Goal: Task Accomplishment & Management: Manage account settings

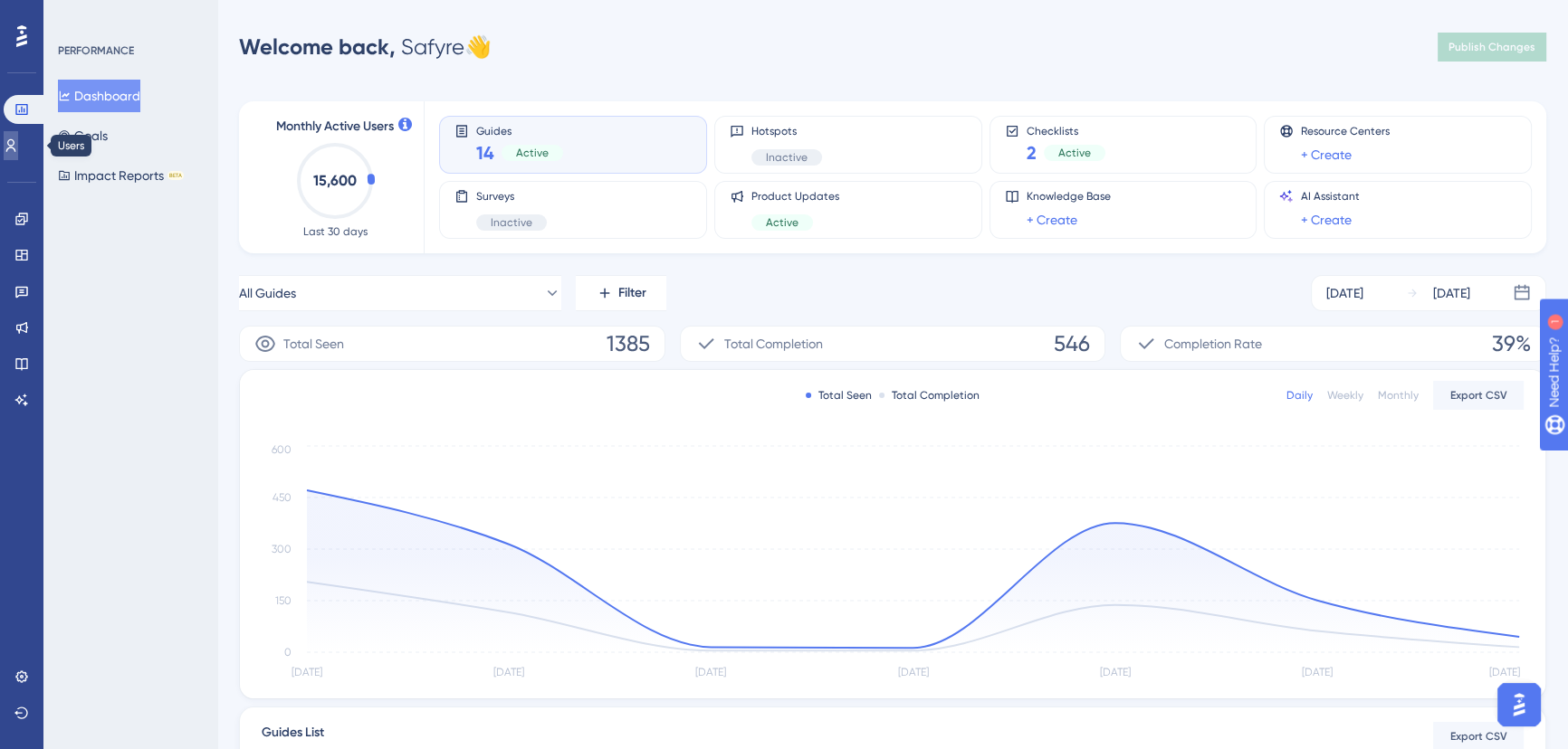
click at [18, 149] on link at bounding box center [10, 145] width 14 height 29
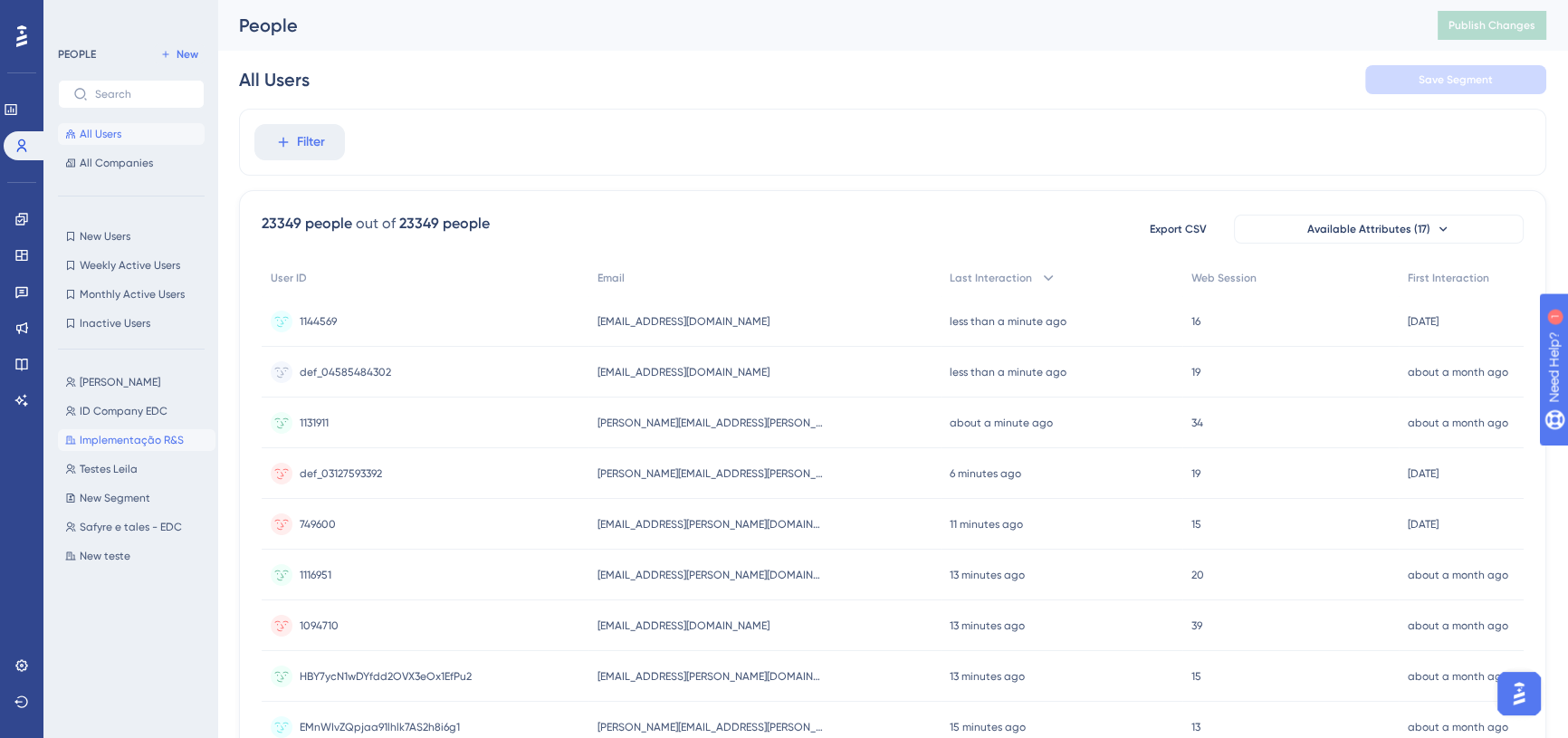
click at [123, 446] on span "Implementação R&S" at bounding box center [131, 440] width 104 height 14
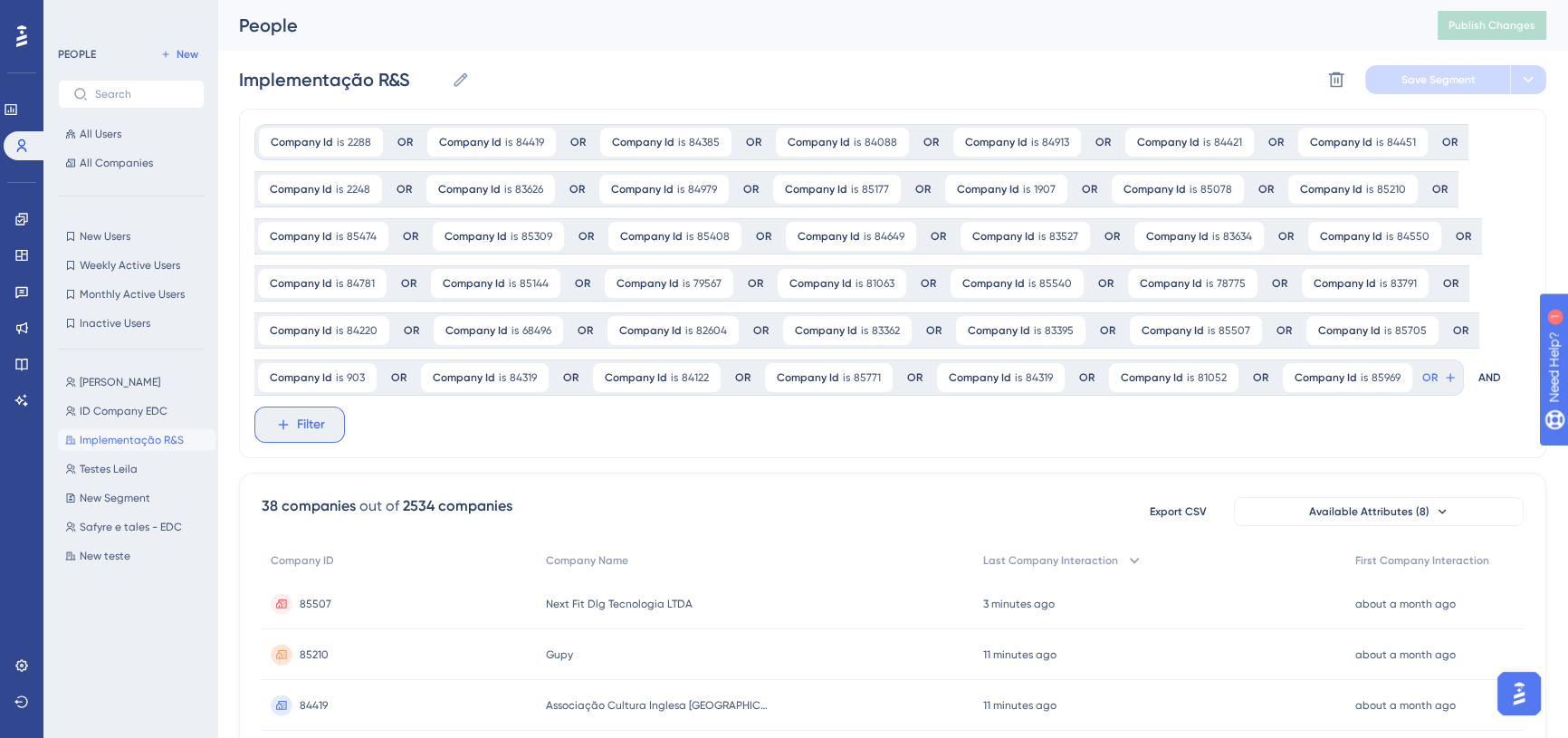
click at [297, 431] on span "Filter" at bounding box center [311, 424] width 28 height 22
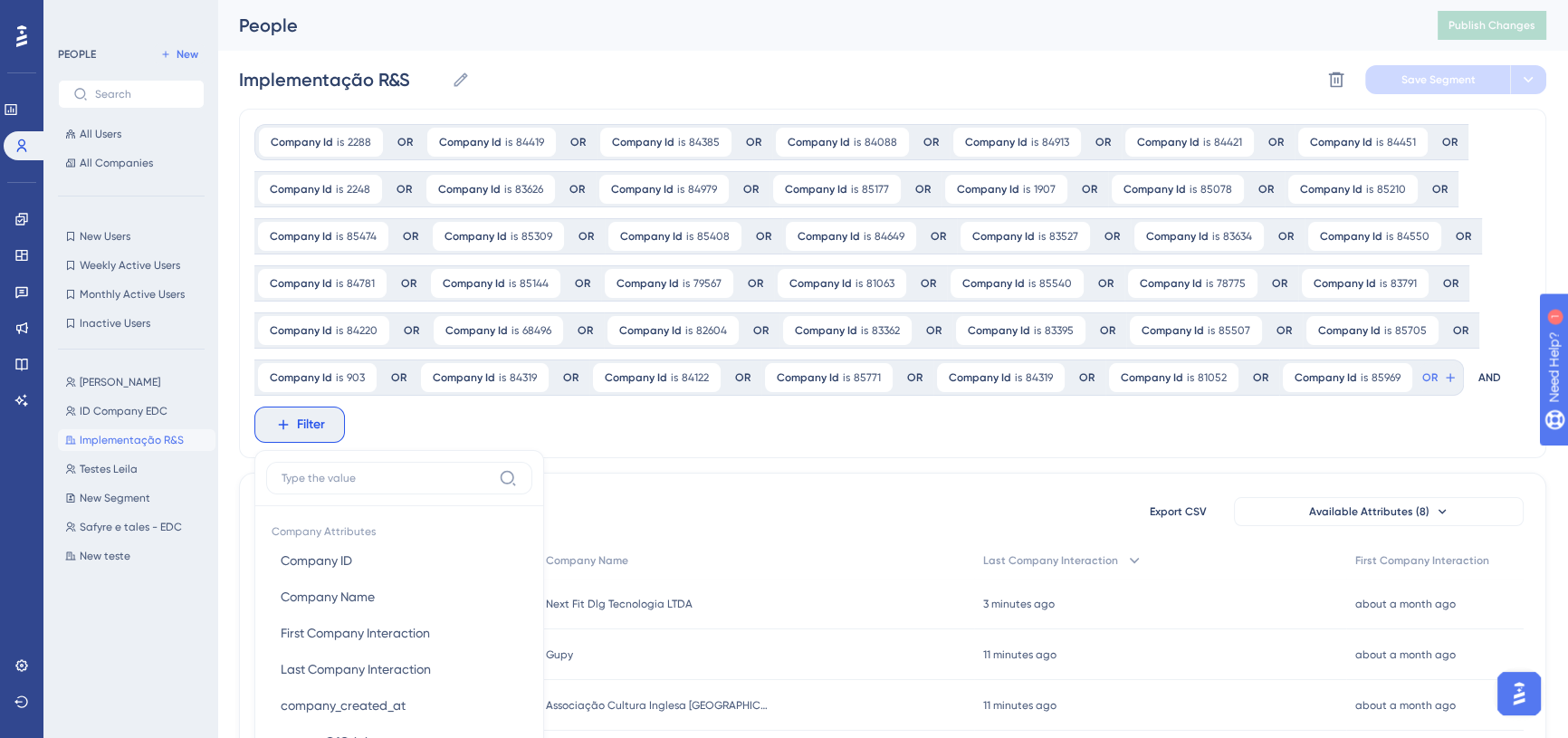
scroll to position [237, 0]
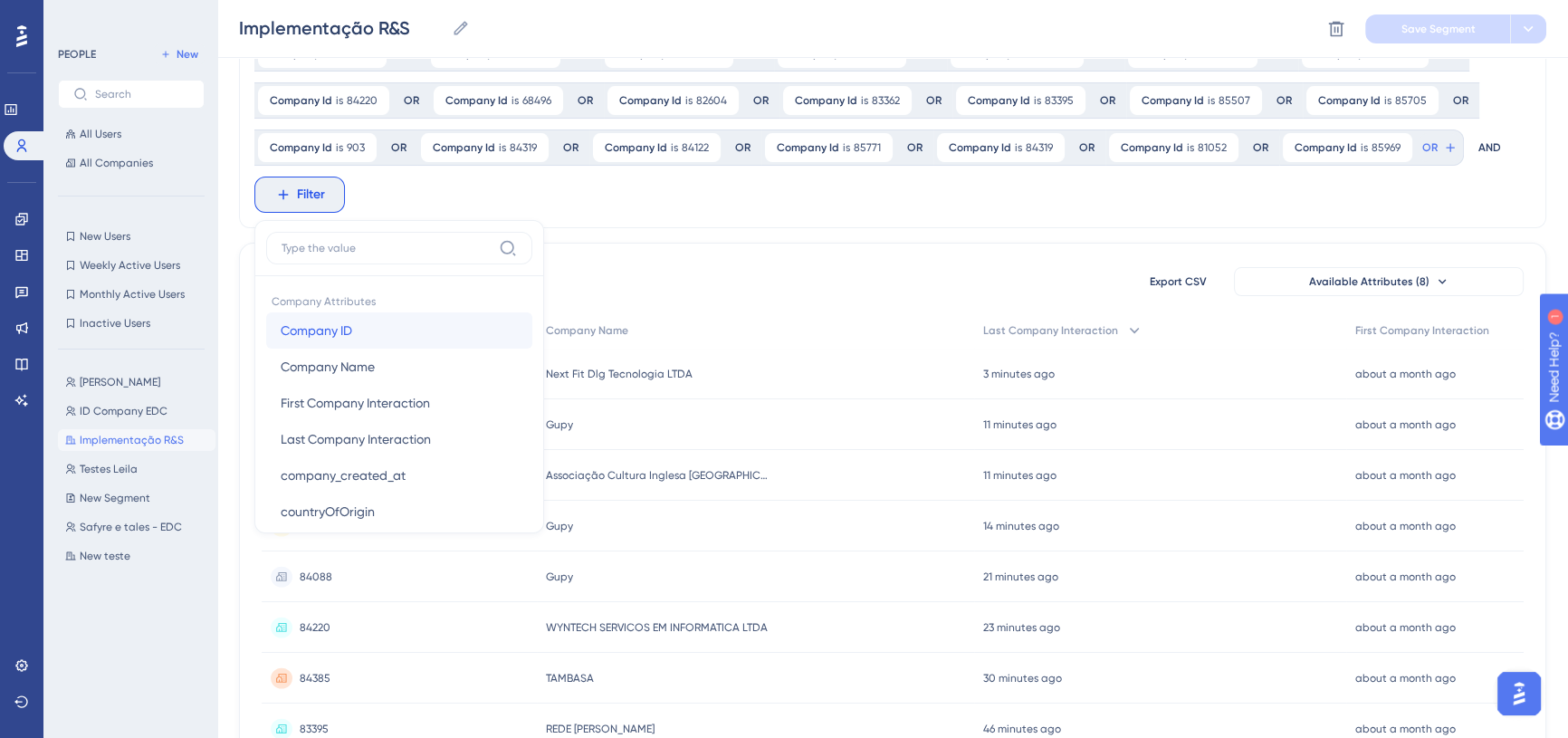
click at [354, 326] on button "Company ID Company ID" at bounding box center [399, 330] width 266 height 36
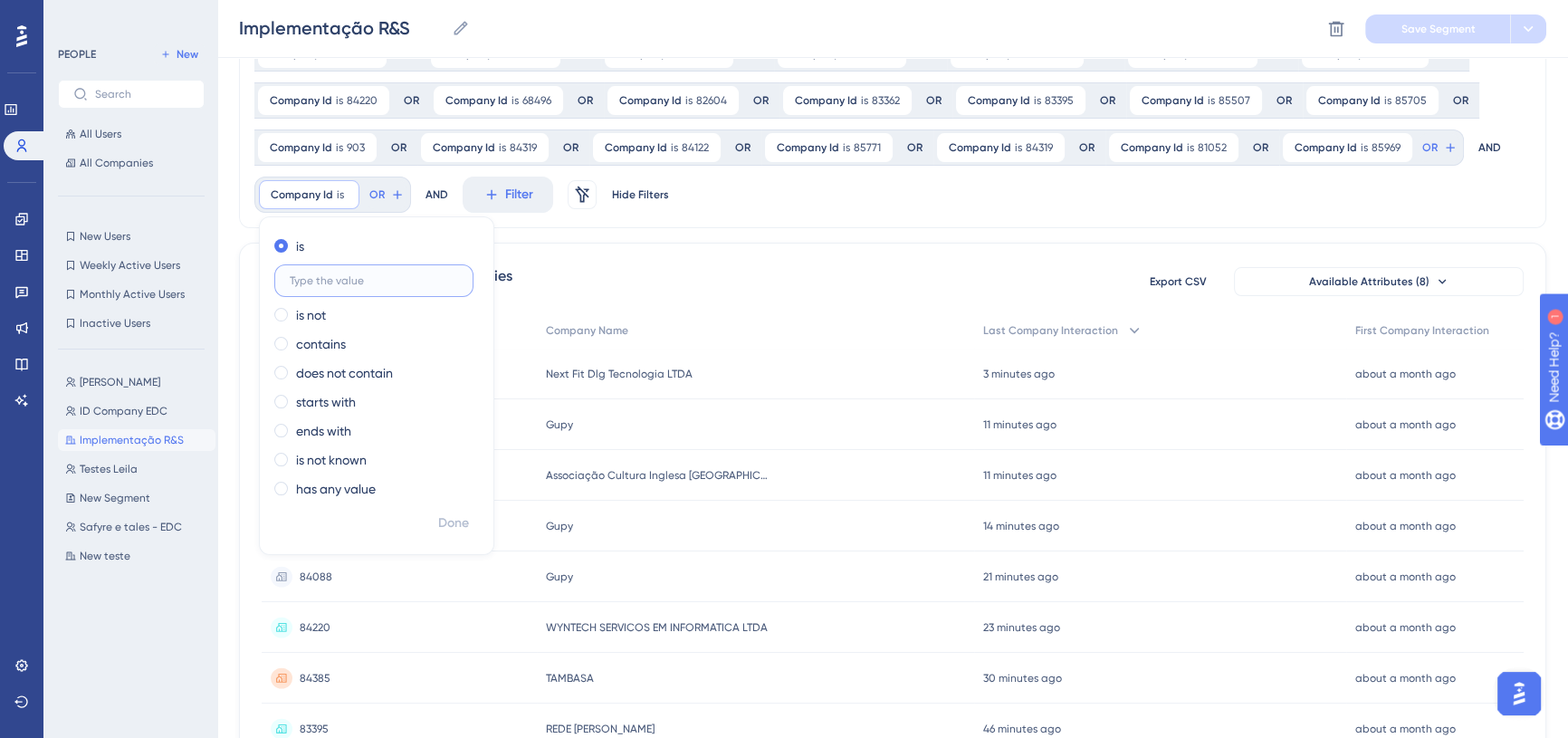
click at [409, 275] on input "text" at bounding box center [374, 280] width 168 height 12
paste input "86466"
type input "86466"
click at [458, 517] on span "Done" at bounding box center [453, 523] width 31 height 22
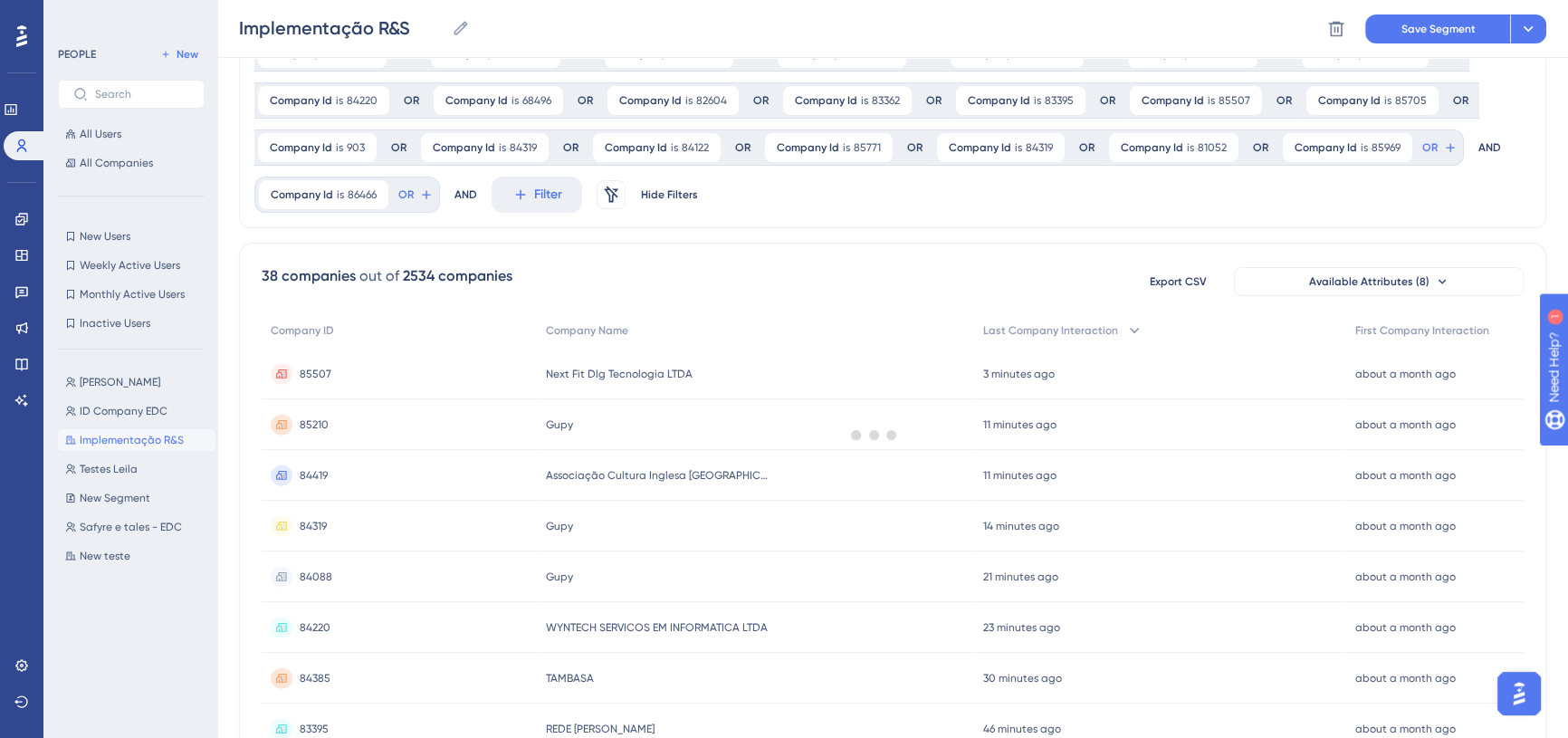
scroll to position [215, 0]
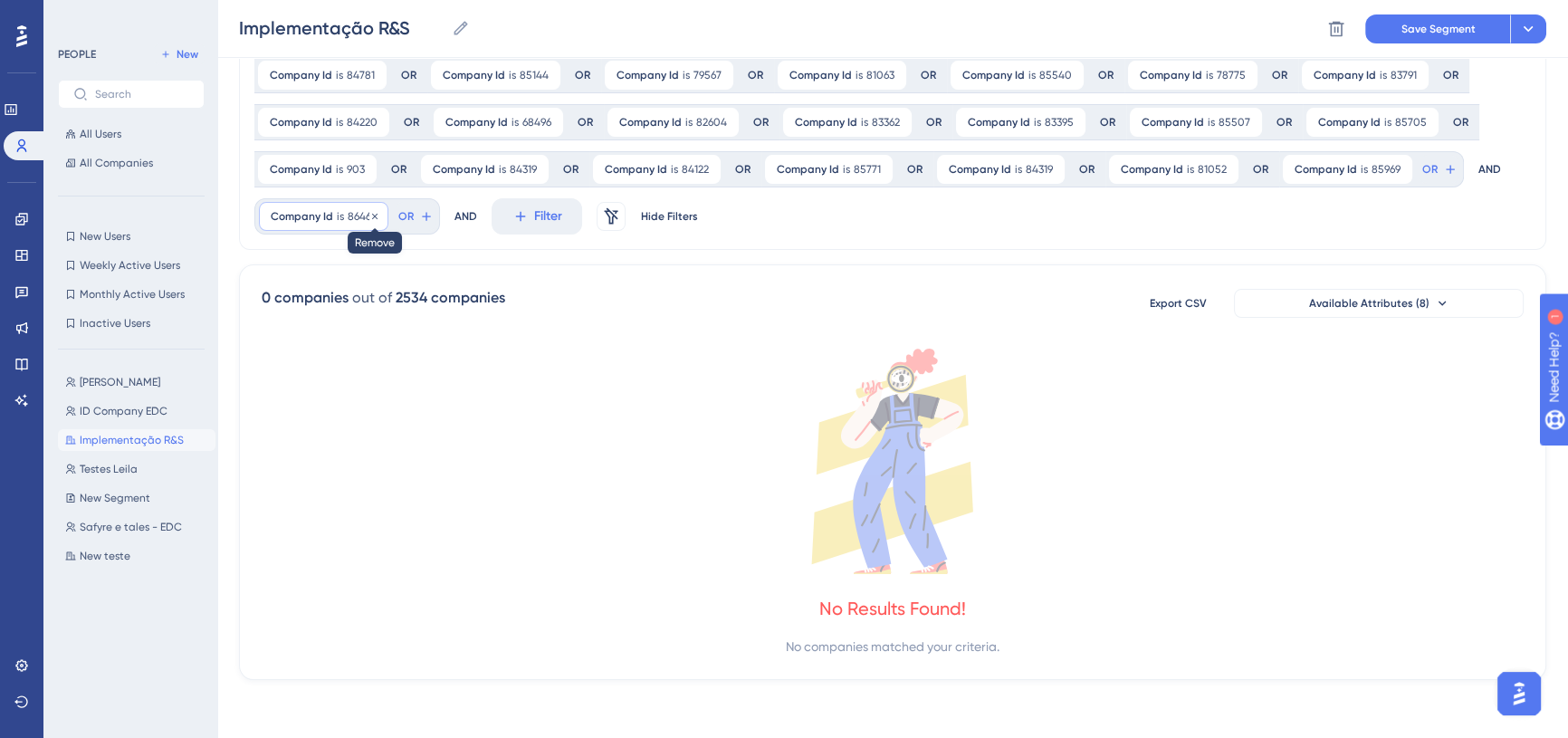
click at [372, 216] on icon at bounding box center [375, 215] width 6 height 6
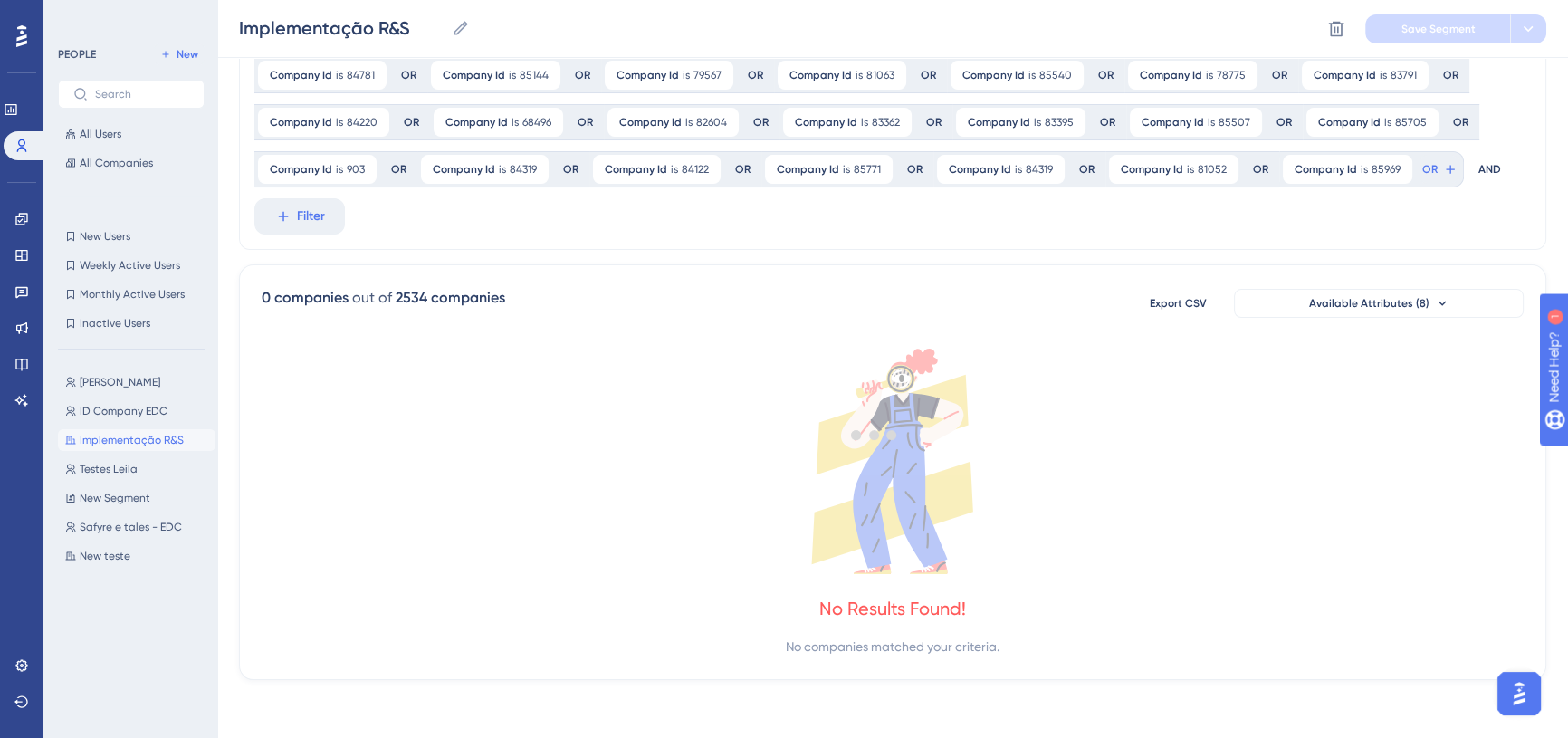
click at [305, 220] on div at bounding box center [875, 434] width 1387 height 608
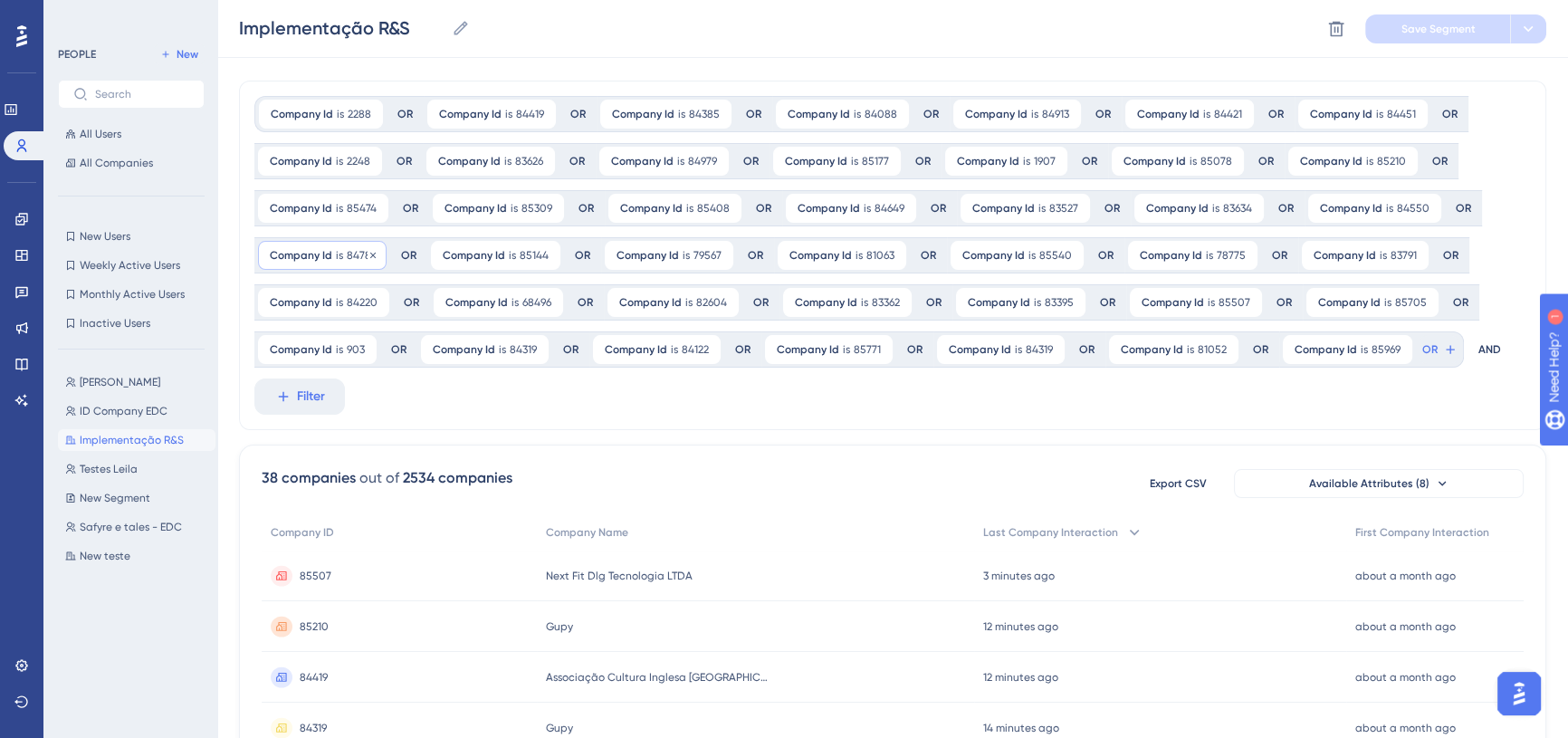
scroll to position [0, 0]
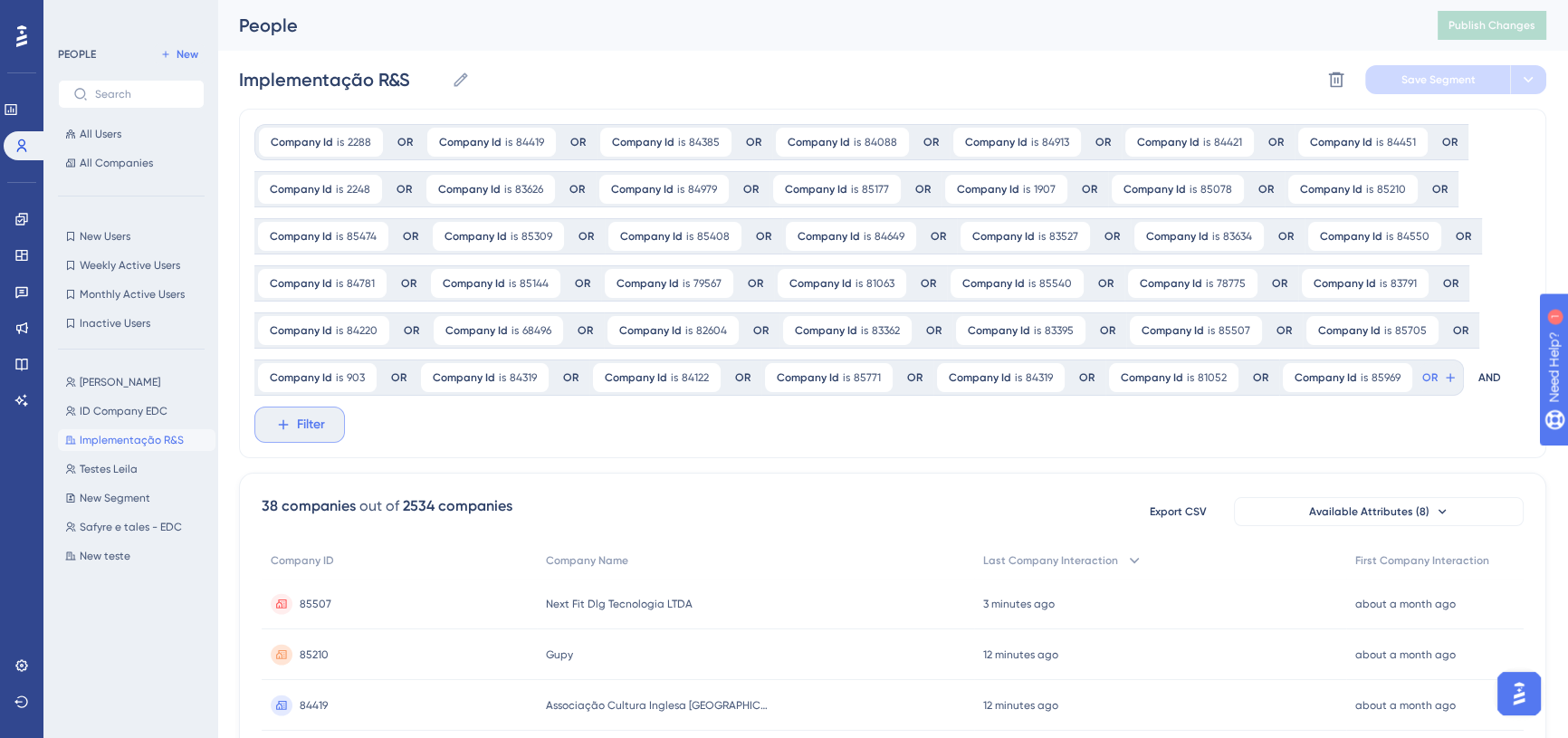
click at [313, 431] on span "Filter" at bounding box center [311, 424] width 28 height 22
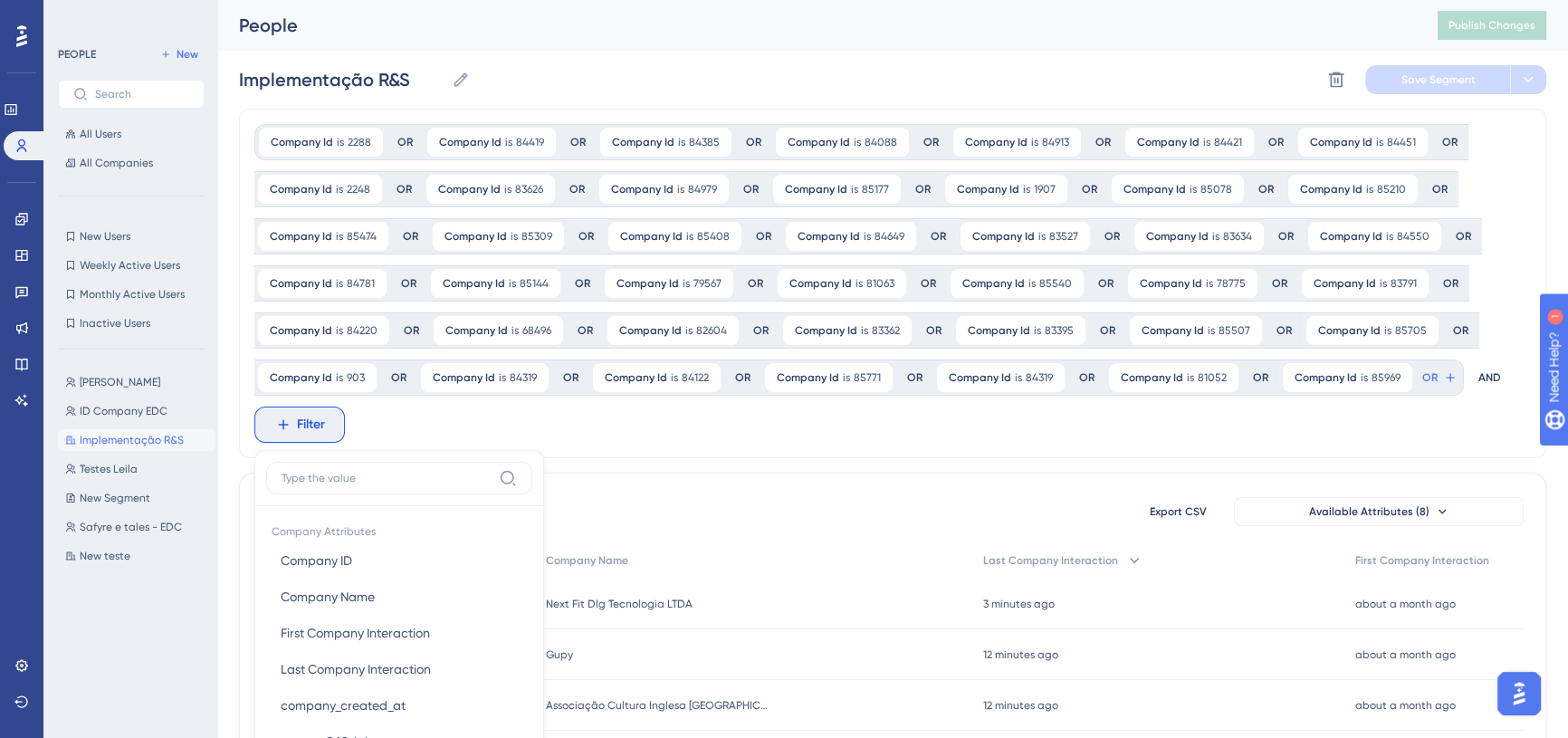
scroll to position [237, 0]
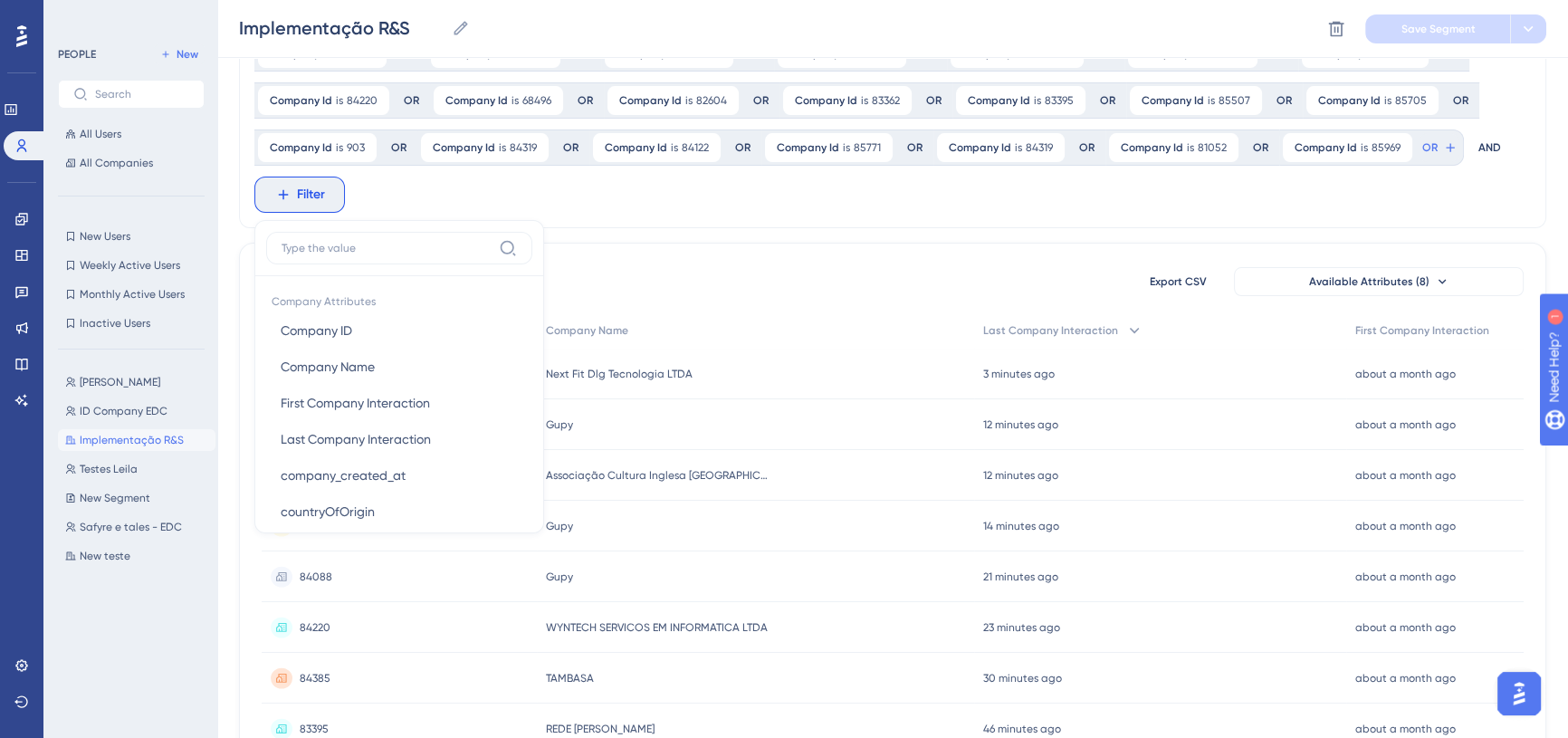
click at [1399, 192] on div "Company Id is 2288 2288 Remove OR Company Id is 84419 84419 Remove OR Company I…" at bounding box center [892, 53] width 1307 height 349
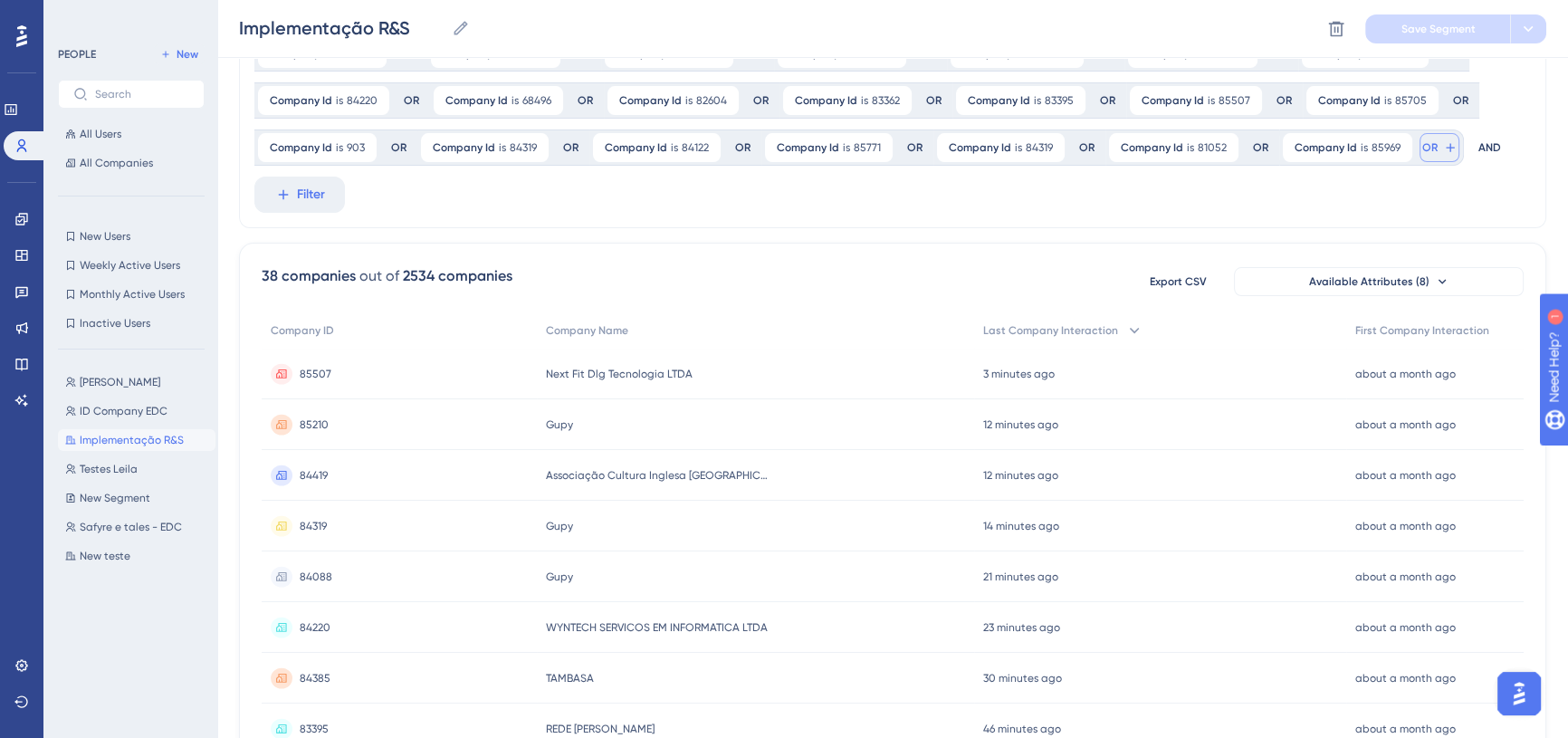
click at [1436, 155] on button "OR" at bounding box center [1439, 147] width 40 height 29
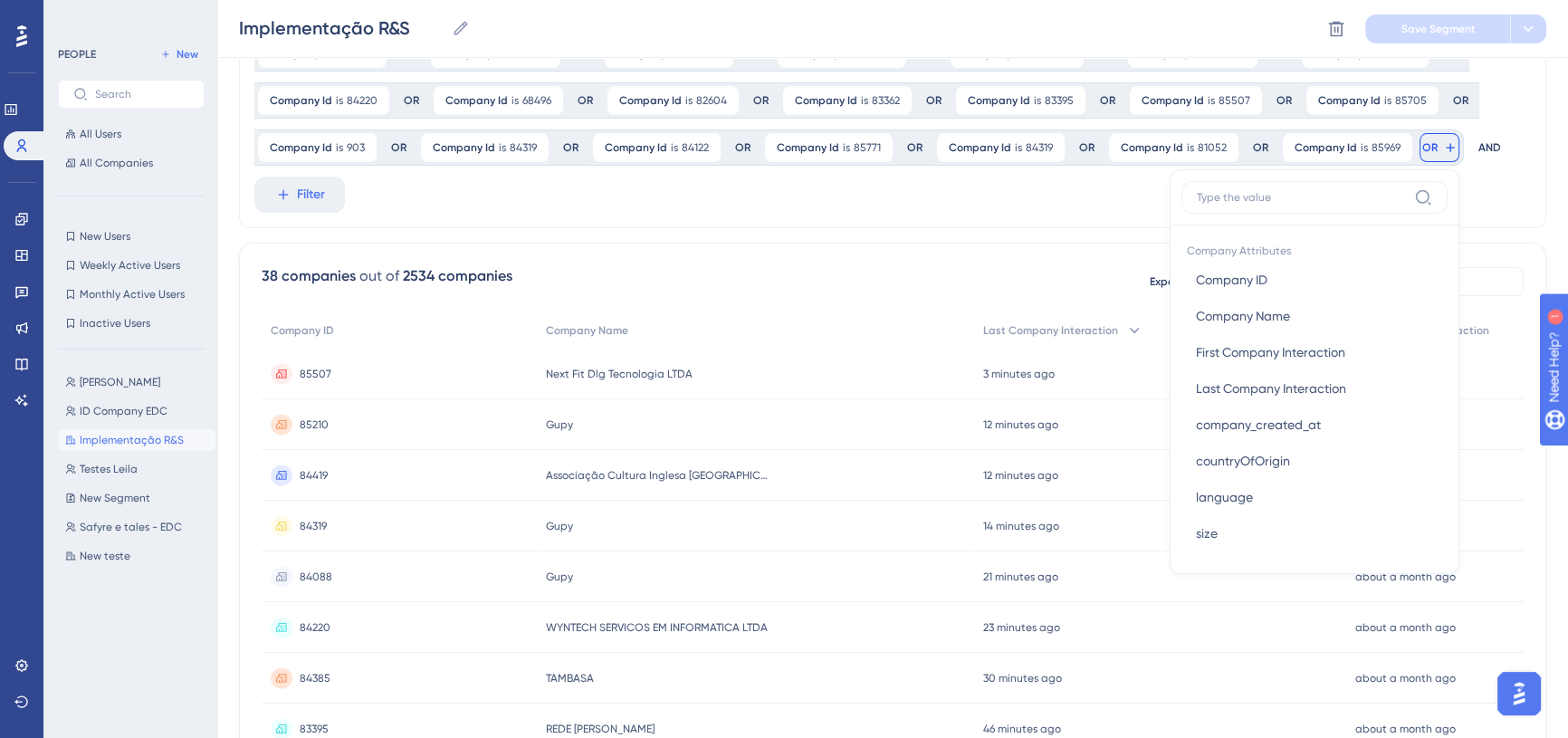
scroll to position [239, 0]
click at [1259, 290] on button "Company ID Company ID" at bounding box center [1314, 277] width 266 height 36
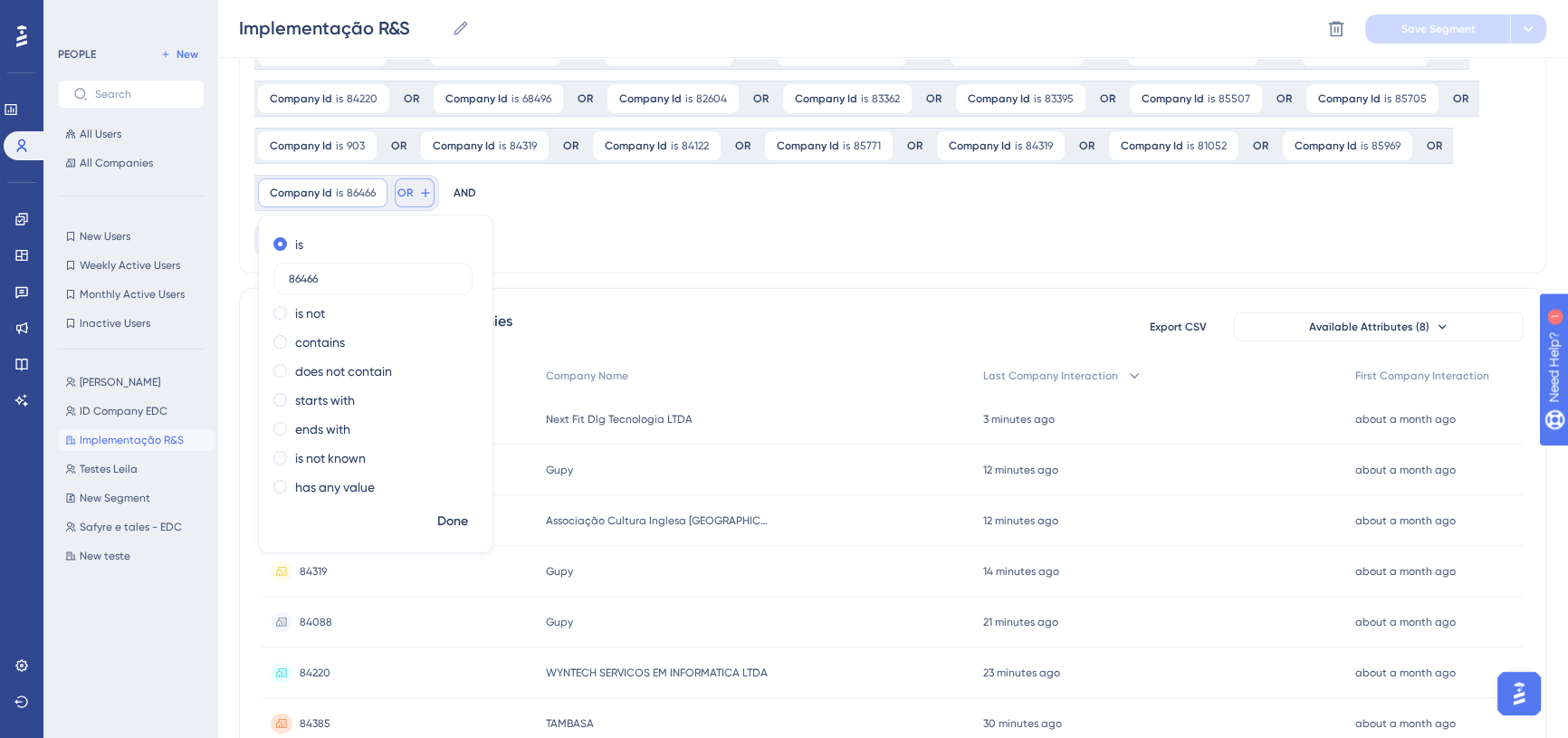
type input "86466"
click at [412, 195] on button "OR" at bounding box center [414, 193] width 40 height 29
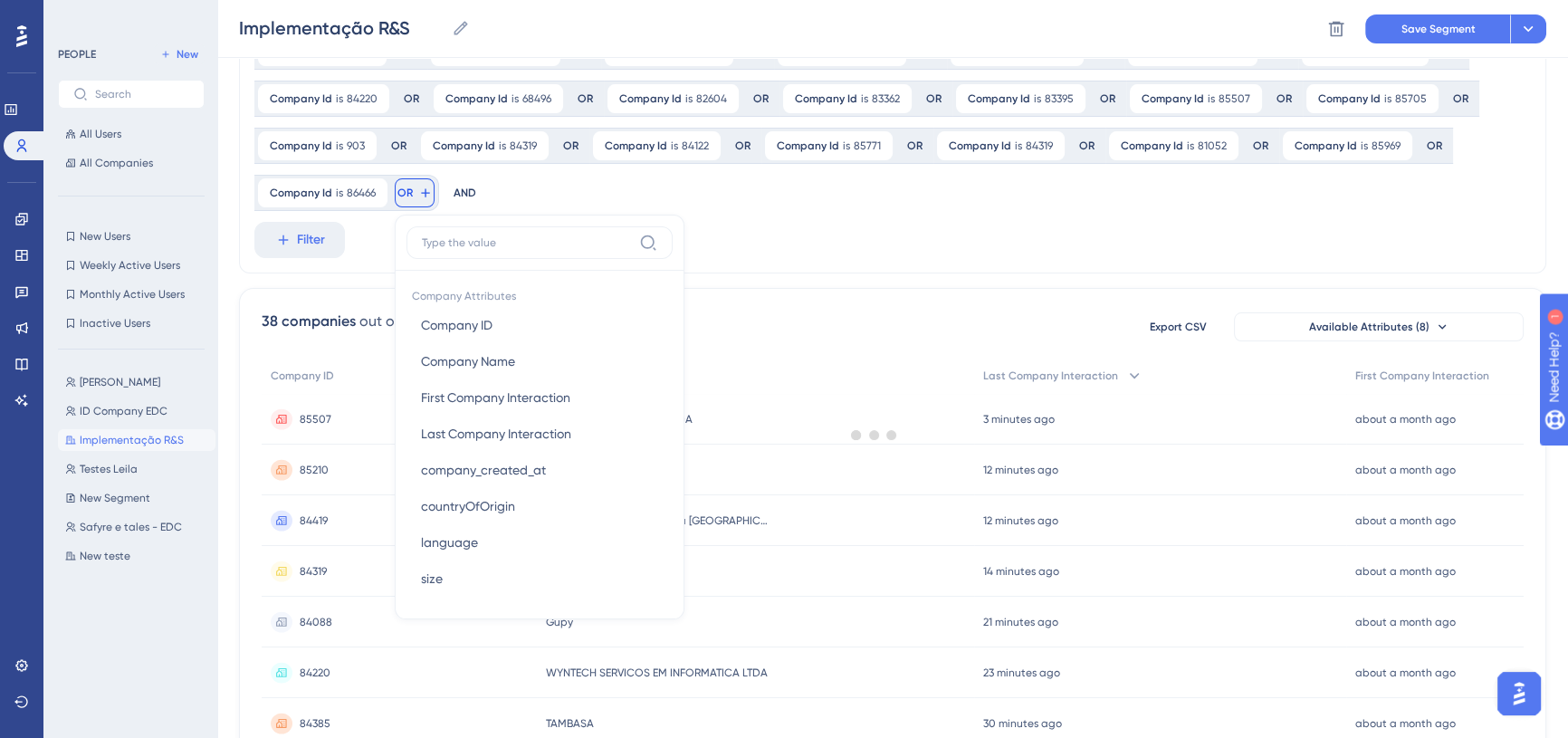
scroll to position [246, 0]
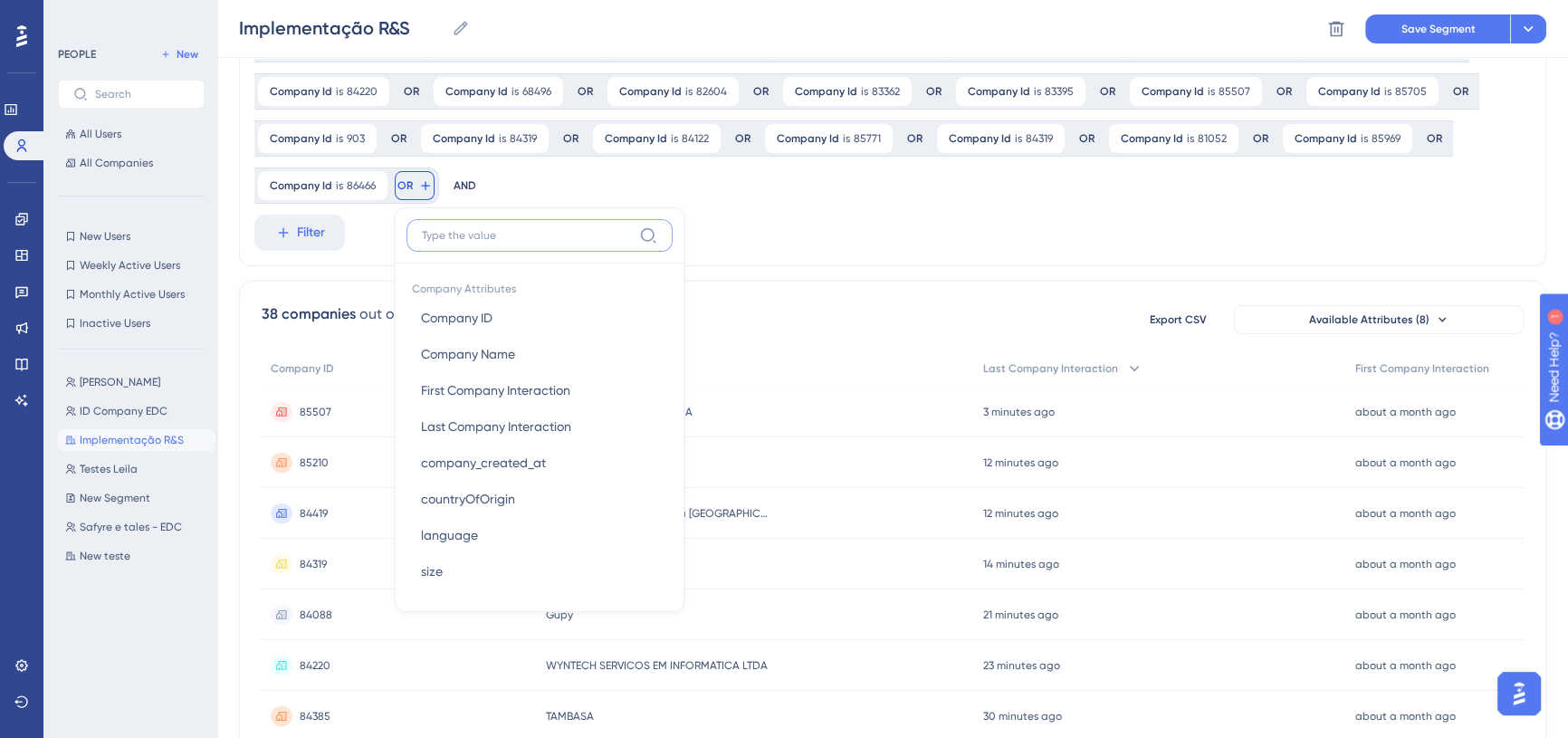
paste input "86266"
type input "86266"
click at [484, 311] on span "Company ID" at bounding box center [457, 317] width 72 height 22
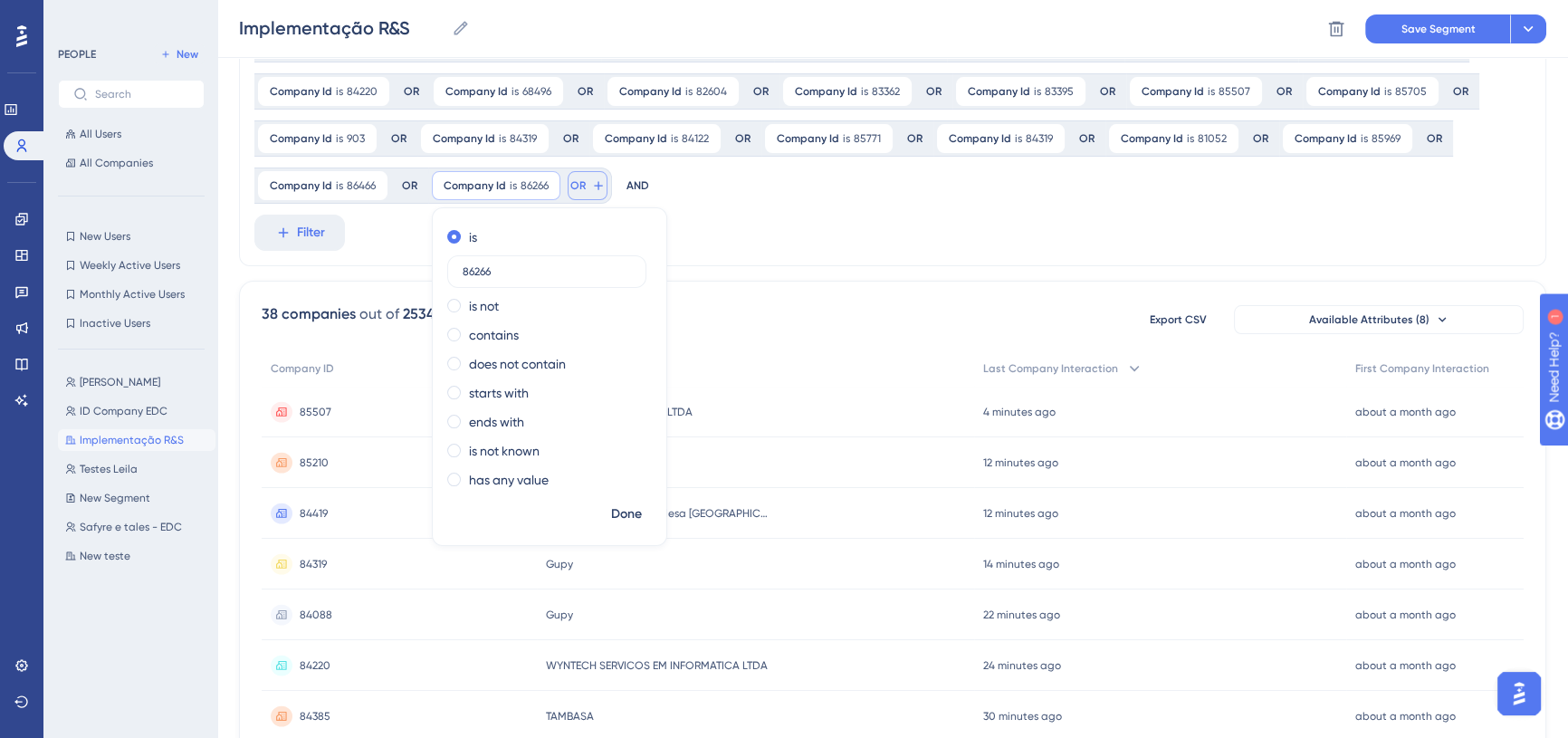
type input "86266"
click at [589, 195] on button "OR" at bounding box center [588, 185] width 40 height 29
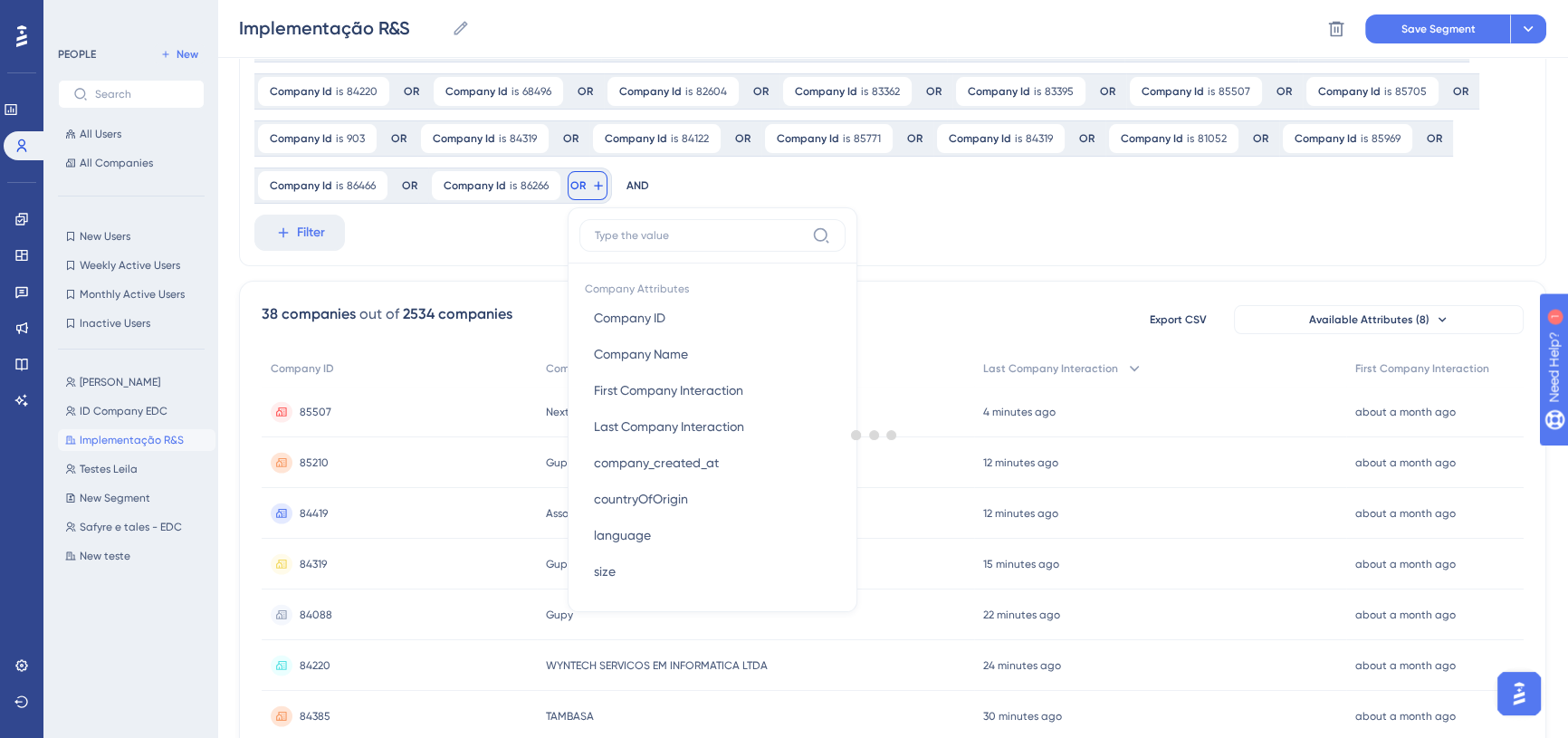
scroll to position [287, 0]
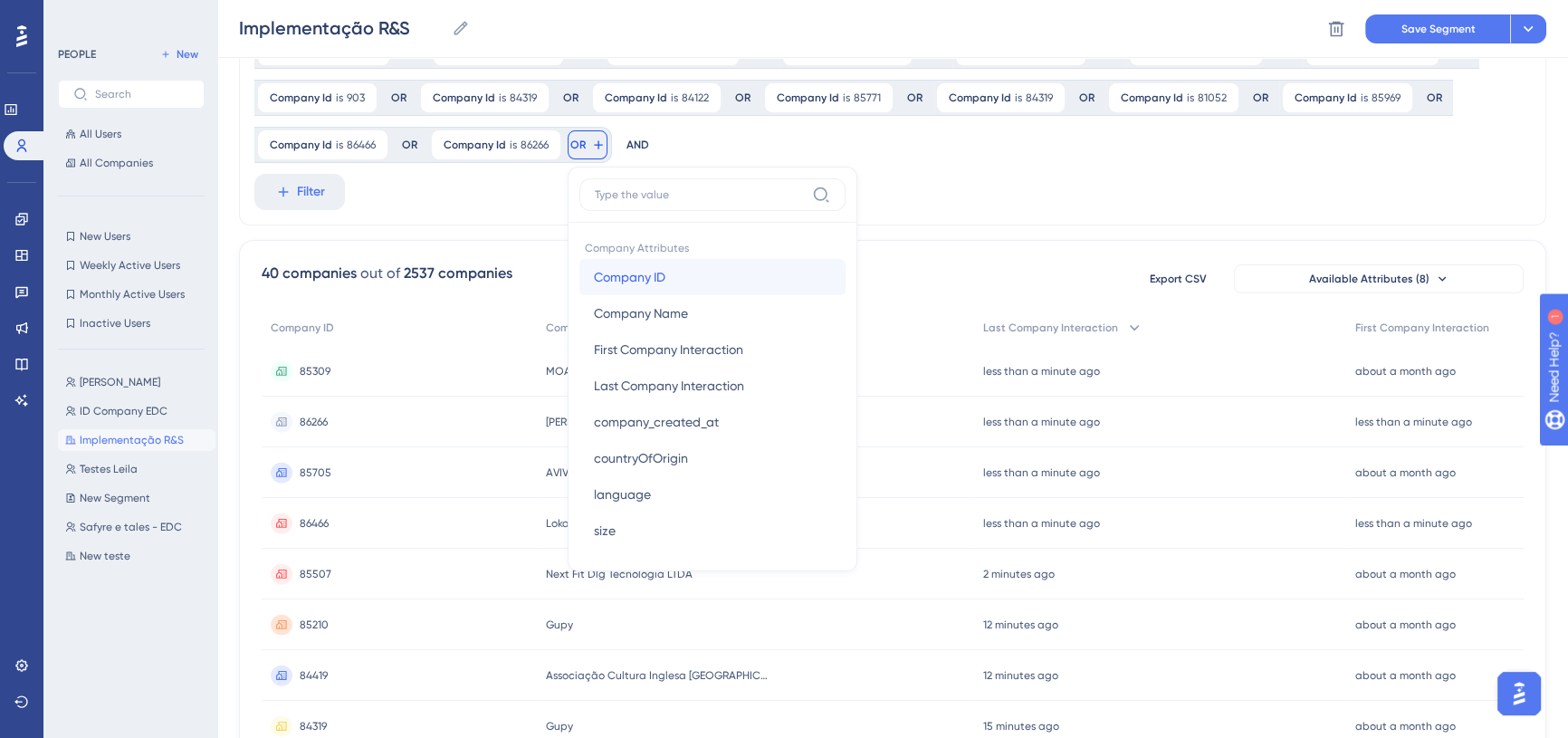
click at [651, 272] on span "Company ID" at bounding box center [629, 277] width 72 height 22
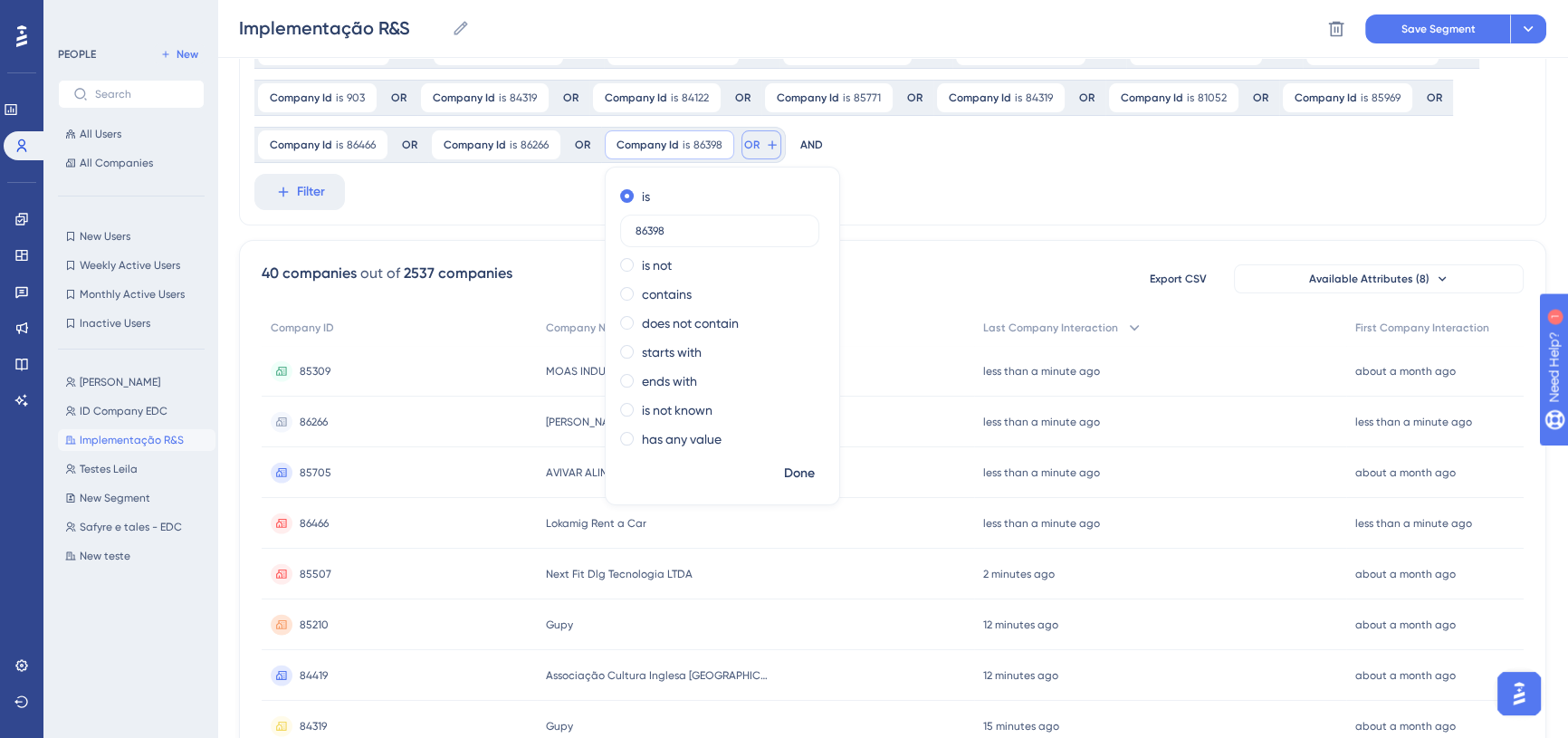
type input "86398"
click at [760, 149] on button "OR" at bounding box center [761, 144] width 40 height 29
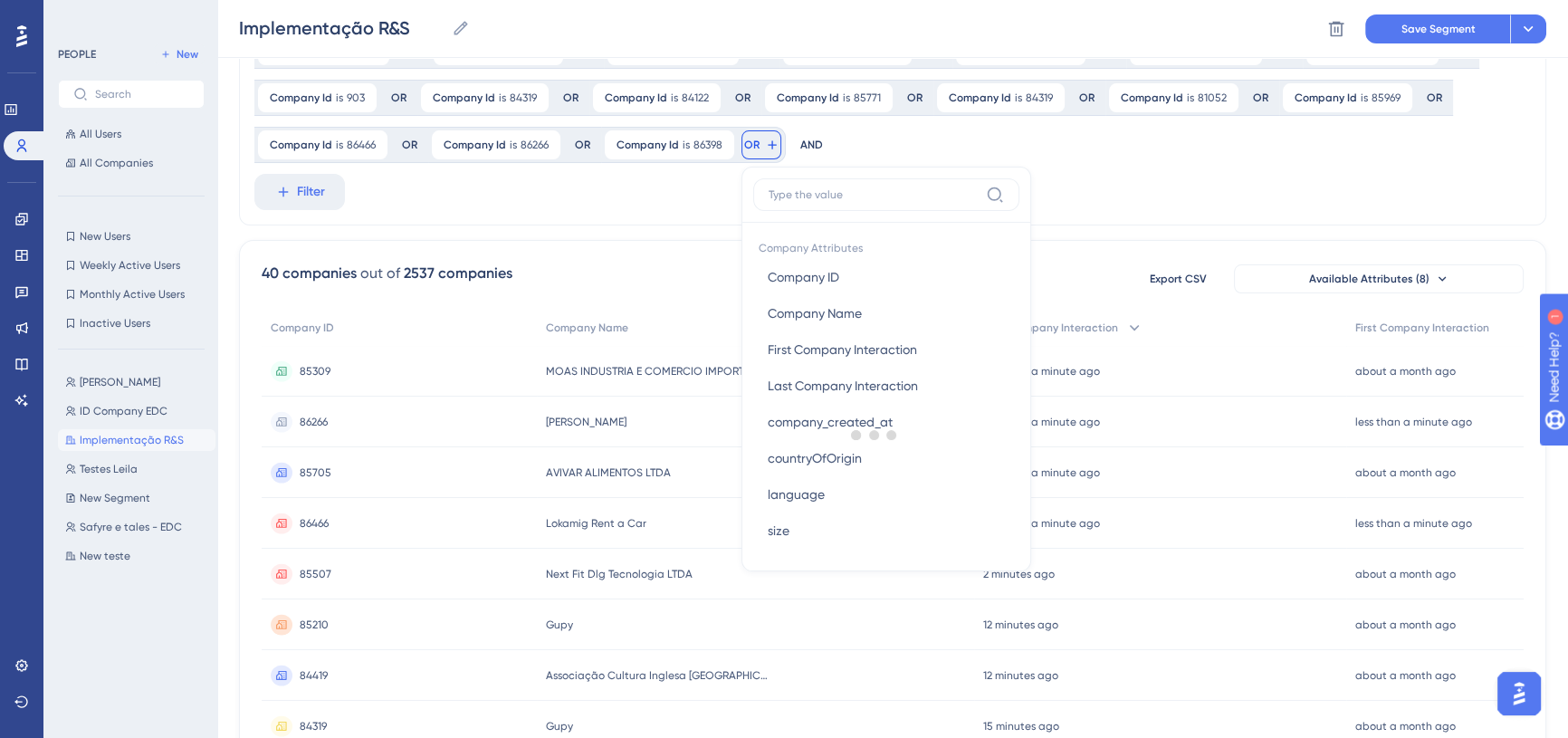
scroll to position [283, 0]
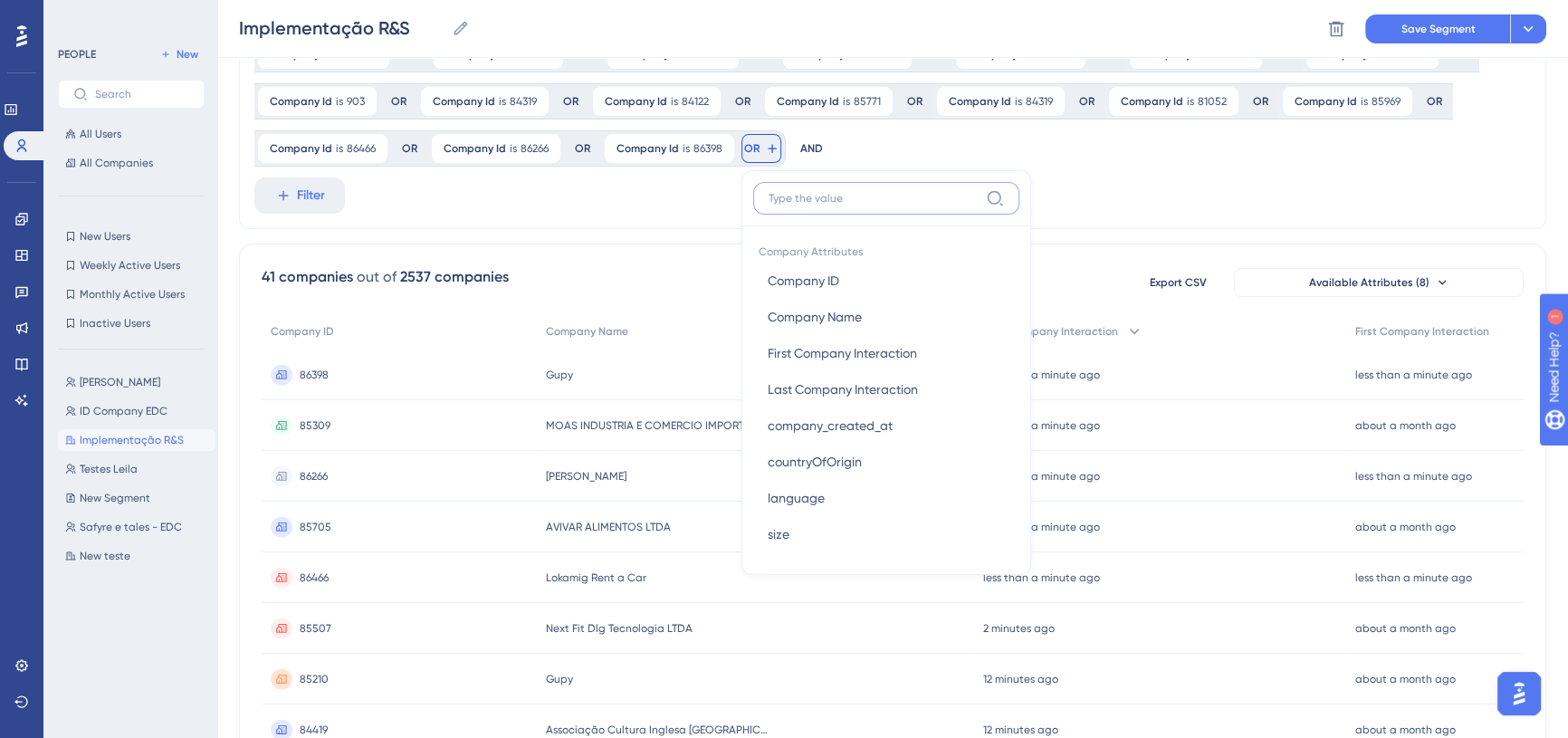
paste input "86101"
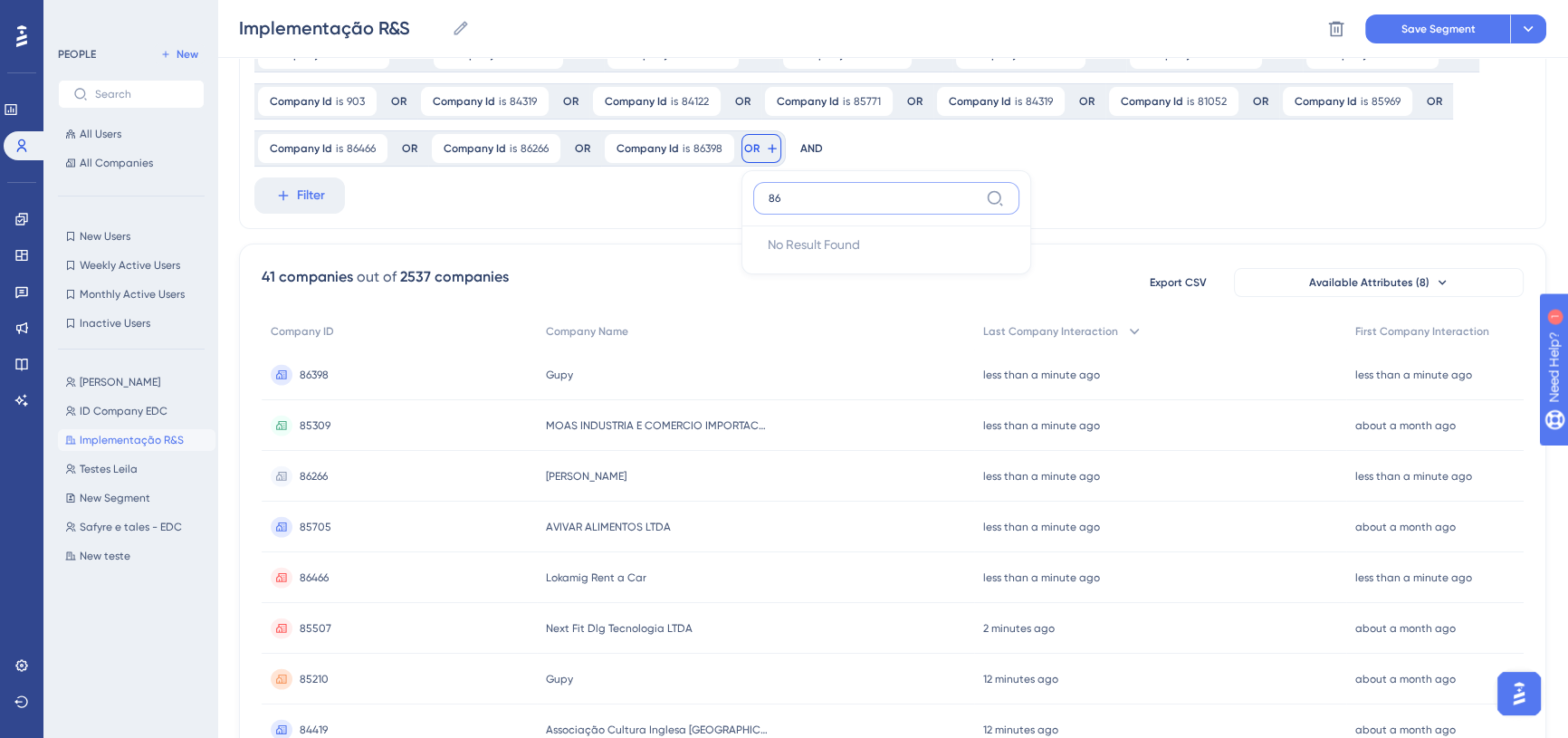
type input "8"
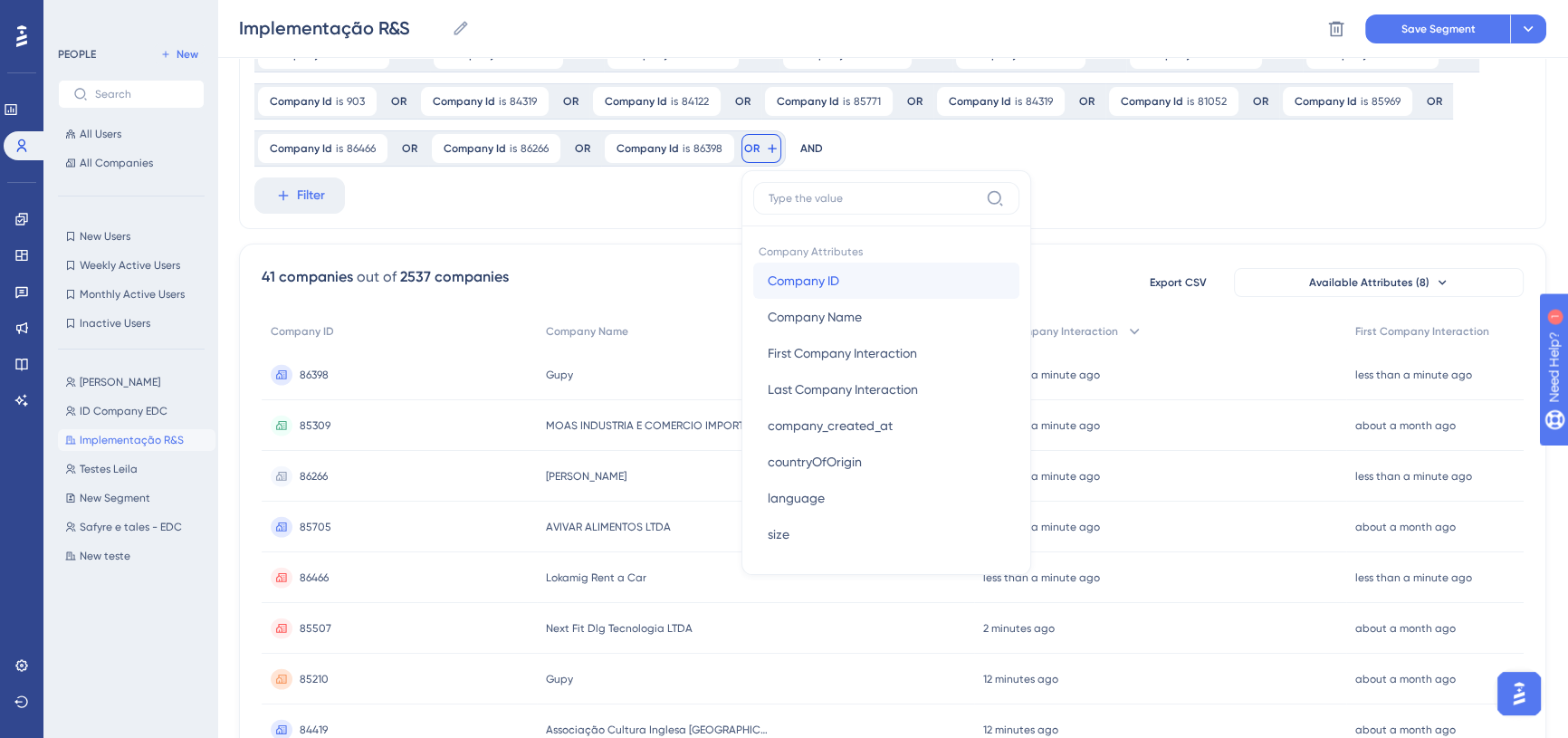
click at [842, 279] on button "Company ID Company ID" at bounding box center [886, 280] width 266 height 36
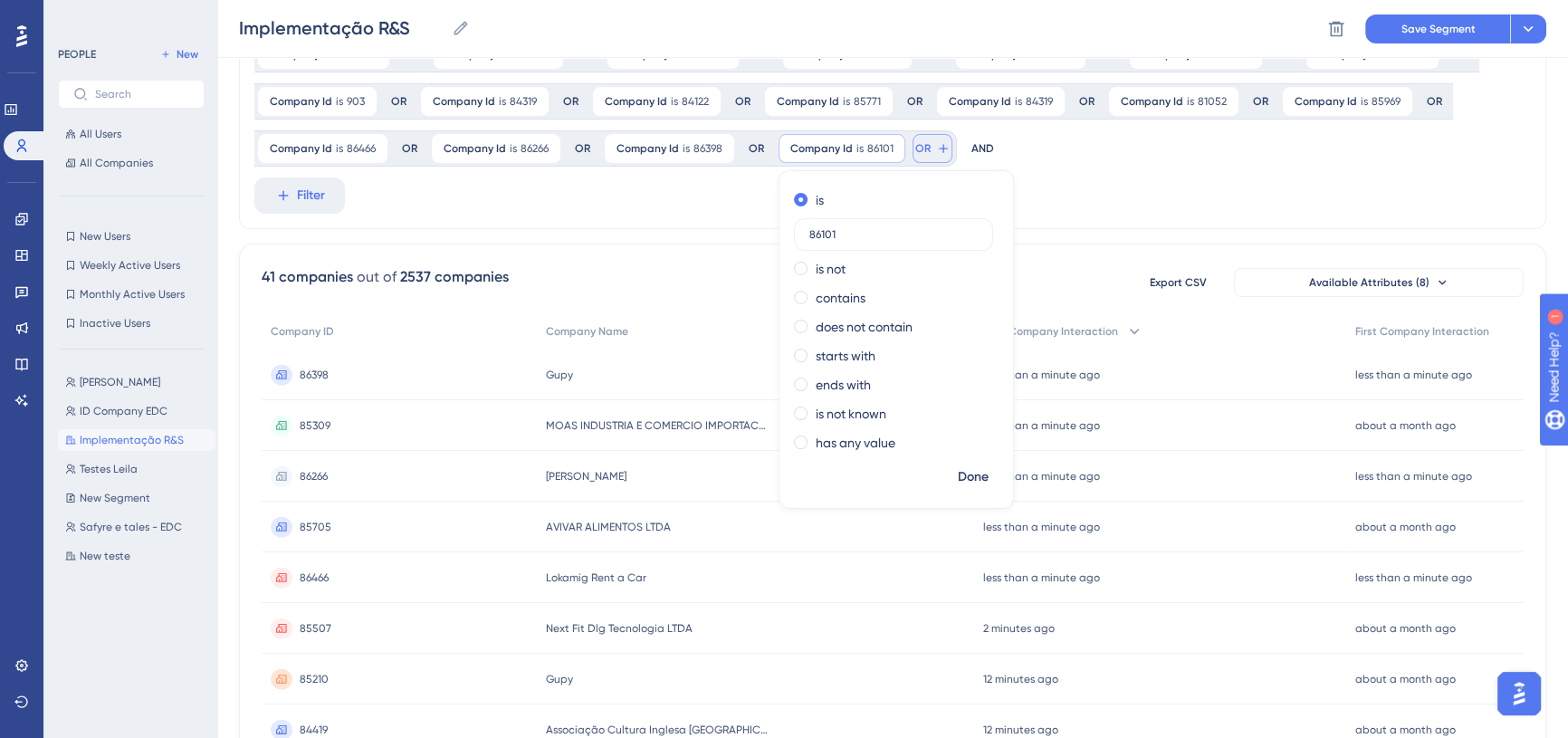
type input "86101"
click at [930, 149] on button "OR" at bounding box center [932, 148] width 40 height 29
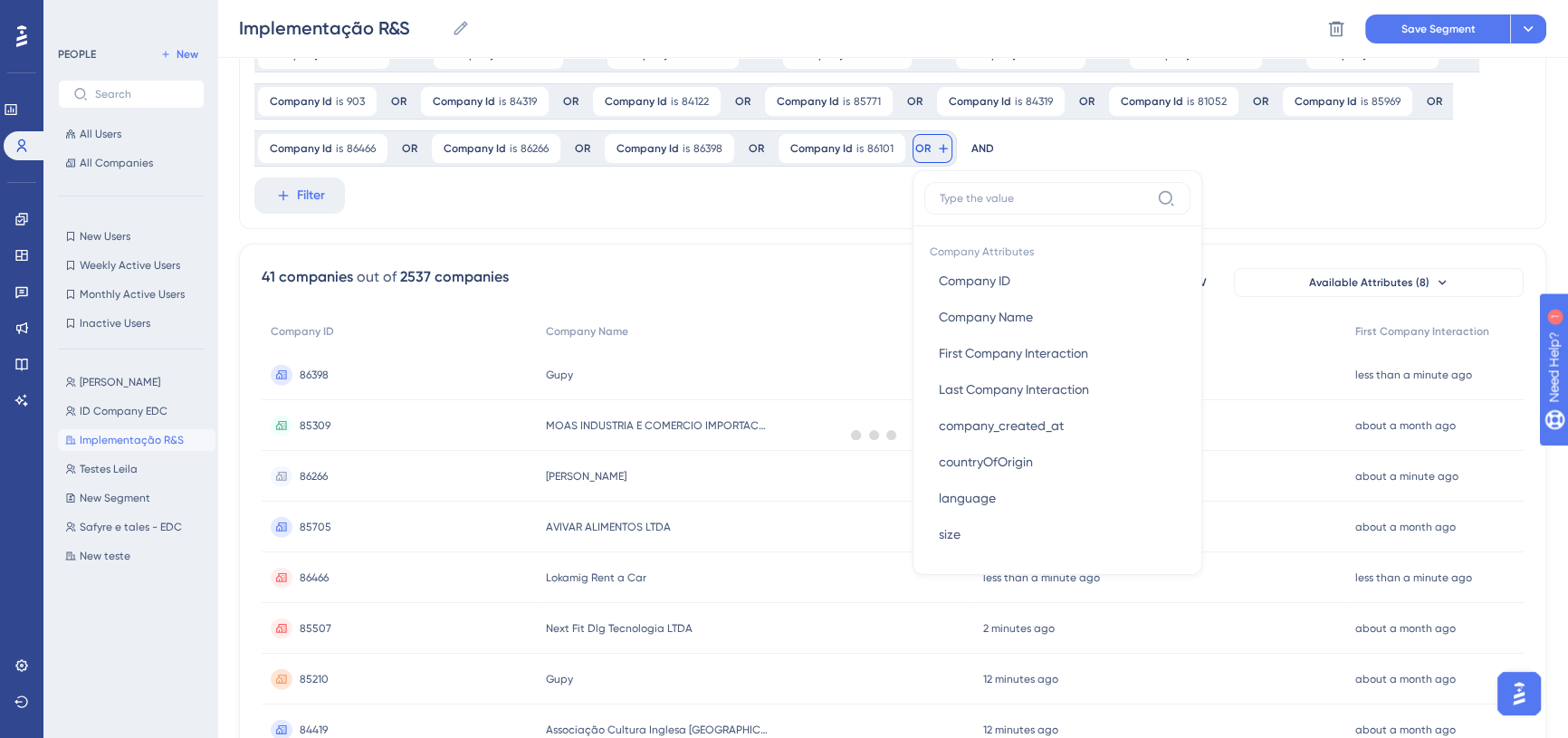
scroll to position [287, 0]
paste input "85606"
type input "85606"
click at [996, 273] on span "Company ID" at bounding box center [975, 277] width 72 height 22
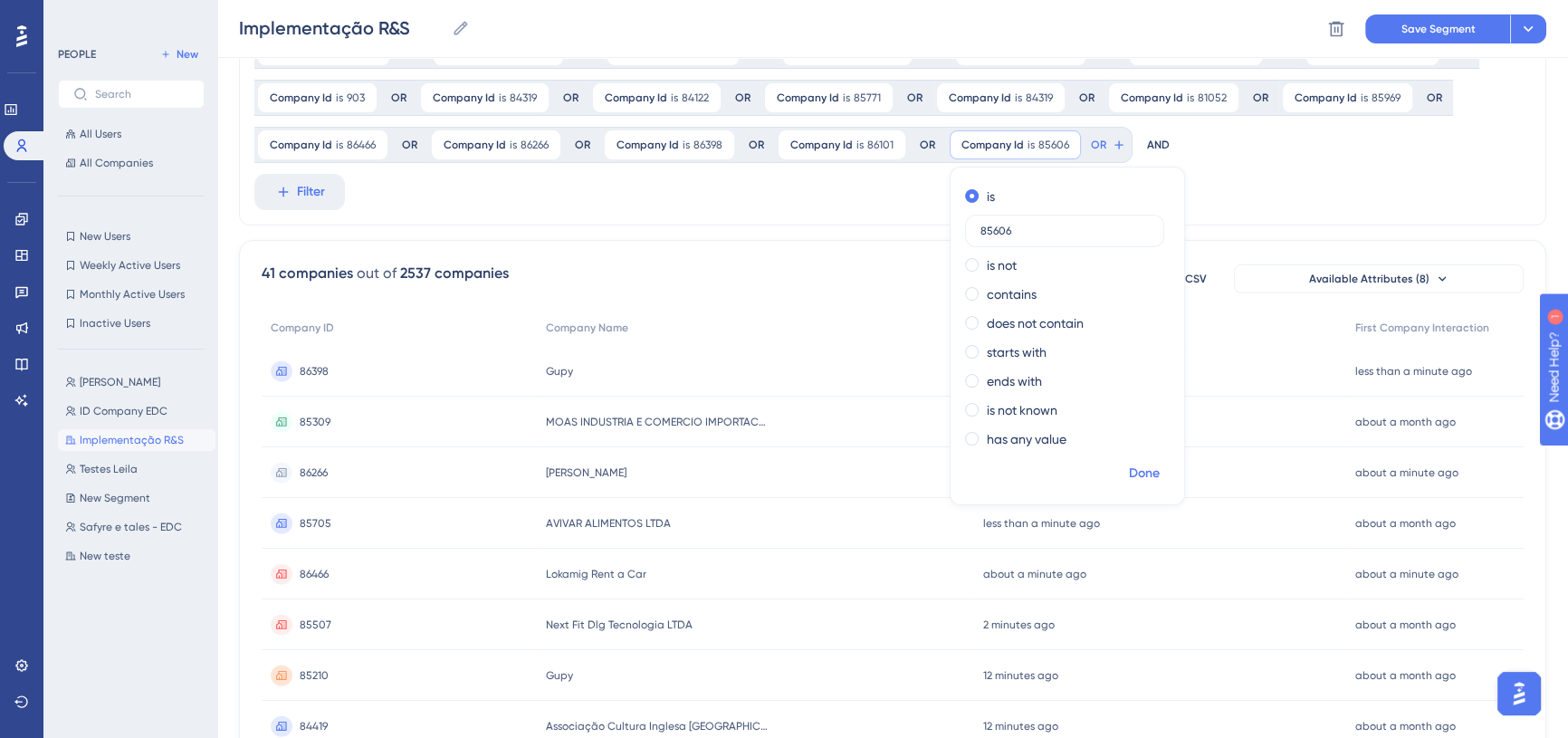
type input "85606"
click at [1157, 468] on span "Done" at bounding box center [1143, 473] width 31 height 22
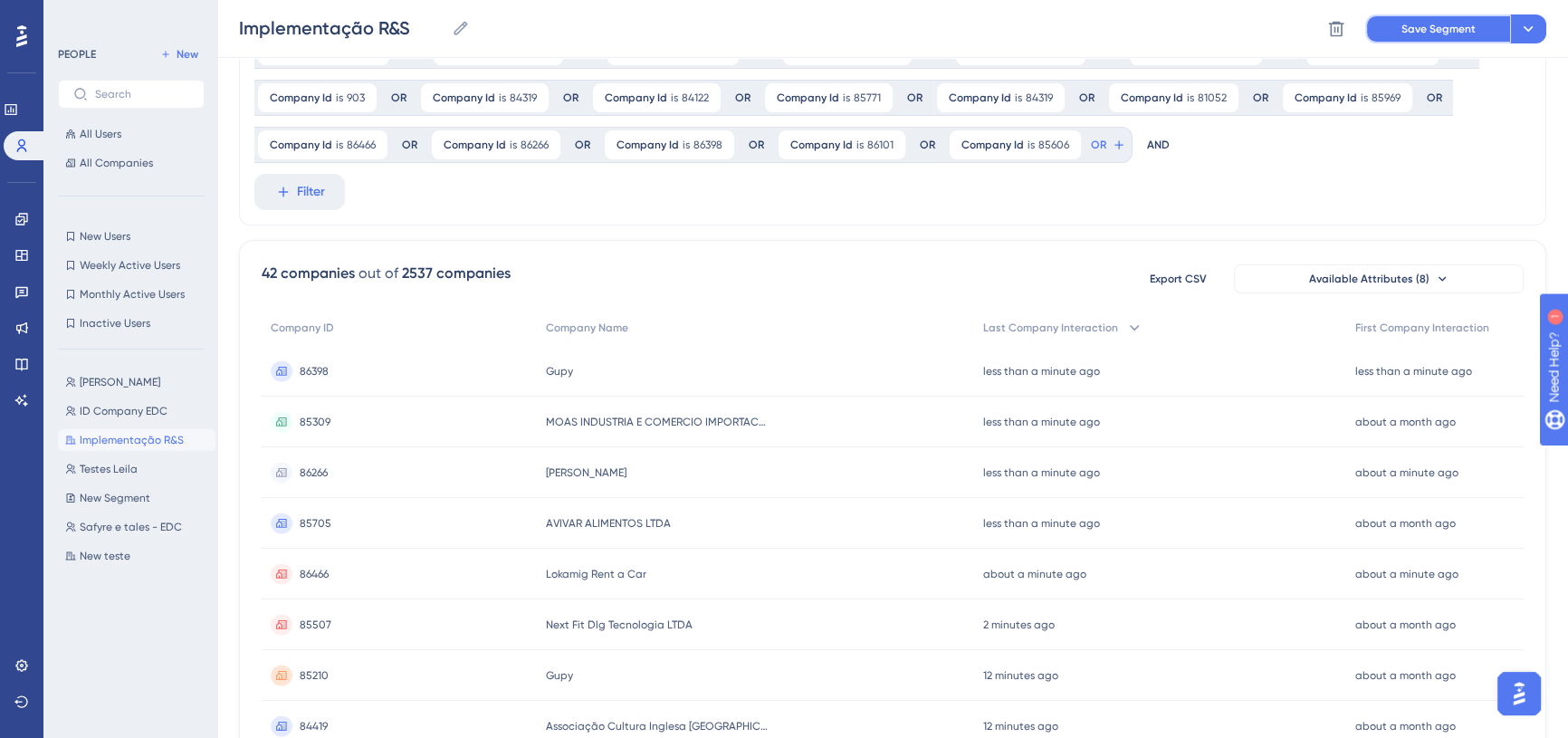
click at [1445, 29] on span "Save Segment" at bounding box center [1438, 28] width 75 height 14
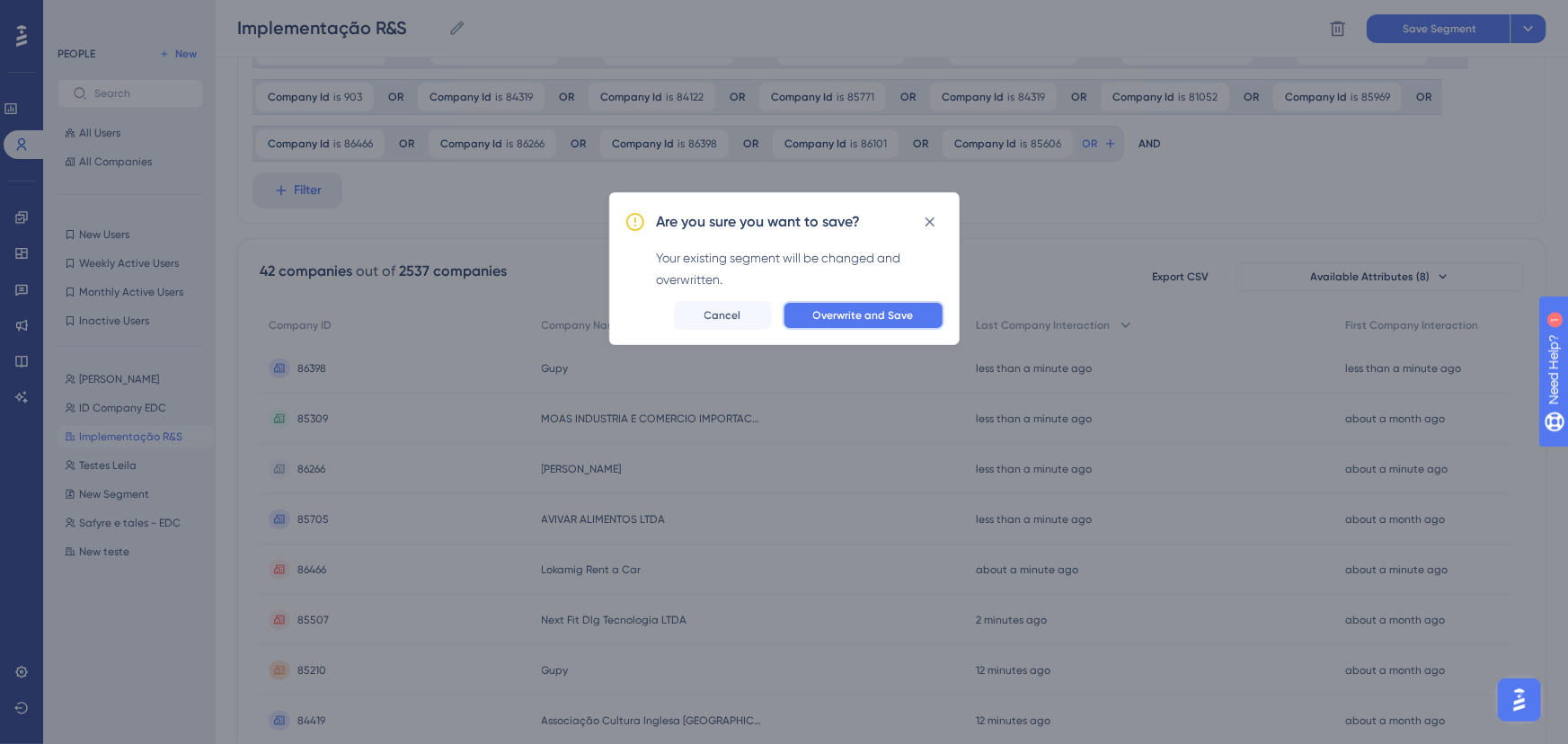
click at [889, 314] on span "Overwrite and Save" at bounding box center [863, 315] width 100 height 14
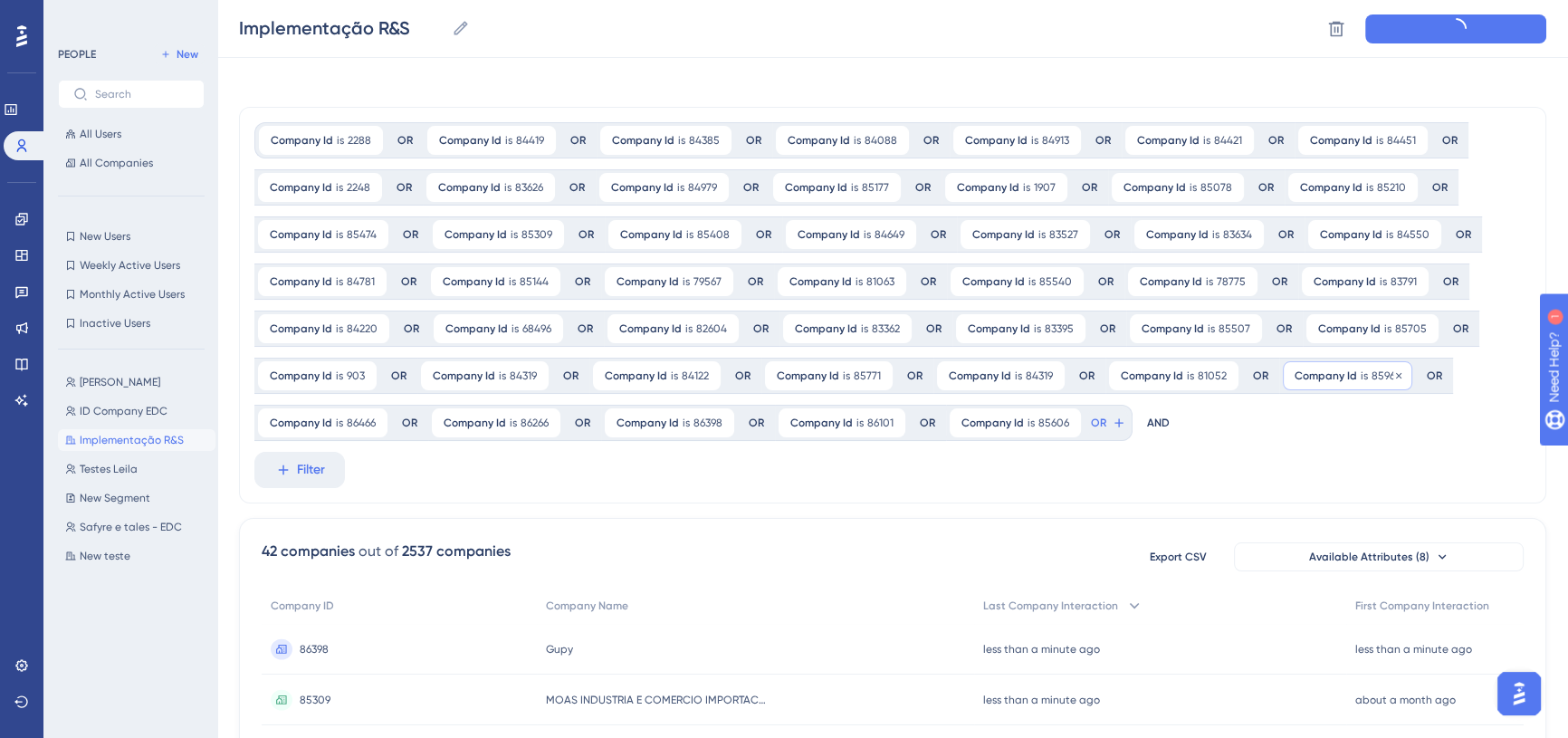
scroll to position [0, 0]
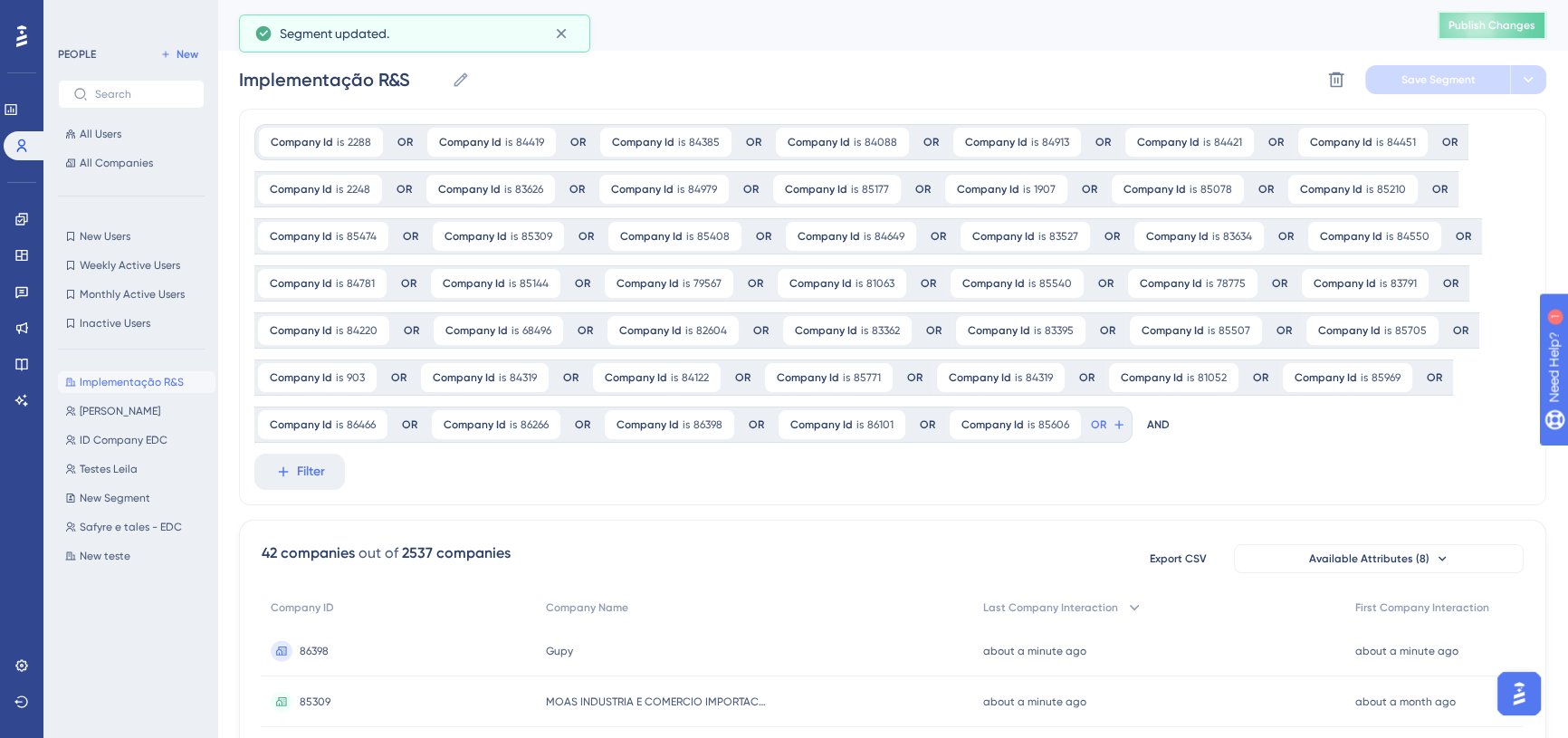
click at [1526, 31] on span "Publish Changes" at bounding box center [1492, 25] width 87 height 14
click at [1091, 429] on span "OR" at bounding box center [1098, 424] width 15 height 14
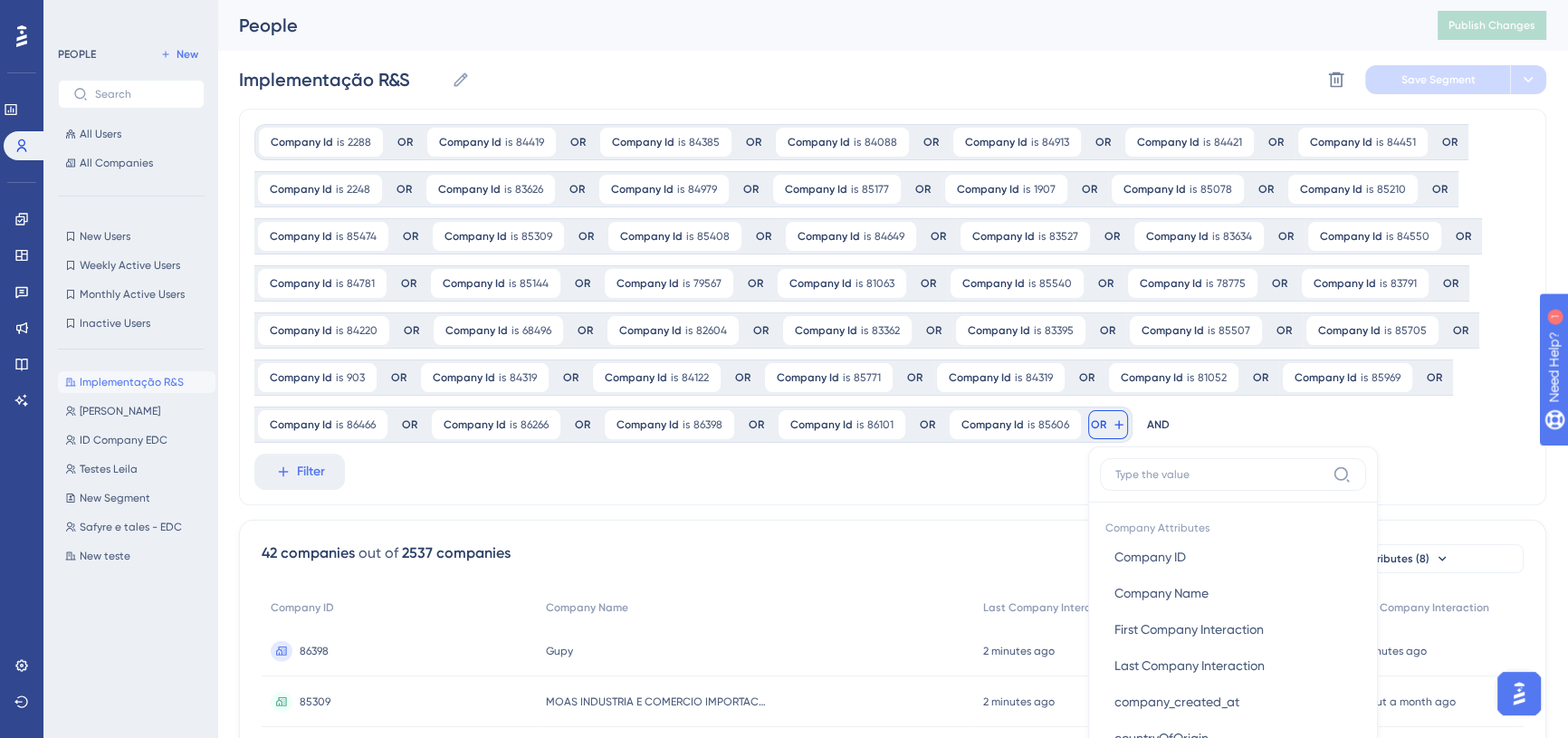
scroll to position [234, 0]
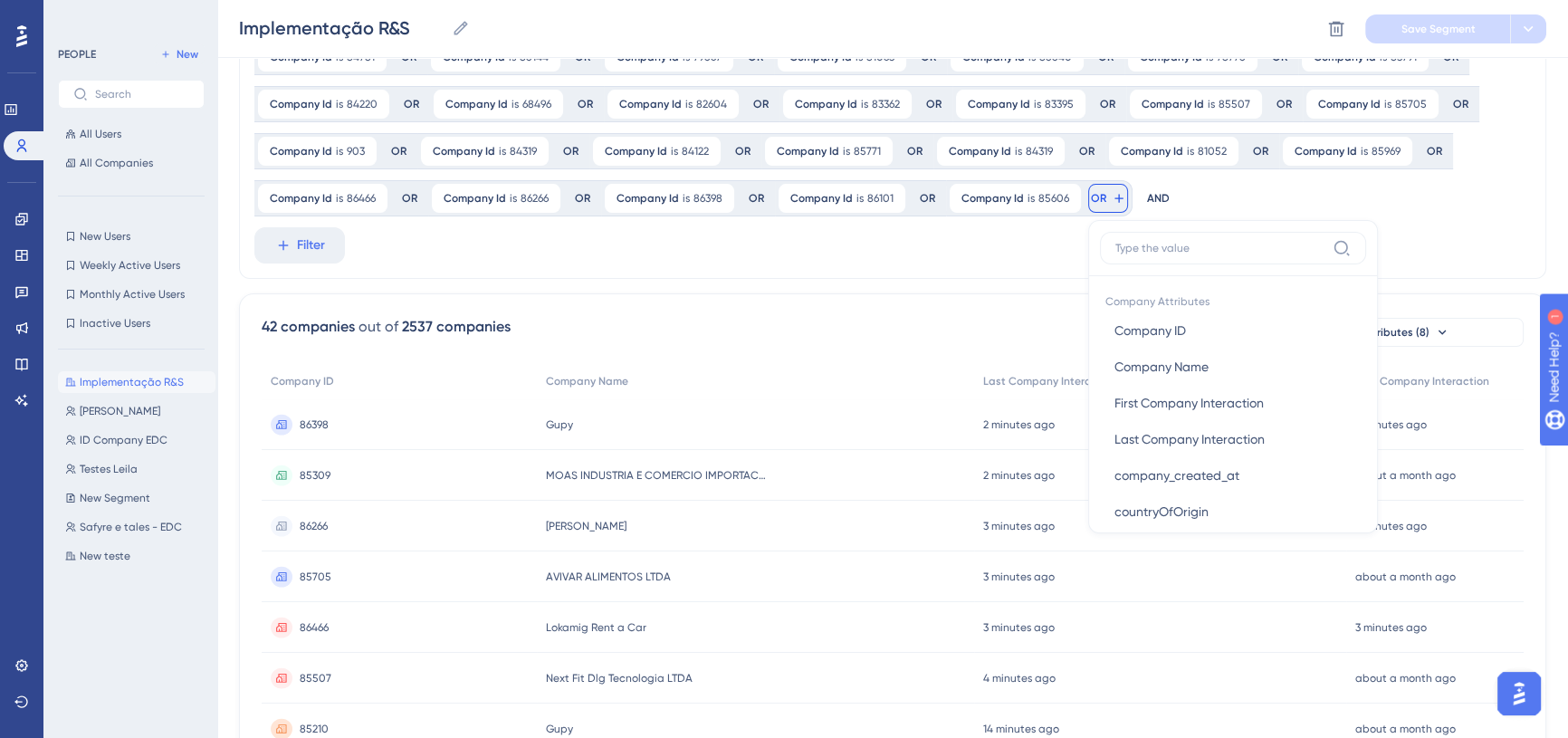
type input "86365"
click at [1162, 317] on button "Company ID Company ID" at bounding box center [1233, 330] width 266 height 36
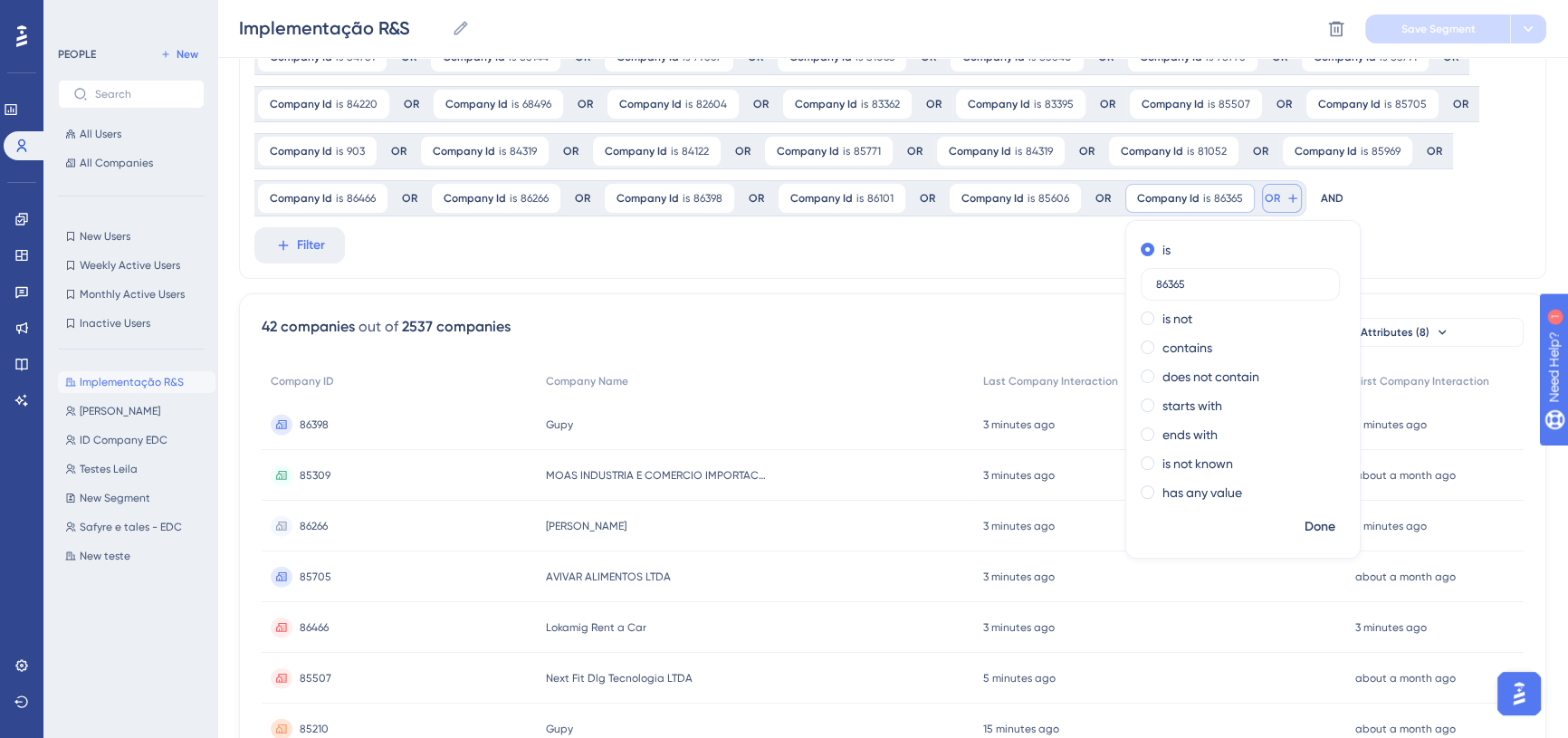
type input "86365"
click at [1285, 200] on icon at bounding box center [1292, 197] width 14 height 14
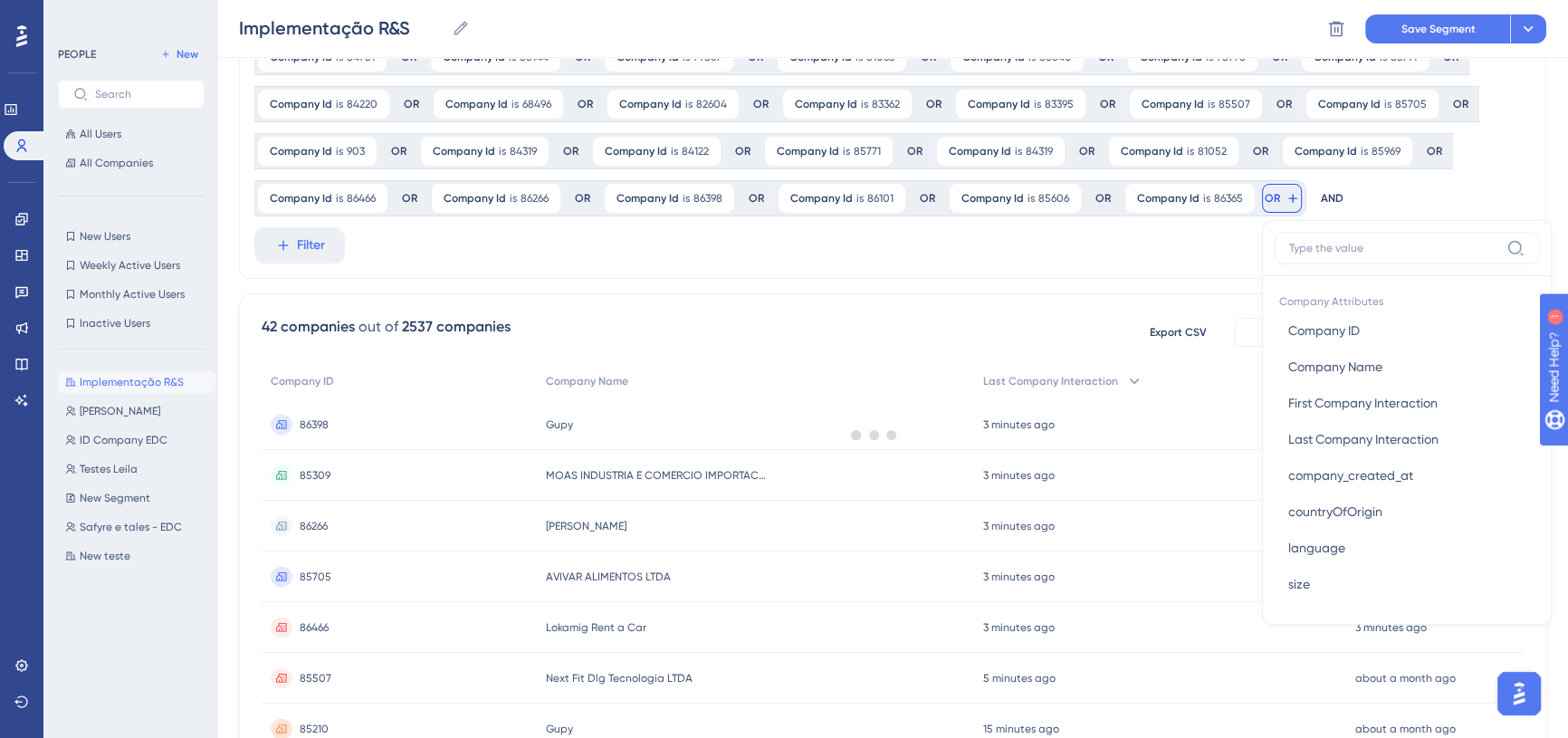
scroll to position [283, 0]
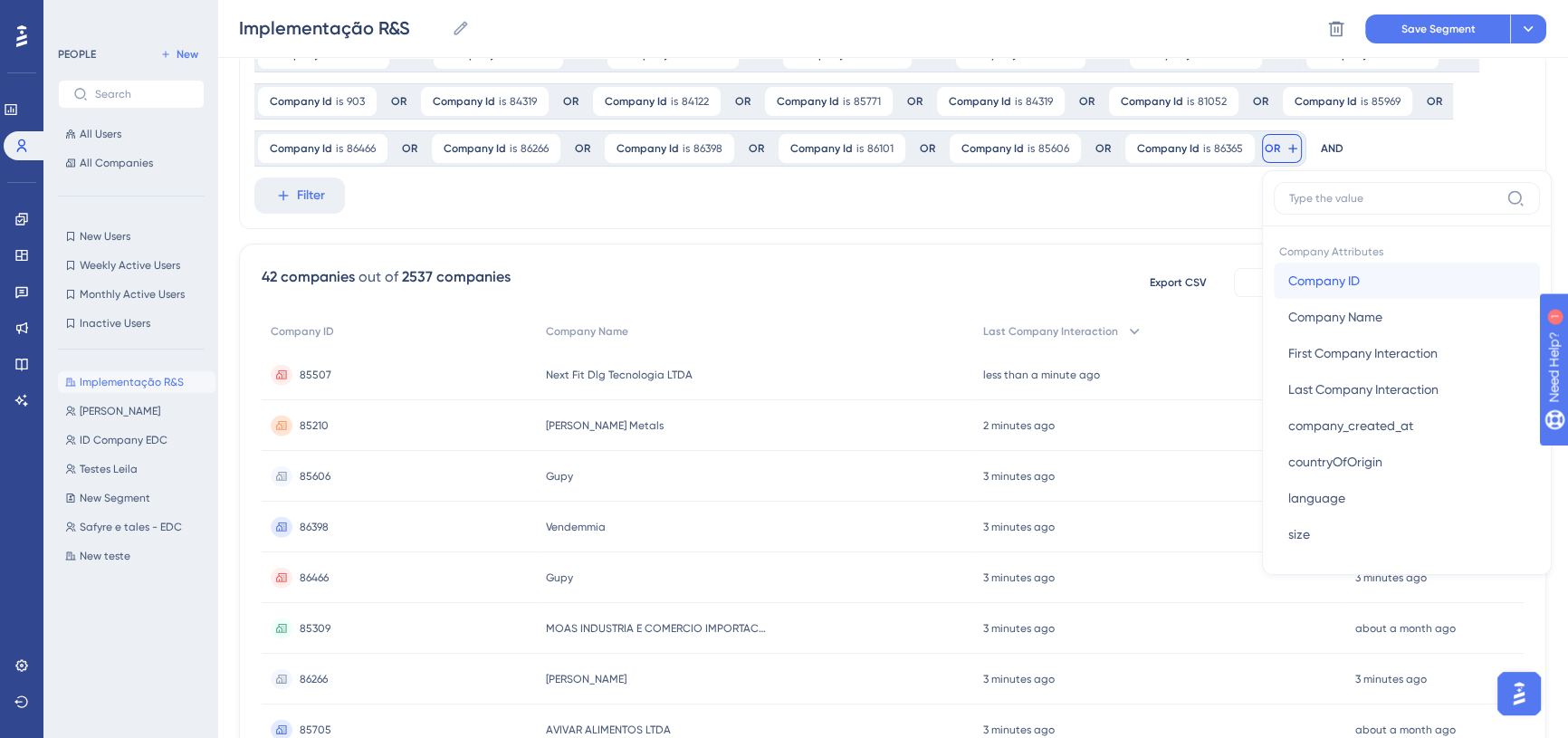
click at [1348, 276] on span "Company ID" at bounding box center [1324, 280] width 72 height 22
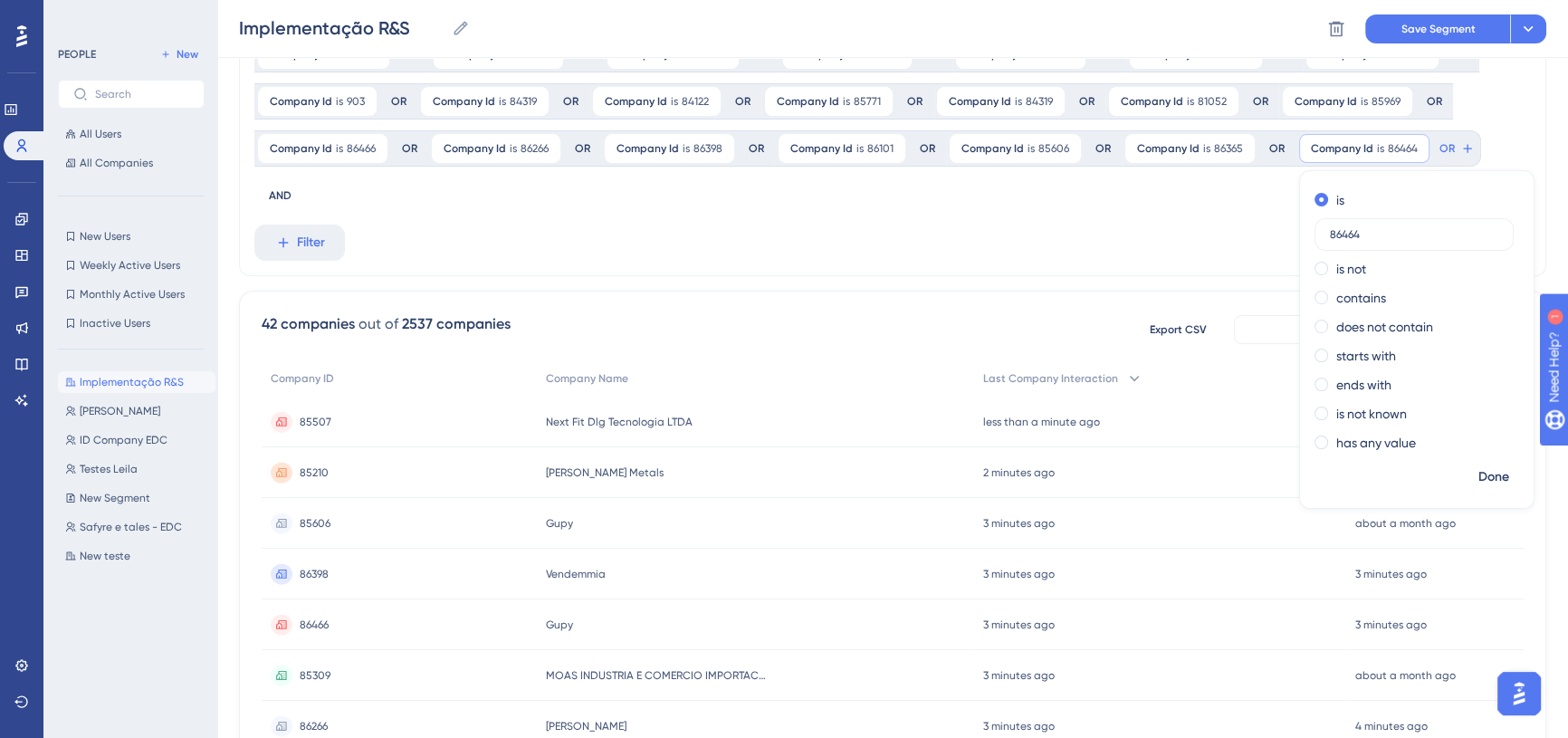
type input "86464"
click at [1471, 142] on div "Company Id is 86464 86464 Remove is 86464 is not contains does not contain star…" at bounding box center [1388, 148] width 186 height 36
click at [1450, 144] on div at bounding box center [875, 434] width 1387 height 608
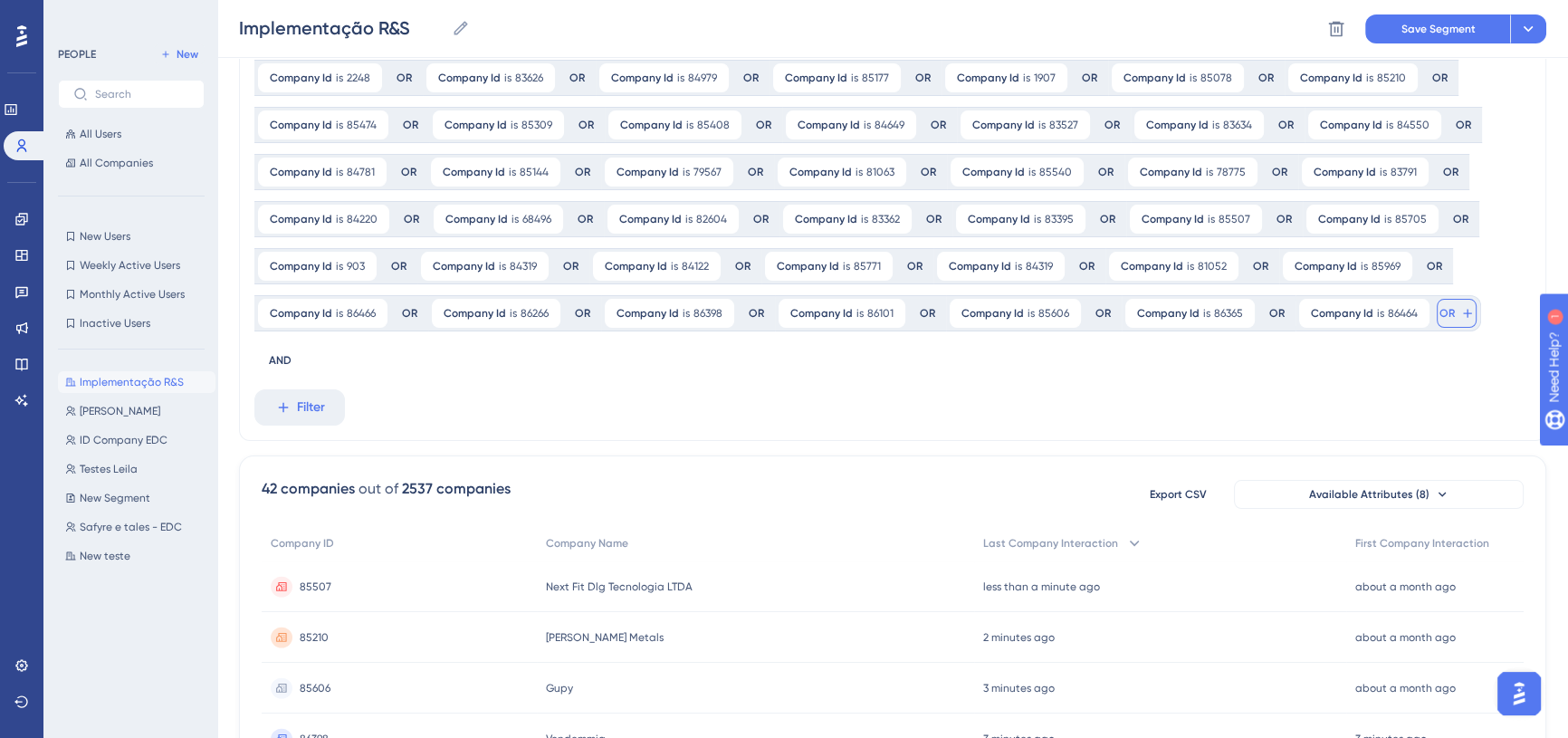
click at [1445, 309] on span "OR" at bounding box center [1446, 312] width 15 height 14
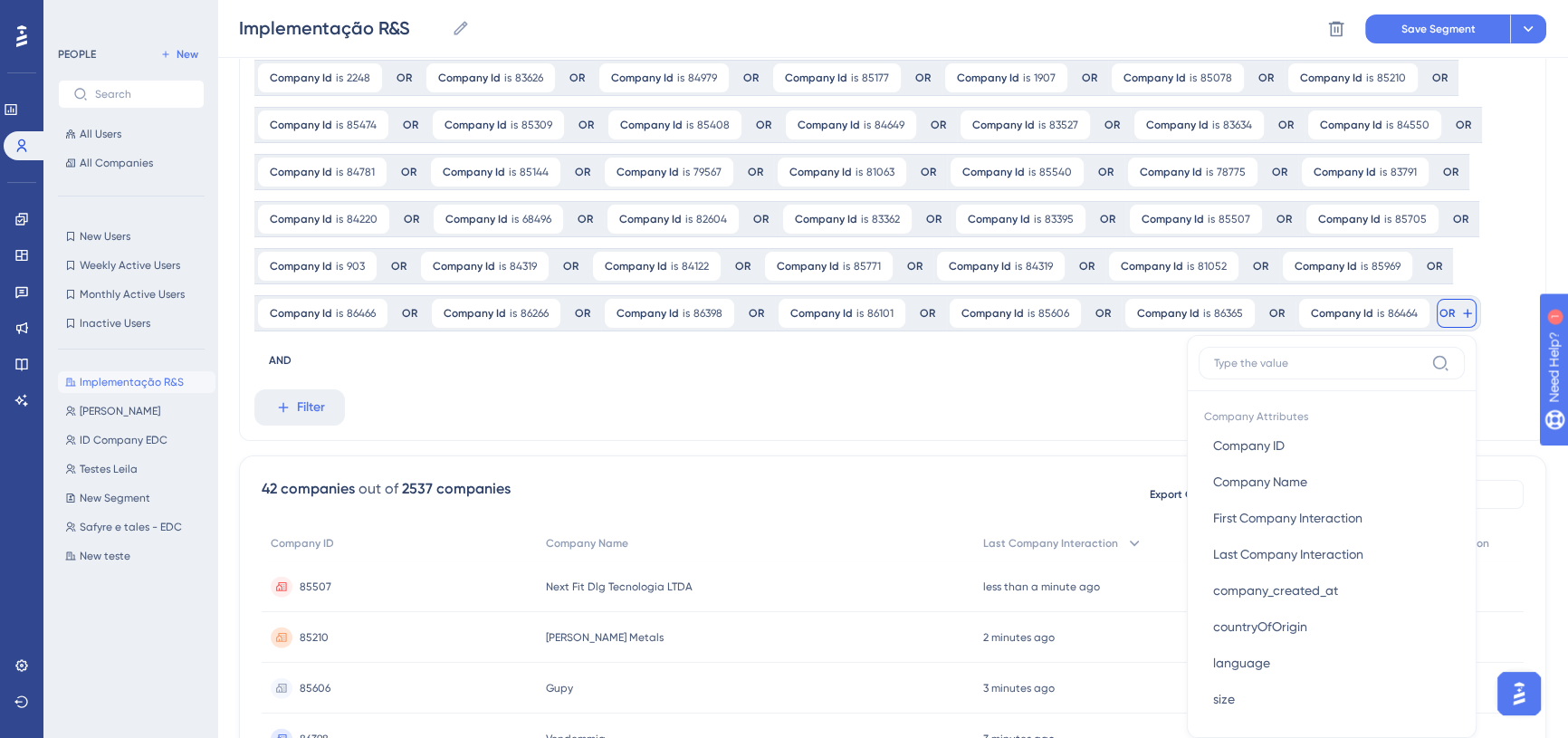
scroll to position [286, 0]
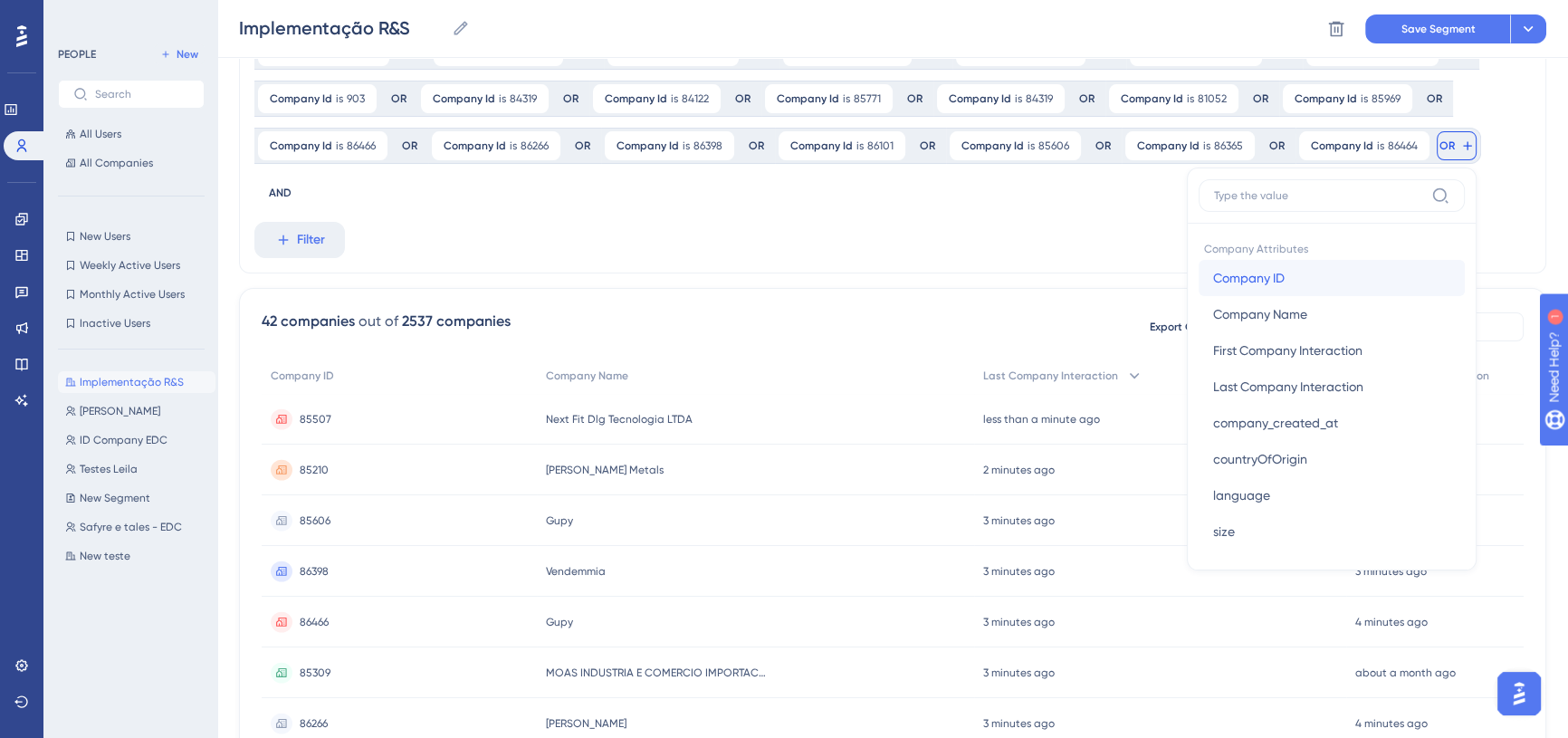
click at [1228, 276] on span "Company ID" at bounding box center [1249, 277] width 72 height 22
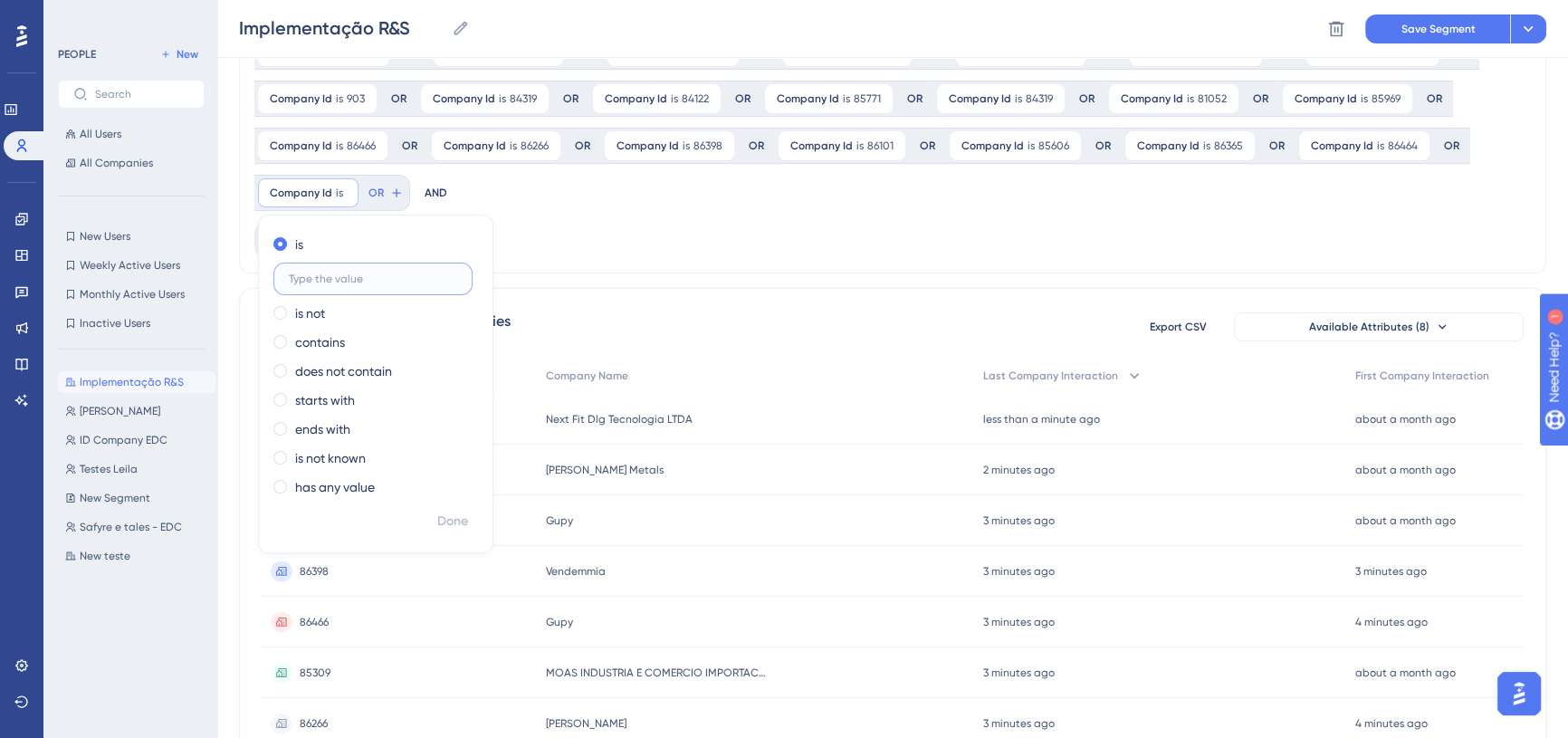
paste input "9310"
type input "9310"
click at [392, 197] on span "OR" at bounding box center [398, 193] width 15 height 14
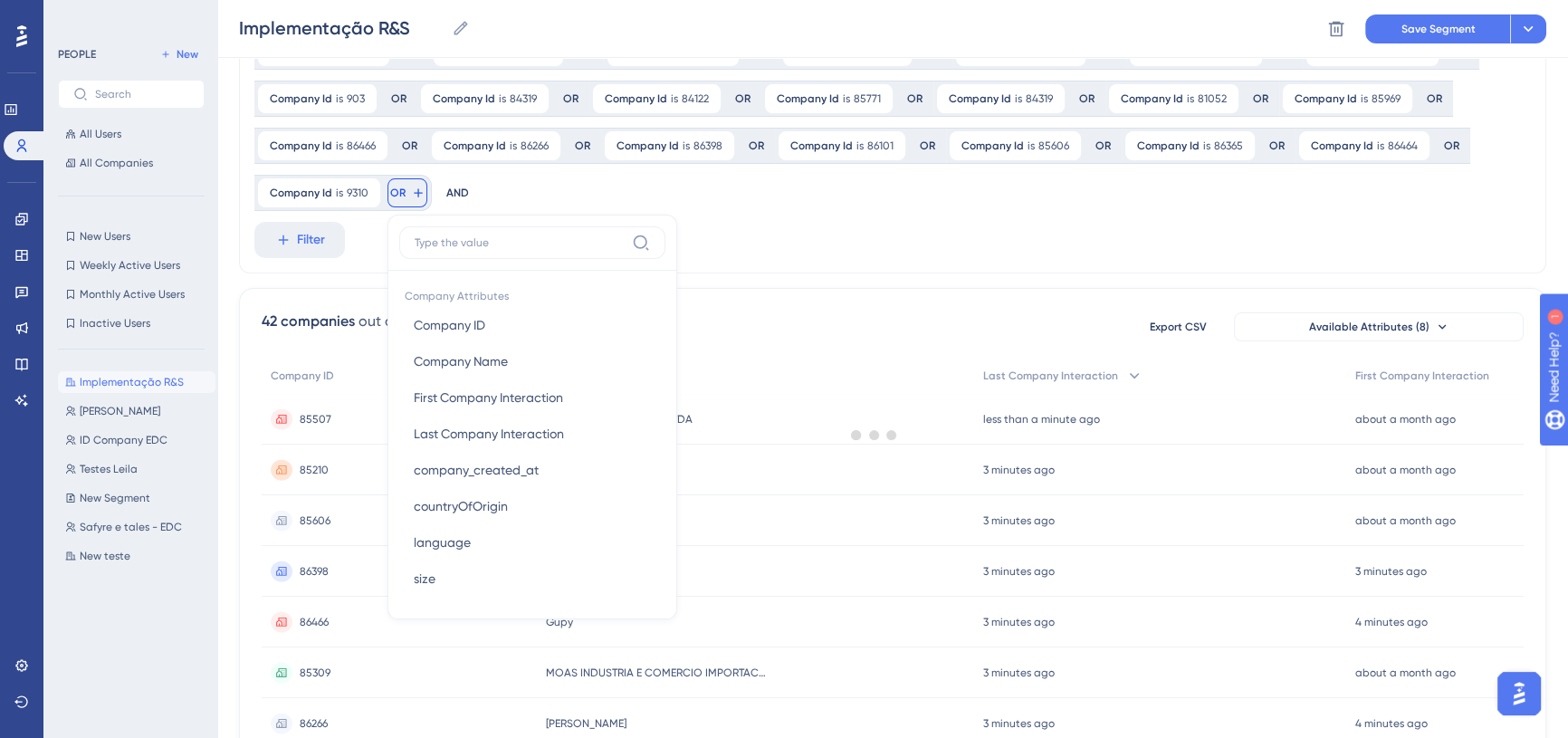
scroll to position [334, 0]
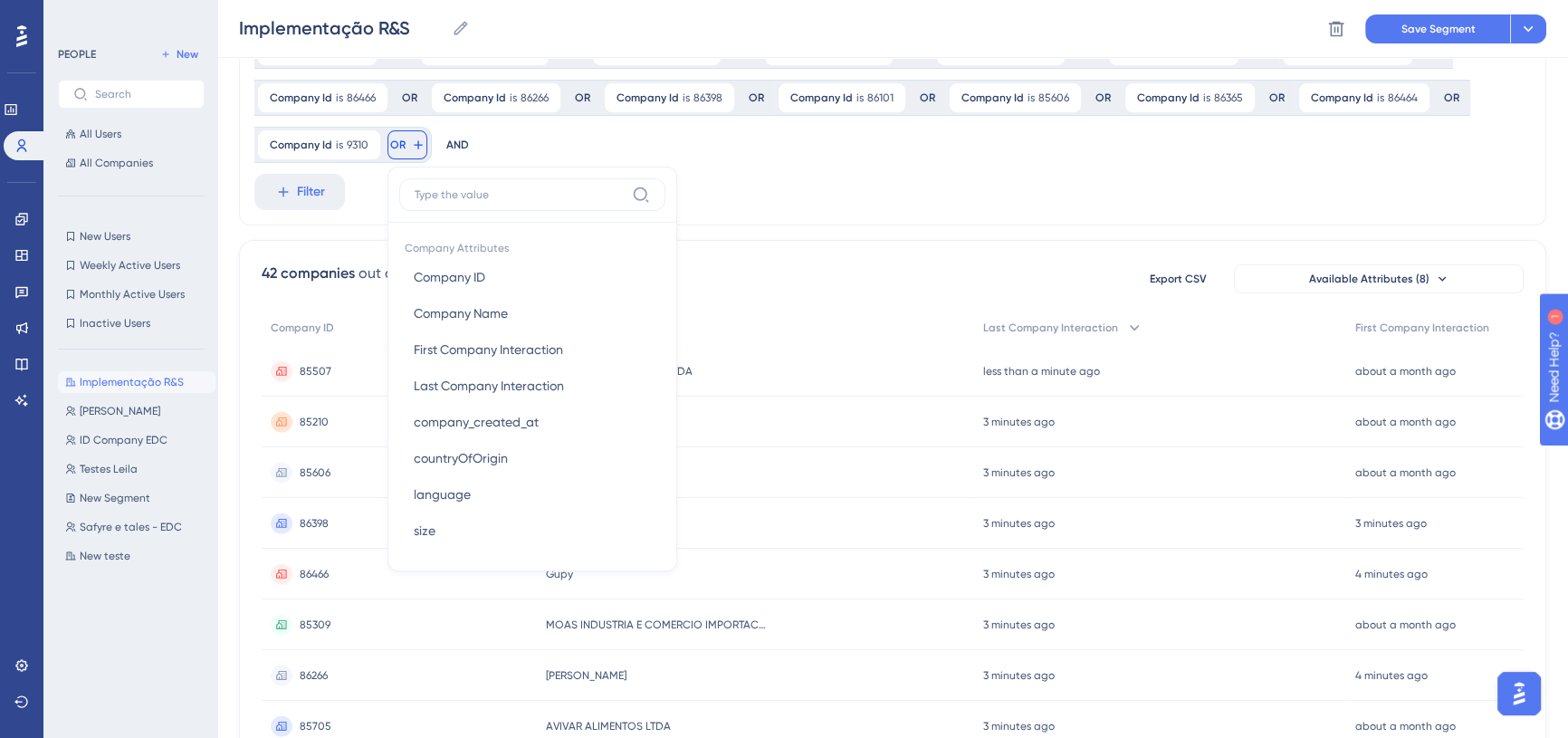
click at [485, 186] on label at bounding box center [532, 194] width 266 height 33
click at [485, 188] on input at bounding box center [519, 194] width 210 height 14
click at [479, 263] on button "Company ID Company ID" at bounding box center [532, 277] width 266 height 36
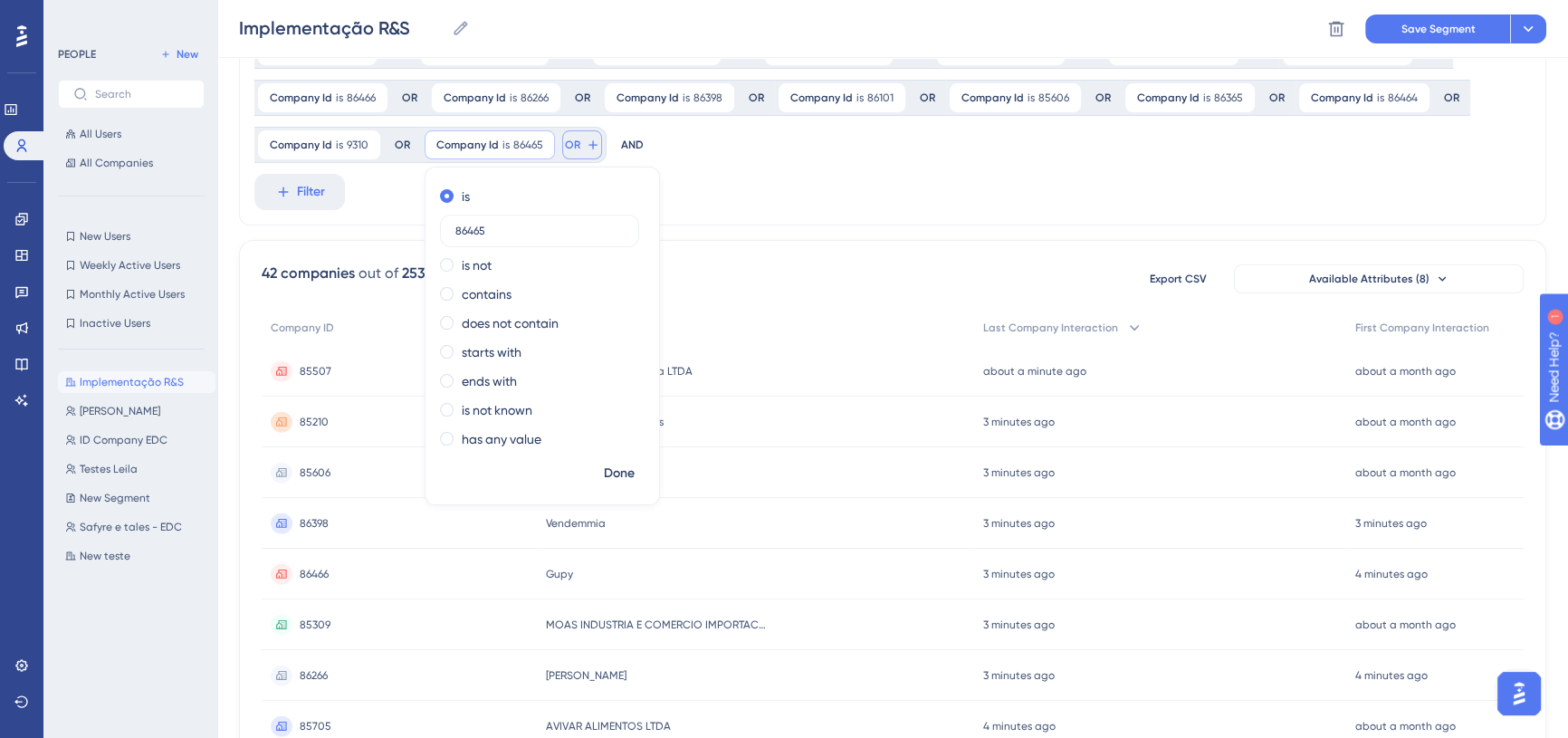
type input "86465"
click at [579, 147] on button "OR" at bounding box center [582, 144] width 40 height 29
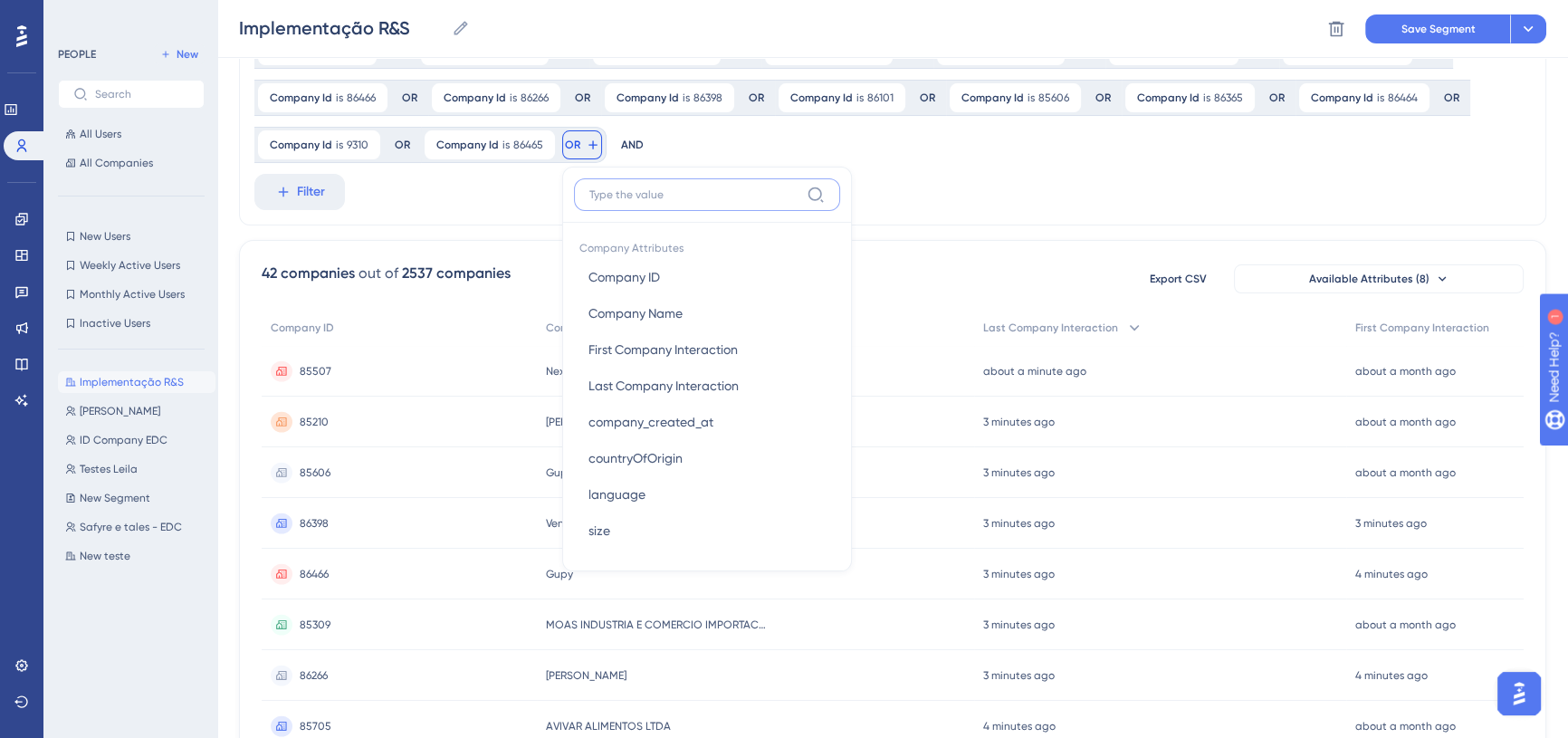
paste input "86134"
type input "86134"
click at [661, 273] on button "Company ID Company ID" at bounding box center [707, 277] width 266 height 36
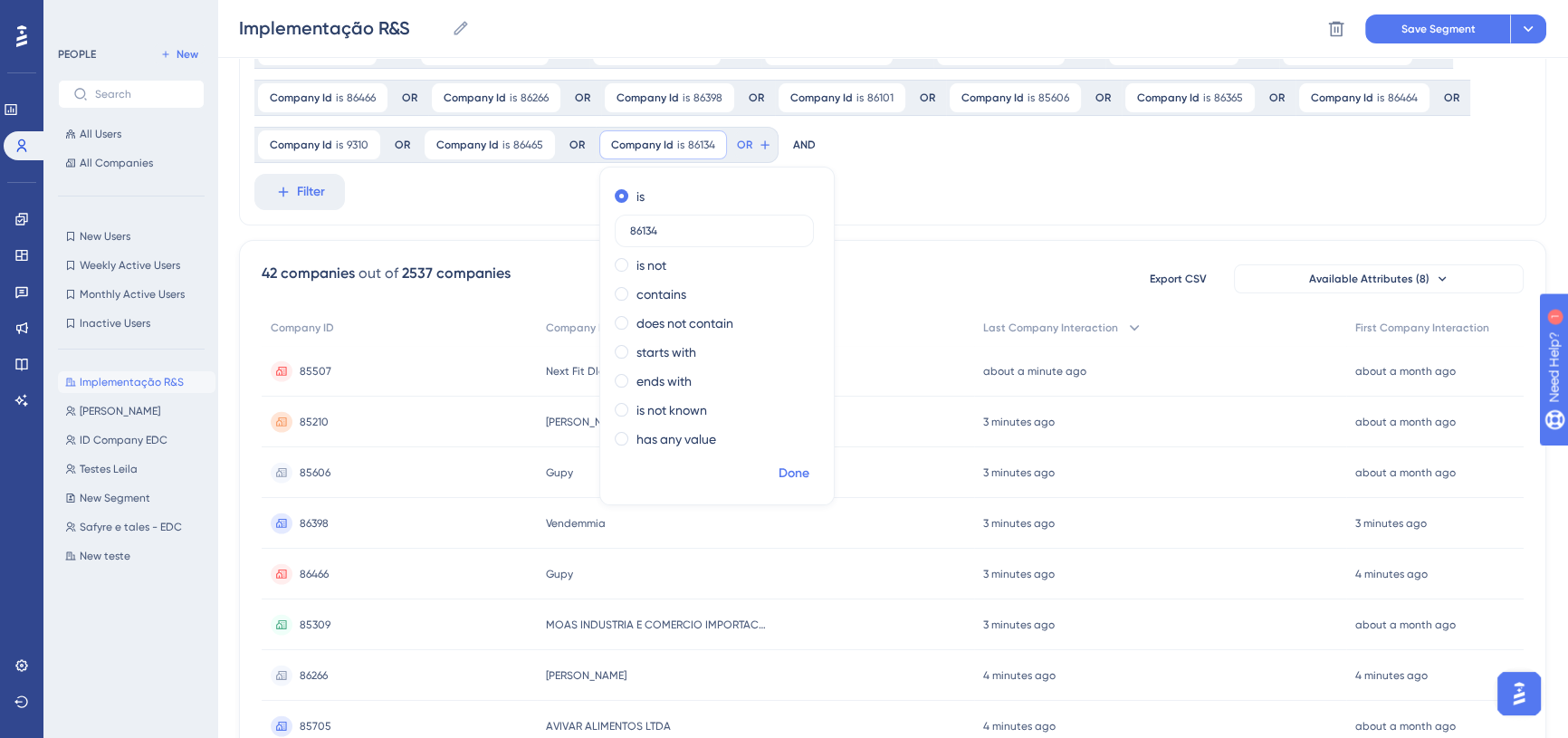
type input "86134"
click at [802, 463] on span "Done" at bounding box center [793, 473] width 31 height 22
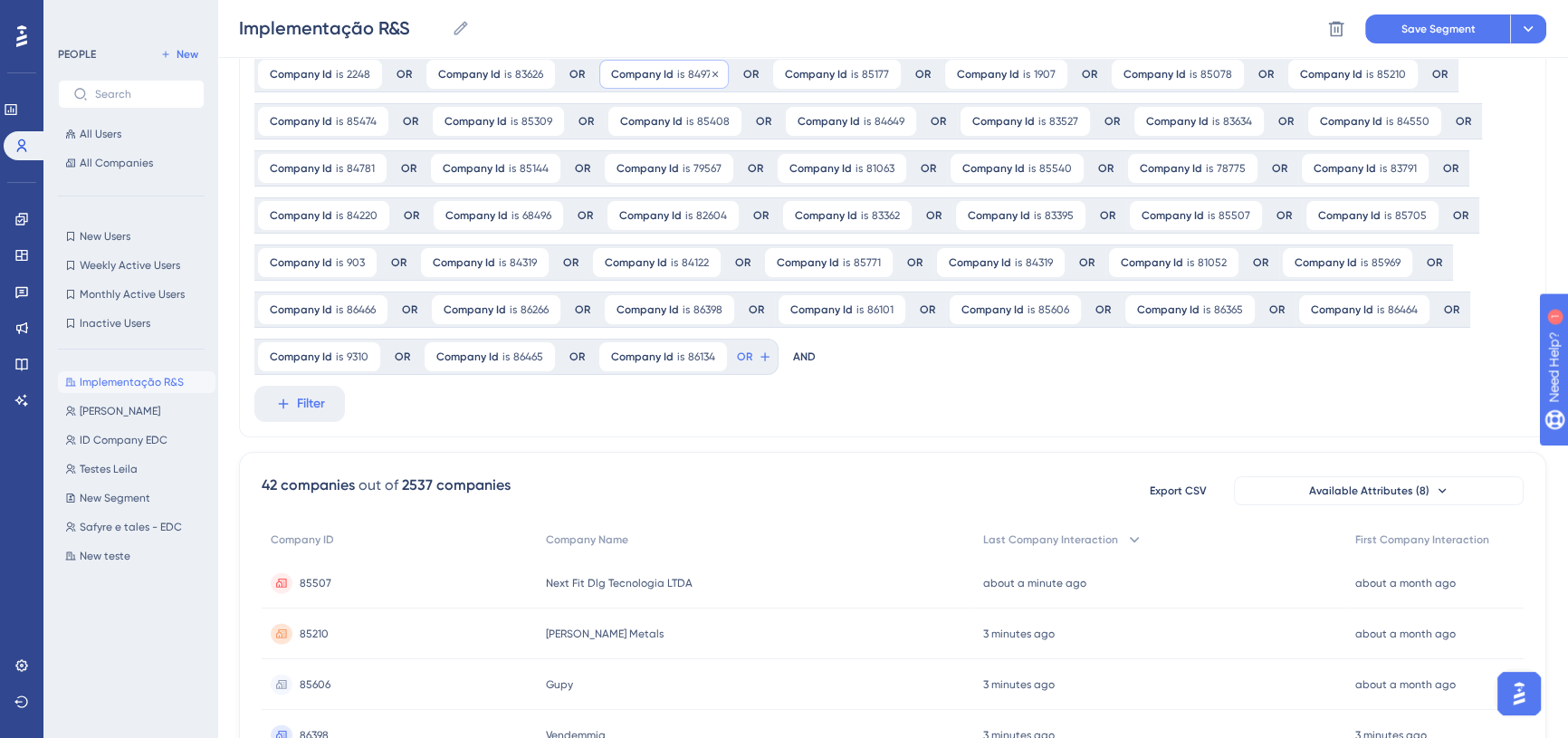
scroll to position [87, 0]
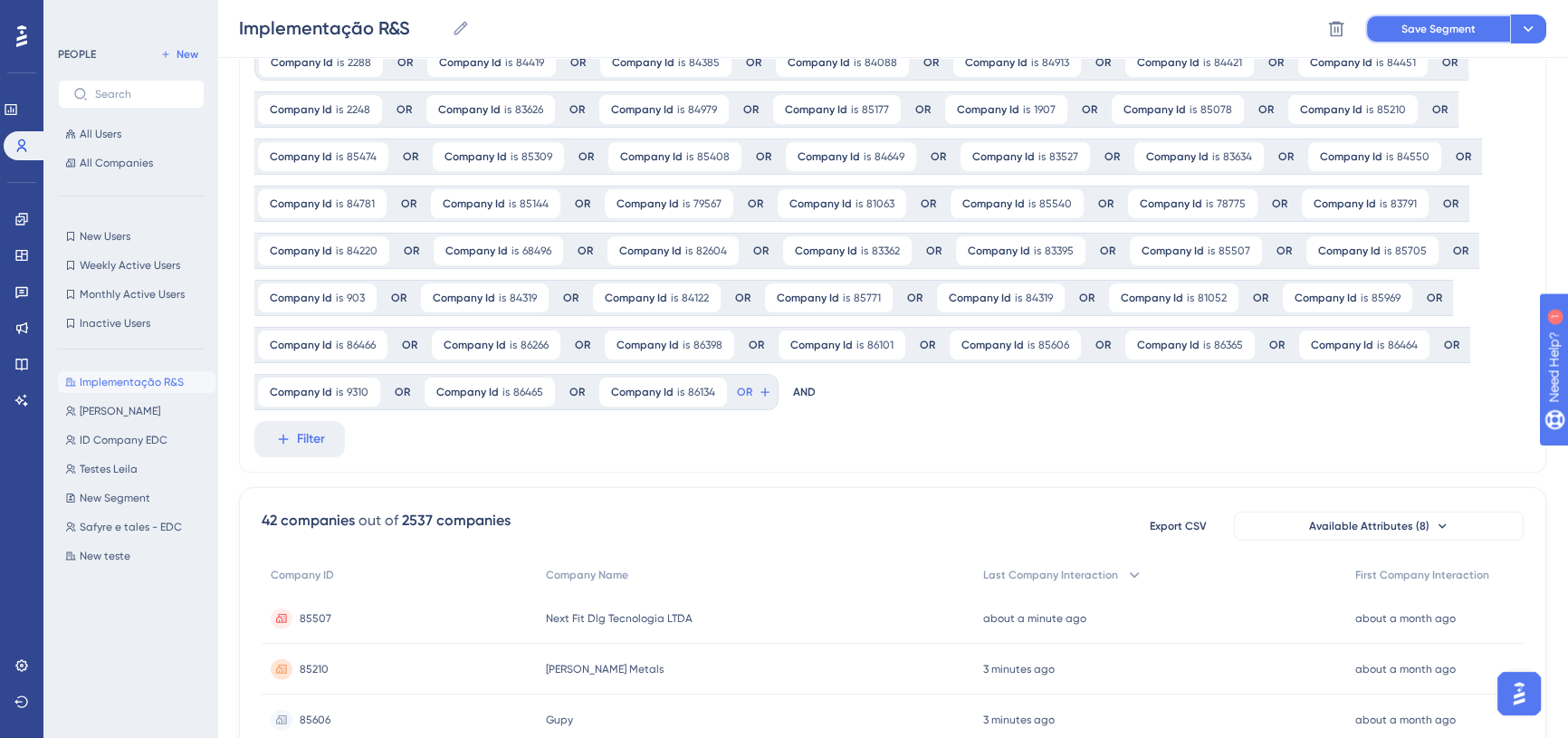
click at [1417, 14] on button "Save Segment" at bounding box center [1438, 28] width 145 height 29
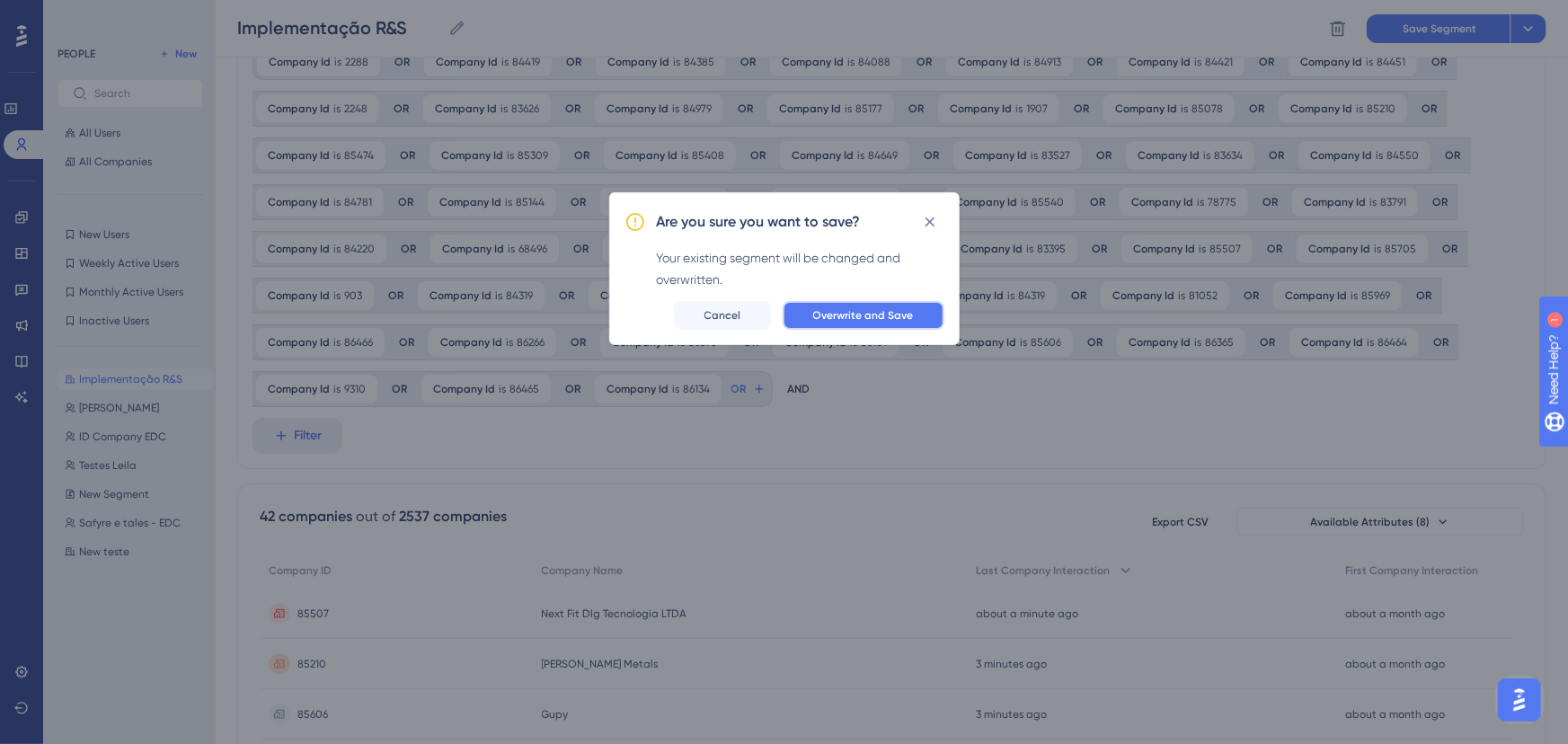
click at [897, 319] on span "Overwrite and Save" at bounding box center [863, 315] width 100 height 14
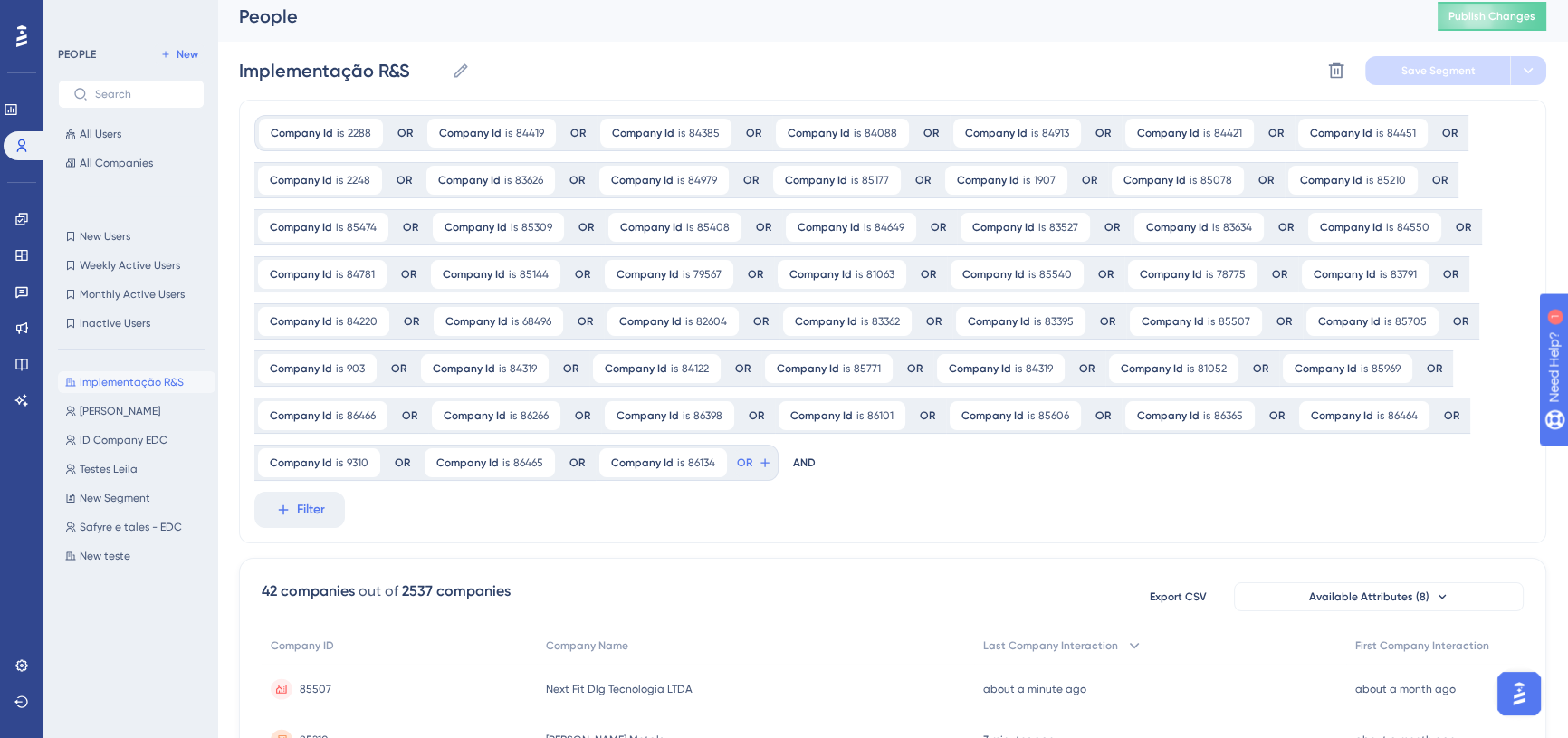
scroll to position [0, 0]
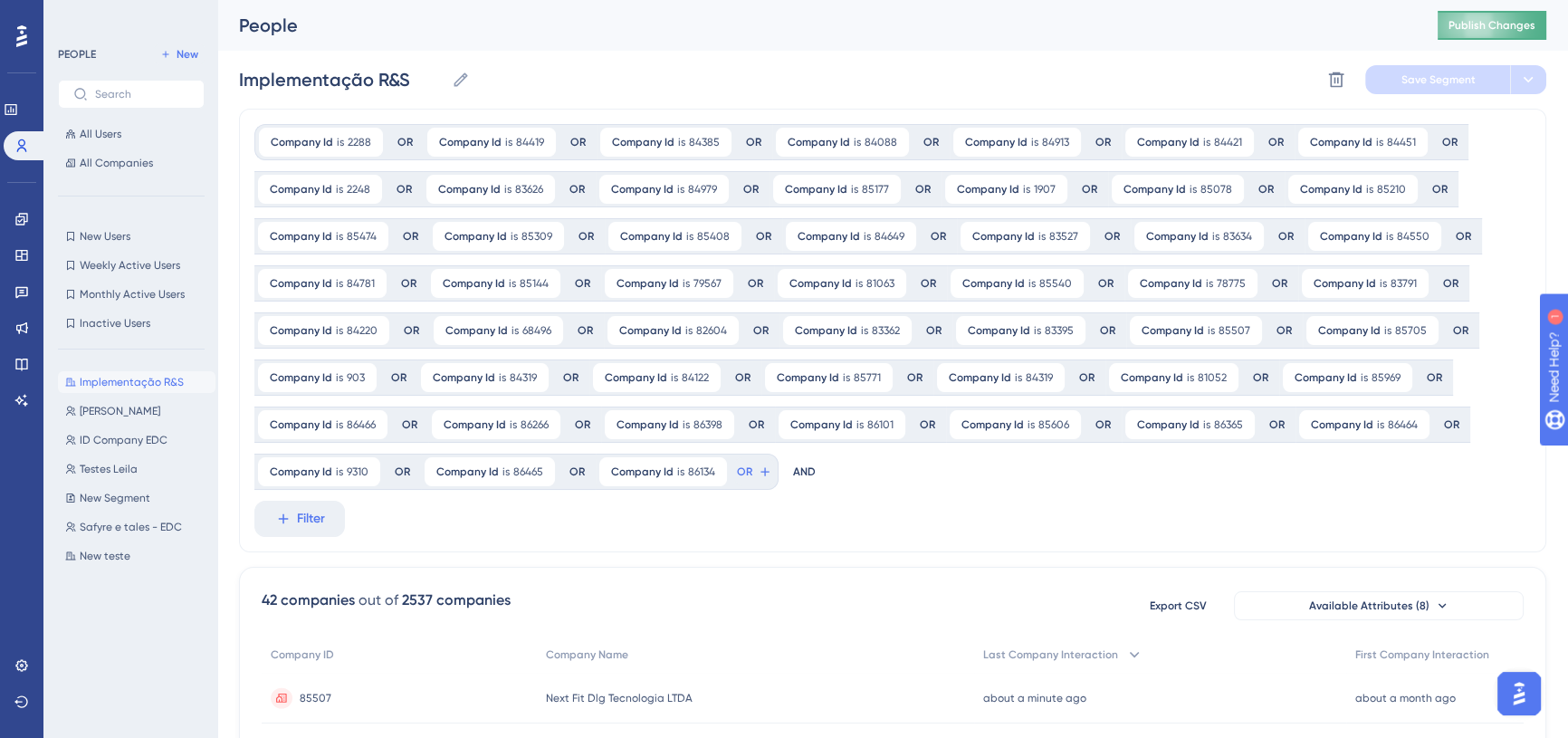
click at [1476, 32] on span "Publish Changes" at bounding box center [1492, 25] width 87 height 14
click at [752, 468] on button "OR" at bounding box center [754, 472] width 40 height 29
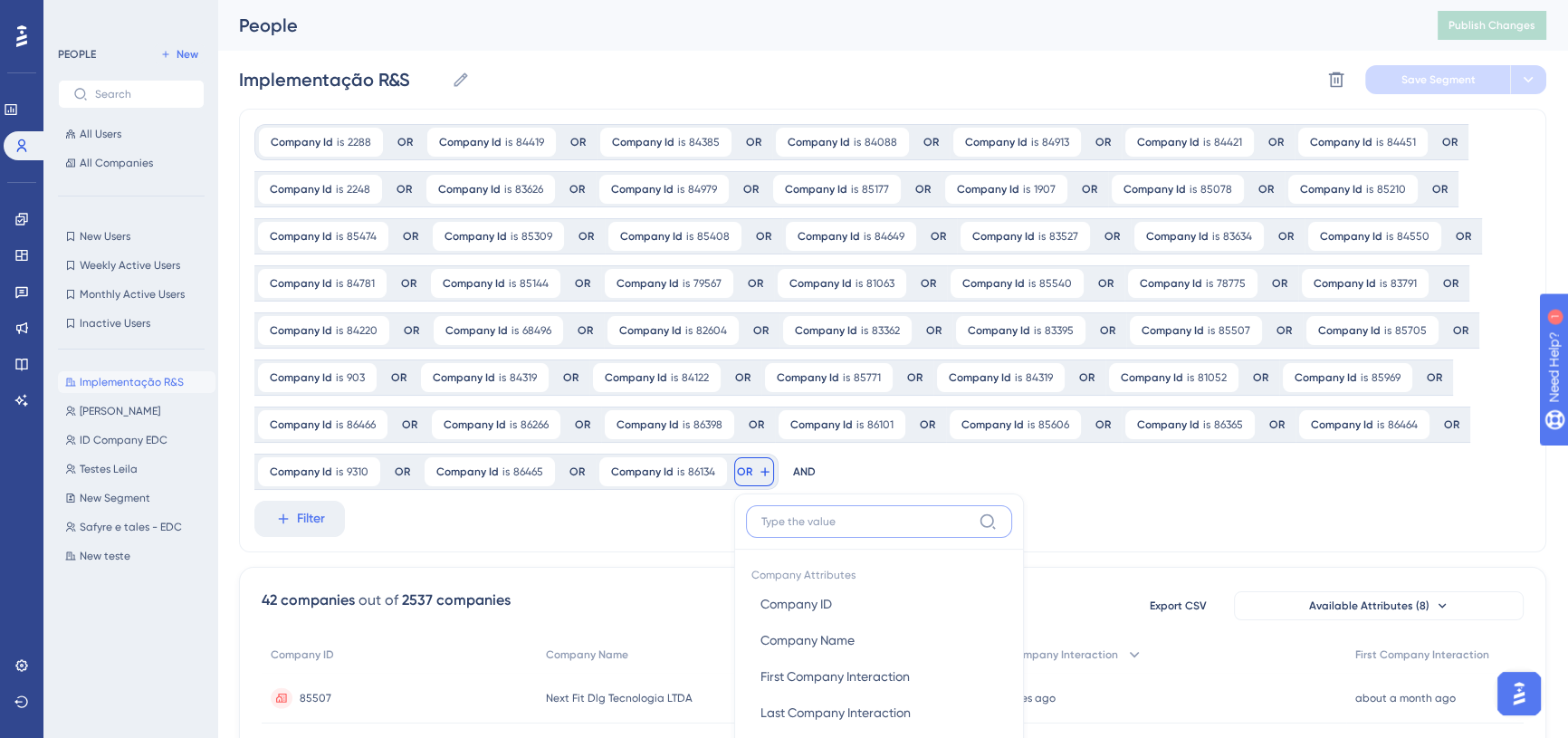
scroll to position [288, 0]
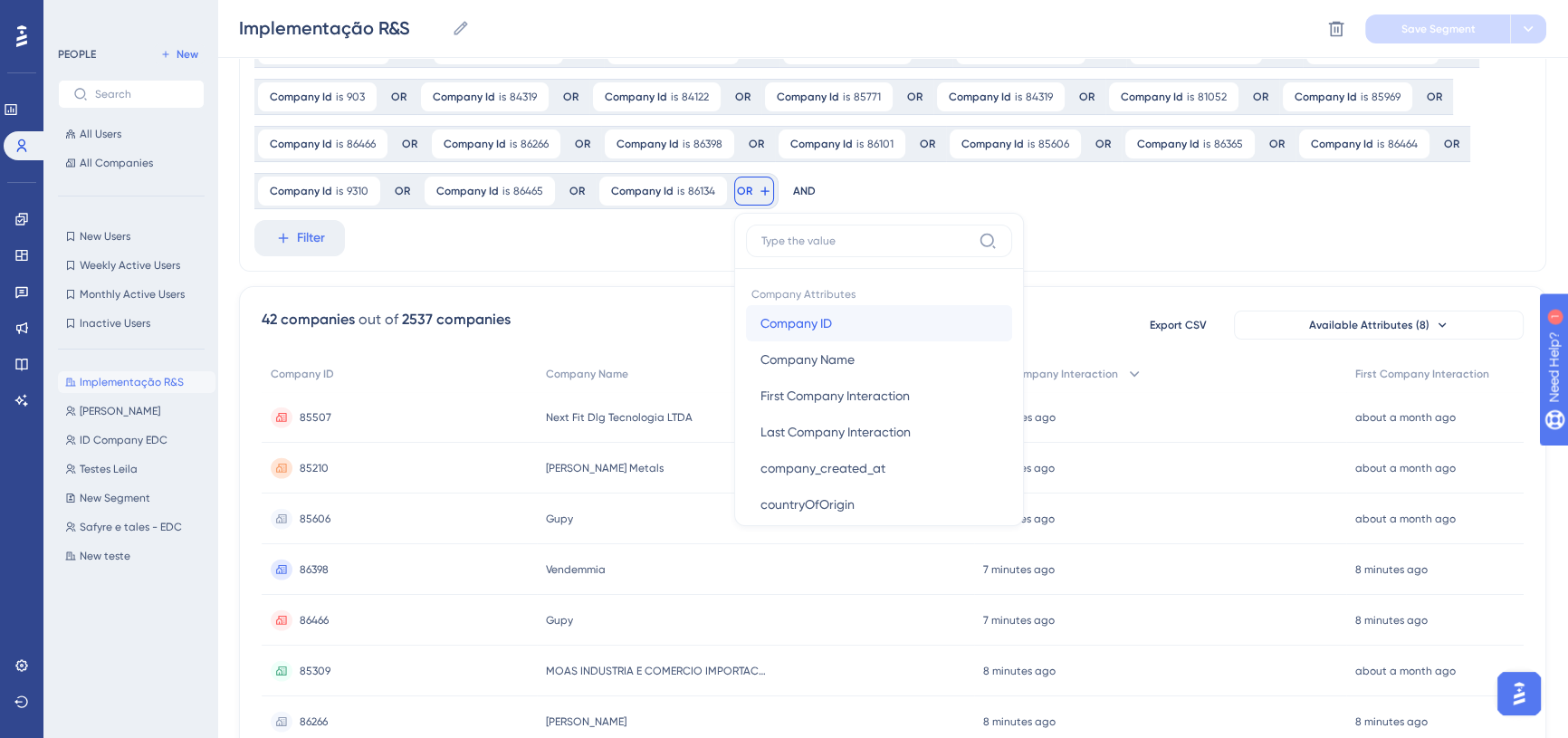
click at [808, 313] on span "Company ID" at bounding box center [796, 323] width 72 height 22
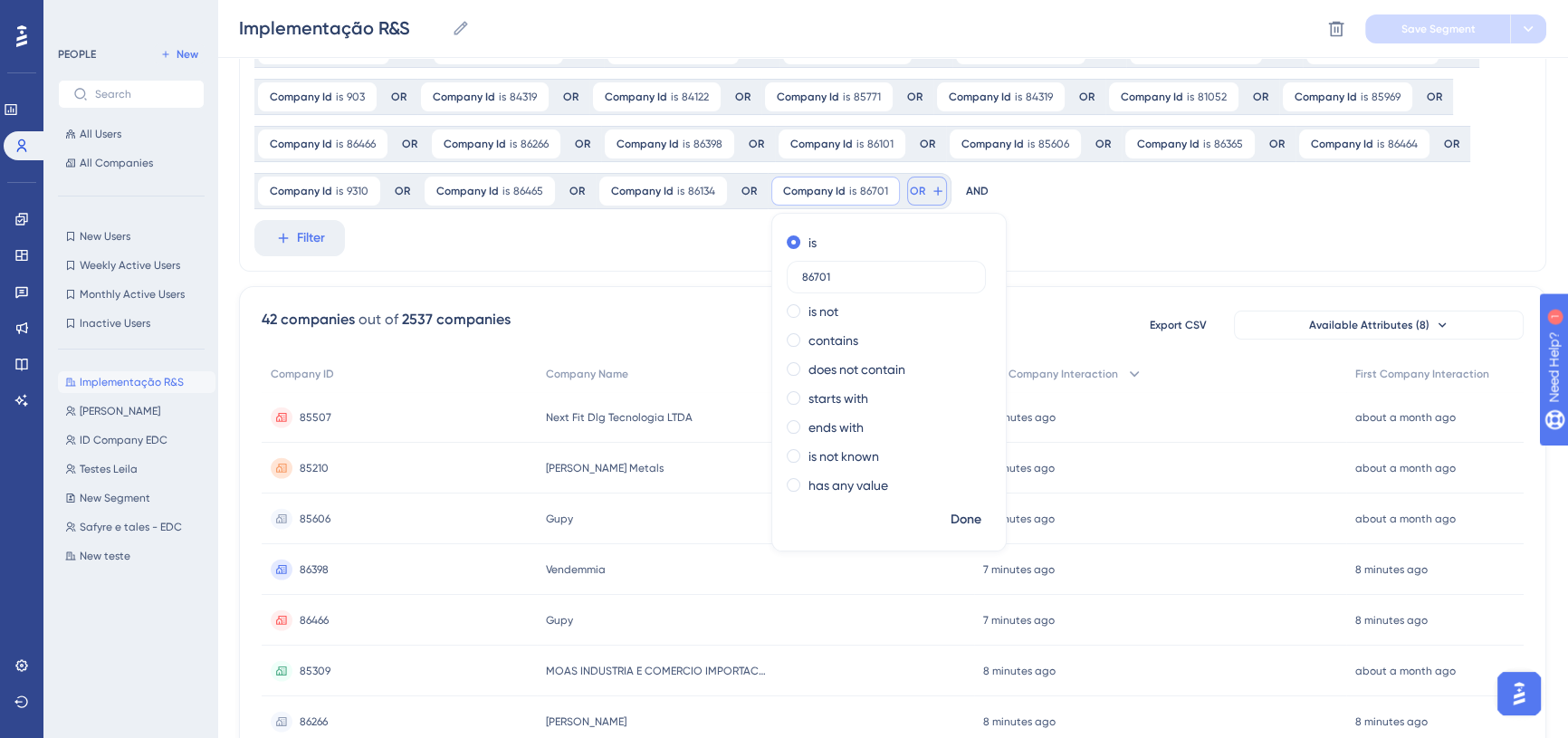
type input "86701"
click at [922, 194] on button "OR" at bounding box center [926, 191] width 40 height 29
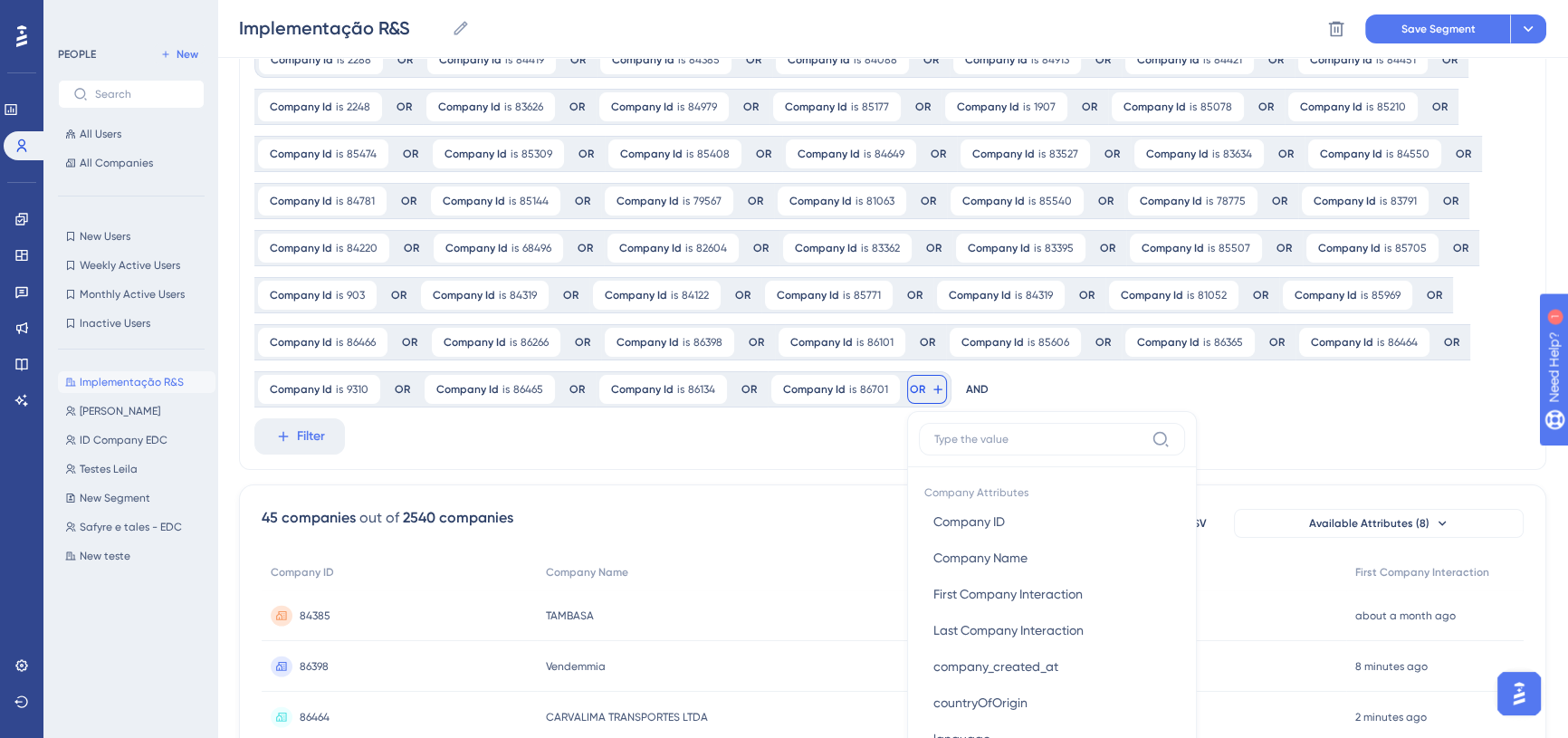
scroll to position [72, 0]
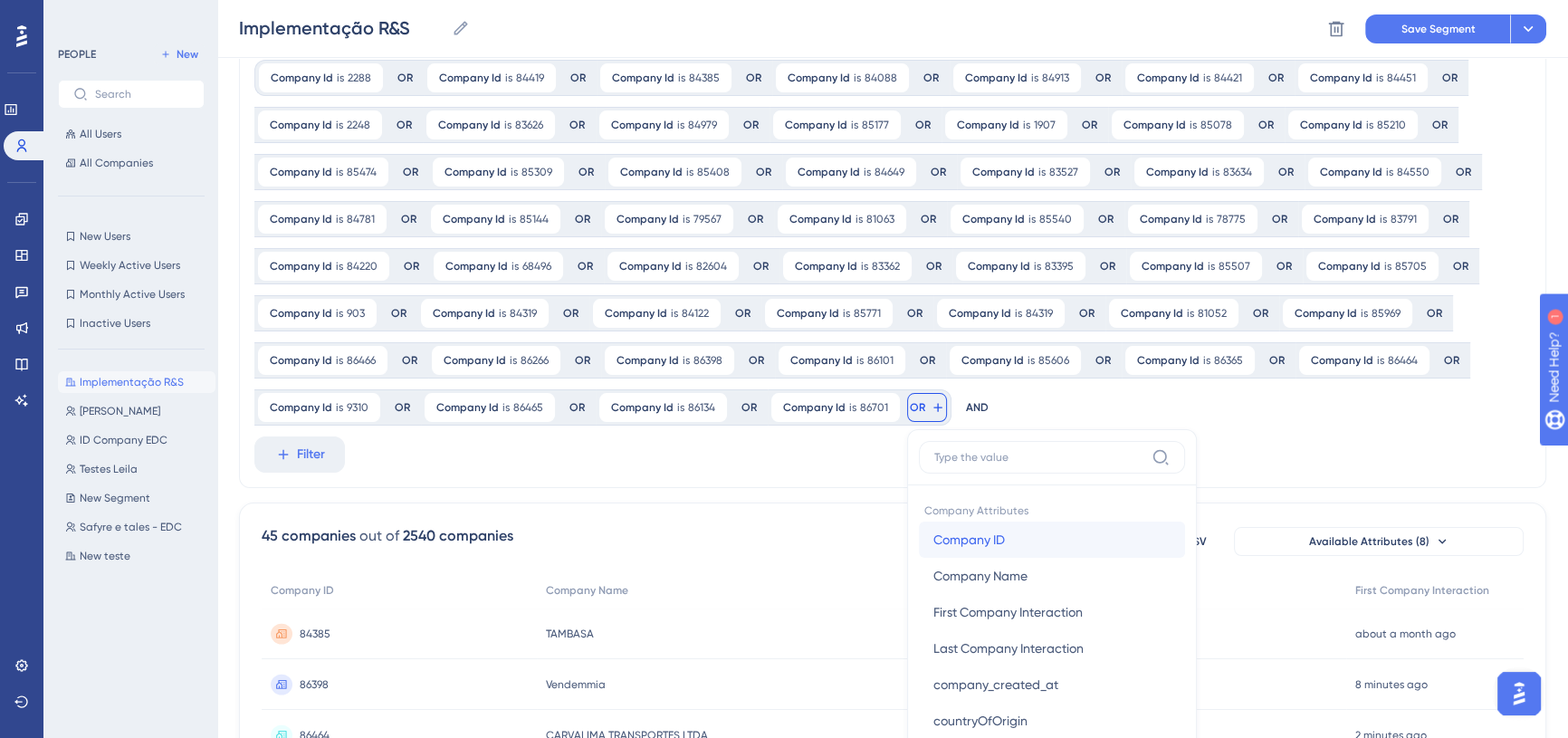
click at [995, 529] on span "Company ID" at bounding box center [969, 539] width 72 height 22
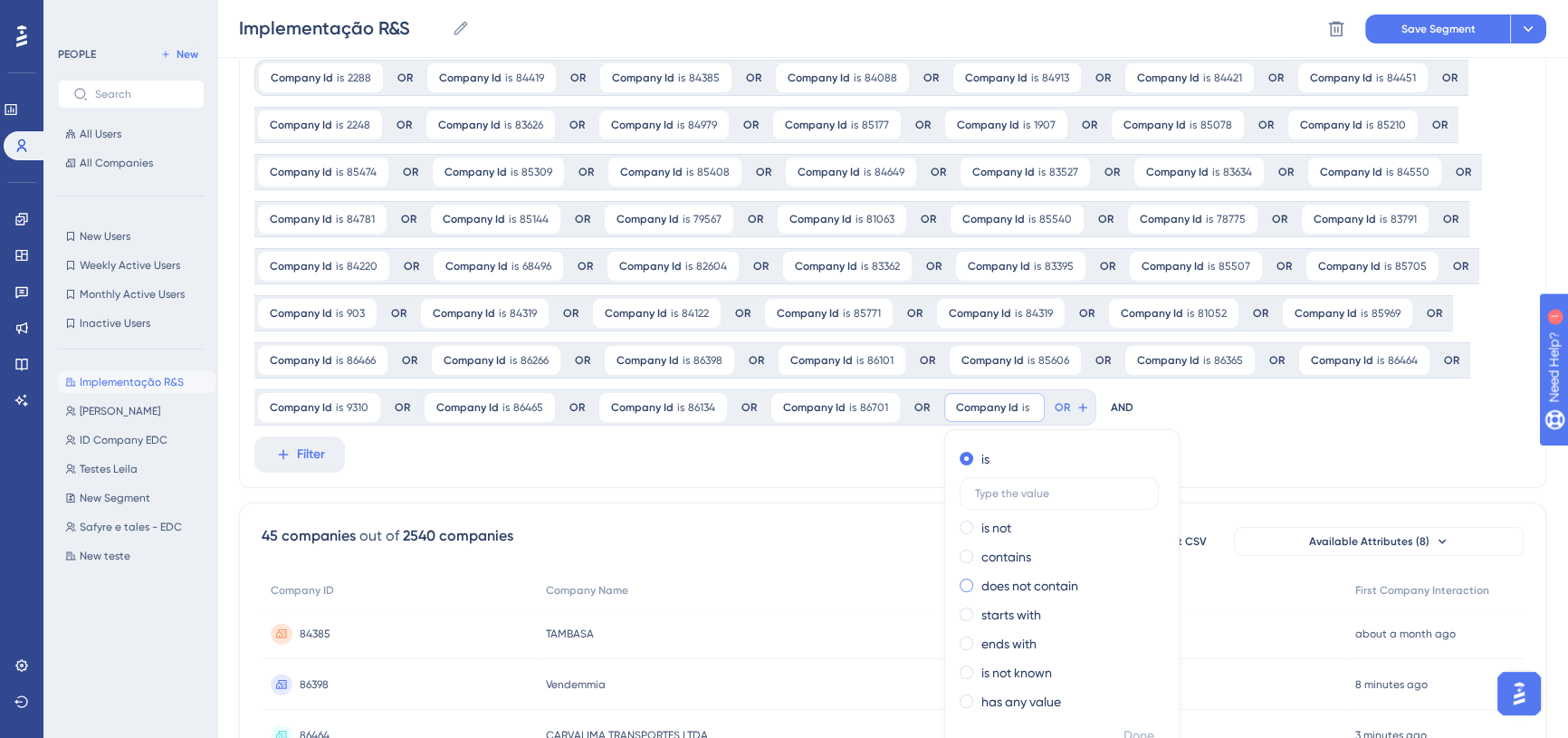
scroll to position [183, 0]
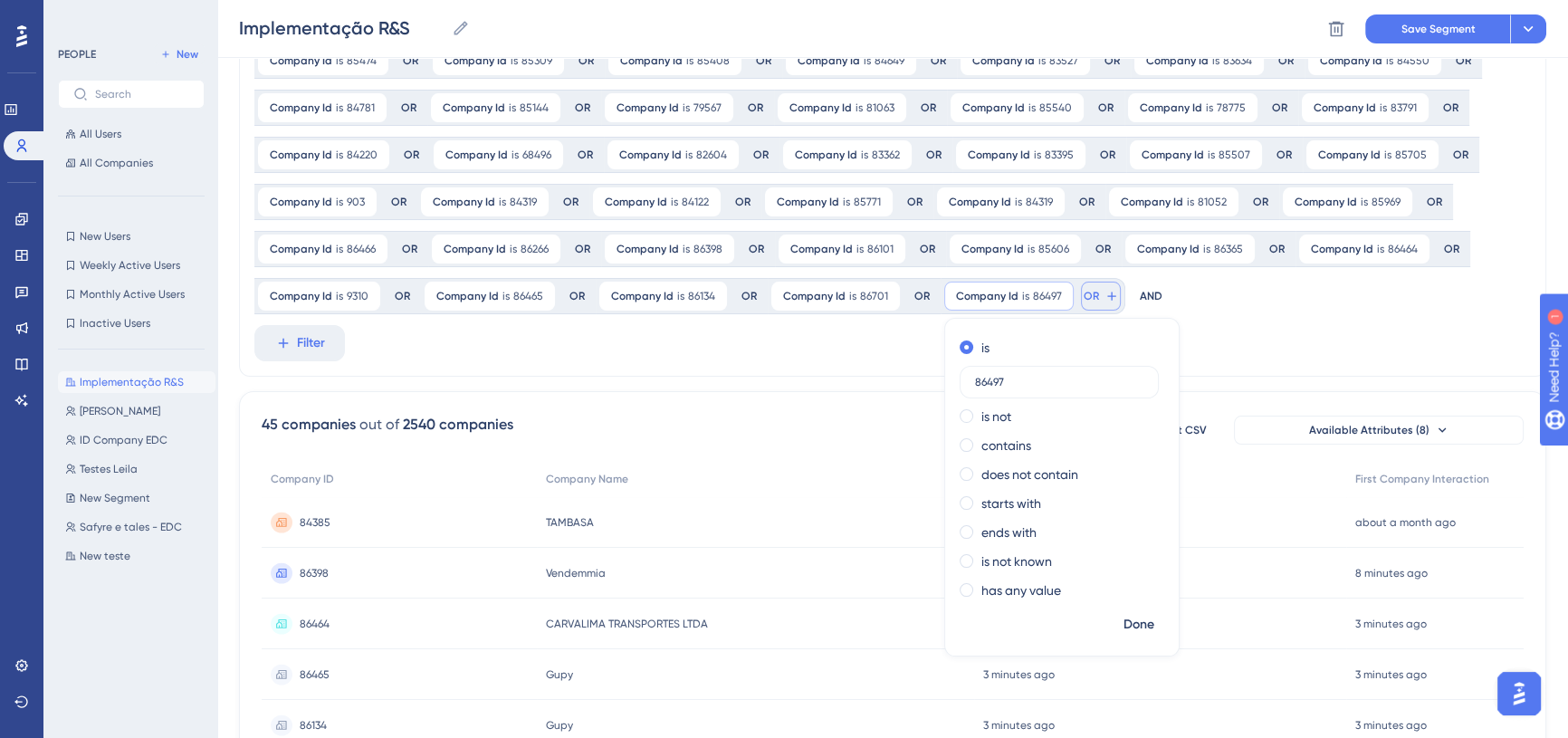
type input "86497"
click at [1087, 301] on span "OR" at bounding box center [1091, 295] width 15 height 14
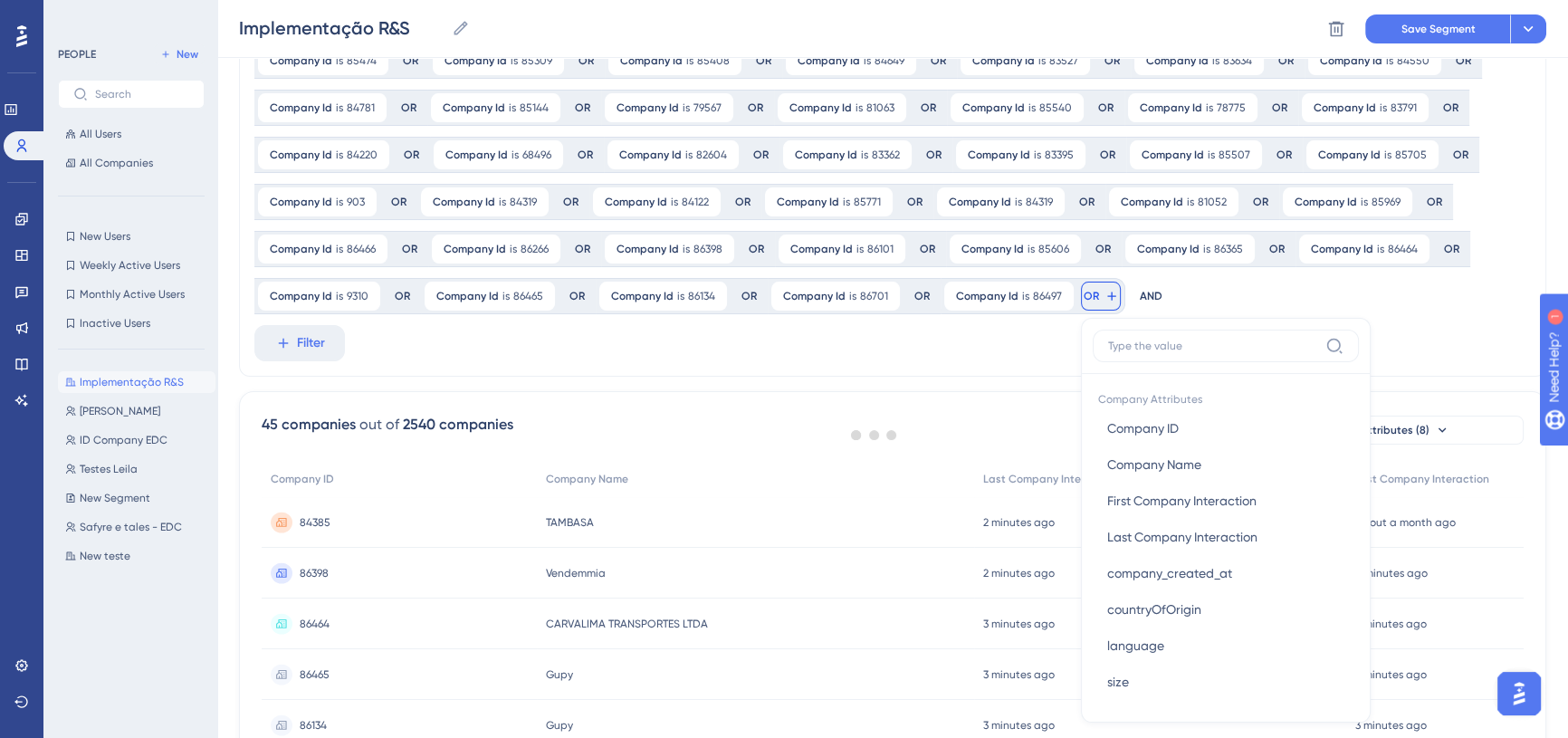
scroll to position [318, 0]
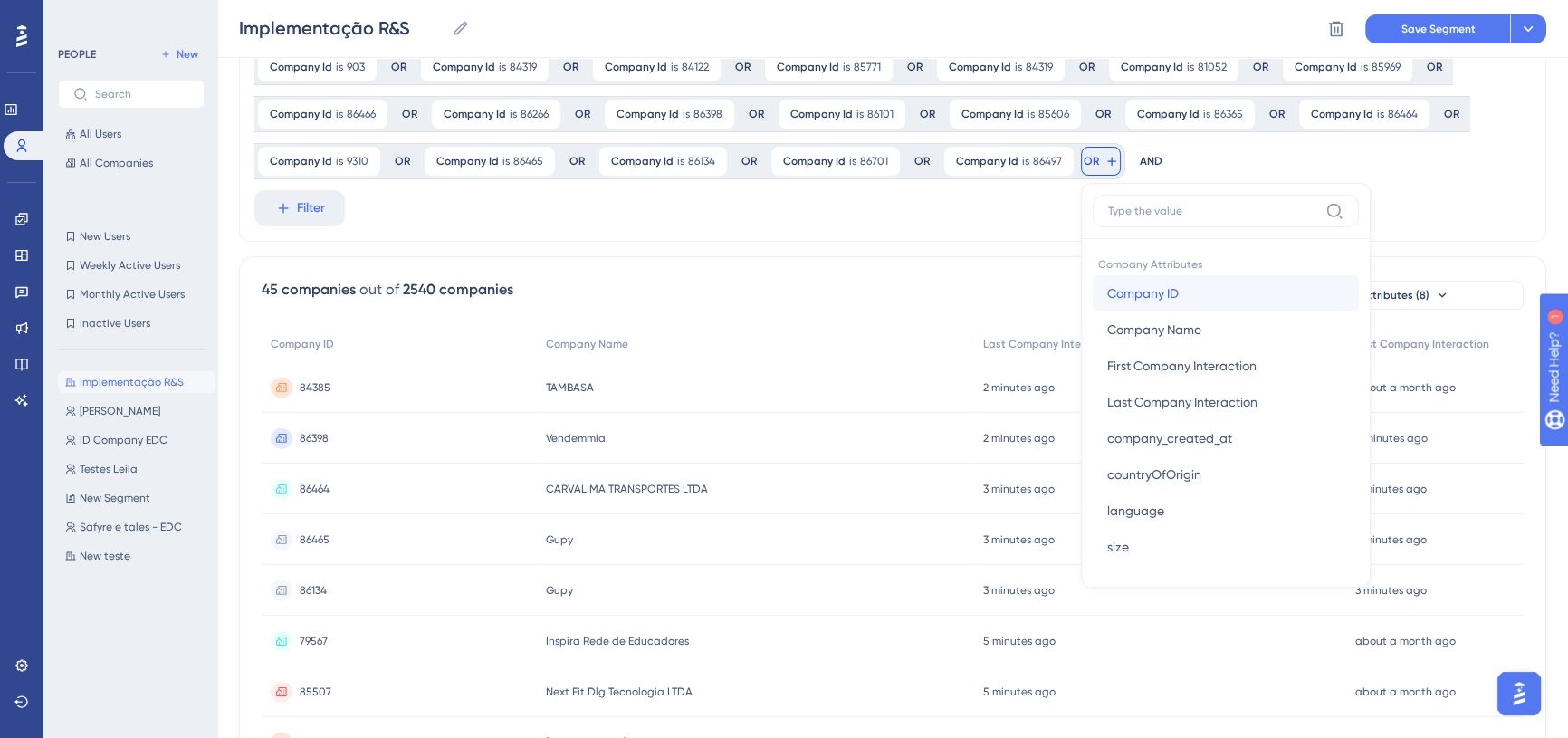
click at [1180, 297] on button "Company ID Company ID" at bounding box center [1226, 294] width 266 height 36
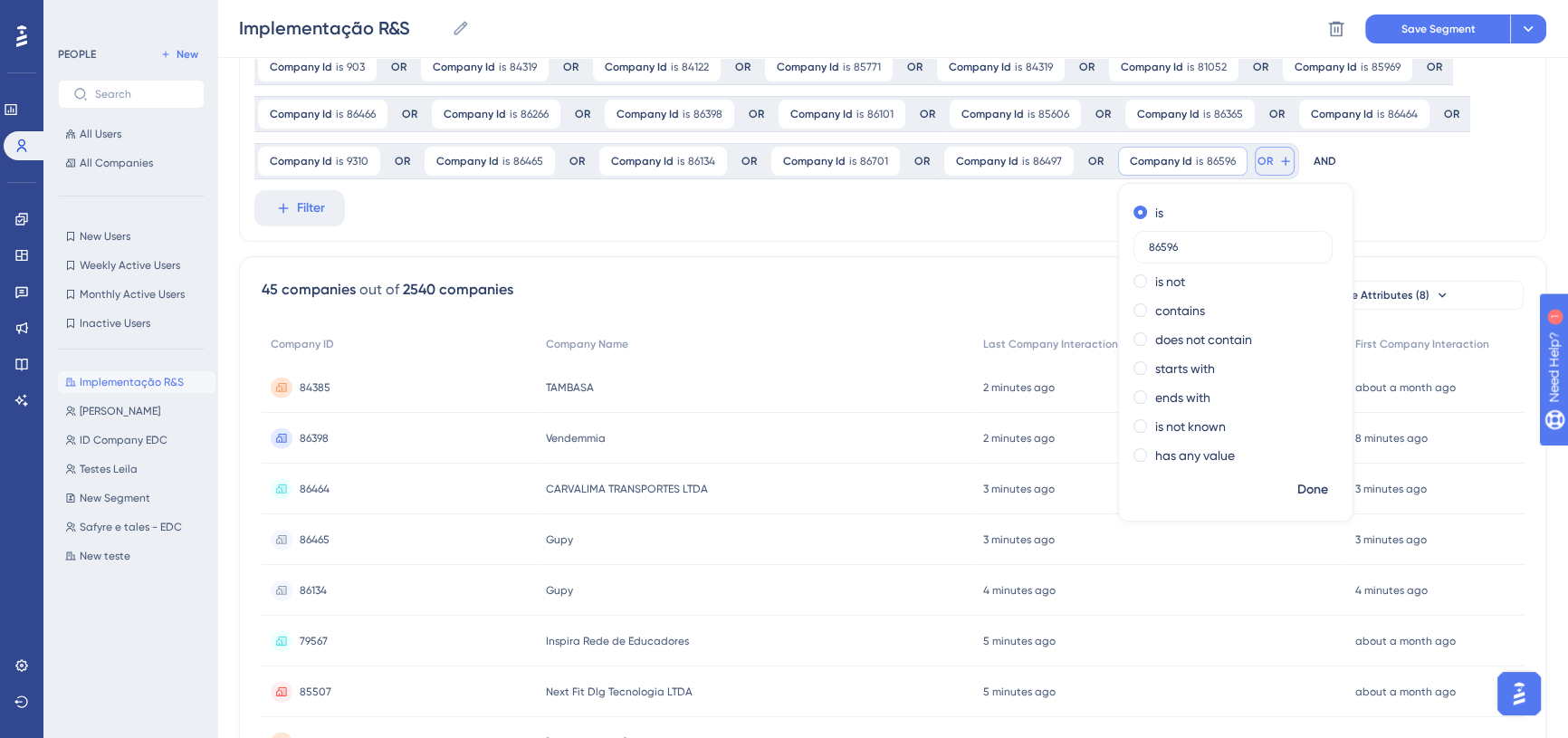
type input "86596"
click at [1268, 157] on button "OR" at bounding box center [1275, 160] width 40 height 29
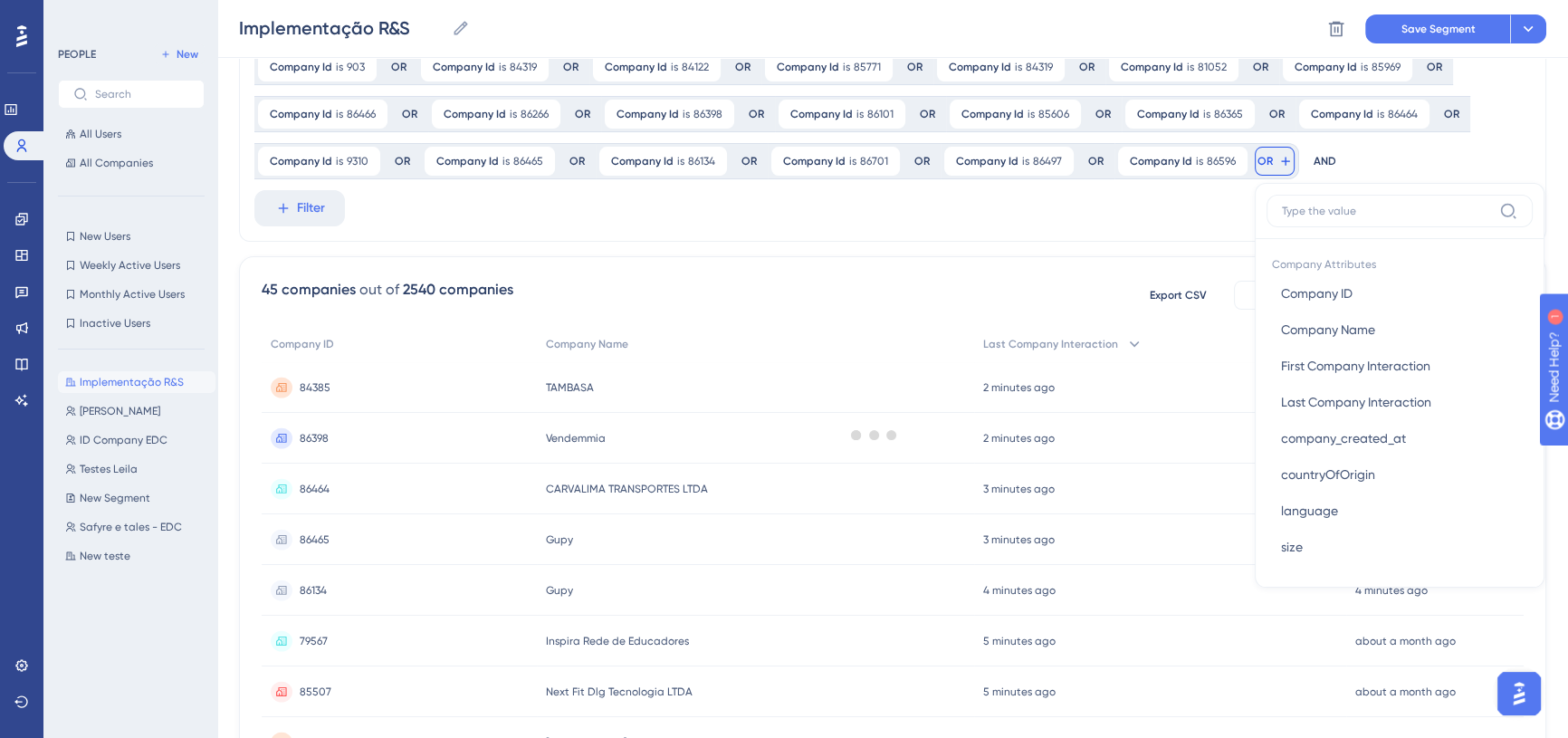
scroll to position [334, 0]
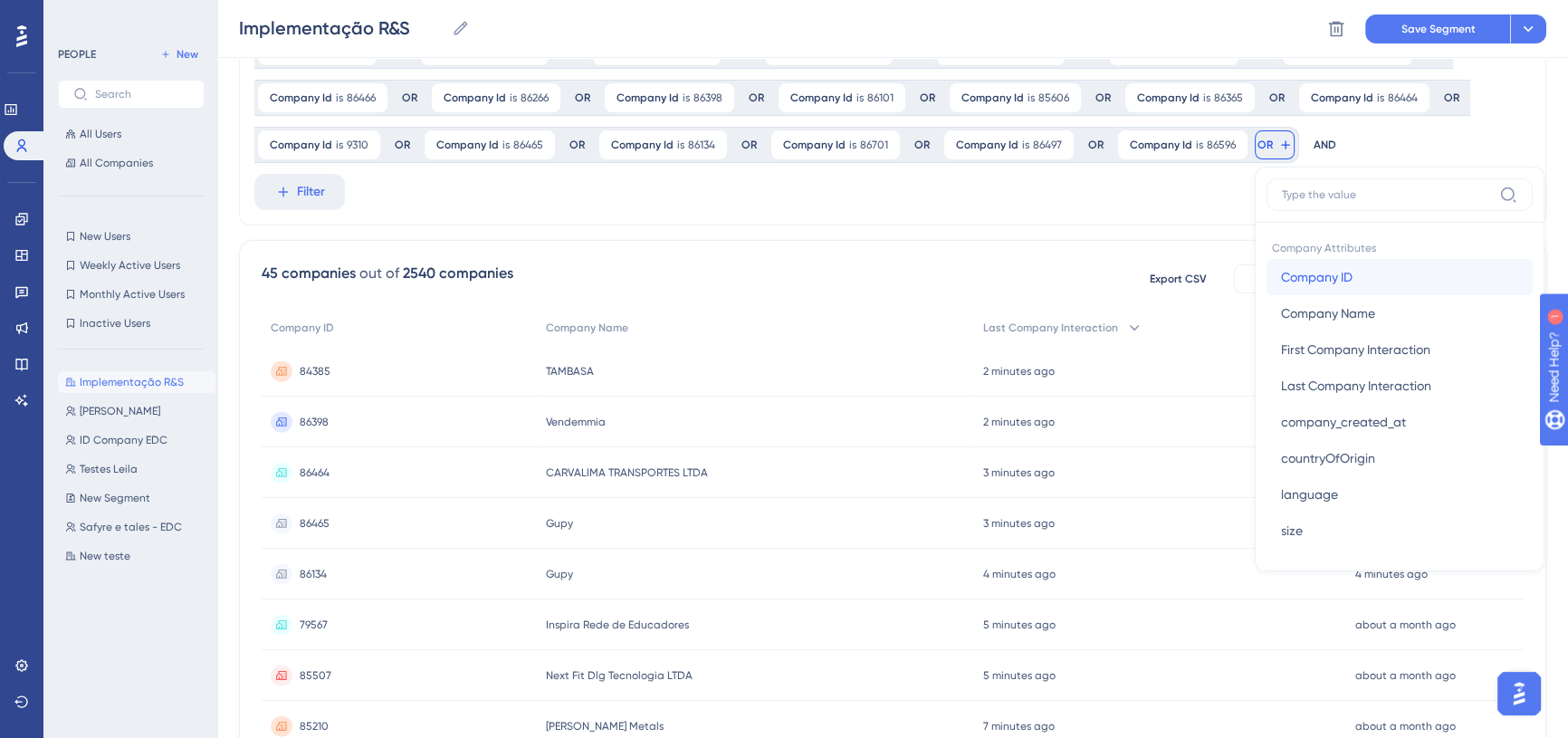
click at [1337, 269] on span "Company ID" at bounding box center [1317, 277] width 72 height 22
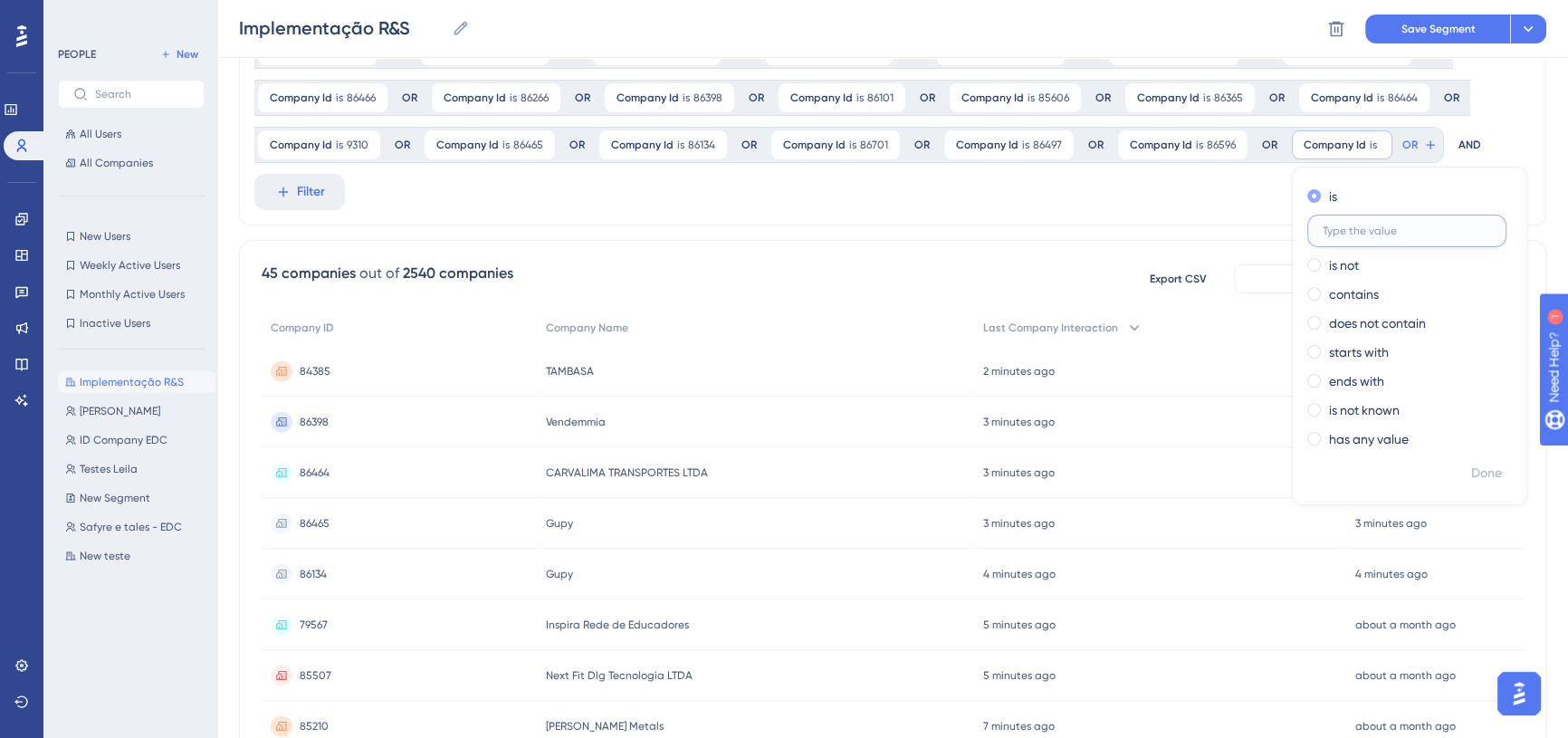
paste input "11785"
type input "11785"
click at [1448, 145] on icon at bounding box center [1455, 144] width 14 height 14
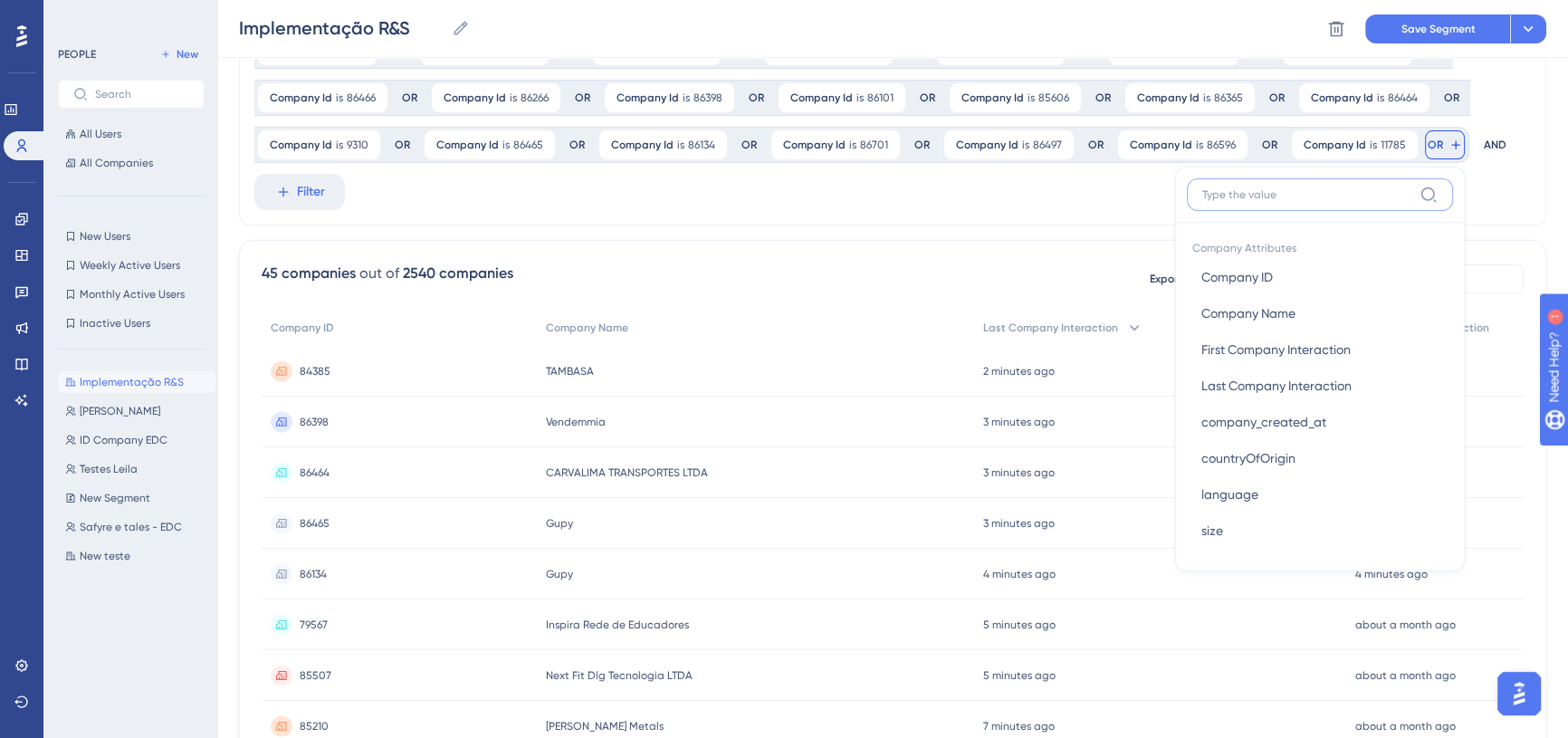
click at [1273, 195] on input at bounding box center [1307, 194] width 210 height 14
paste input "56469"
type input "56469"
click at [1325, 276] on button "Company ID Company ID" at bounding box center [1320, 277] width 266 height 36
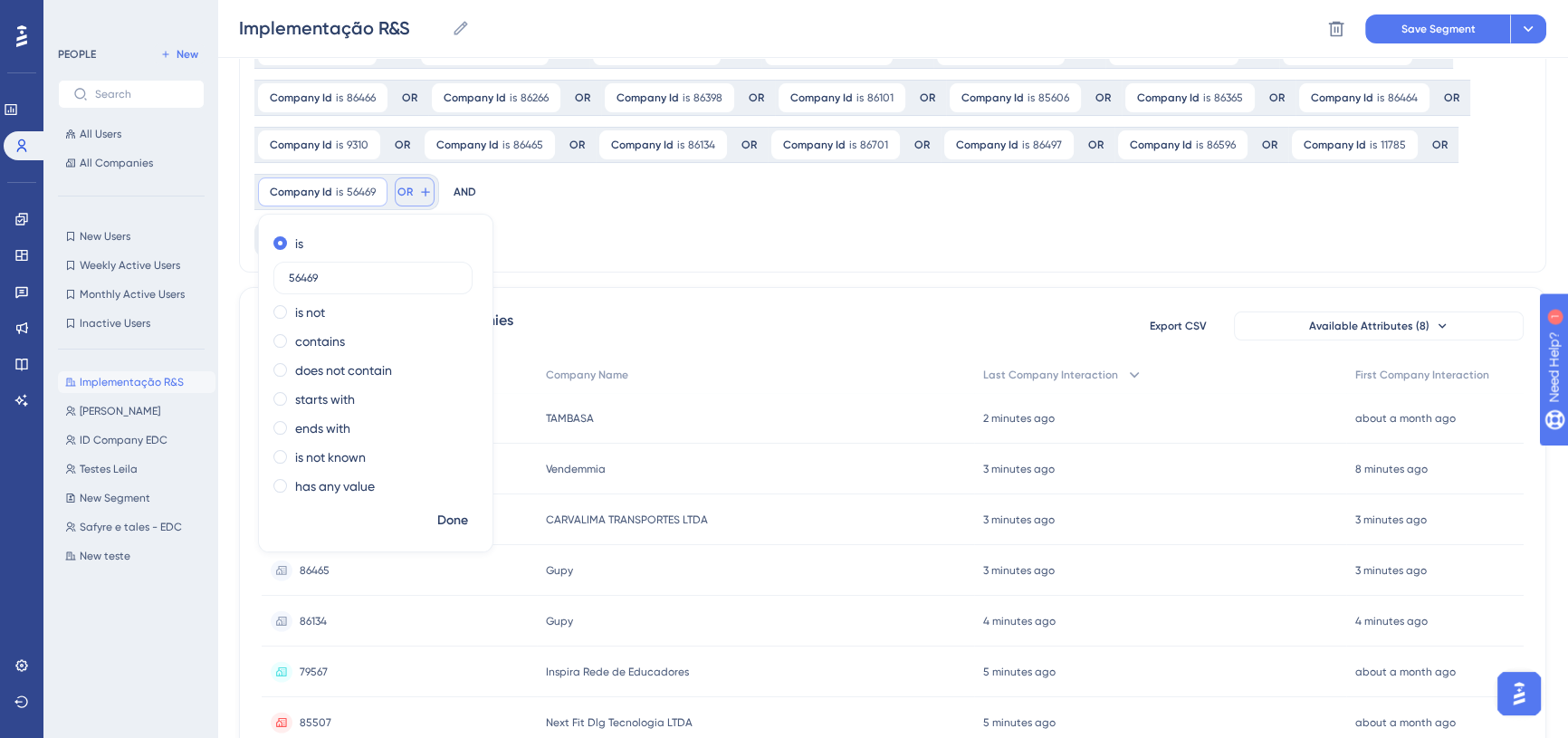
type input "56469"
click at [412, 194] on button "OR" at bounding box center [414, 192] width 40 height 29
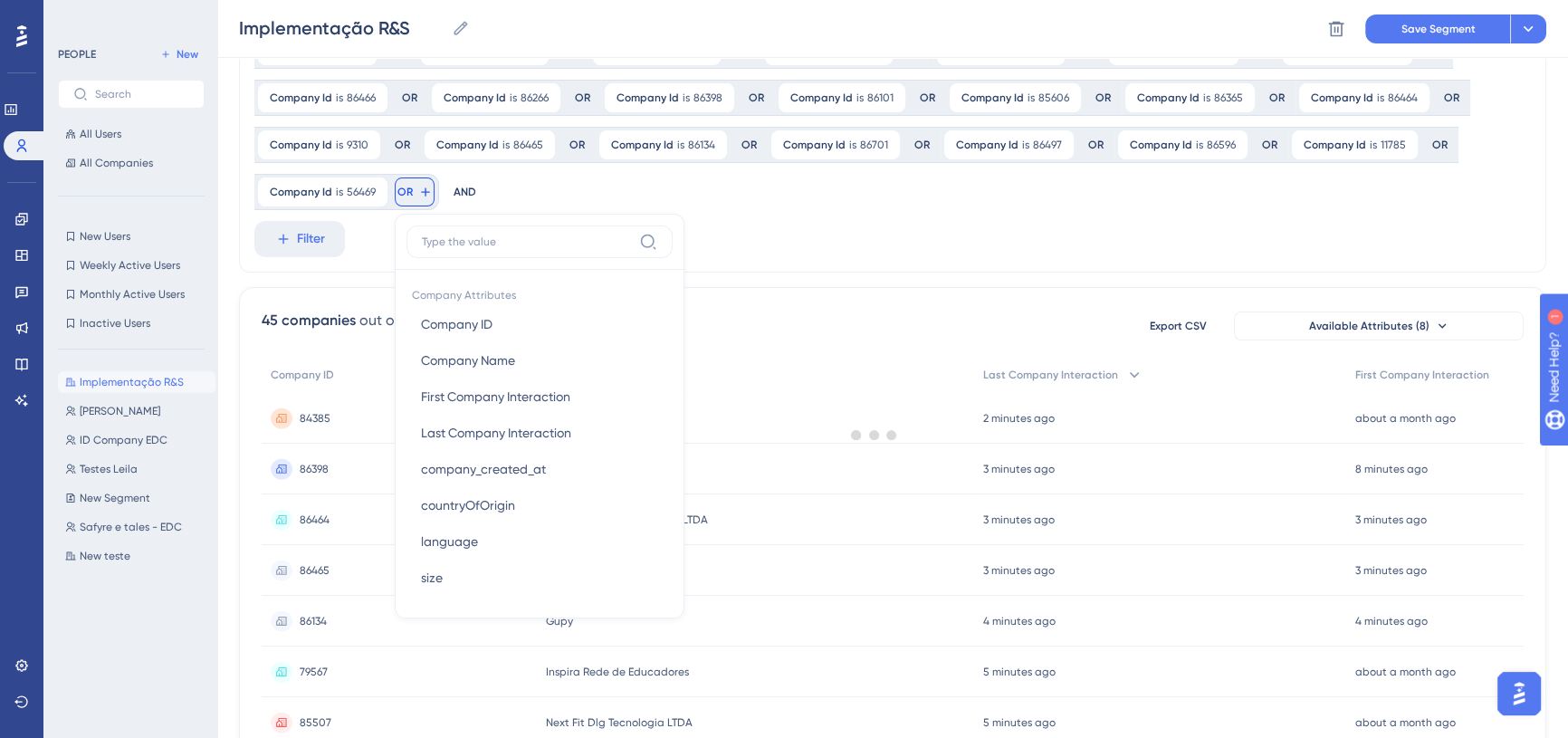
scroll to position [380, 0]
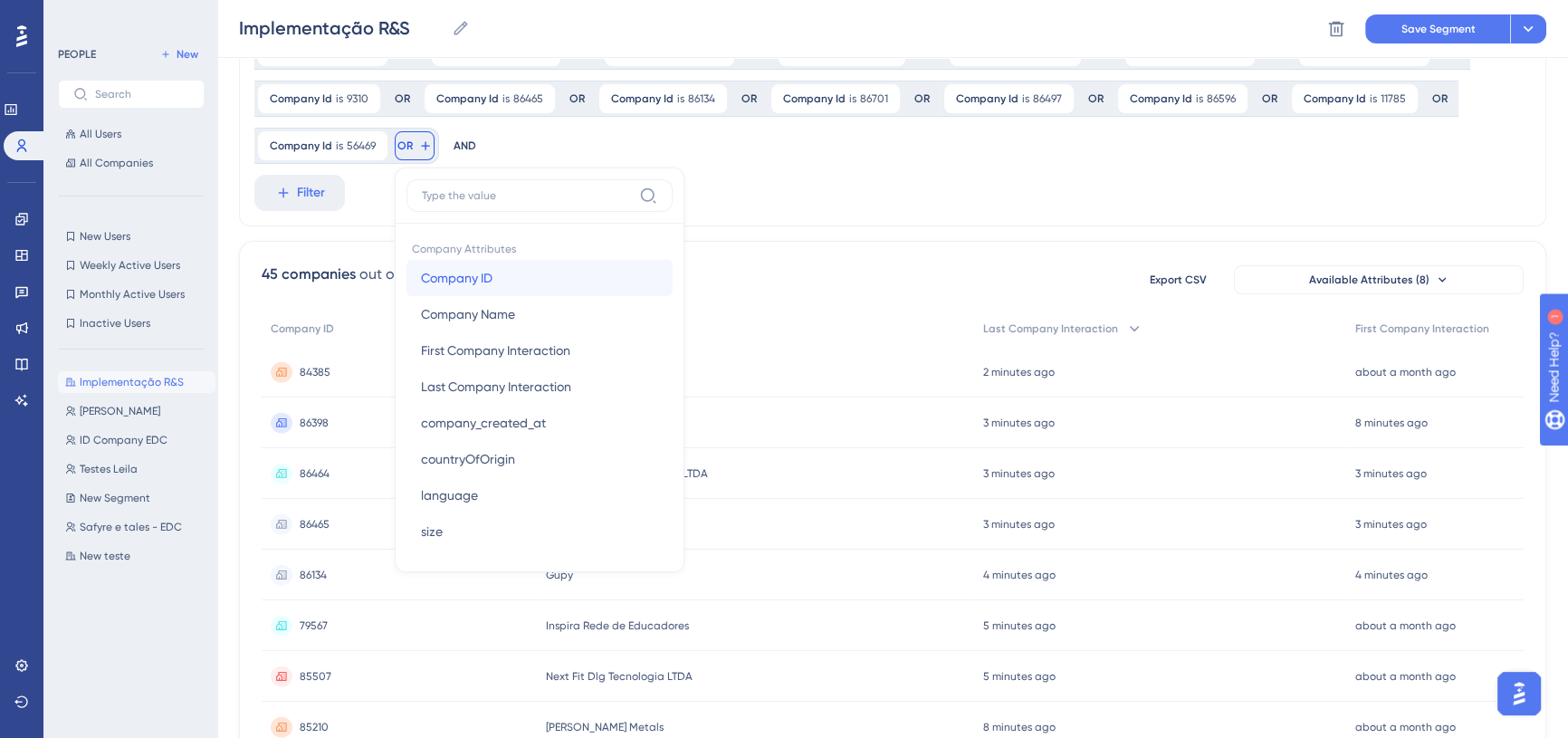
click at [501, 276] on button "Company ID Company ID" at bounding box center [540, 277] width 266 height 36
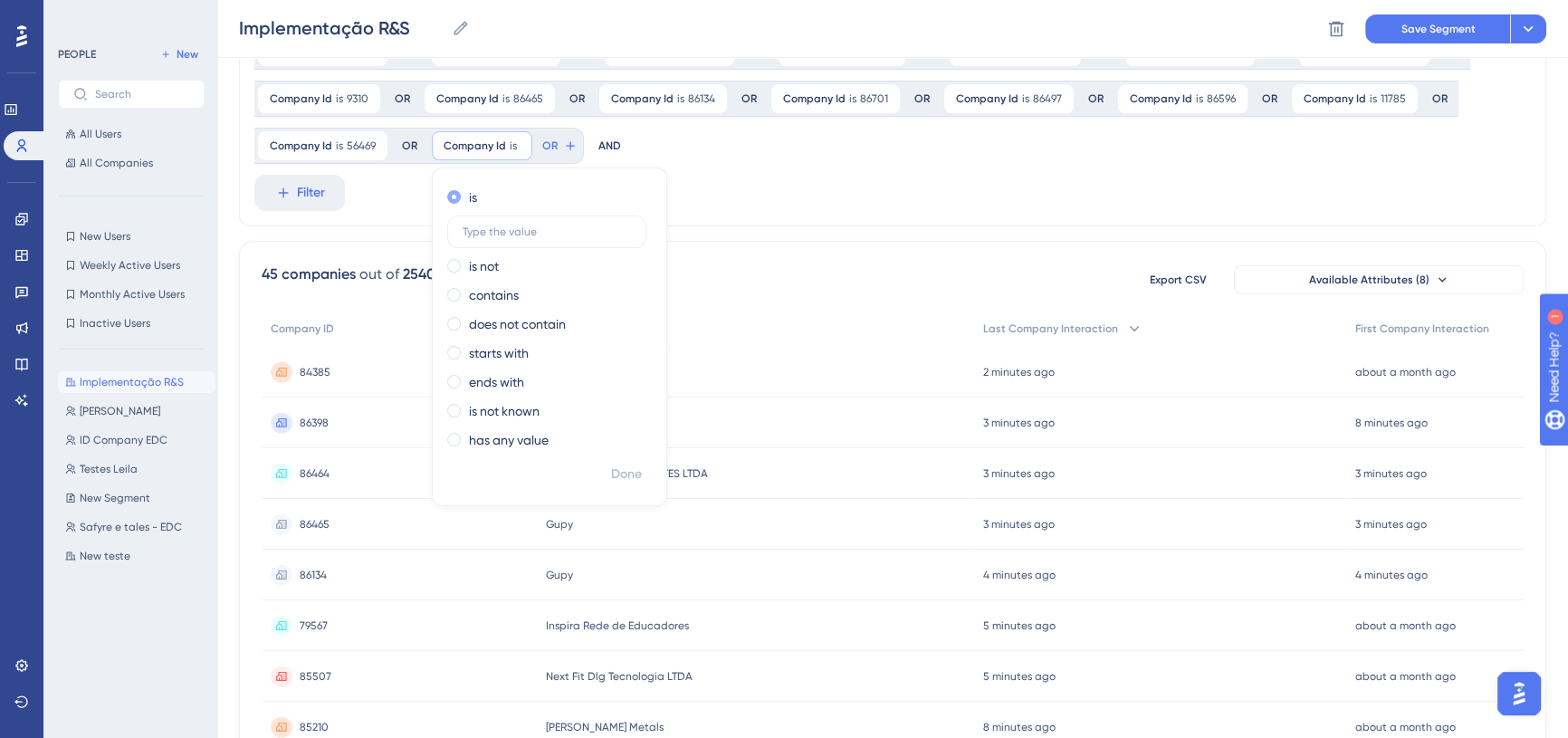
type input "86233"
click at [591, 145] on icon at bounding box center [597, 145] width 14 height 14
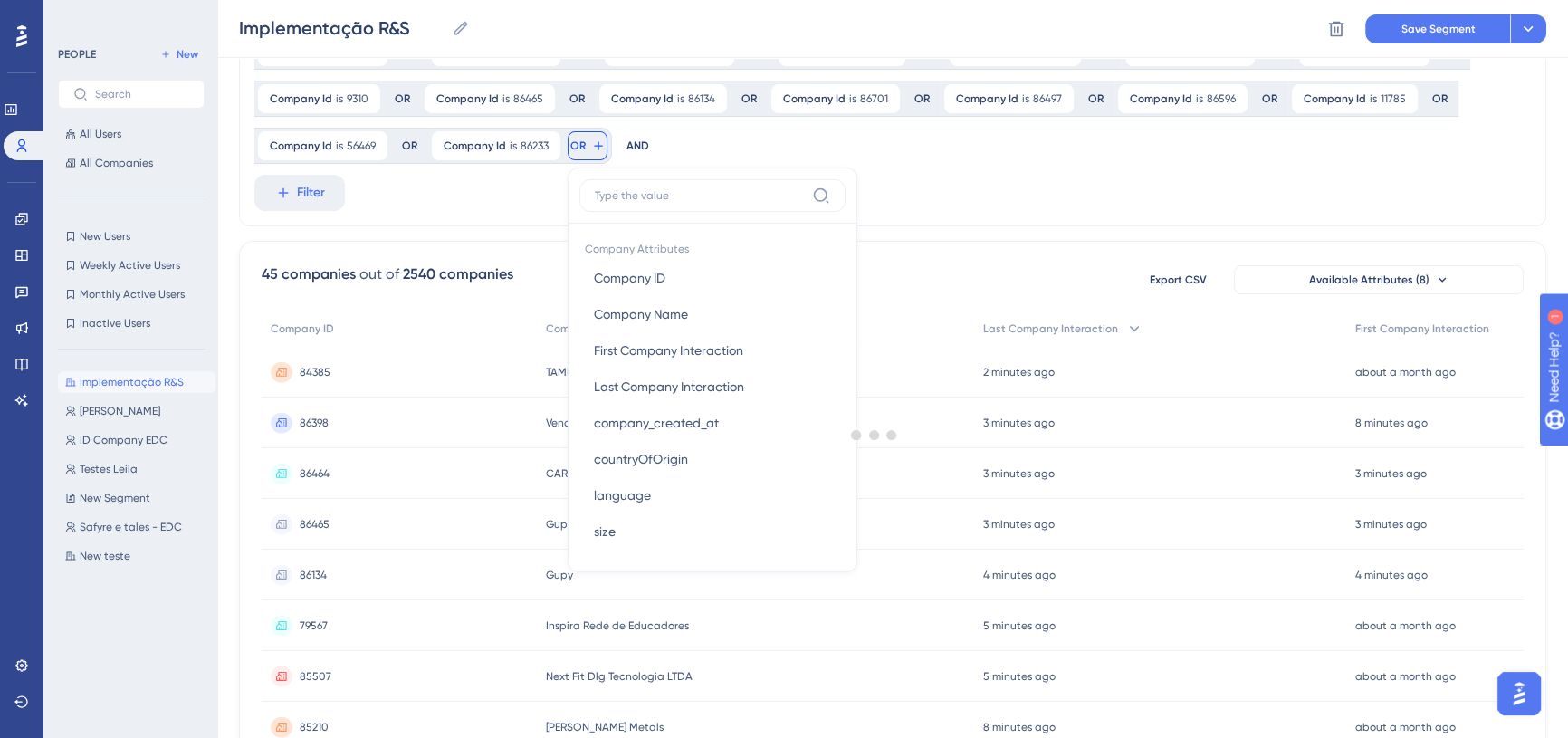
scroll to position [365, 0]
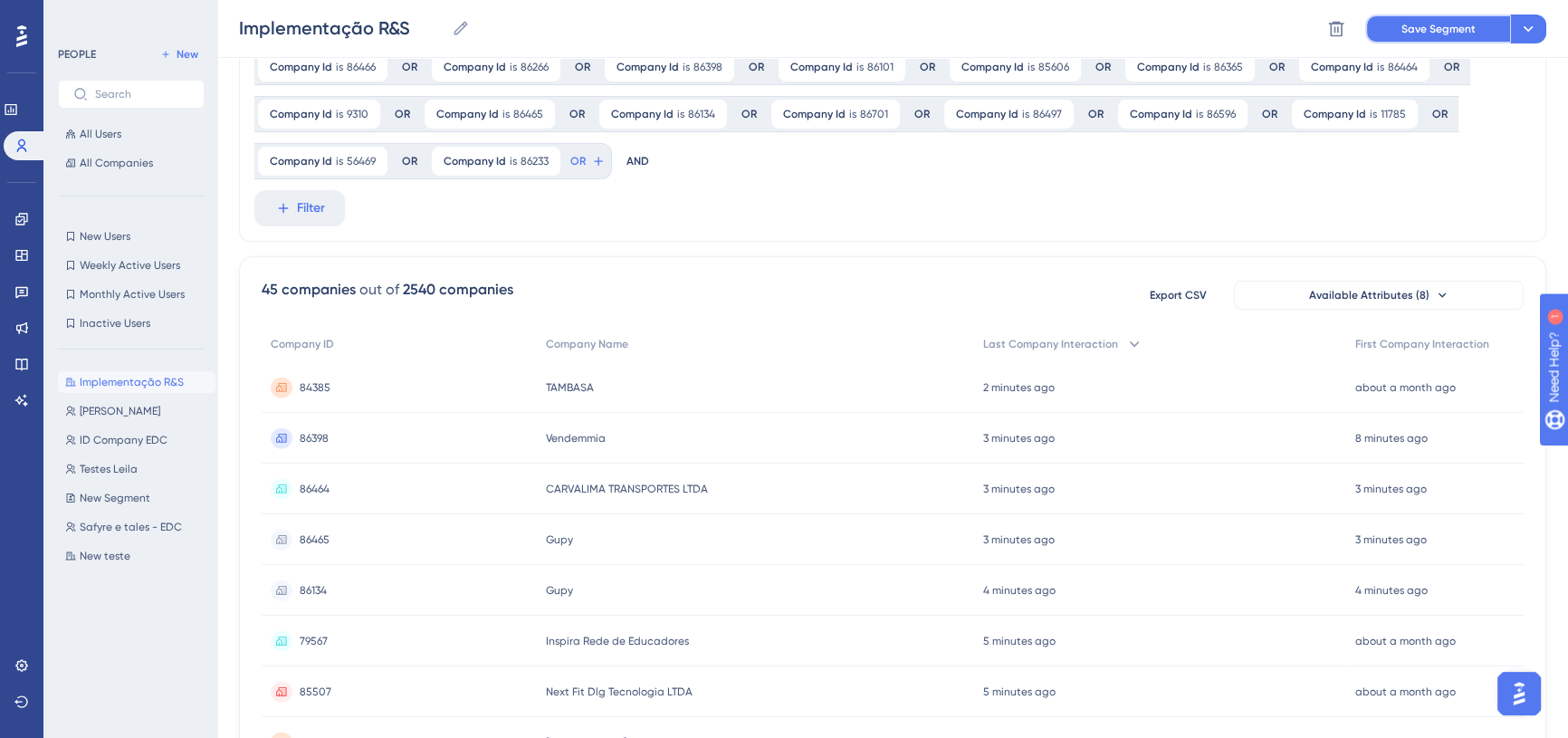
click at [1410, 36] on button "Save Segment" at bounding box center [1438, 28] width 145 height 29
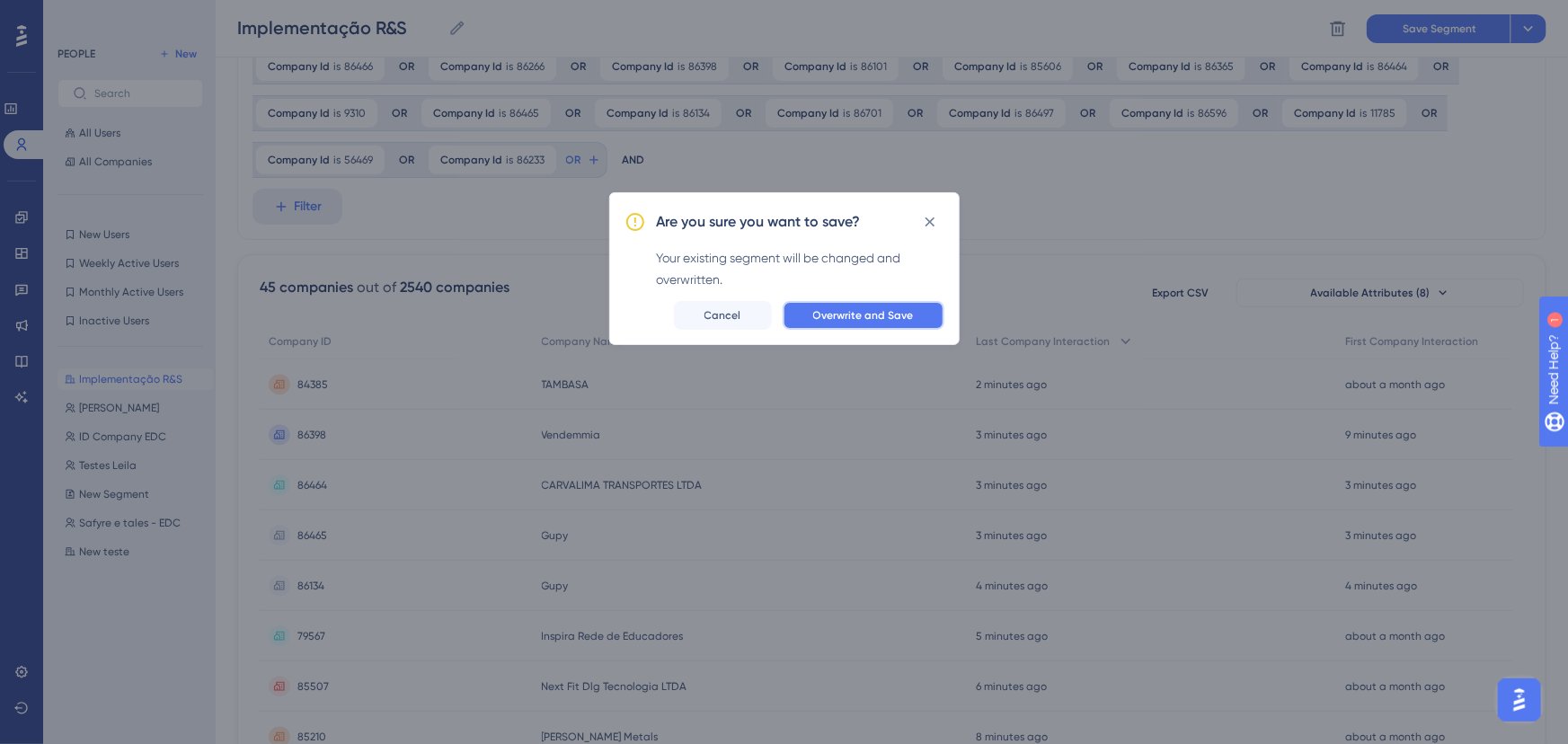
click at [838, 309] on span "Overwrite and Save" at bounding box center [863, 315] width 100 height 14
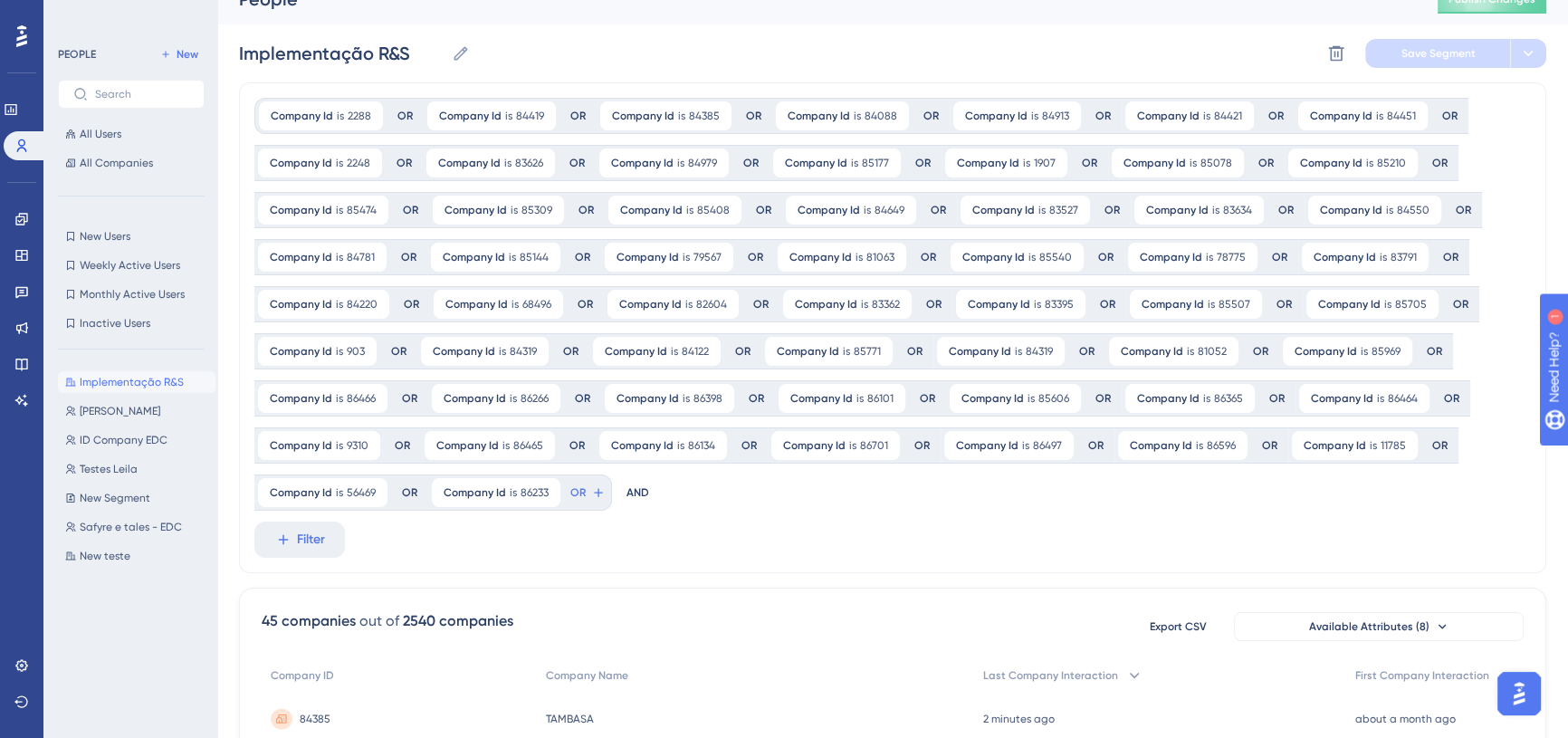
scroll to position [0, 0]
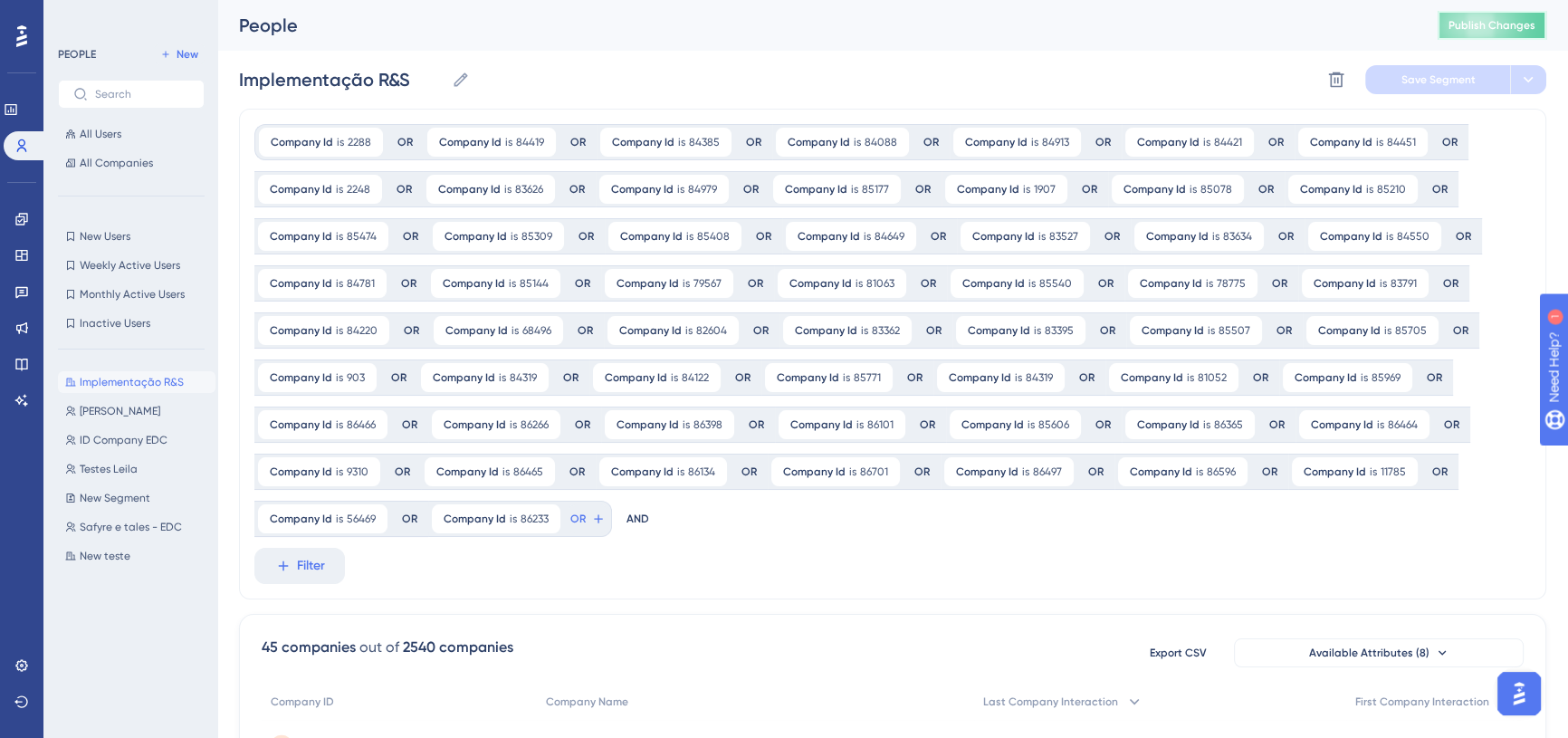
click at [1477, 36] on button "Publish Changes" at bounding box center [1492, 25] width 108 height 29
click at [597, 512] on icon at bounding box center [597, 518] width 14 height 14
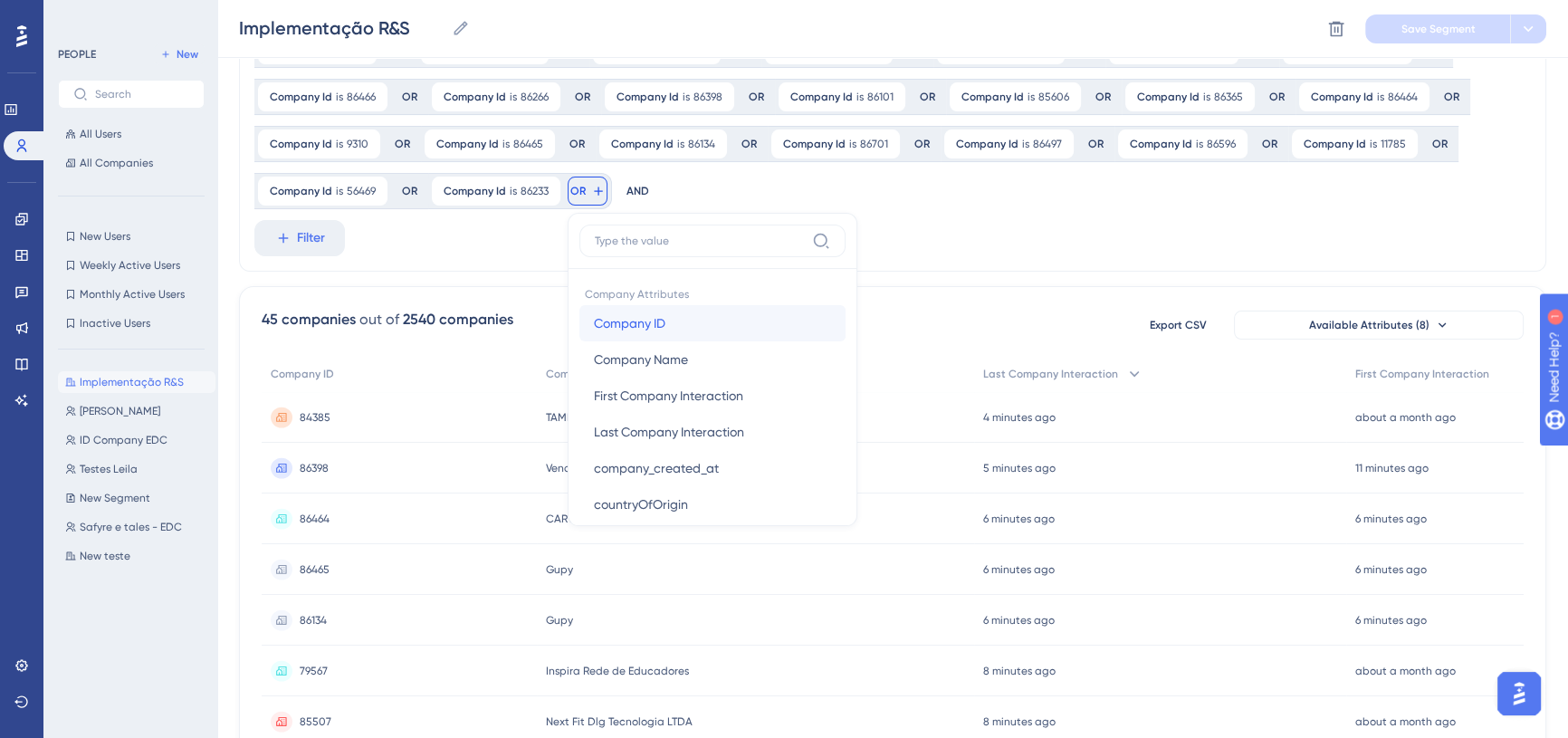
click at [670, 319] on button "Company ID Company ID" at bounding box center [712, 323] width 266 height 36
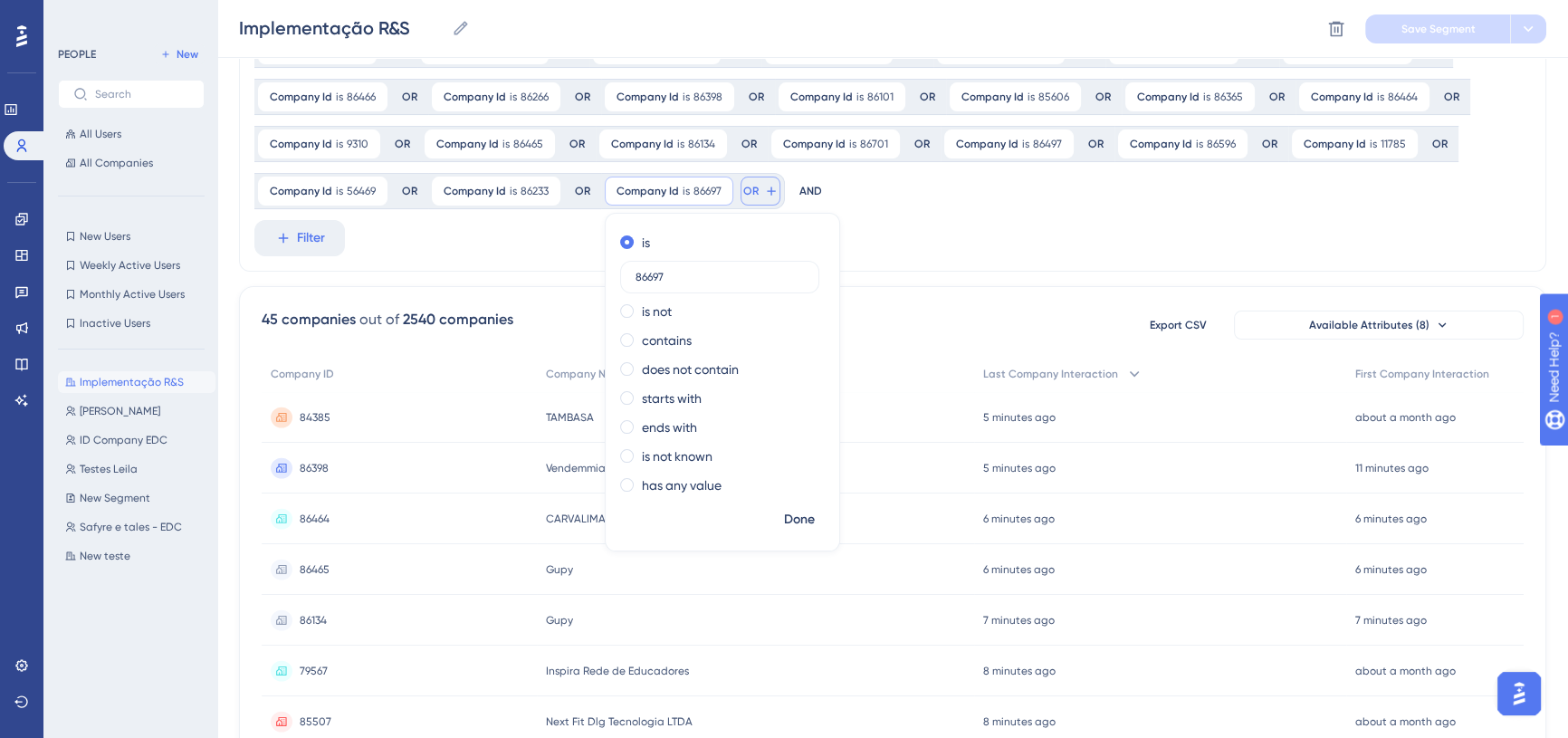
type input "86697"
click at [767, 195] on icon at bounding box center [771, 191] width 14 height 14
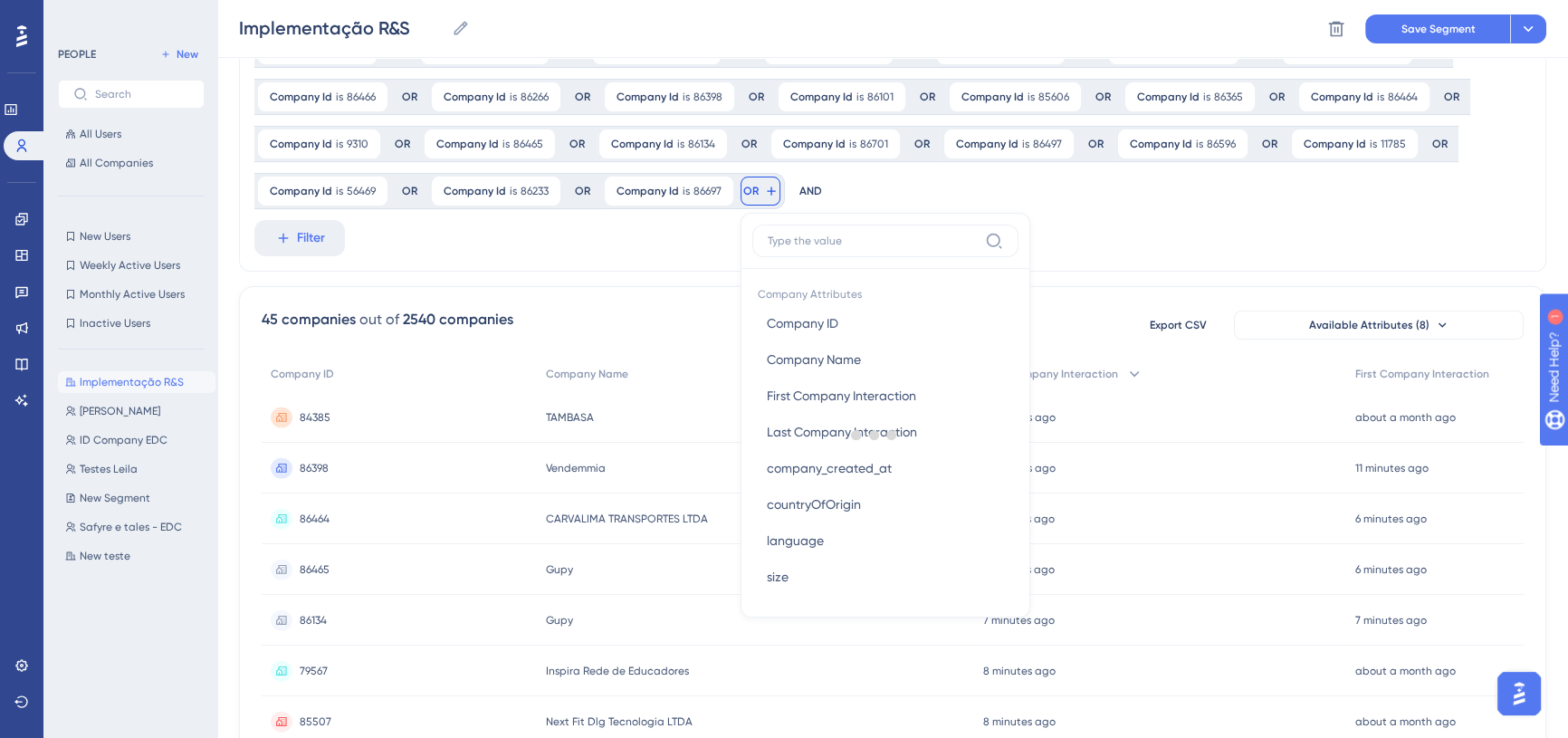
scroll to position [365, 0]
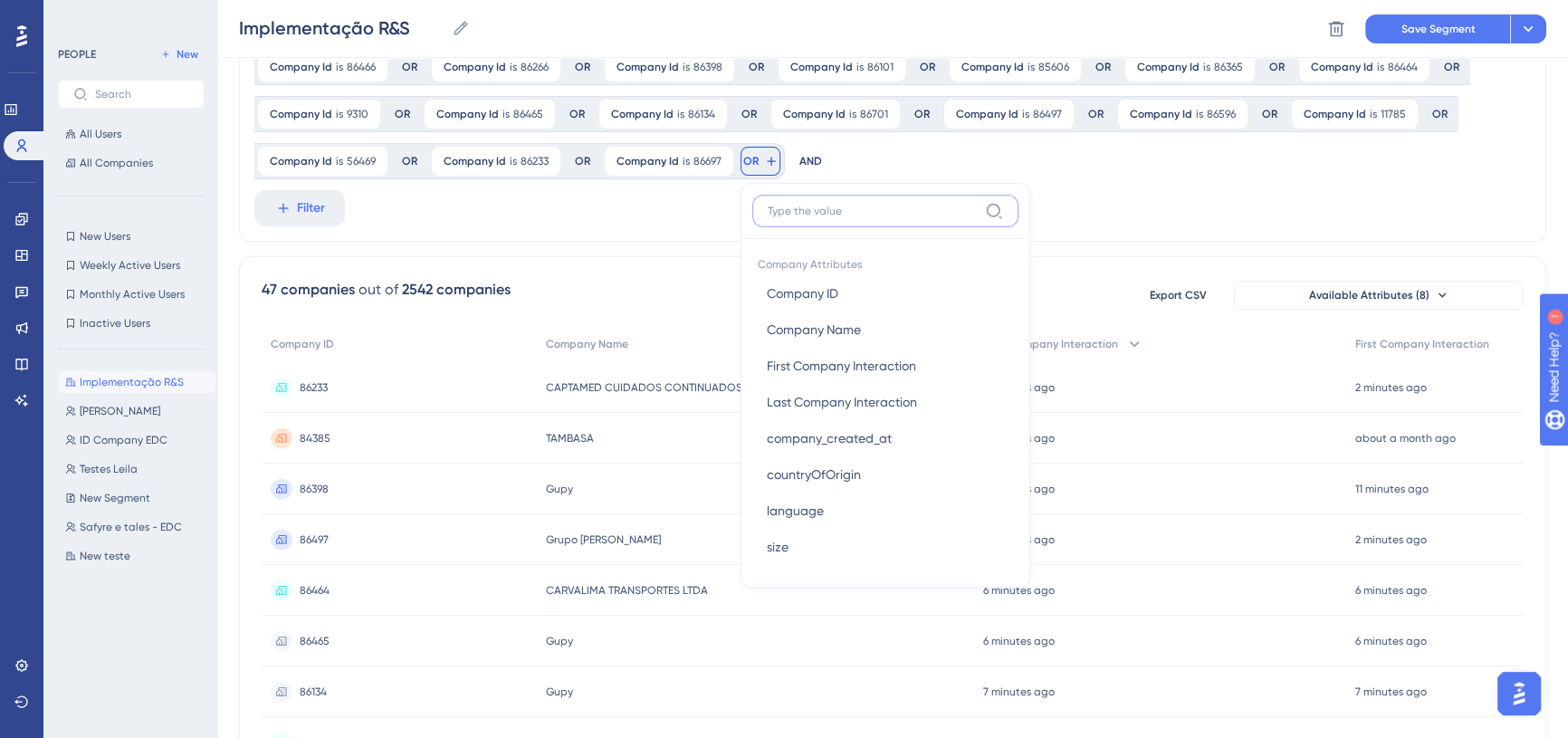
paste input "86700"
type input "86700"
click at [836, 286] on span "Company ID" at bounding box center [803, 293] width 72 height 22
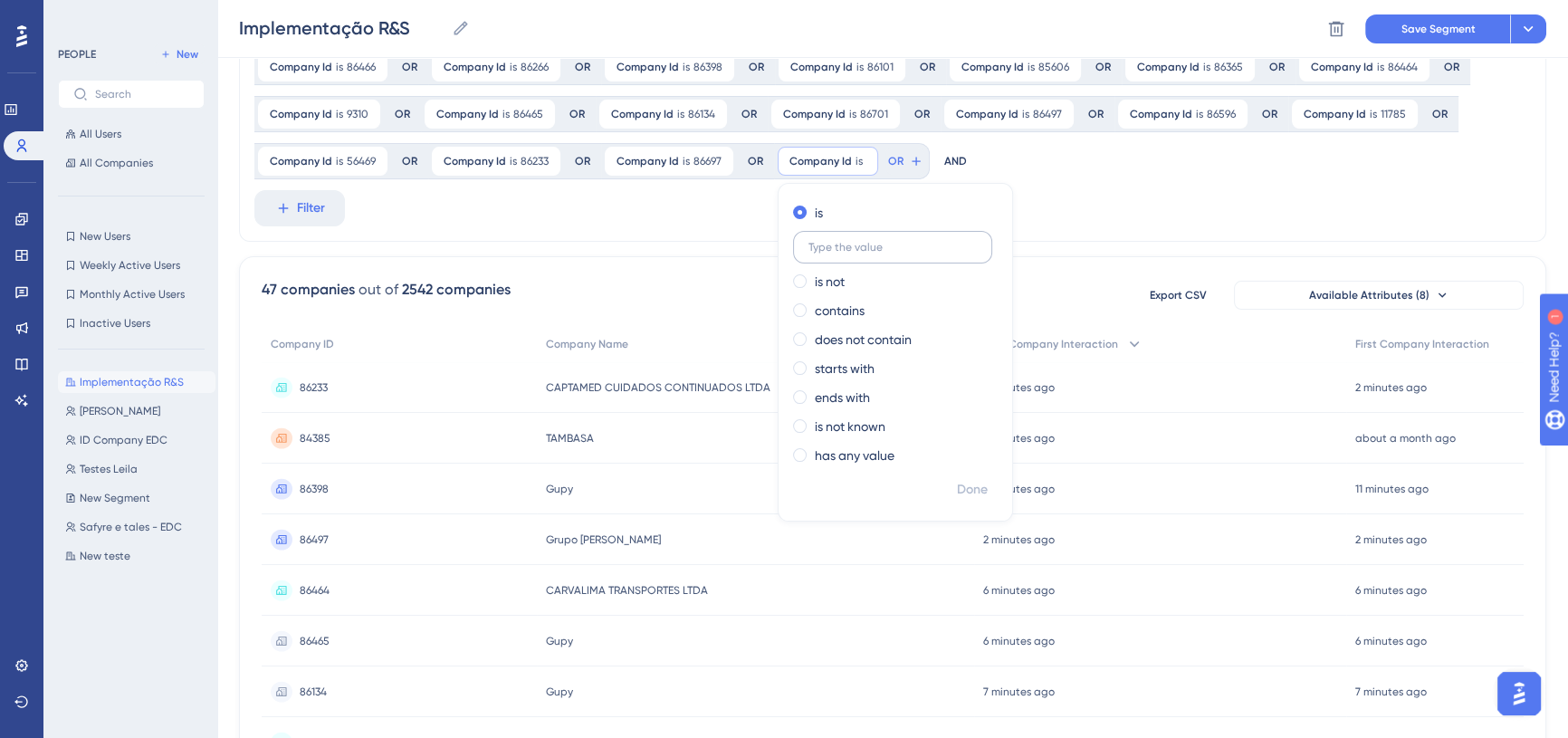
click at [869, 243] on input "text" at bounding box center [892, 246] width 168 height 12
type input "86700"
click at [941, 159] on icon at bounding box center [947, 160] width 14 height 14
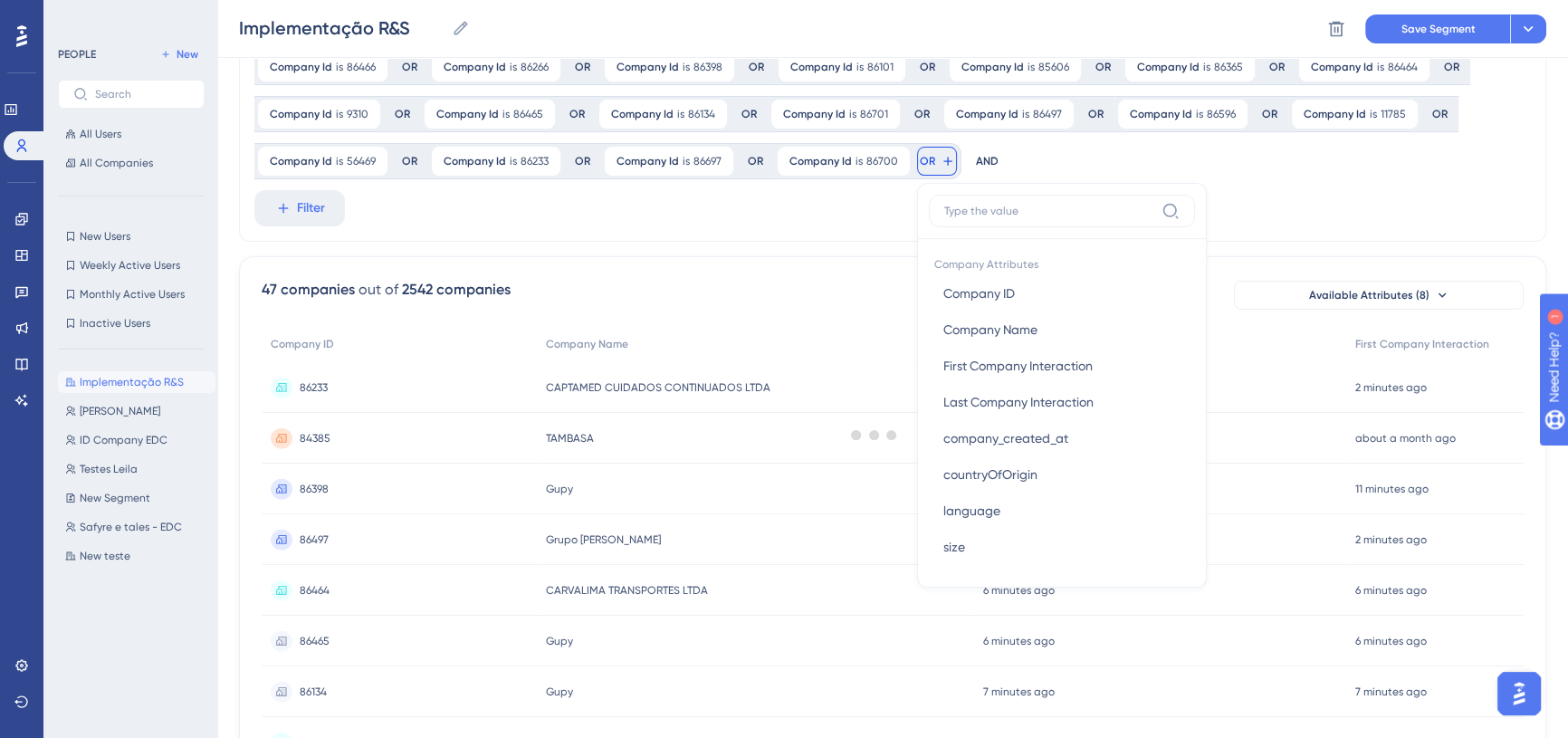
scroll to position [380, 0]
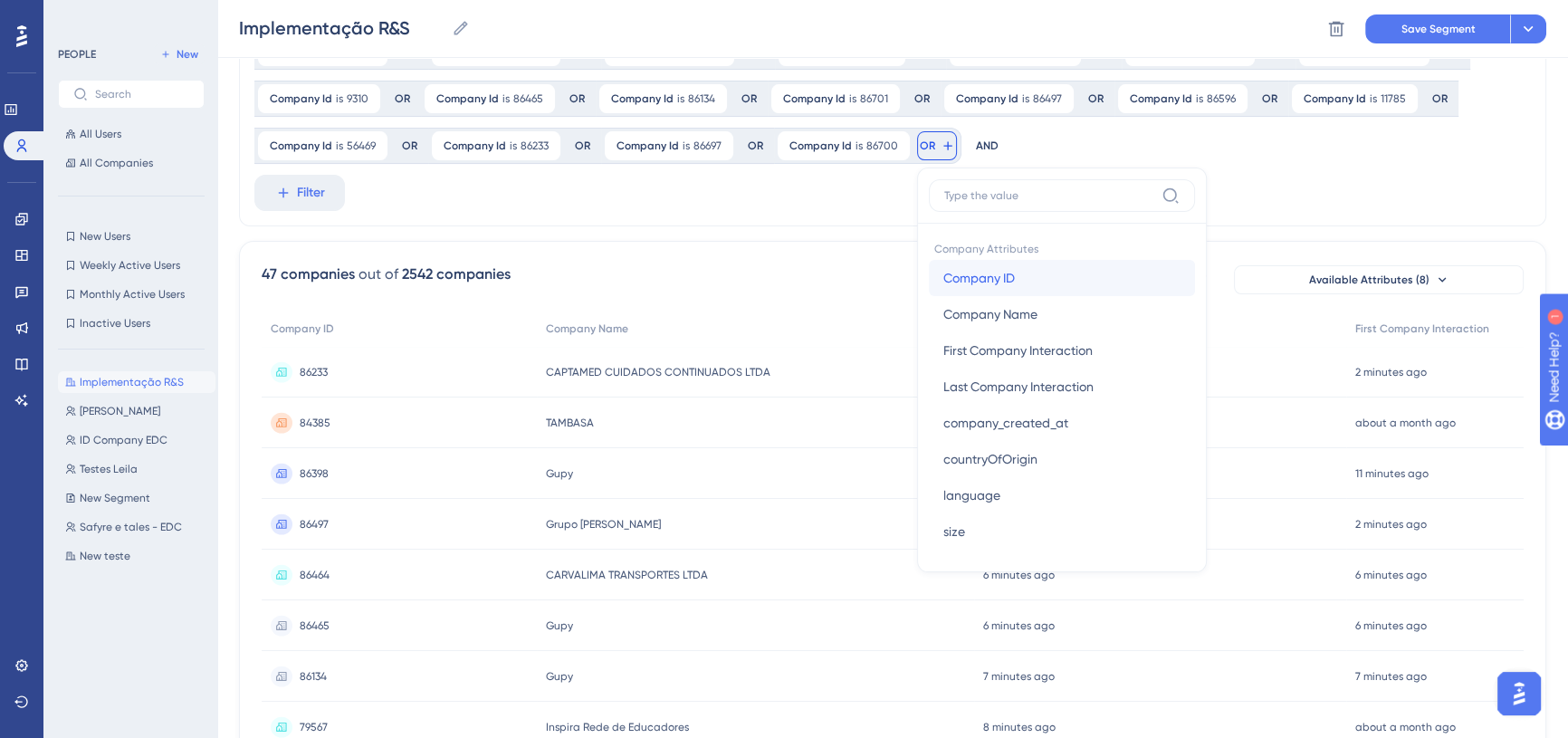
click at [1003, 272] on span "Company ID" at bounding box center [979, 277] width 72 height 22
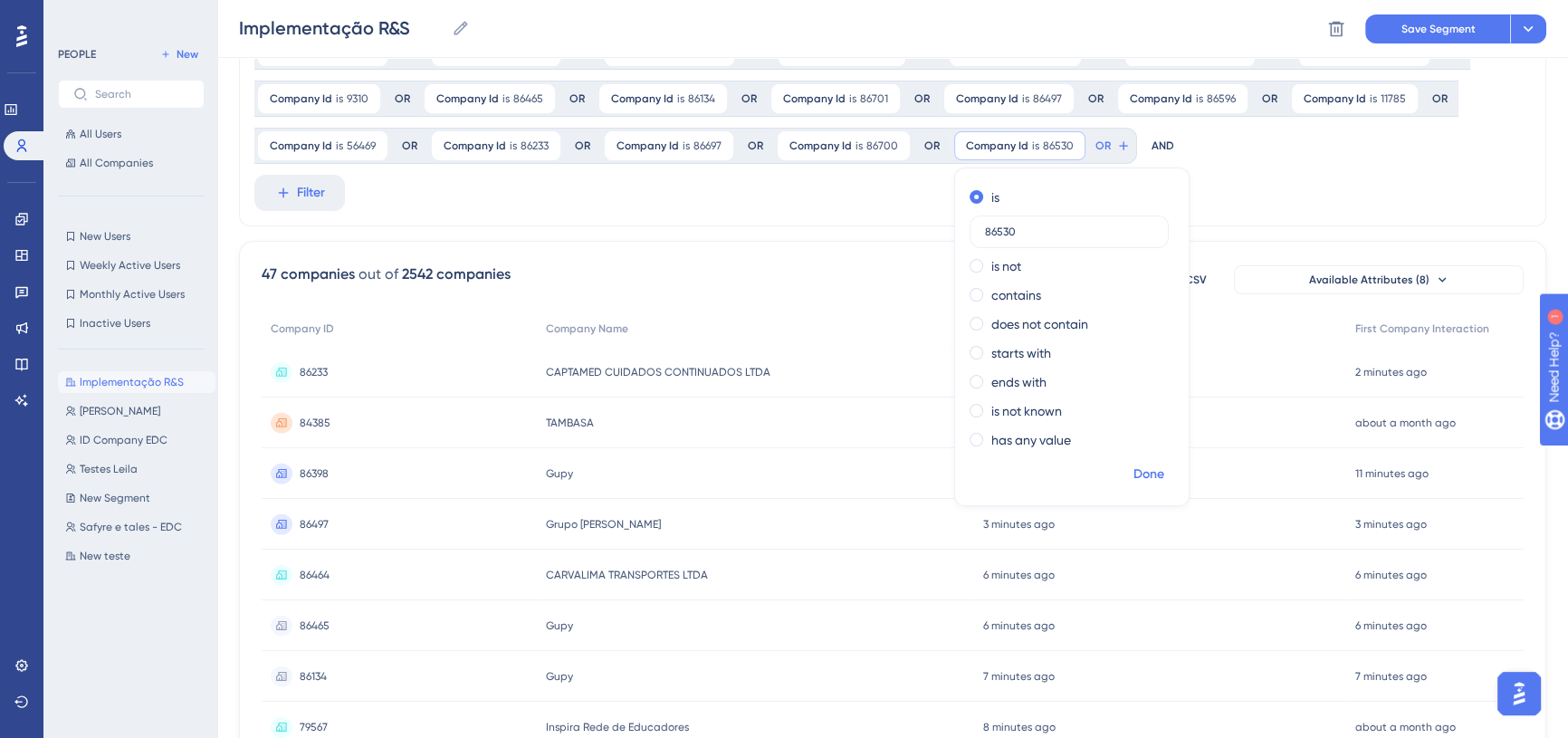
type input "86530"
click at [1147, 474] on span "Done" at bounding box center [1148, 474] width 31 height 22
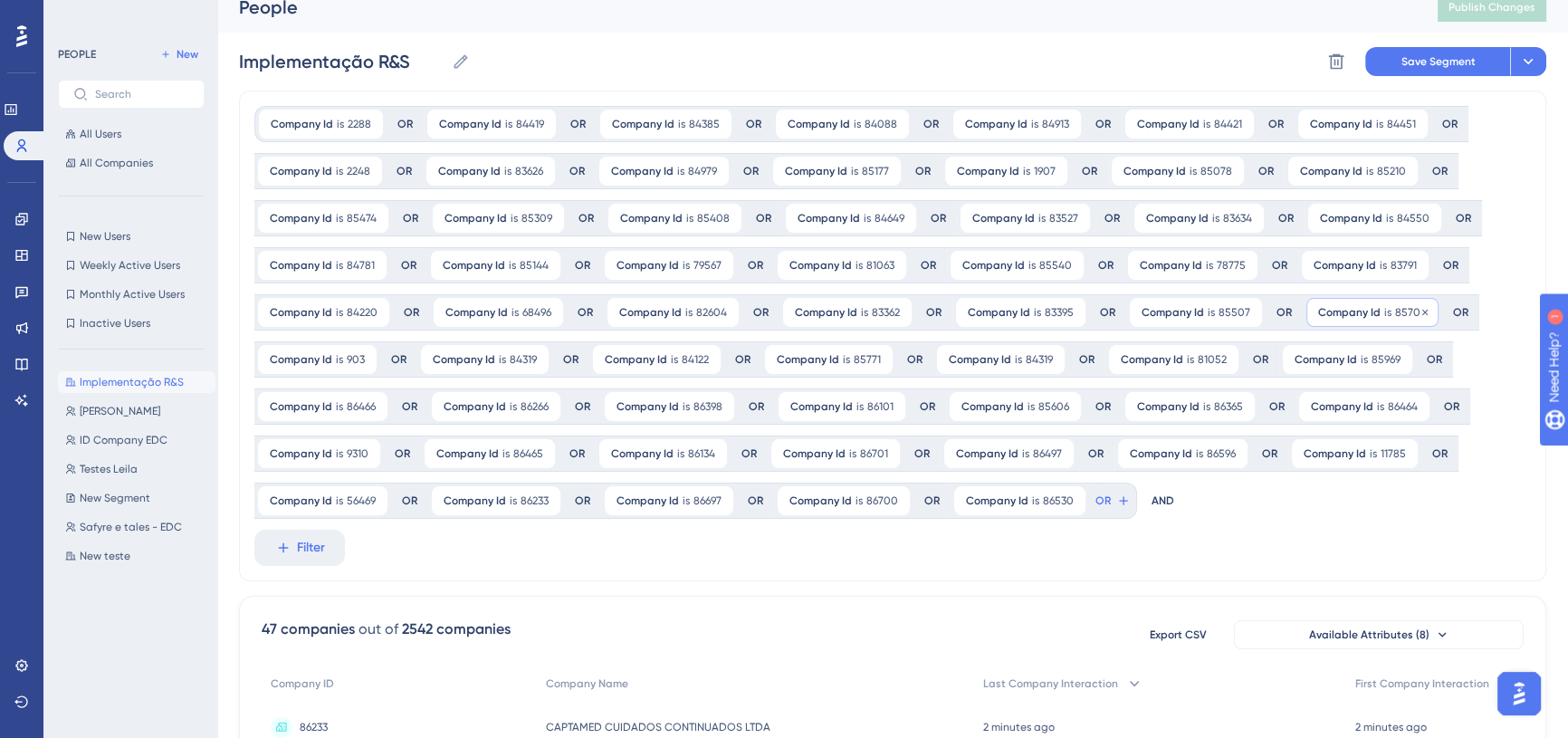
scroll to position [0, 0]
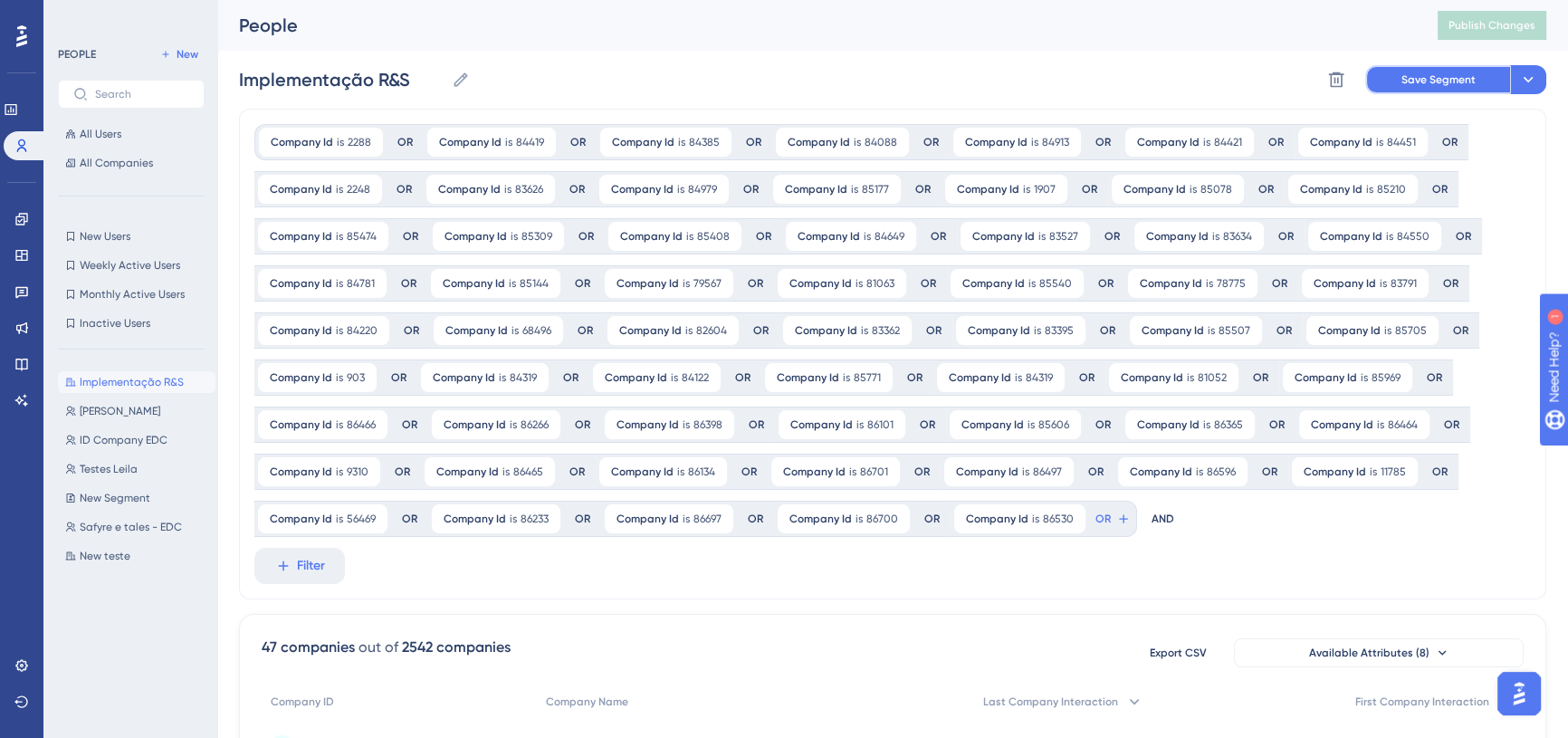
click at [1419, 80] on span "Save Segment" at bounding box center [1438, 79] width 75 height 14
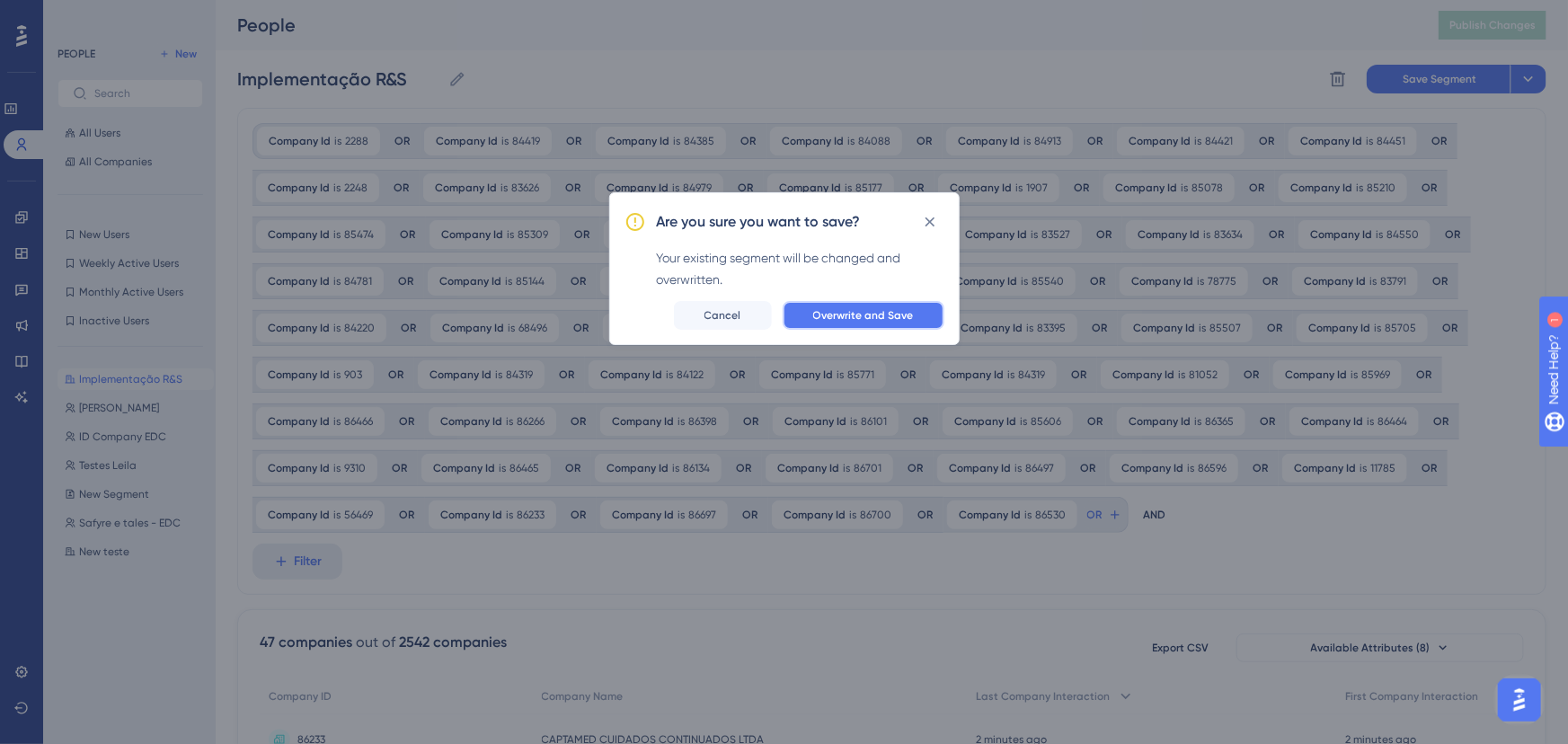
click at [864, 320] on span "Overwrite and Save" at bounding box center [863, 315] width 100 height 14
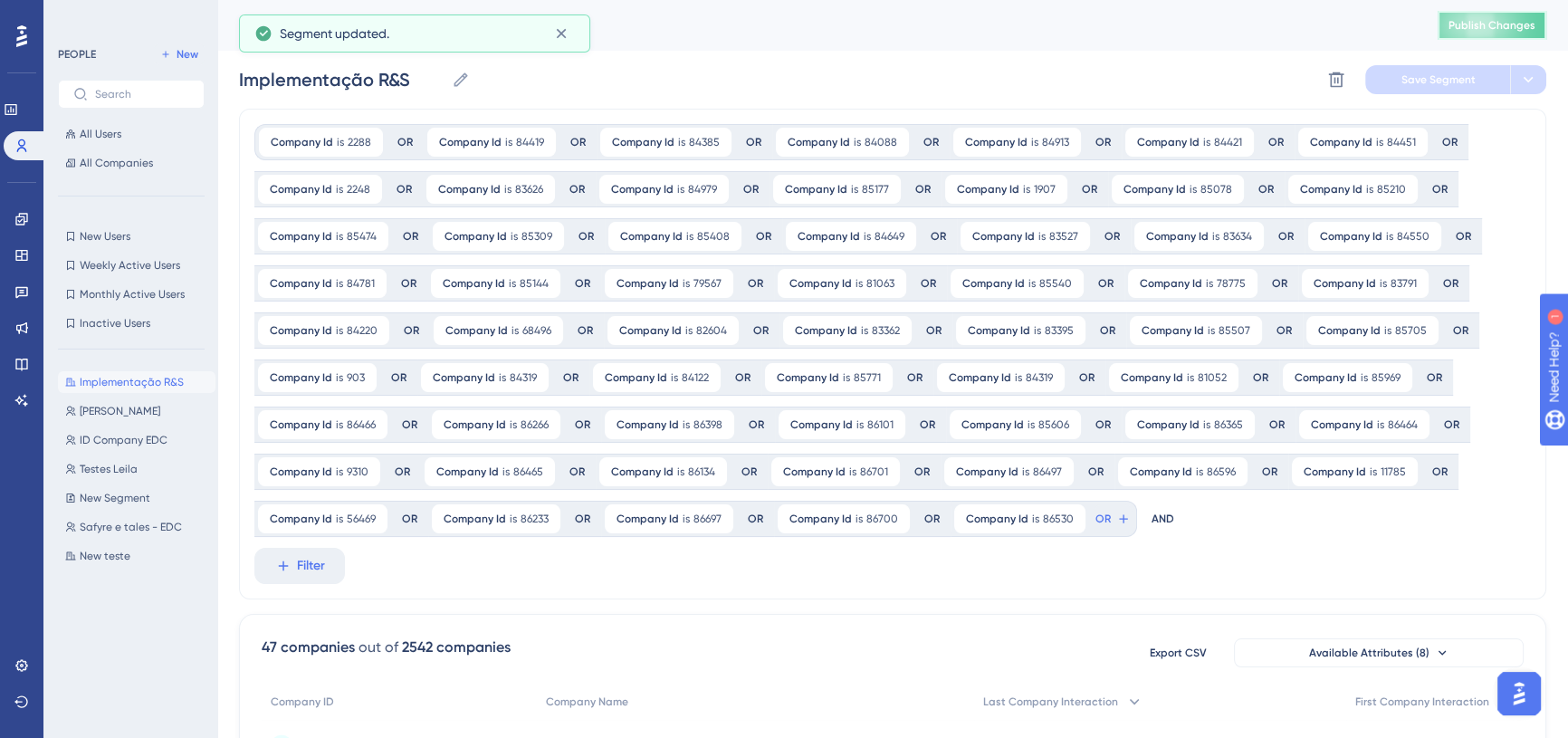
click at [1493, 29] on span "Publish Changes" at bounding box center [1492, 25] width 87 height 14
click at [1116, 516] on icon at bounding box center [1123, 518] width 14 height 14
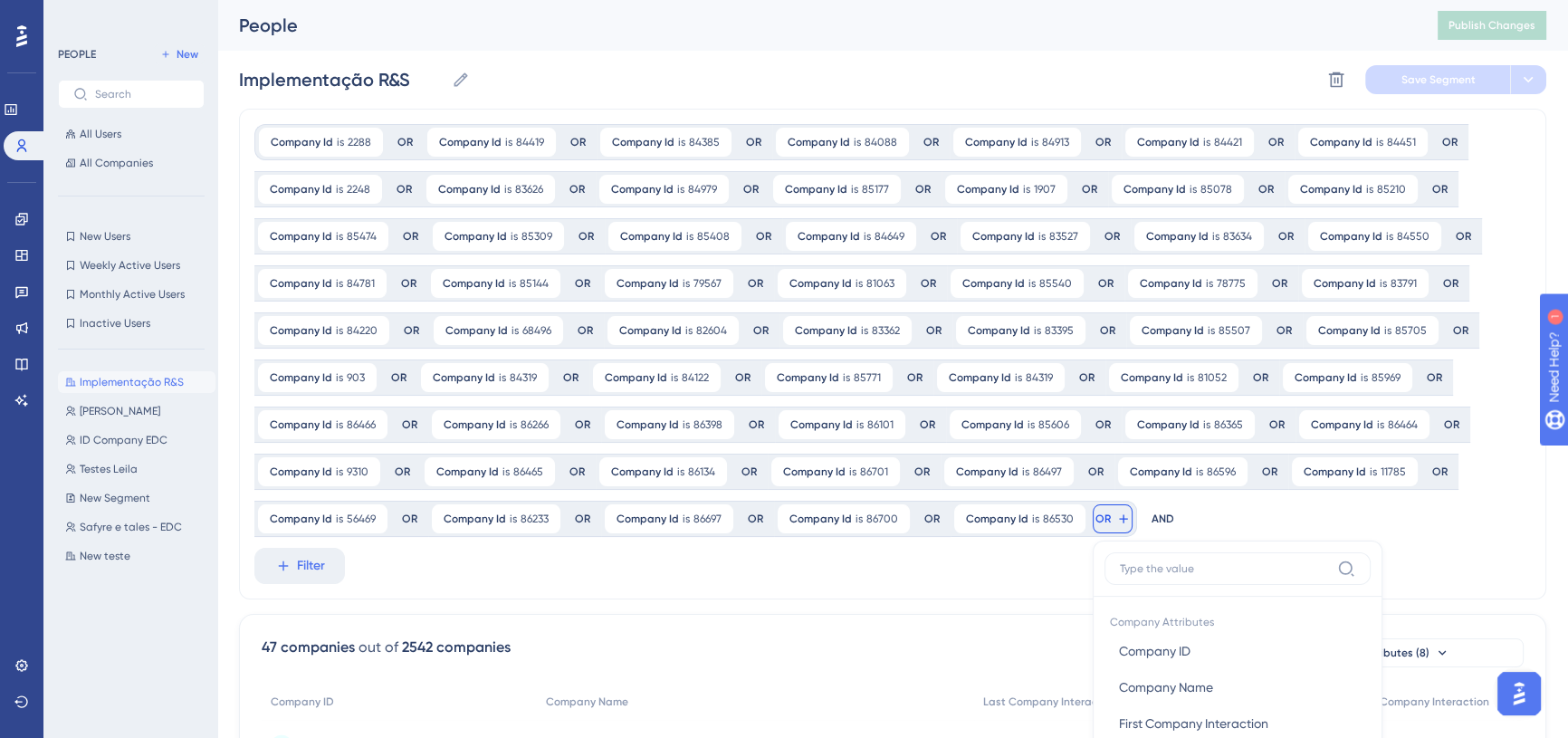
scroll to position [327, 0]
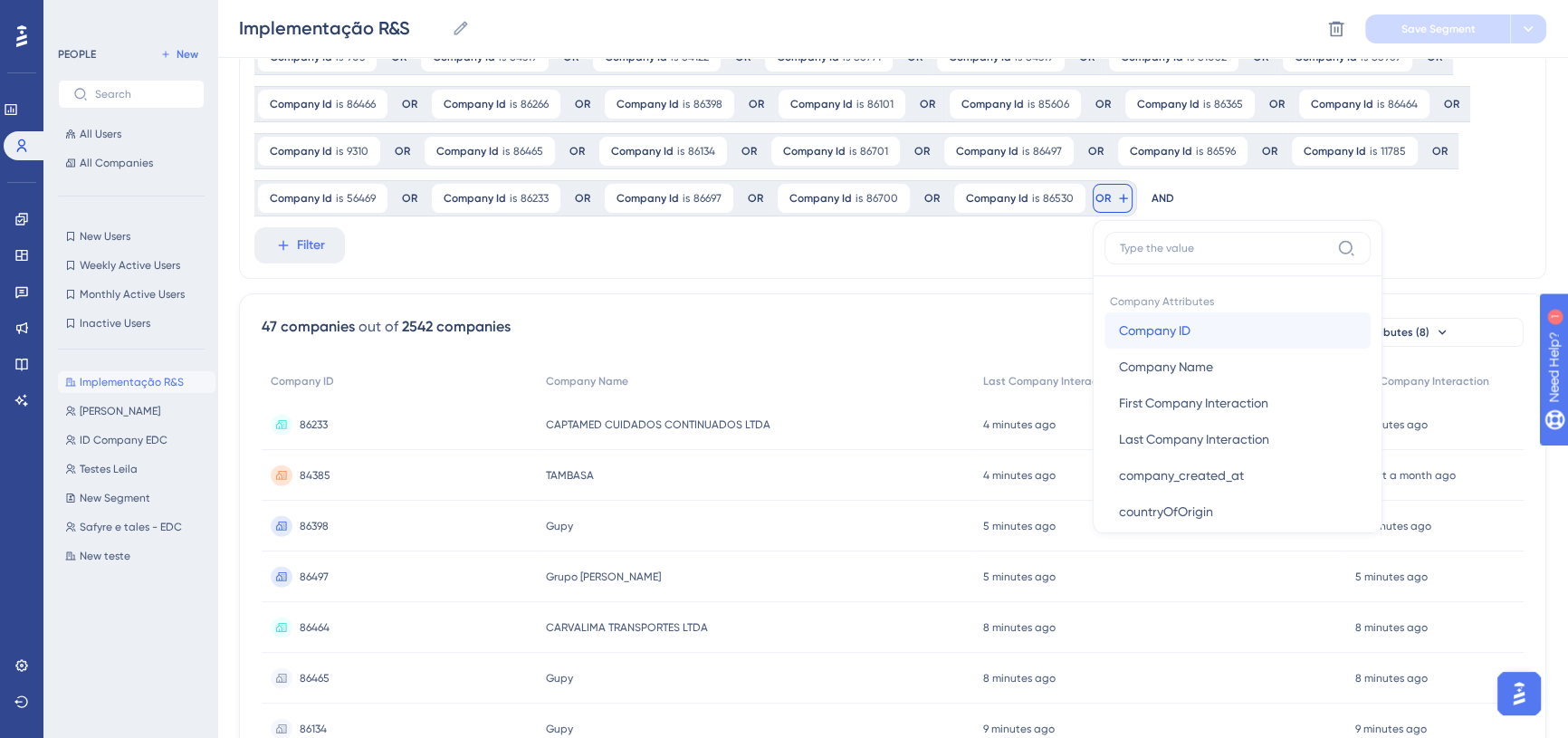
click at [1168, 325] on span "Company ID" at bounding box center [1155, 330] width 72 height 22
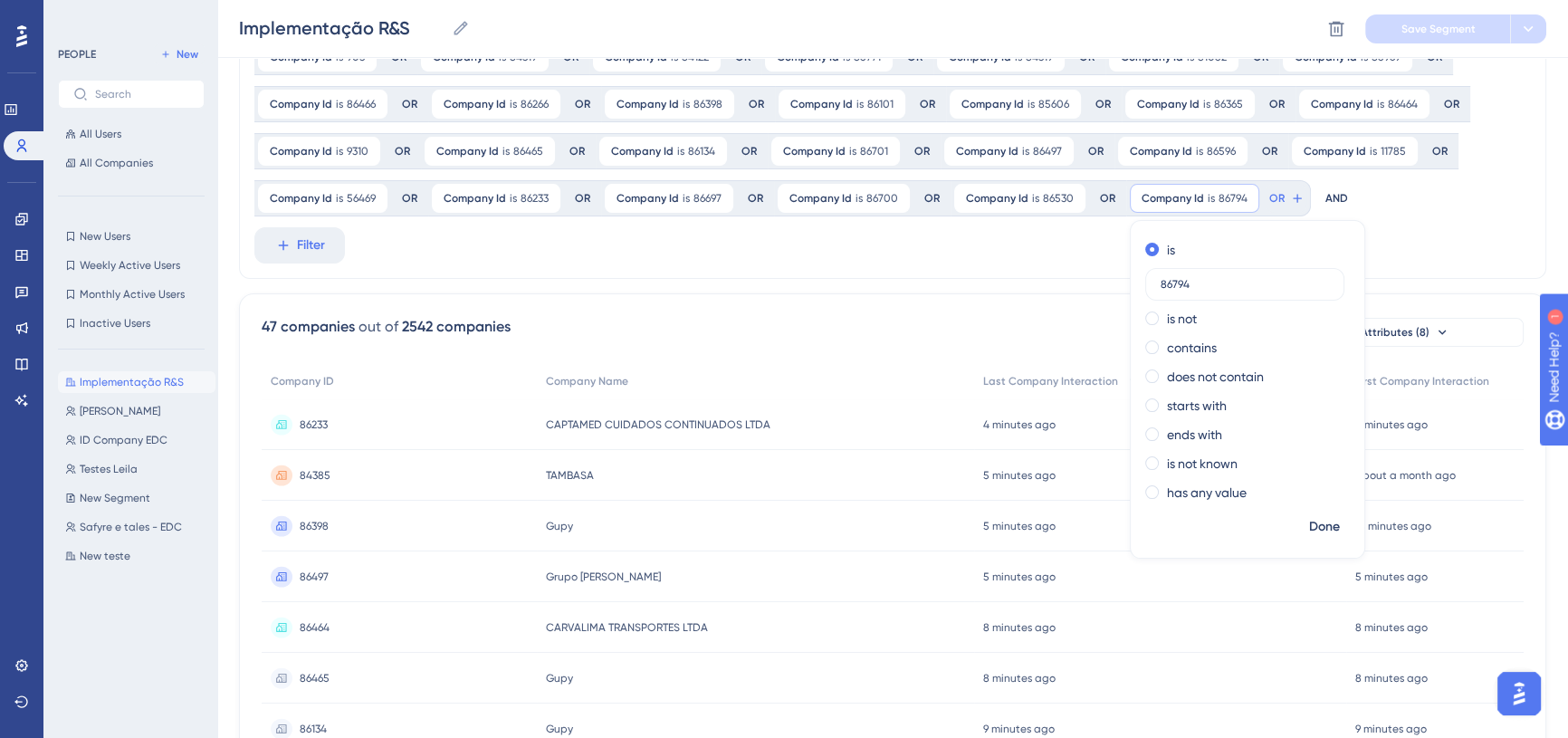
type input "86794"
click at [1428, 207] on div "Company Id is 2288 2288 Remove OR Company Id is 84419 84419 Remove OR Company I…" at bounding box center [885, 9] width 1261 height 412
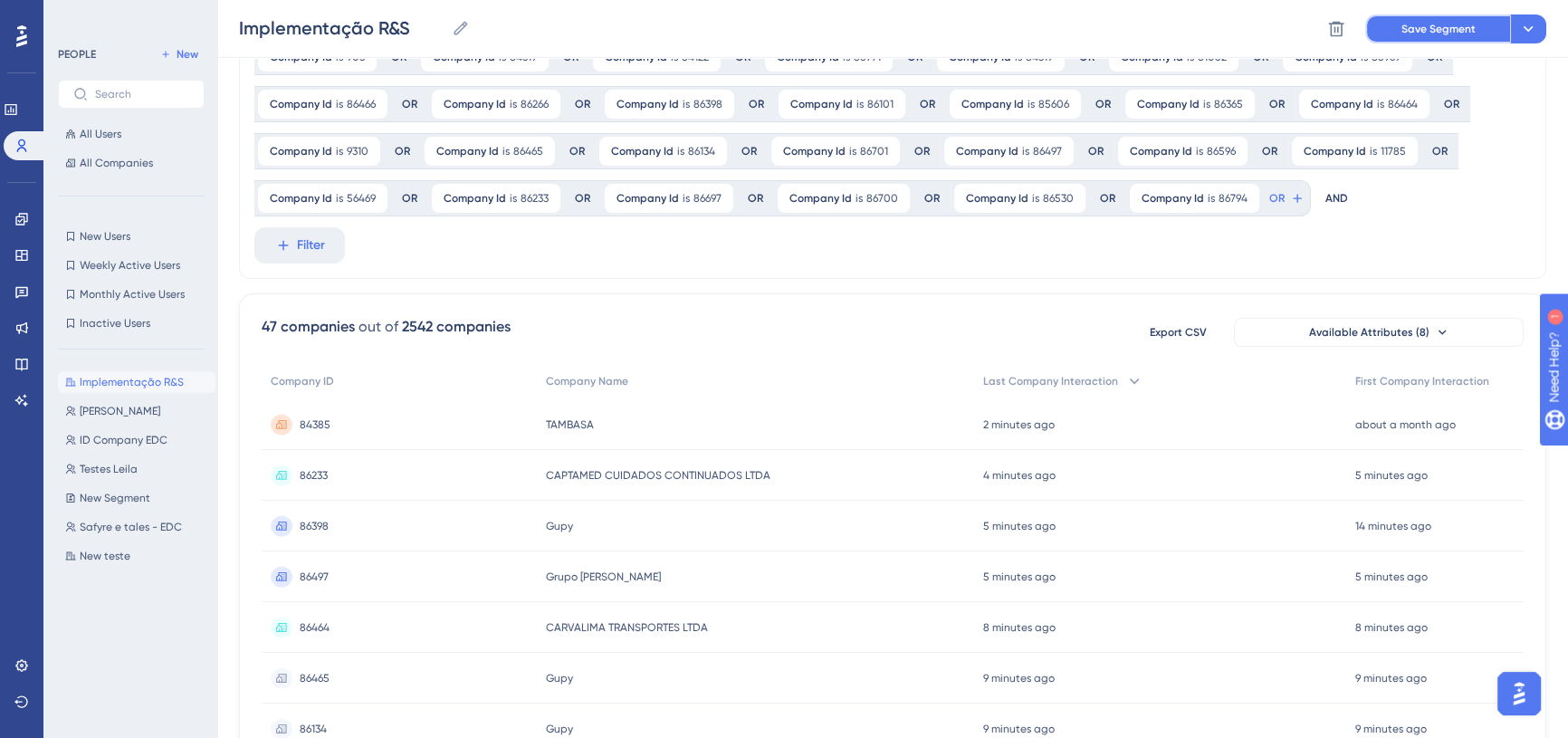
click at [1419, 35] on span "Save Segment" at bounding box center [1438, 28] width 75 height 14
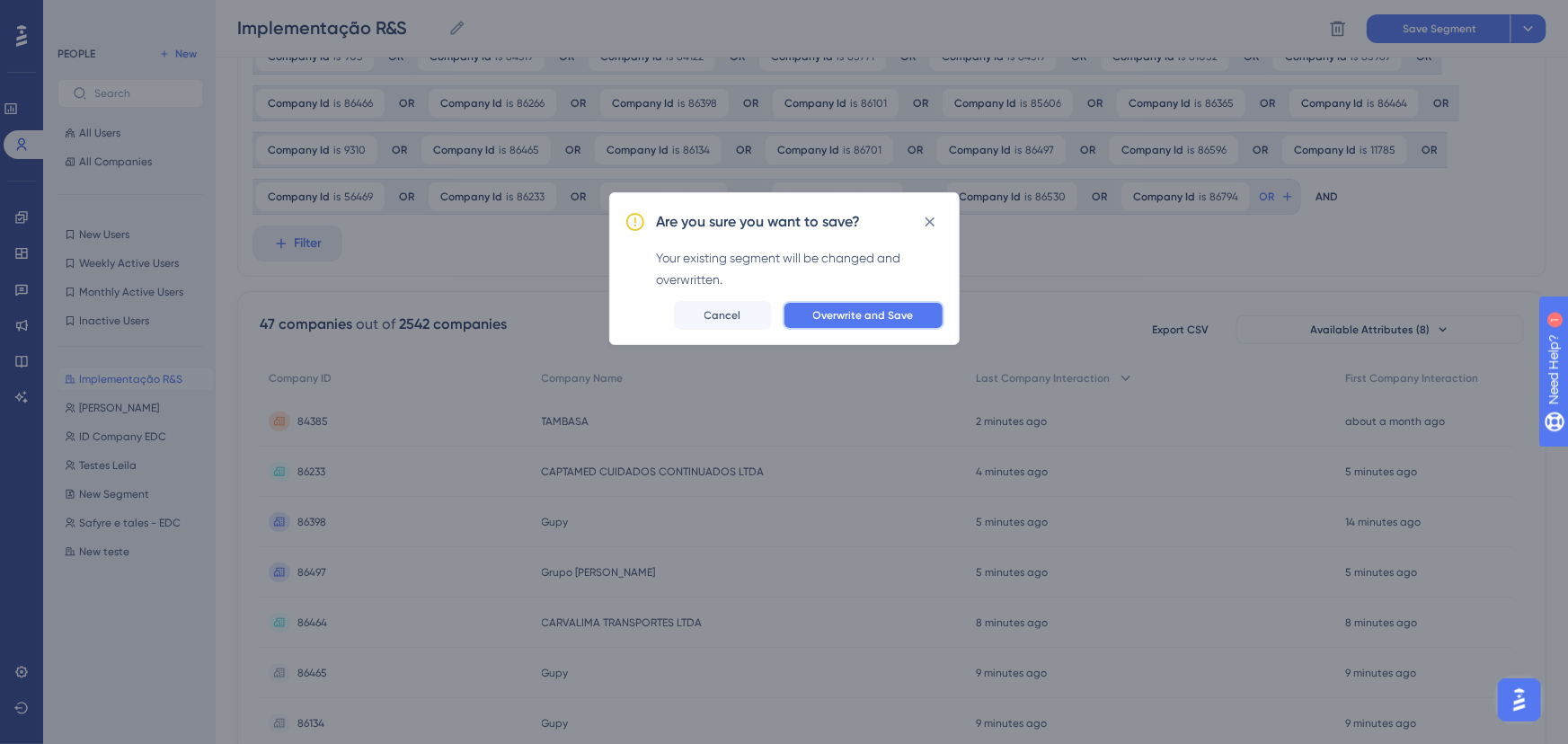
click at [903, 311] on span "Overwrite and Save" at bounding box center [863, 315] width 100 height 14
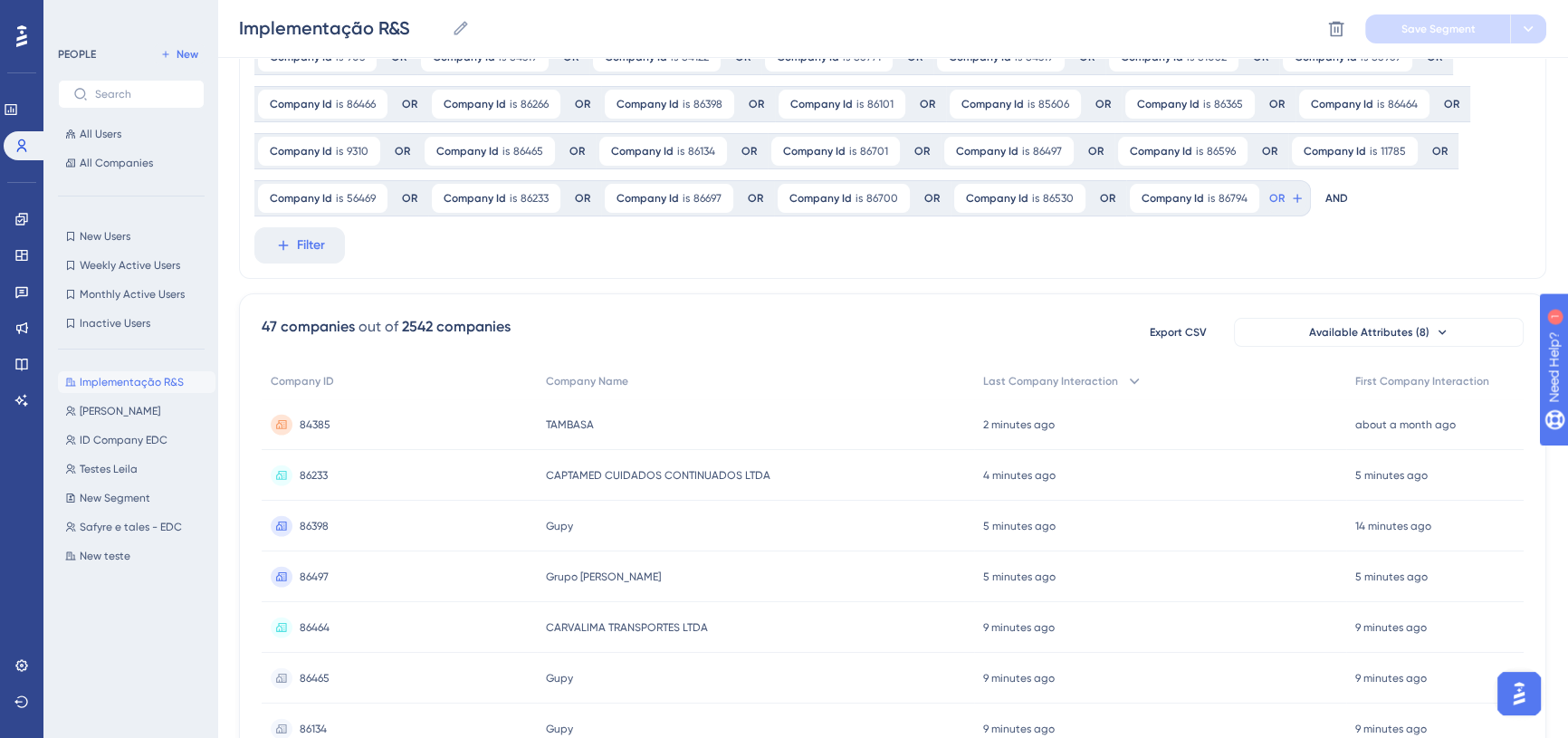
scroll to position [0, 0]
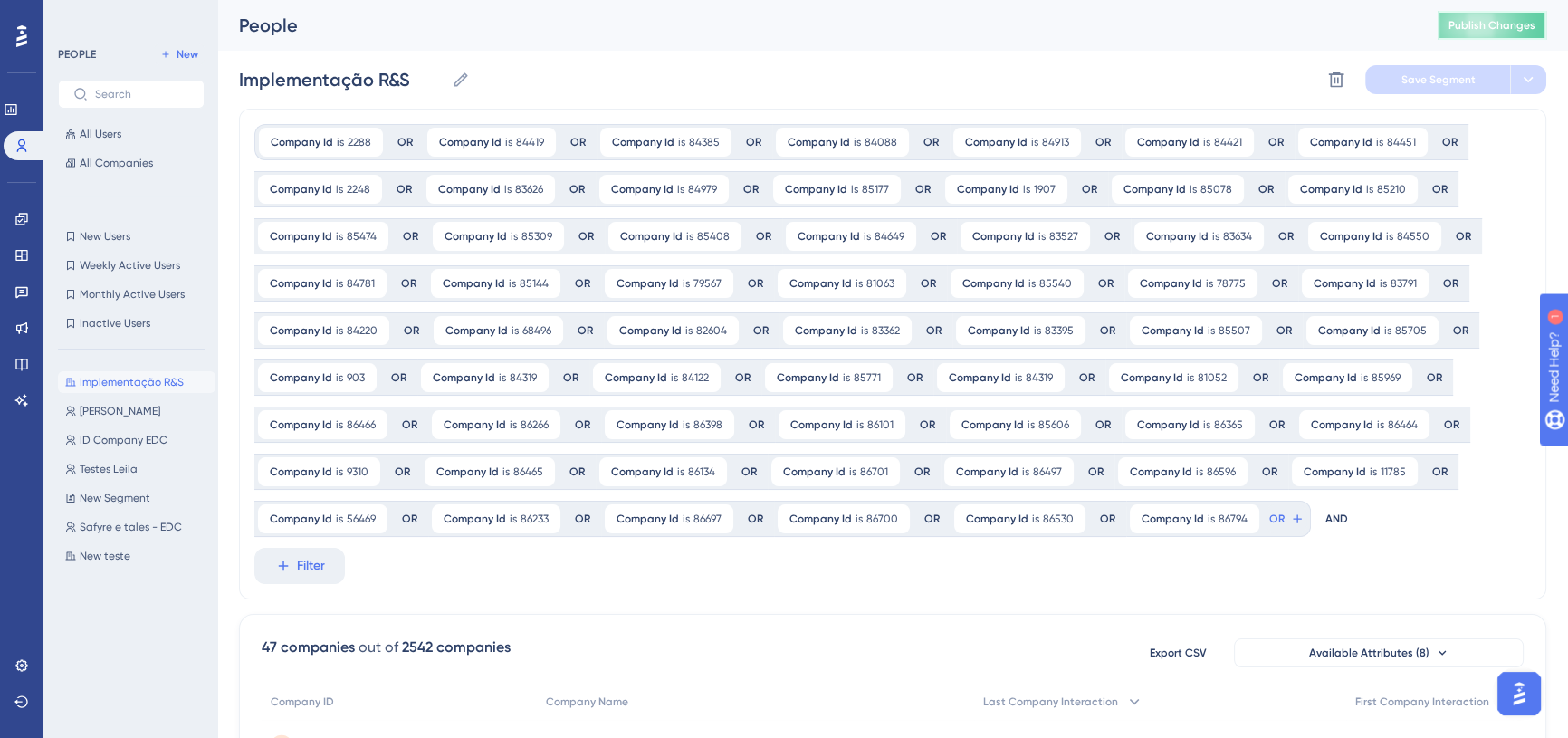
click at [1483, 30] on span "Publish Changes" at bounding box center [1492, 25] width 87 height 14
click at [118, 440] on span "ID Company EDC" at bounding box center [123, 440] width 88 height 14
type input "ID Company EDC"
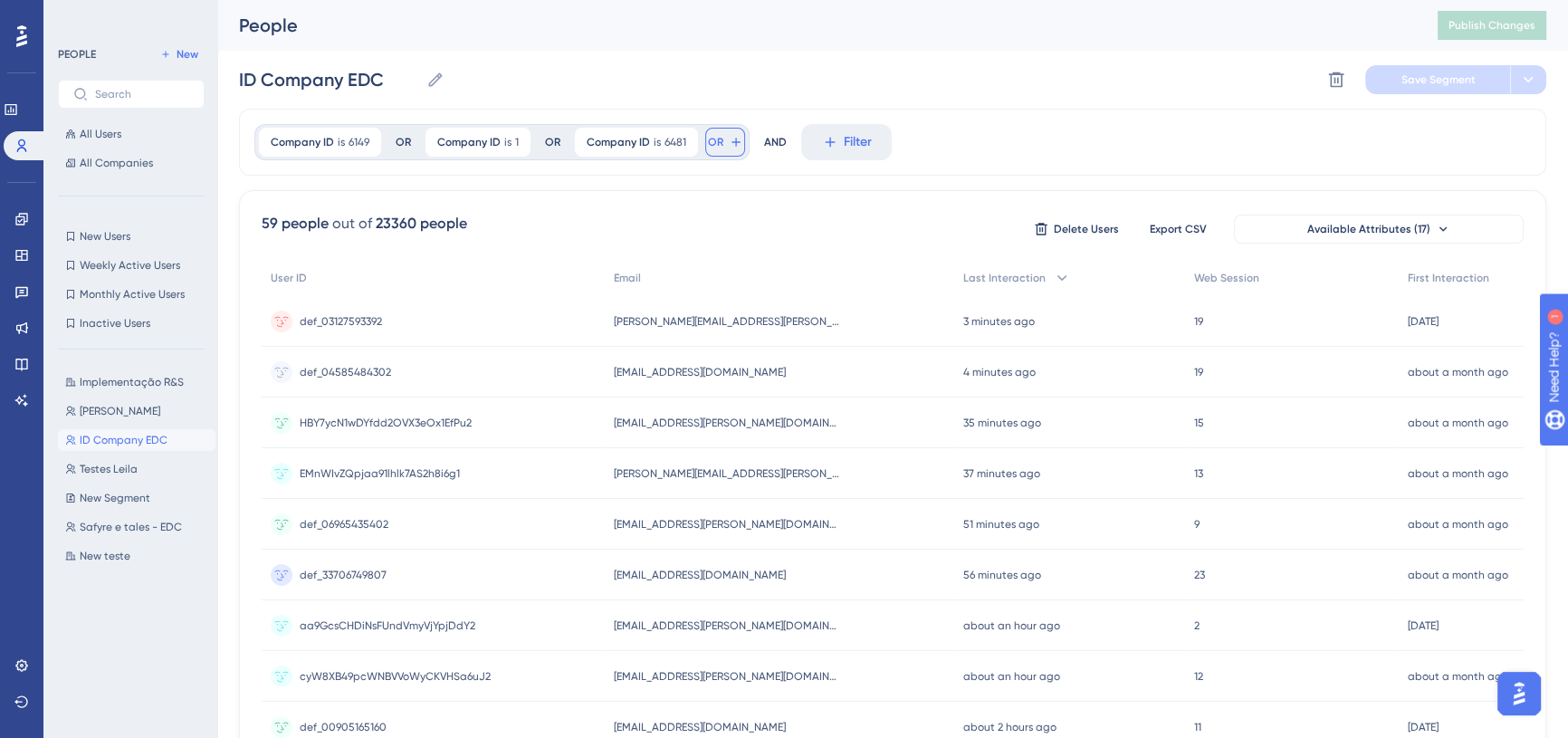
click at [731, 143] on icon at bounding box center [735, 142] width 14 height 14
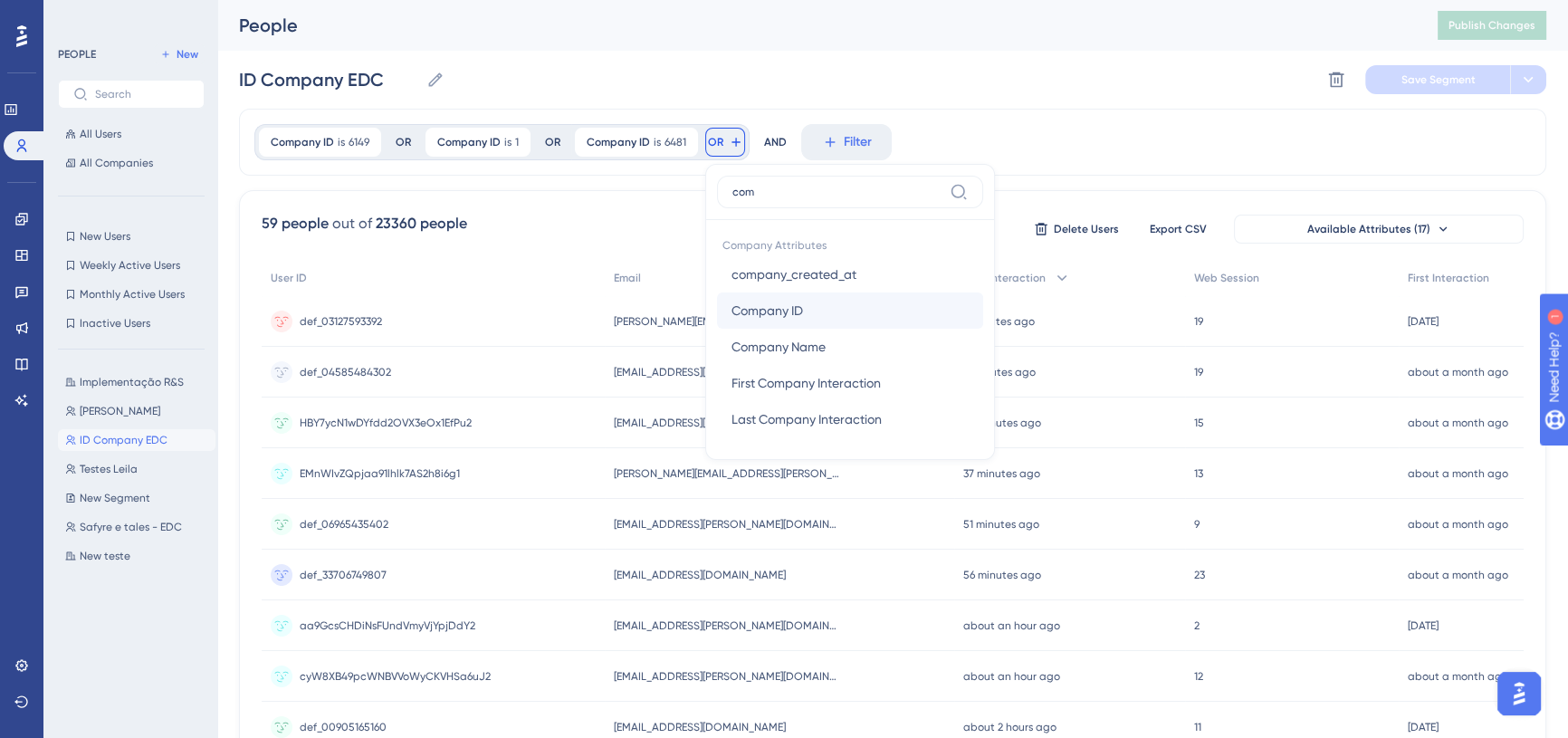
type input "com"
click at [793, 300] on span "Company ID" at bounding box center [767, 310] width 72 height 22
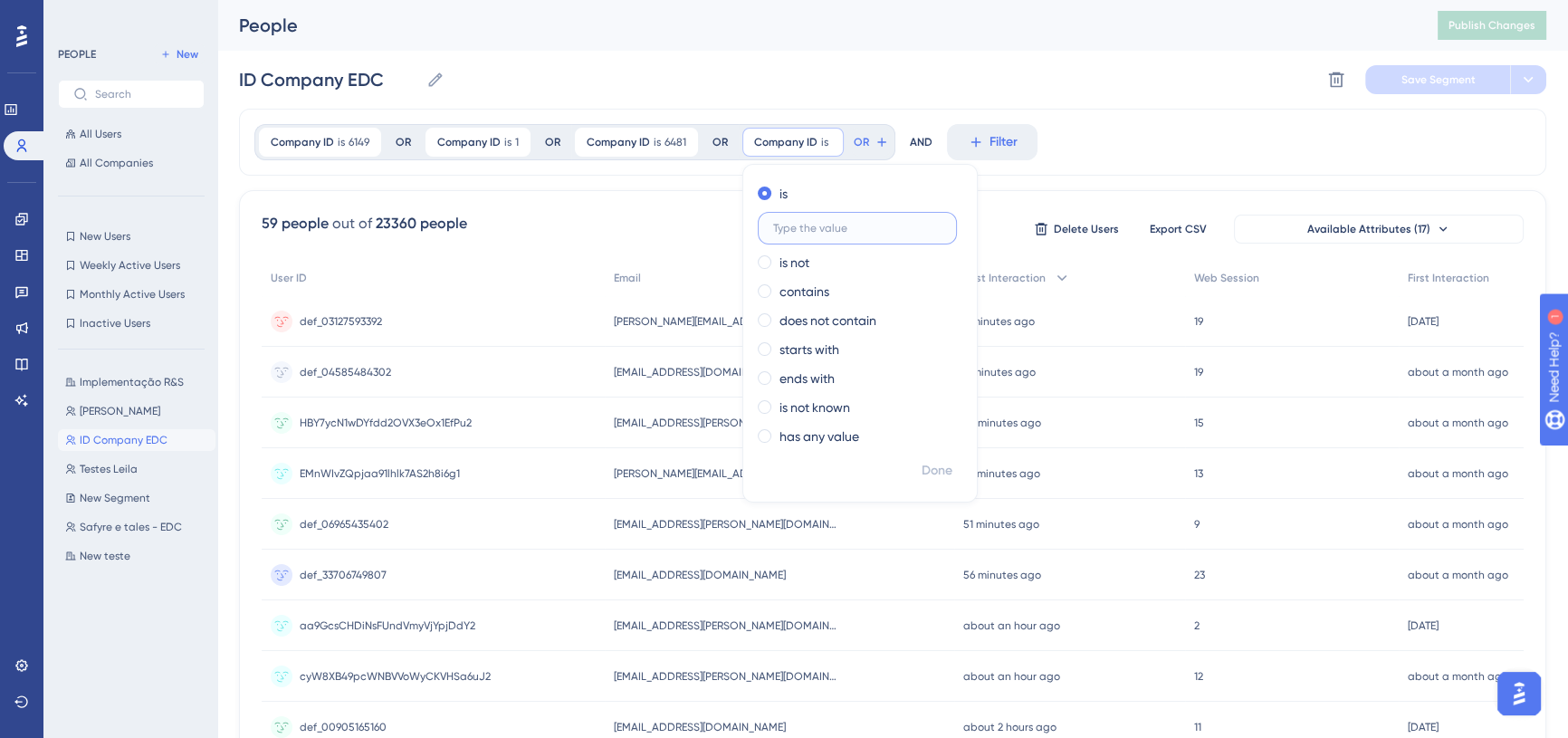
paste input "6412"
type input "6412"
click at [902, 136] on icon at bounding box center [902, 142] width 14 height 14
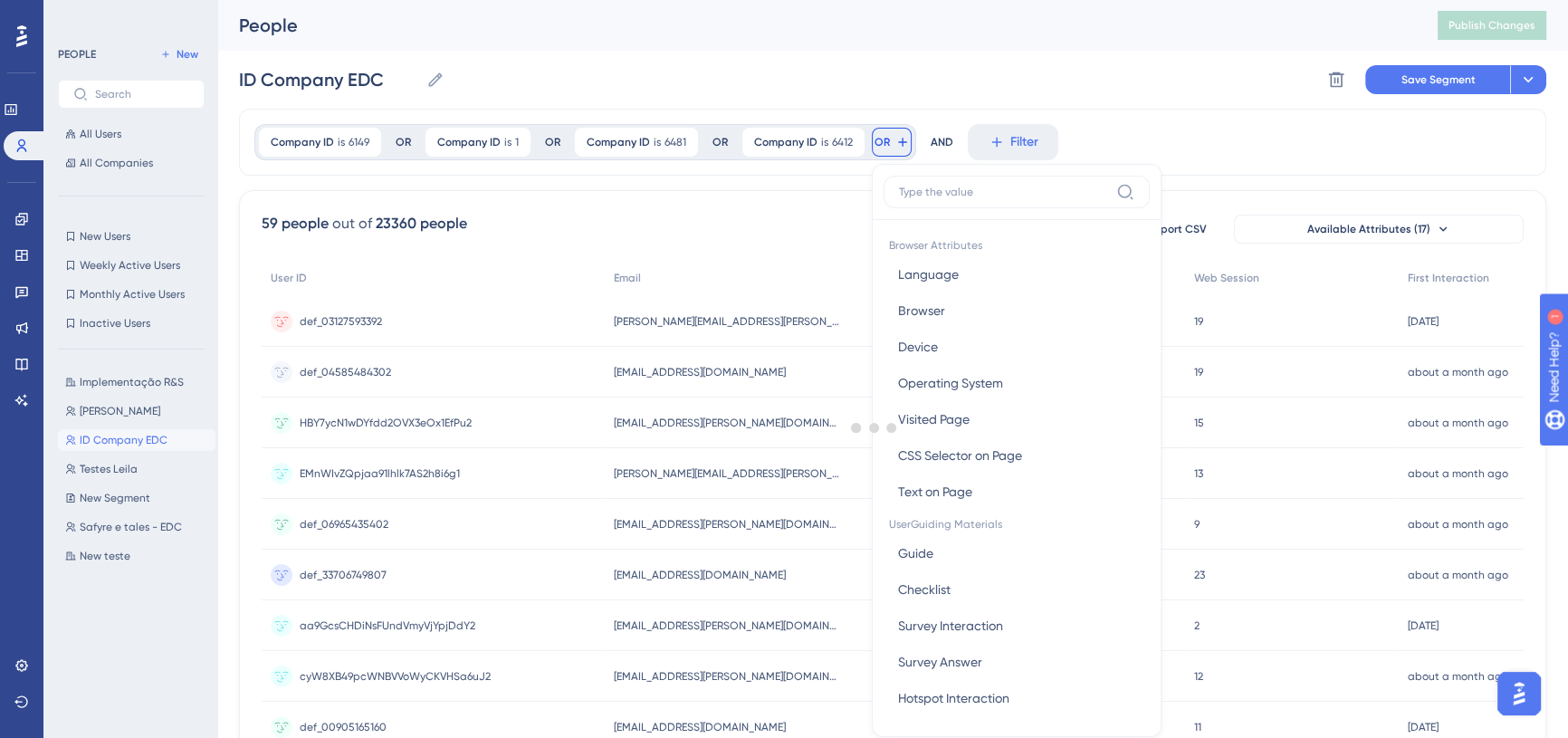
scroll to position [76, 0]
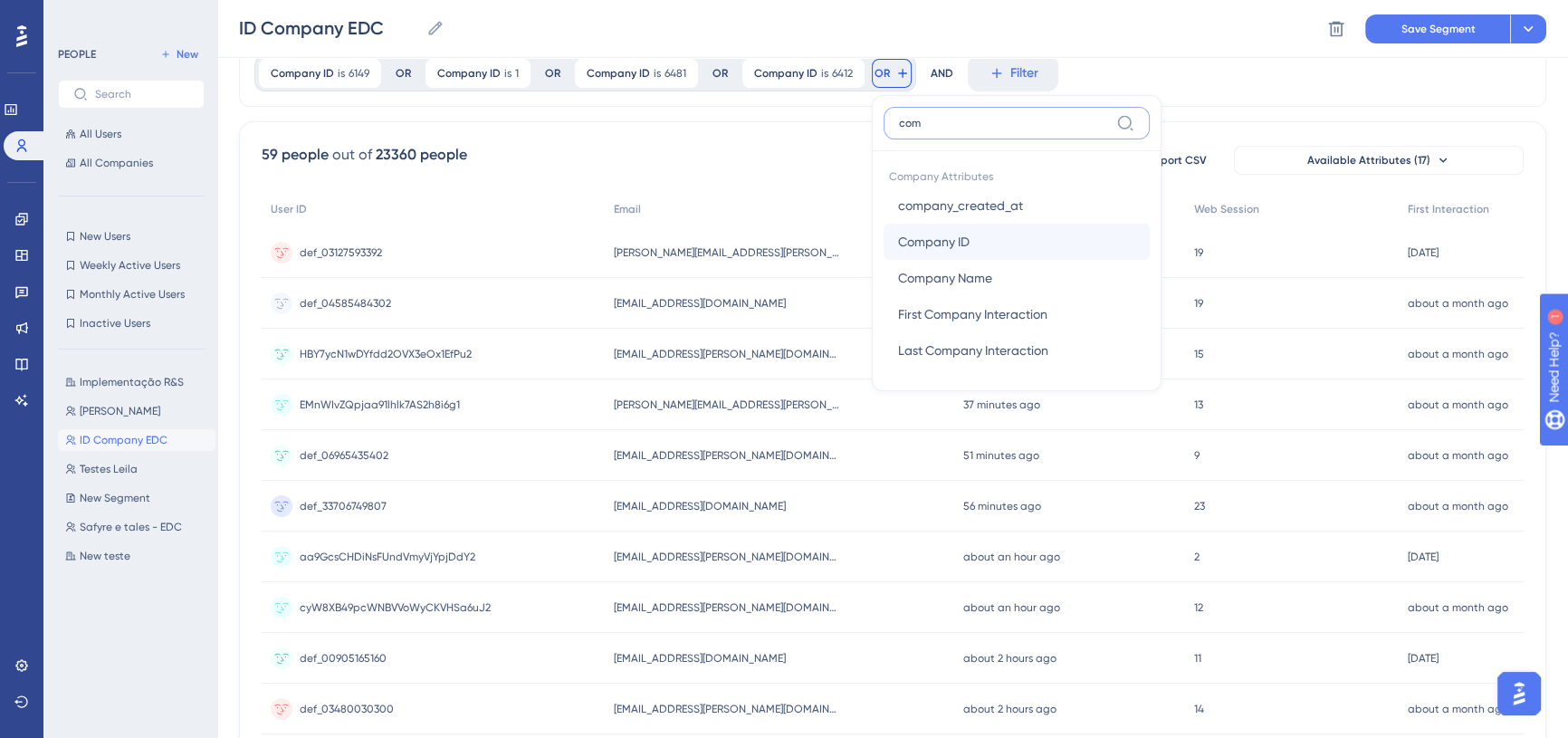
type input "com"
click at [965, 255] on button "Company ID Company ID" at bounding box center [1016, 242] width 266 height 36
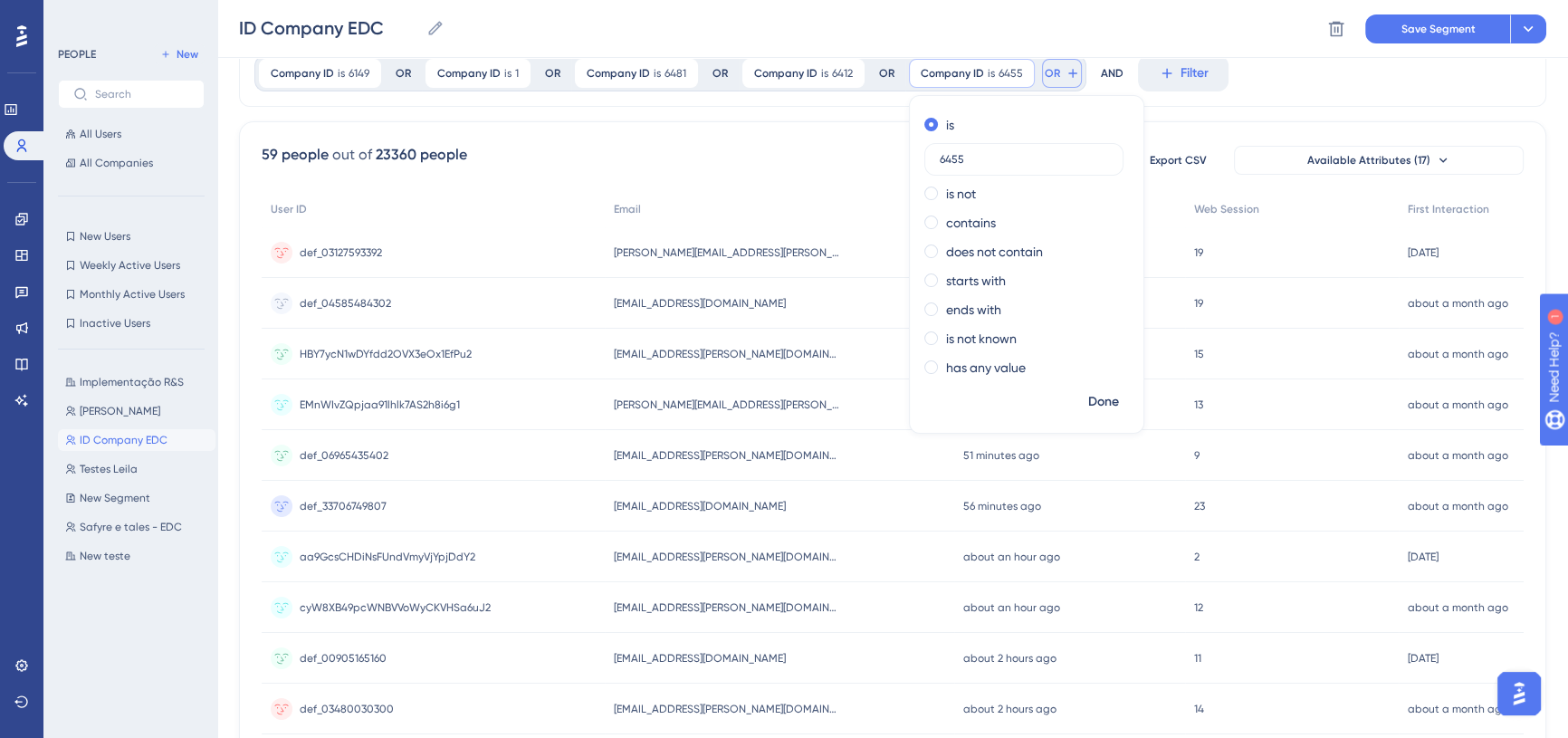
type input "6455"
click at [1065, 69] on icon at bounding box center [1072, 73] width 14 height 14
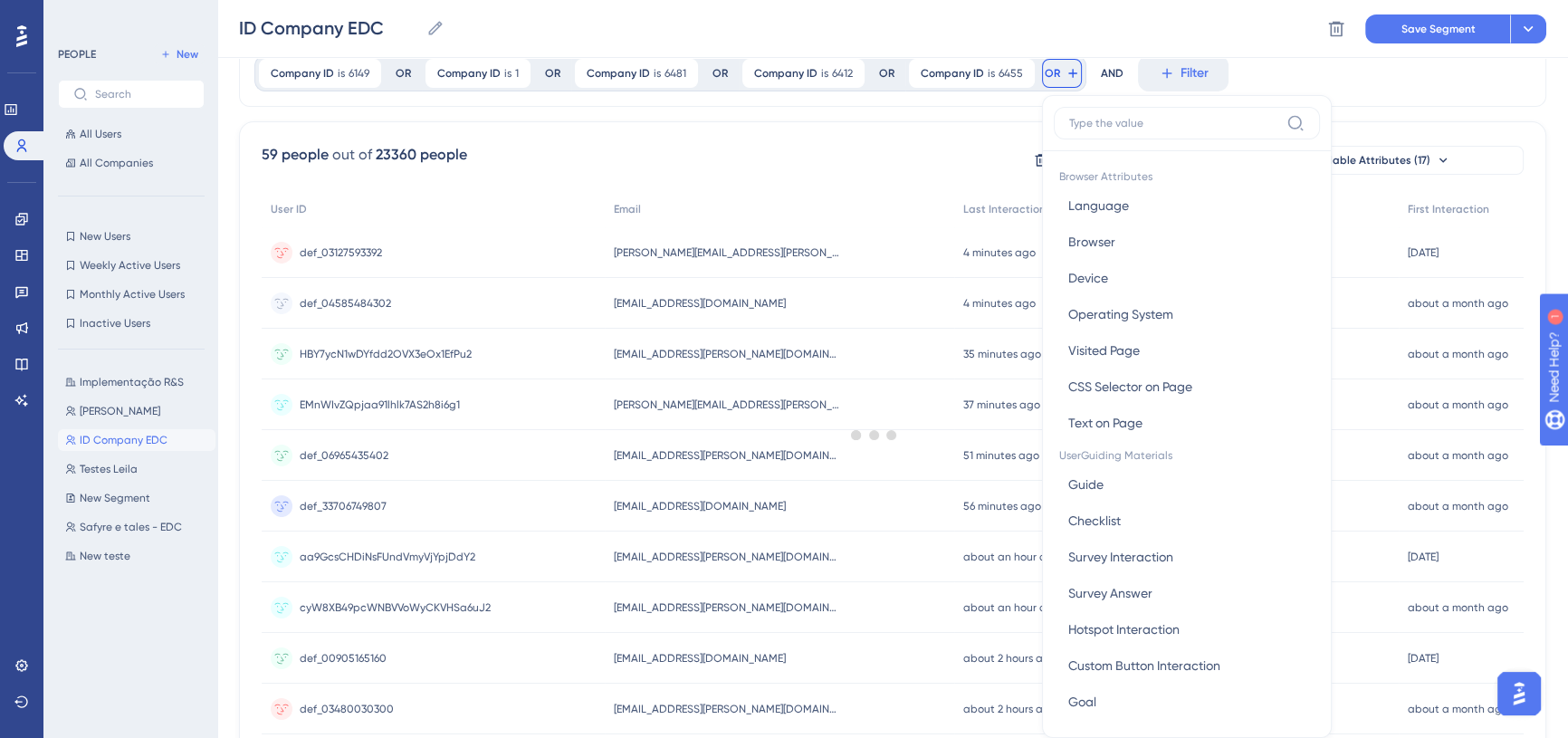
scroll to position [123, 0]
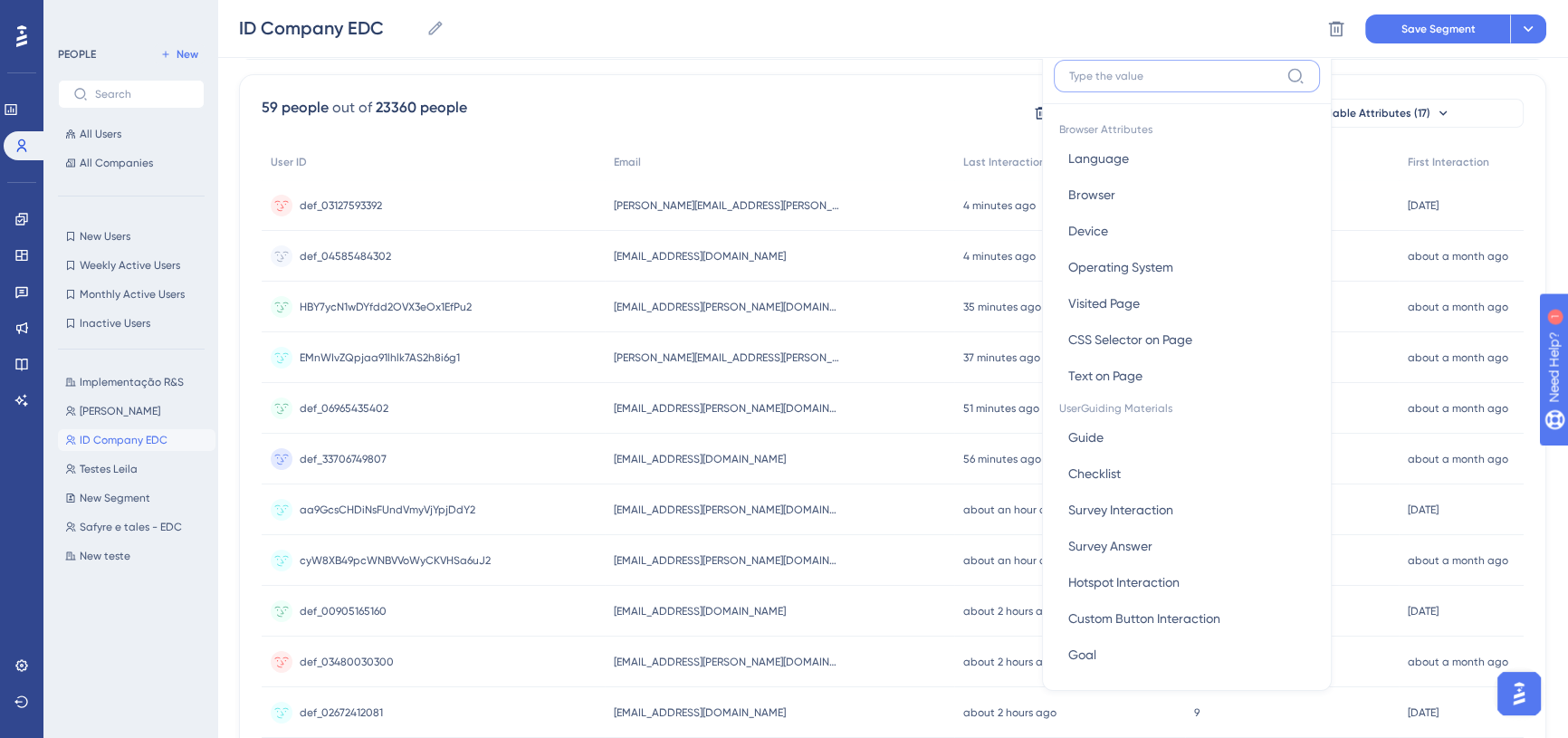
click at [1166, 78] on input at bounding box center [1174, 75] width 210 height 14
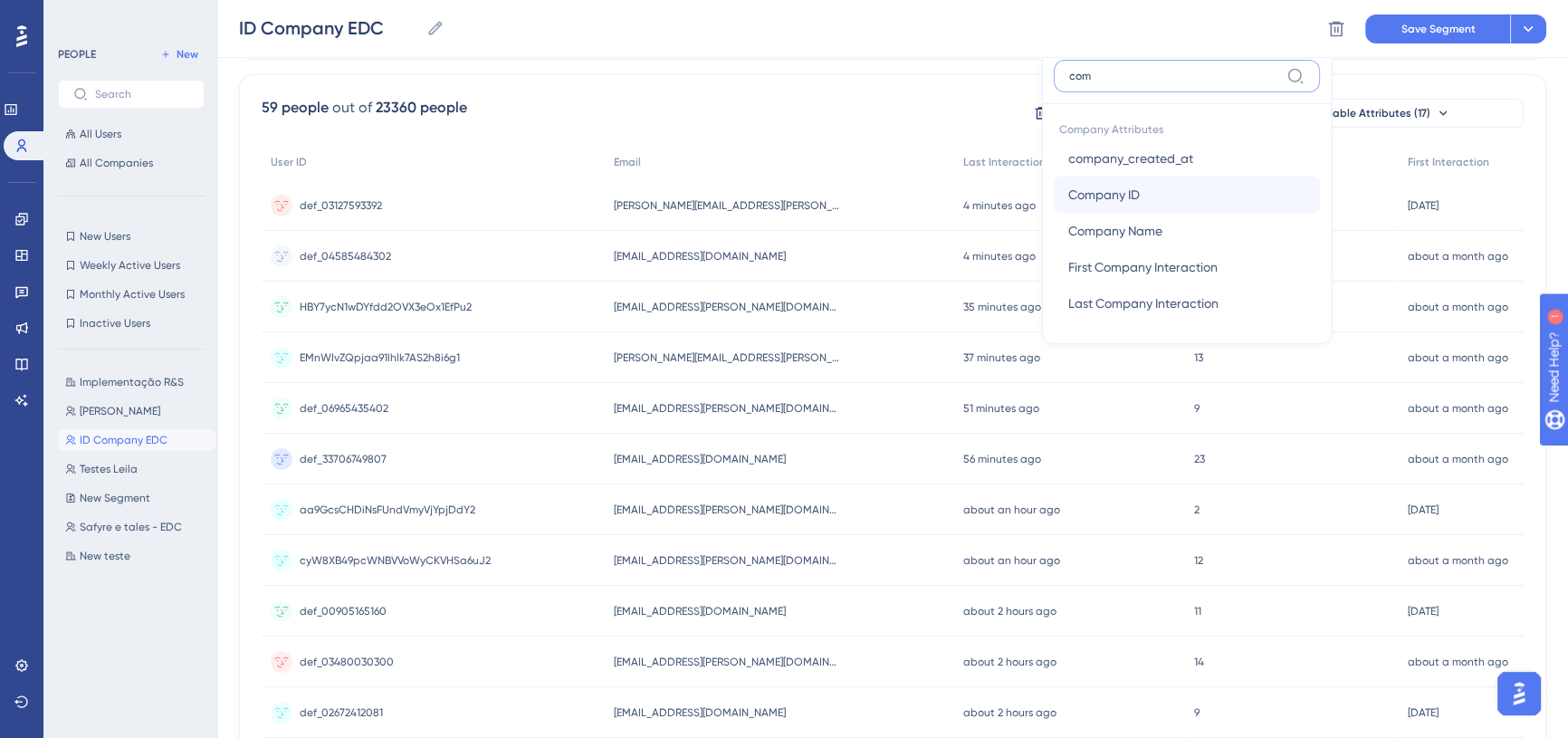
type input "com"
click at [1189, 188] on button "Company ID Company ID" at bounding box center [1187, 194] width 266 height 36
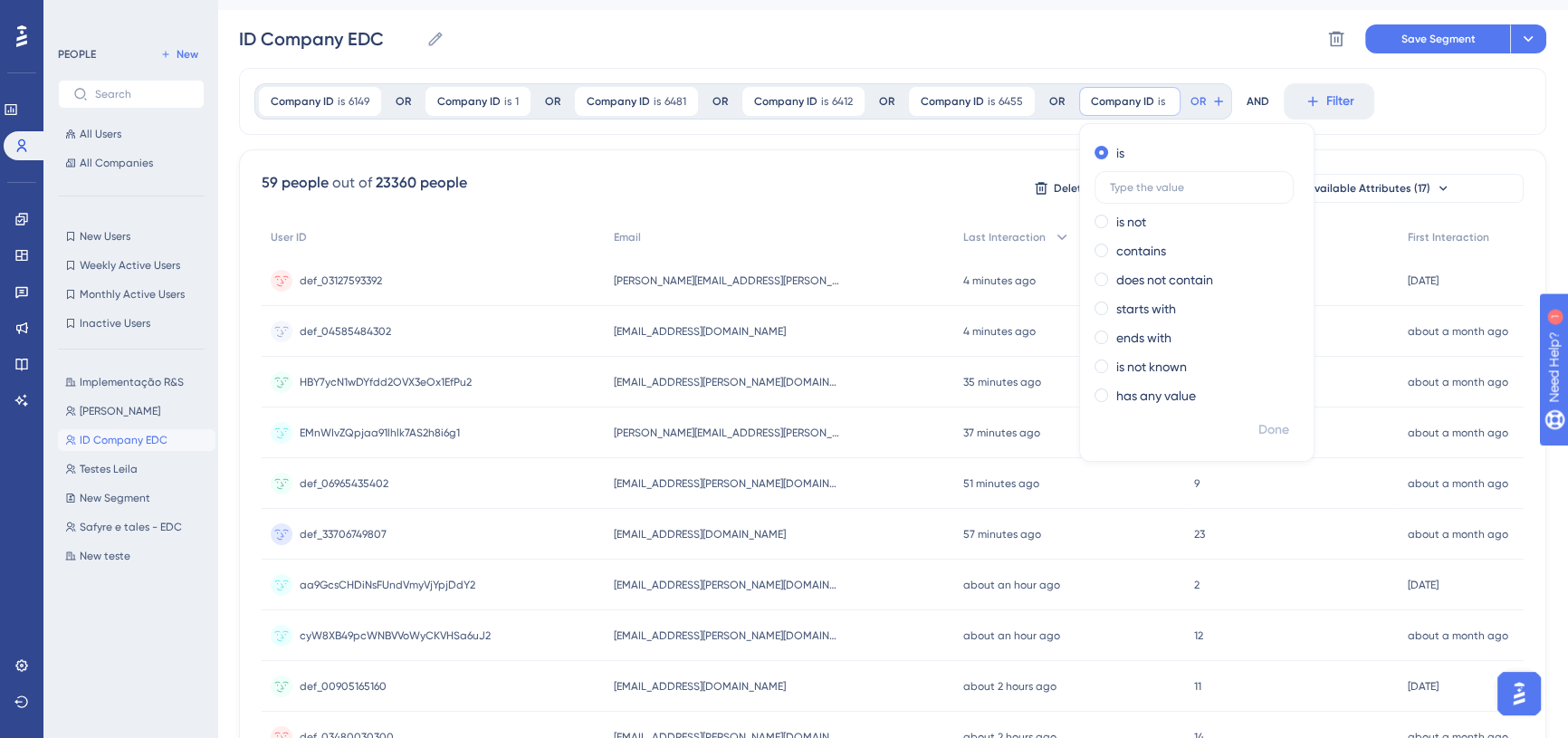
scroll to position [0, 0]
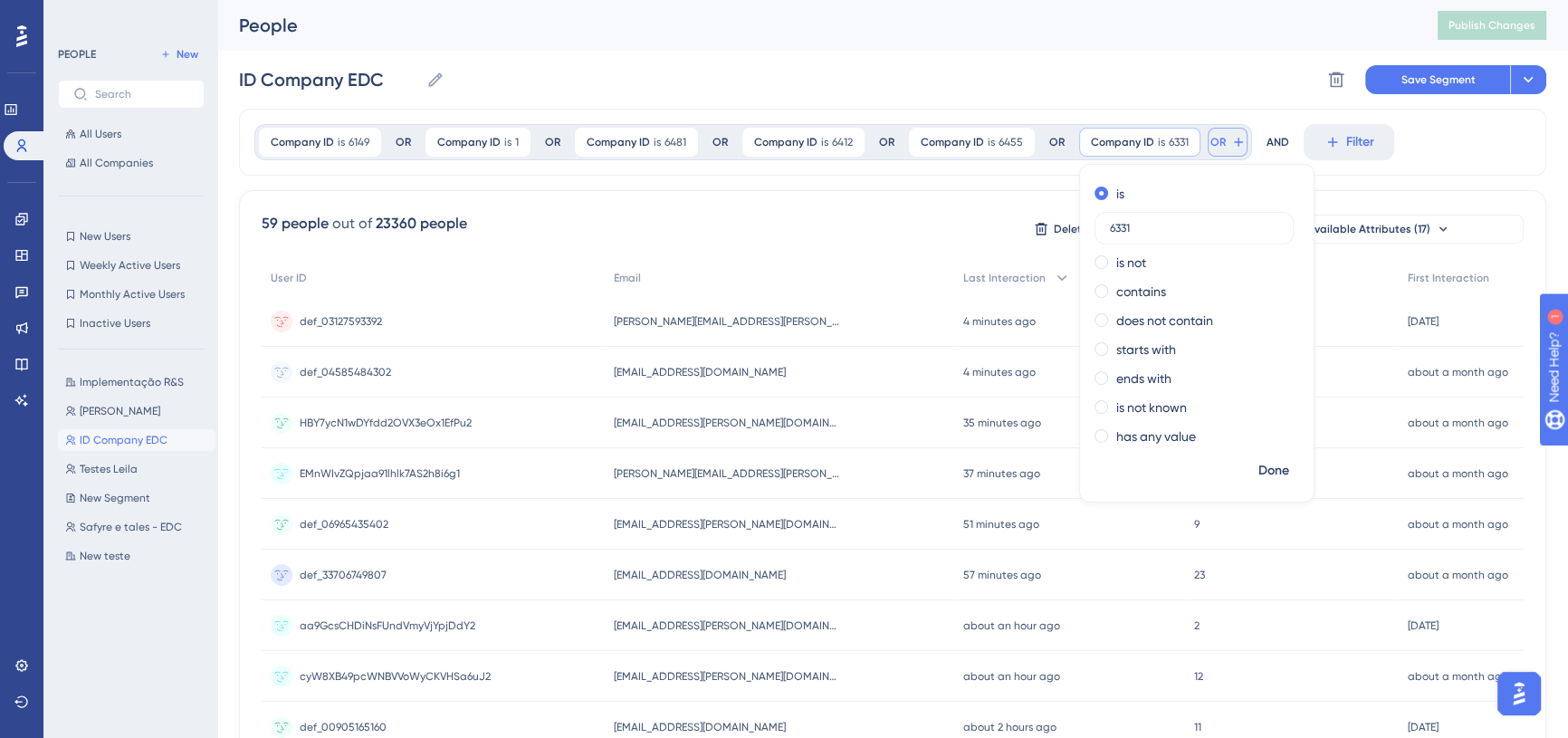
type input "6331"
click at [1215, 139] on span "OR" at bounding box center [1218, 142] width 15 height 14
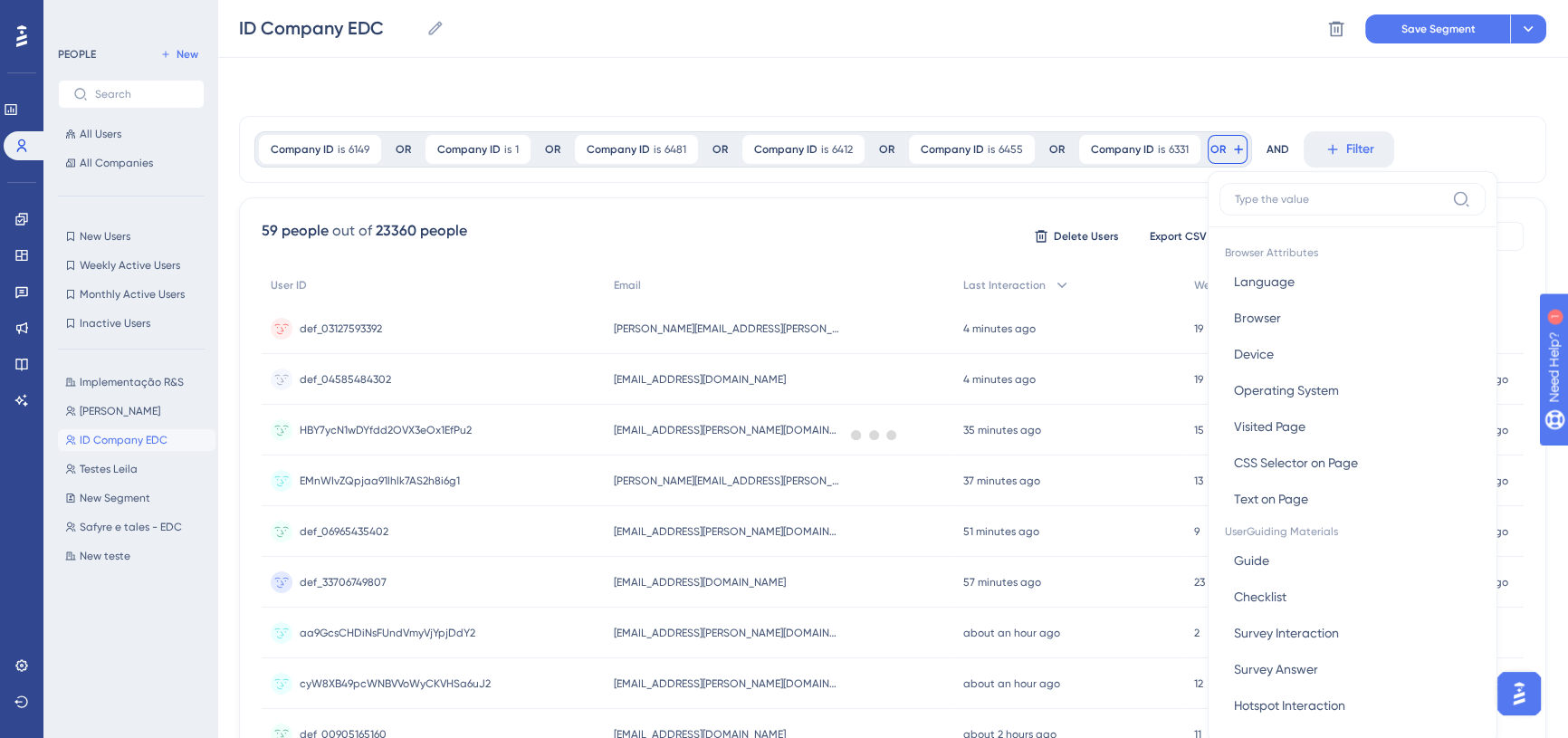
scroll to position [59, 0]
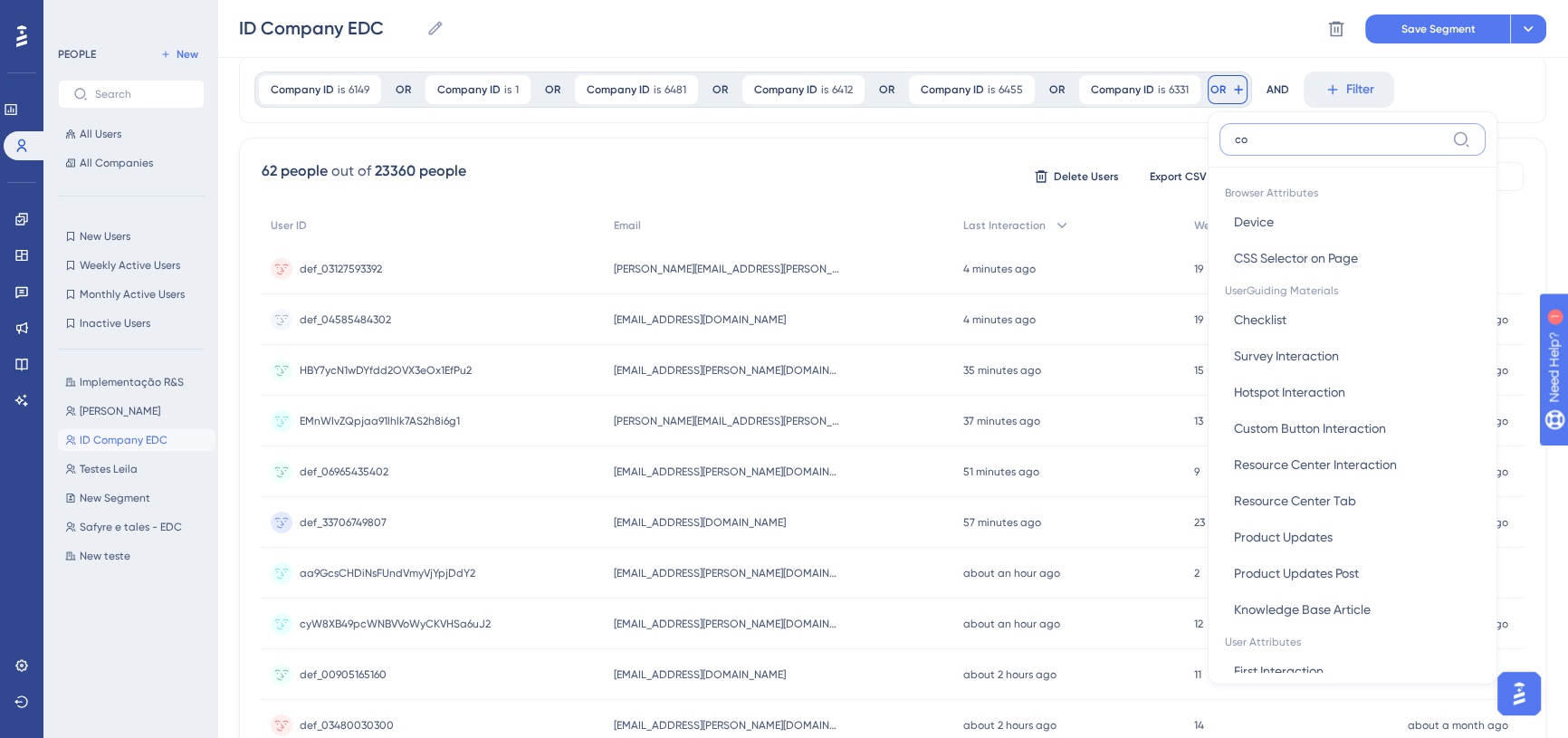
type input "com"
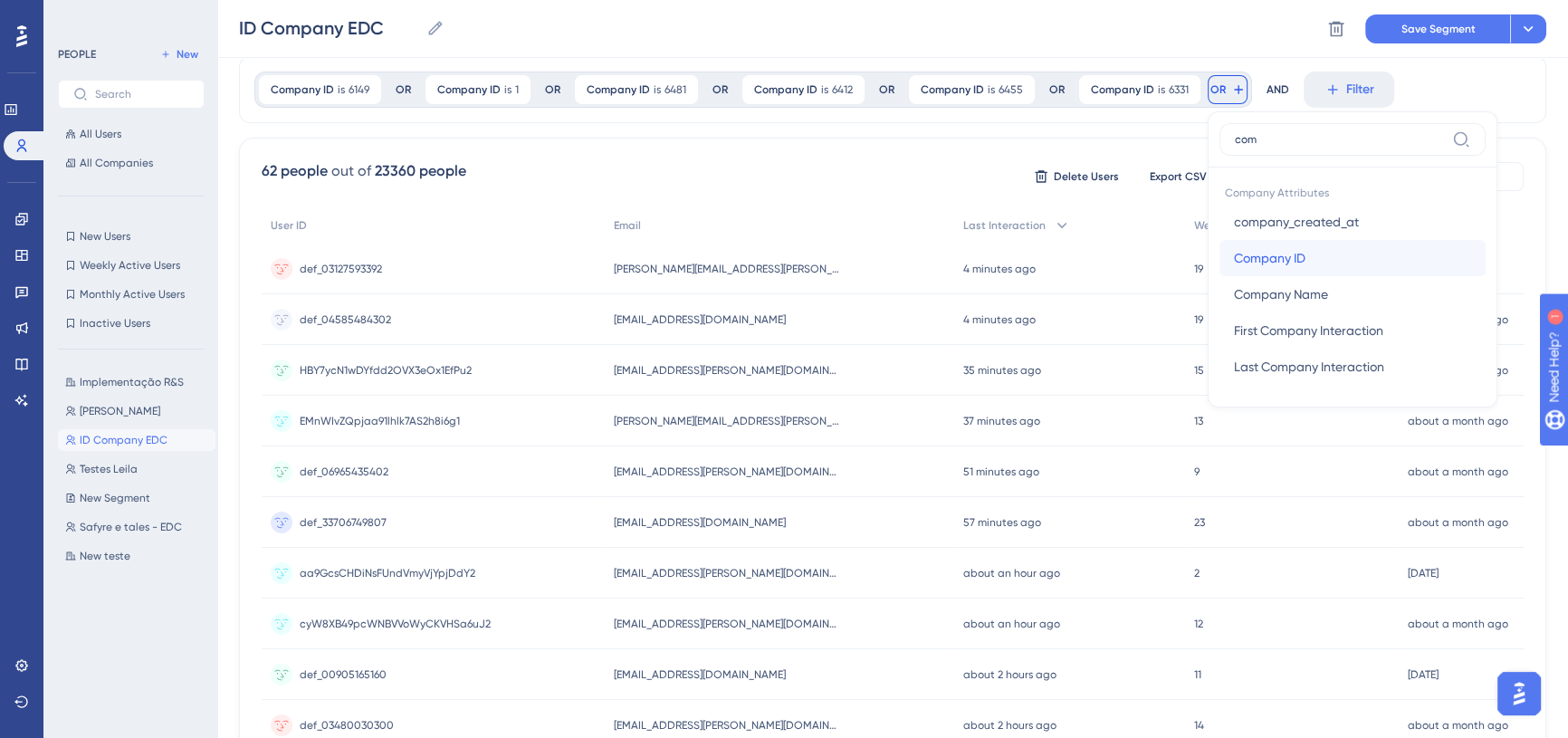
click at [1320, 259] on button "Company ID Company ID" at bounding box center [1352, 258] width 266 height 36
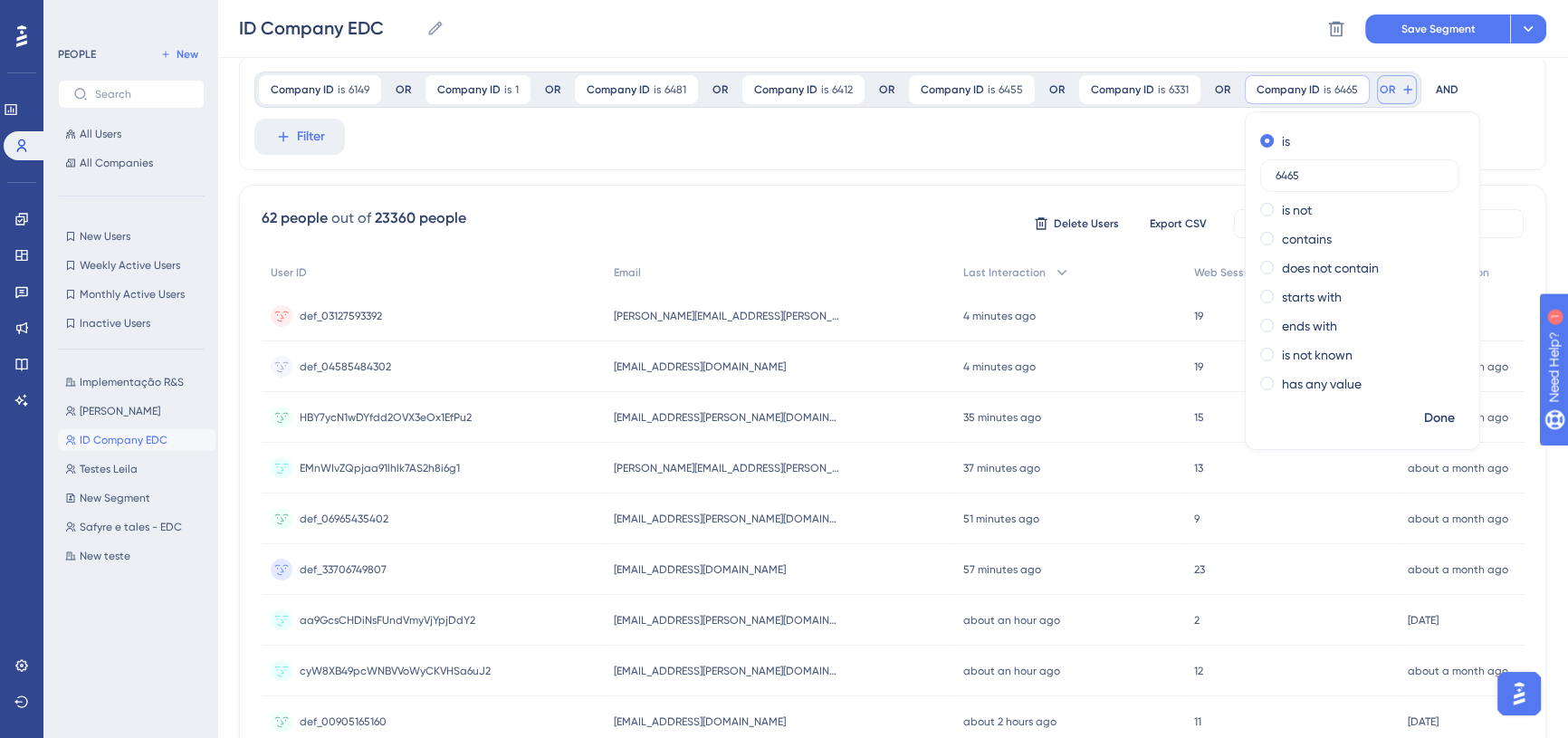
type input "6465"
click at [1403, 90] on icon at bounding box center [1407, 89] width 14 height 14
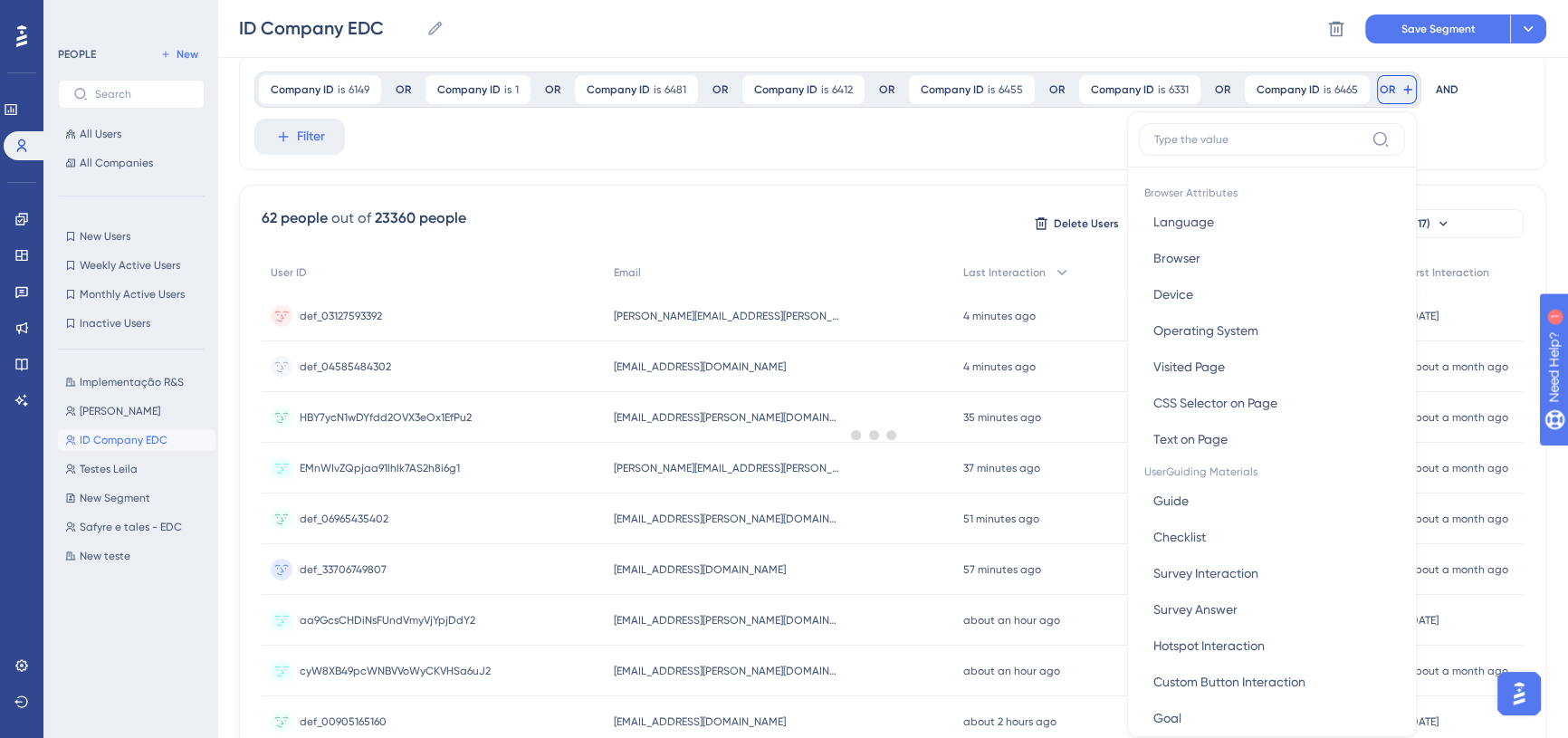
scroll to position [115, 0]
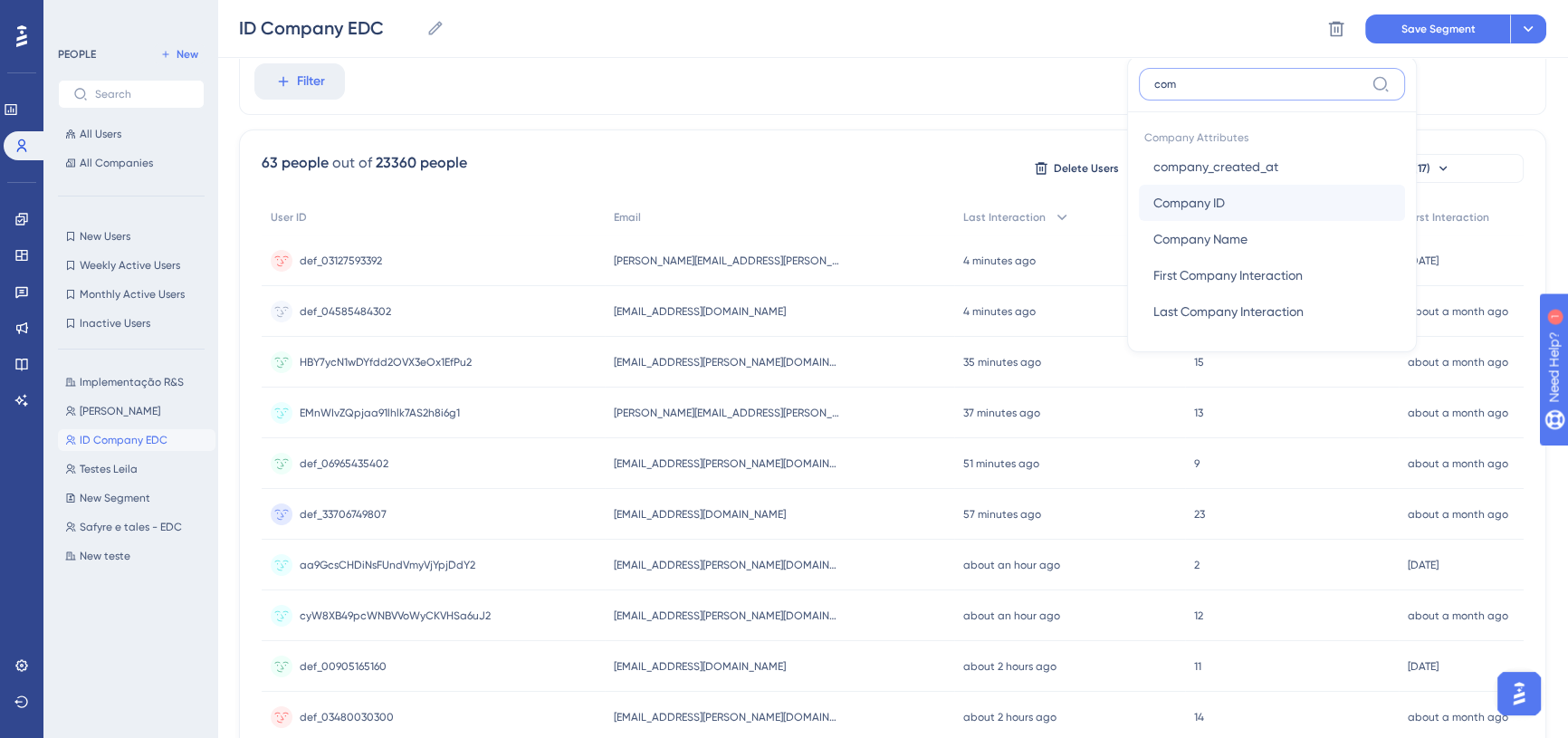
type input "com"
click at [1242, 207] on button "Company ID Company ID" at bounding box center [1272, 203] width 266 height 36
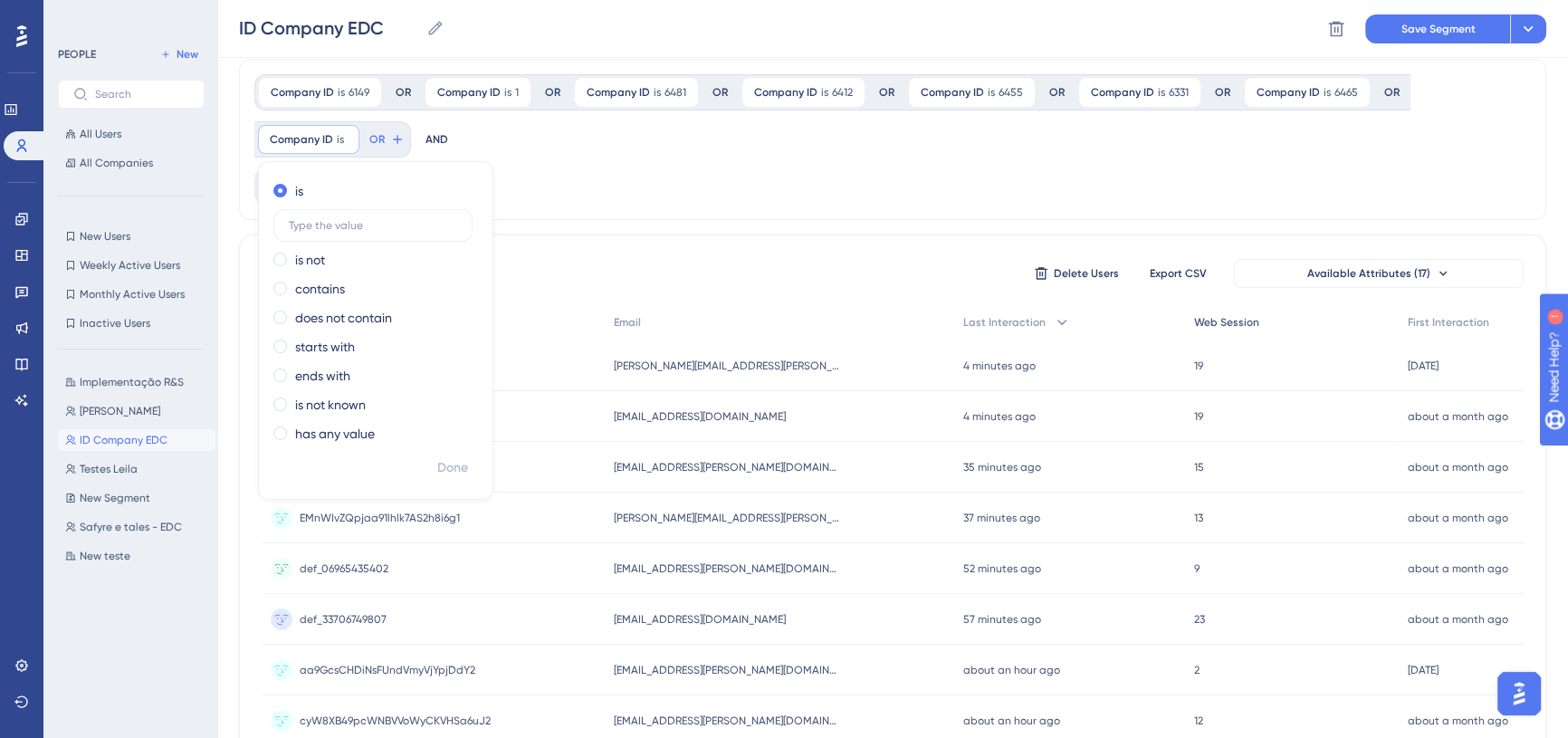
scroll to position [0, 0]
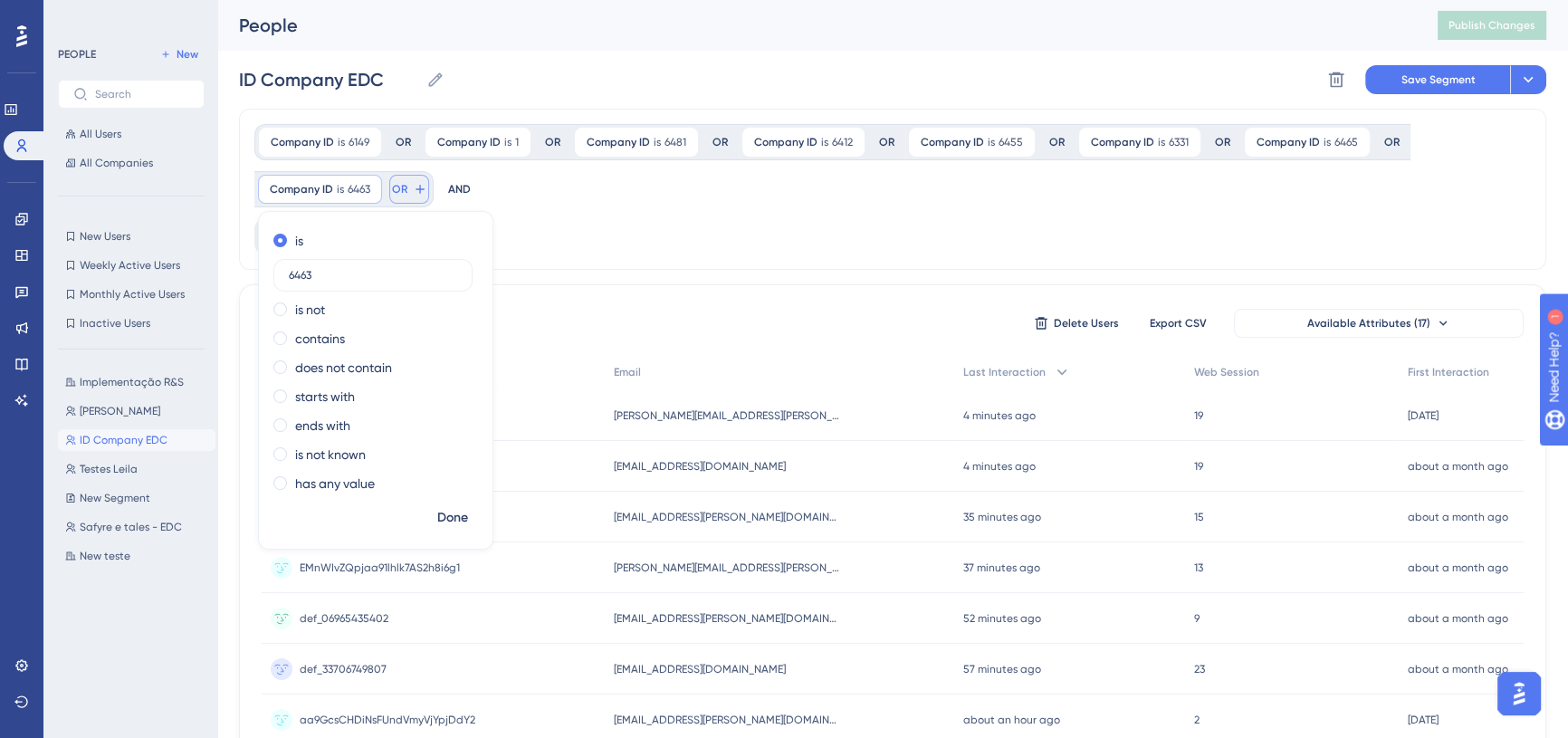
type input "6463"
click at [413, 188] on icon at bounding box center [419, 189] width 14 height 14
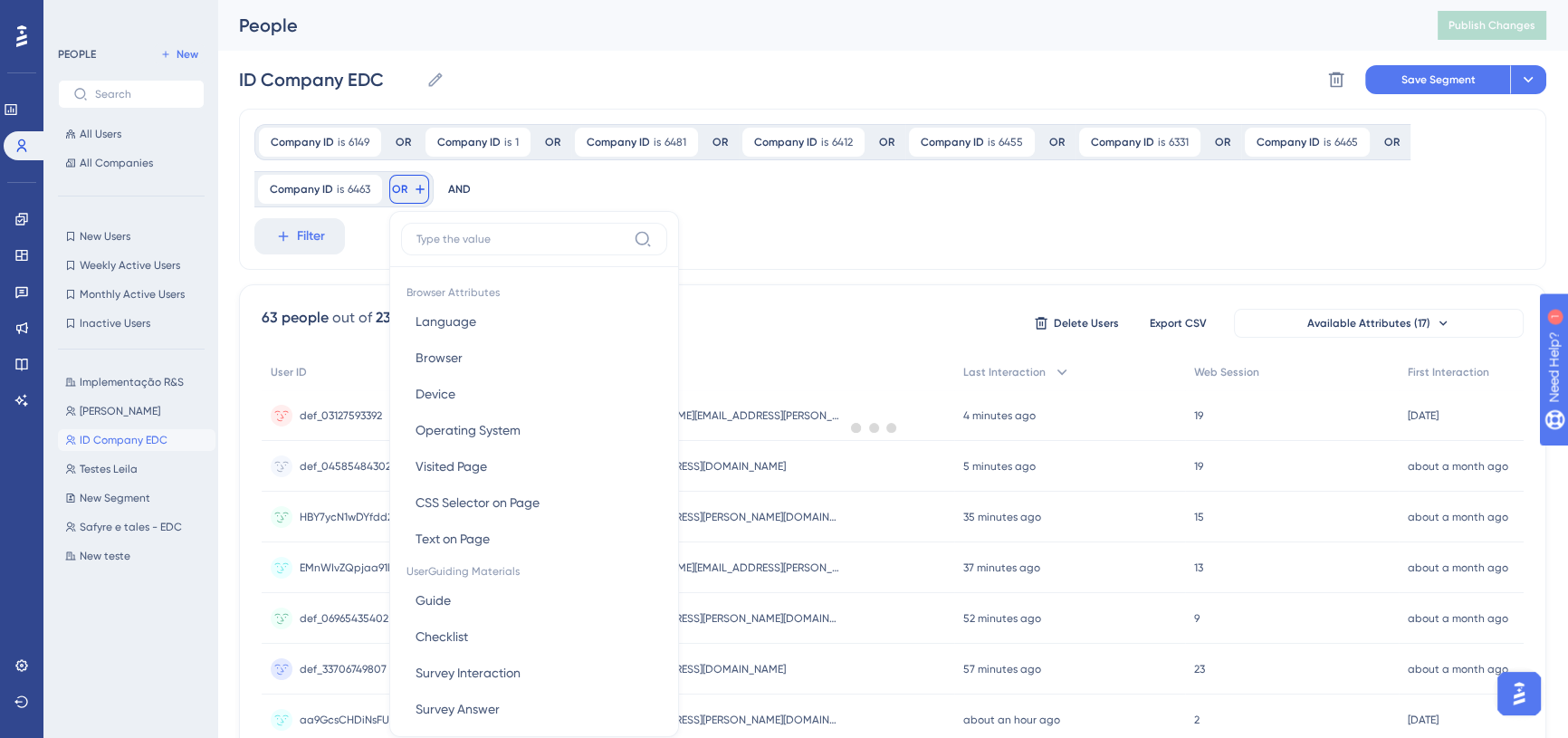
scroll to position [105, 0]
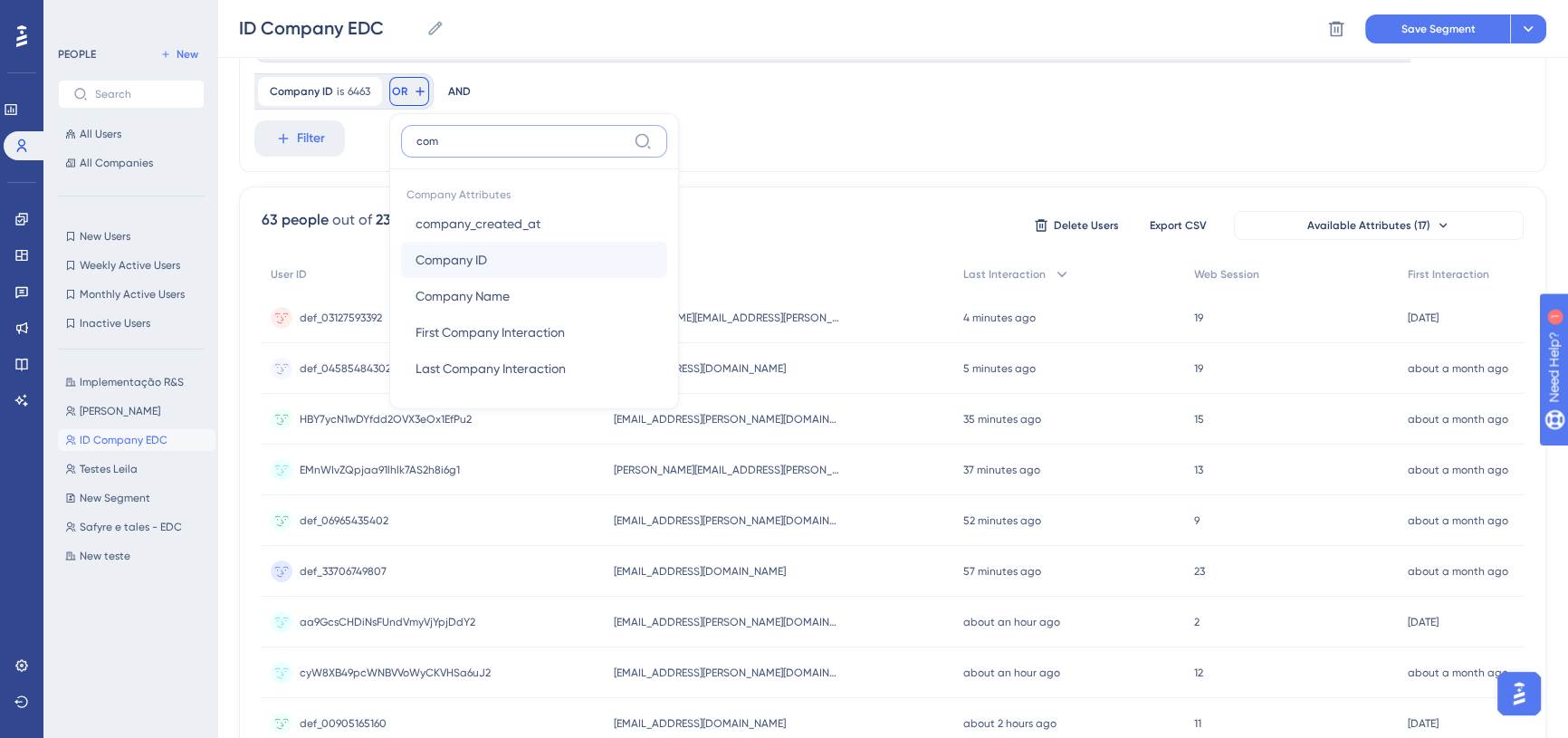
type input "com"
click at [471, 265] on span "Company ID" at bounding box center [451, 260] width 72 height 22
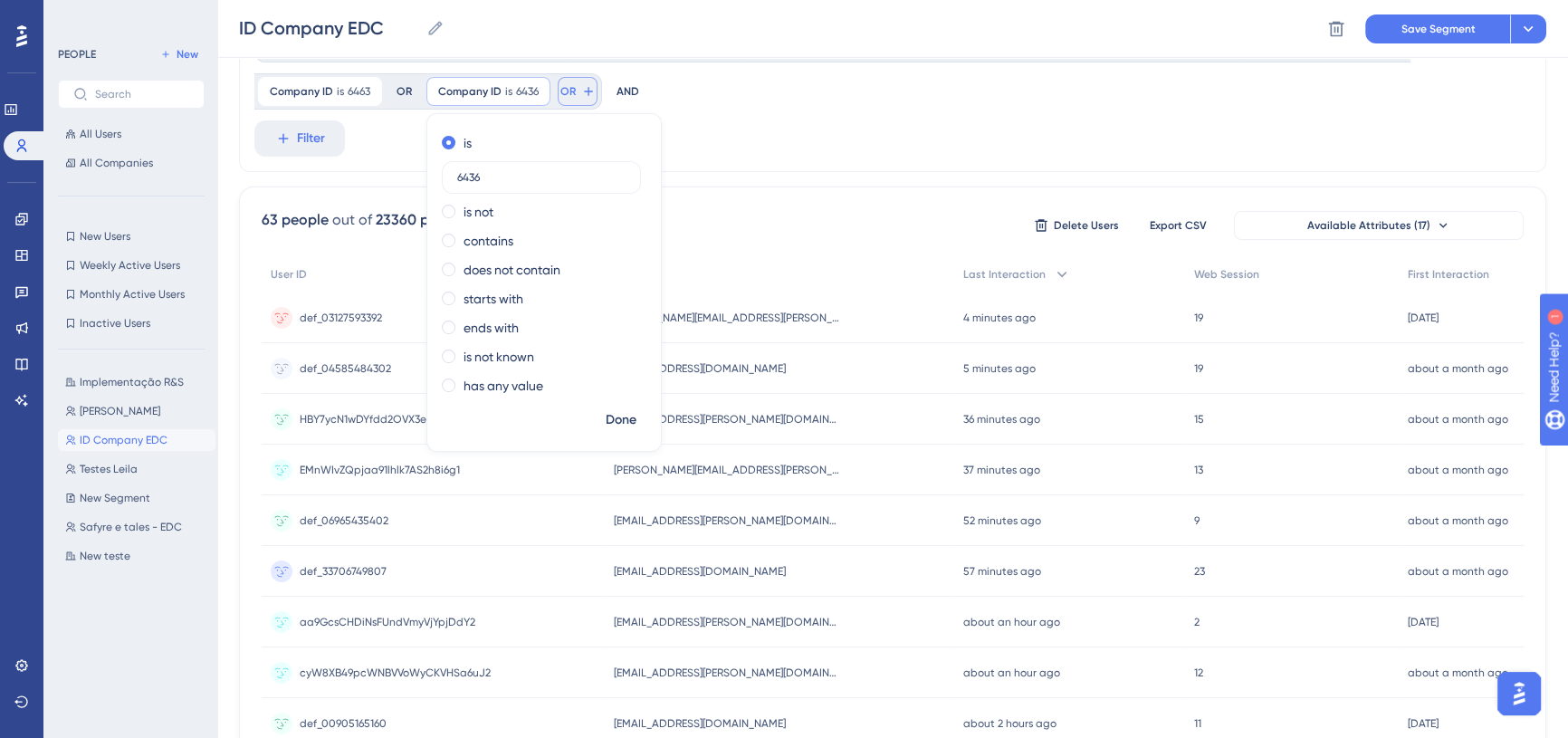
type input "6436"
click at [585, 91] on icon at bounding box center [588, 91] width 8 height 8
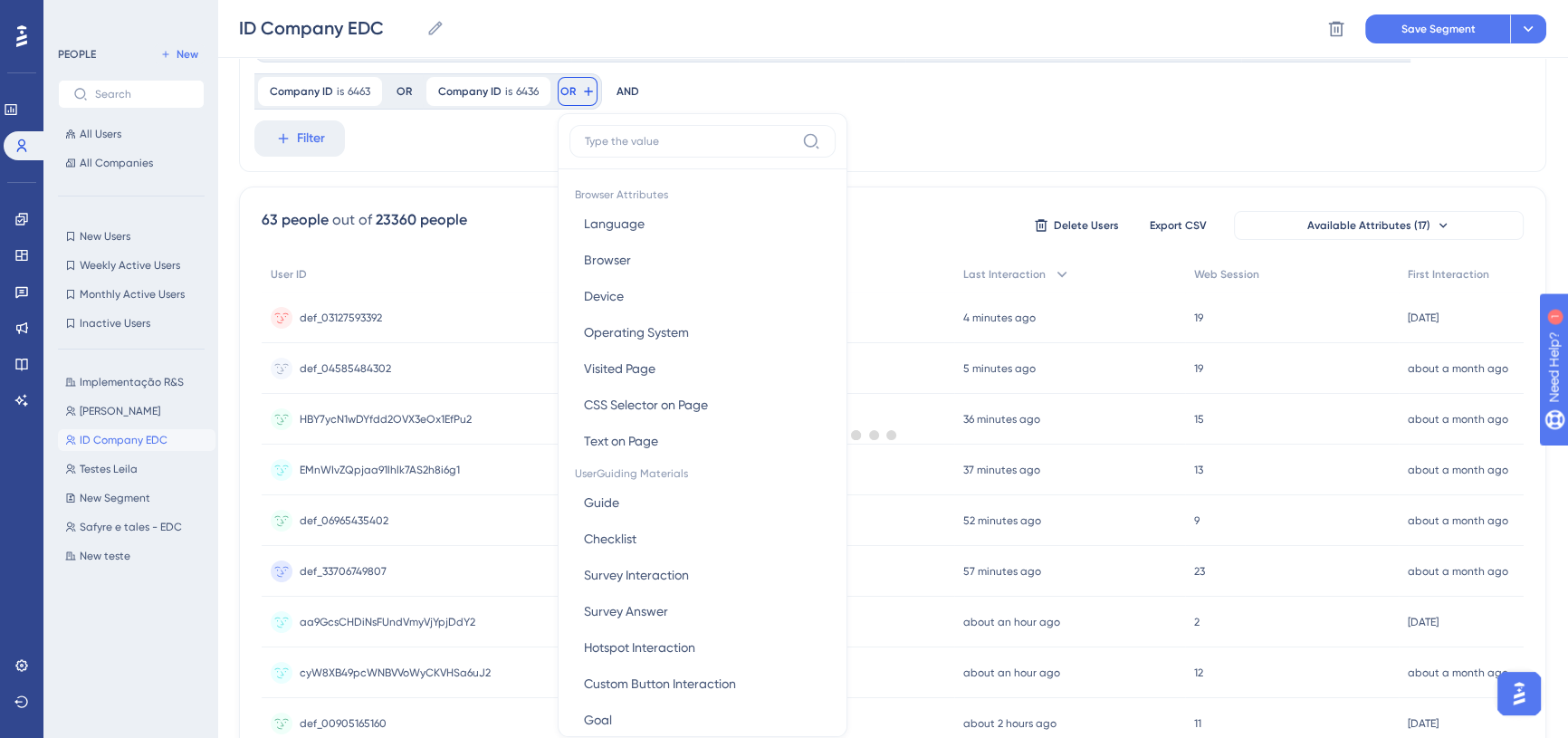
scroll to position [161, 0]
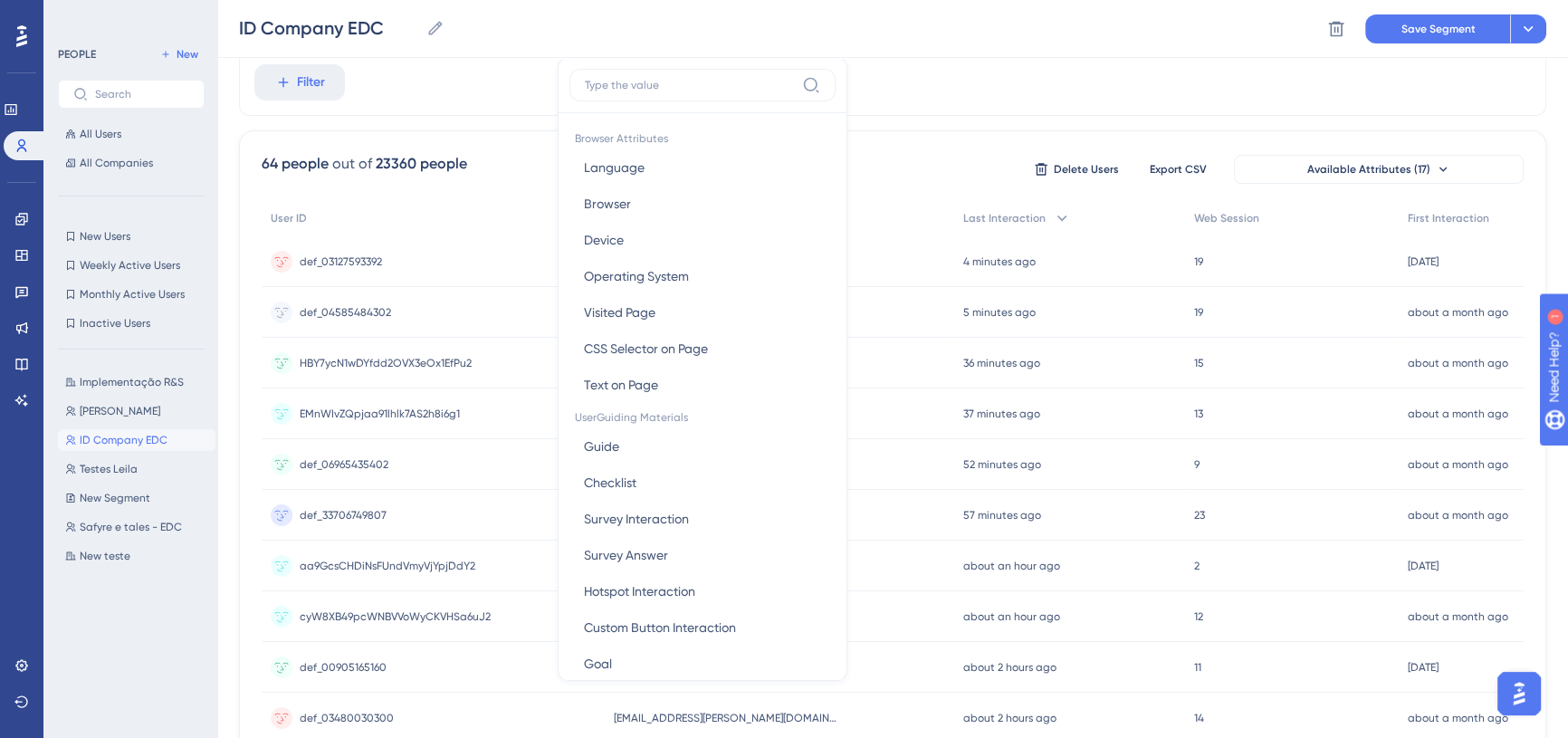
click at [650, 91] on input at bounding box center [690, 85] width 210 height 14
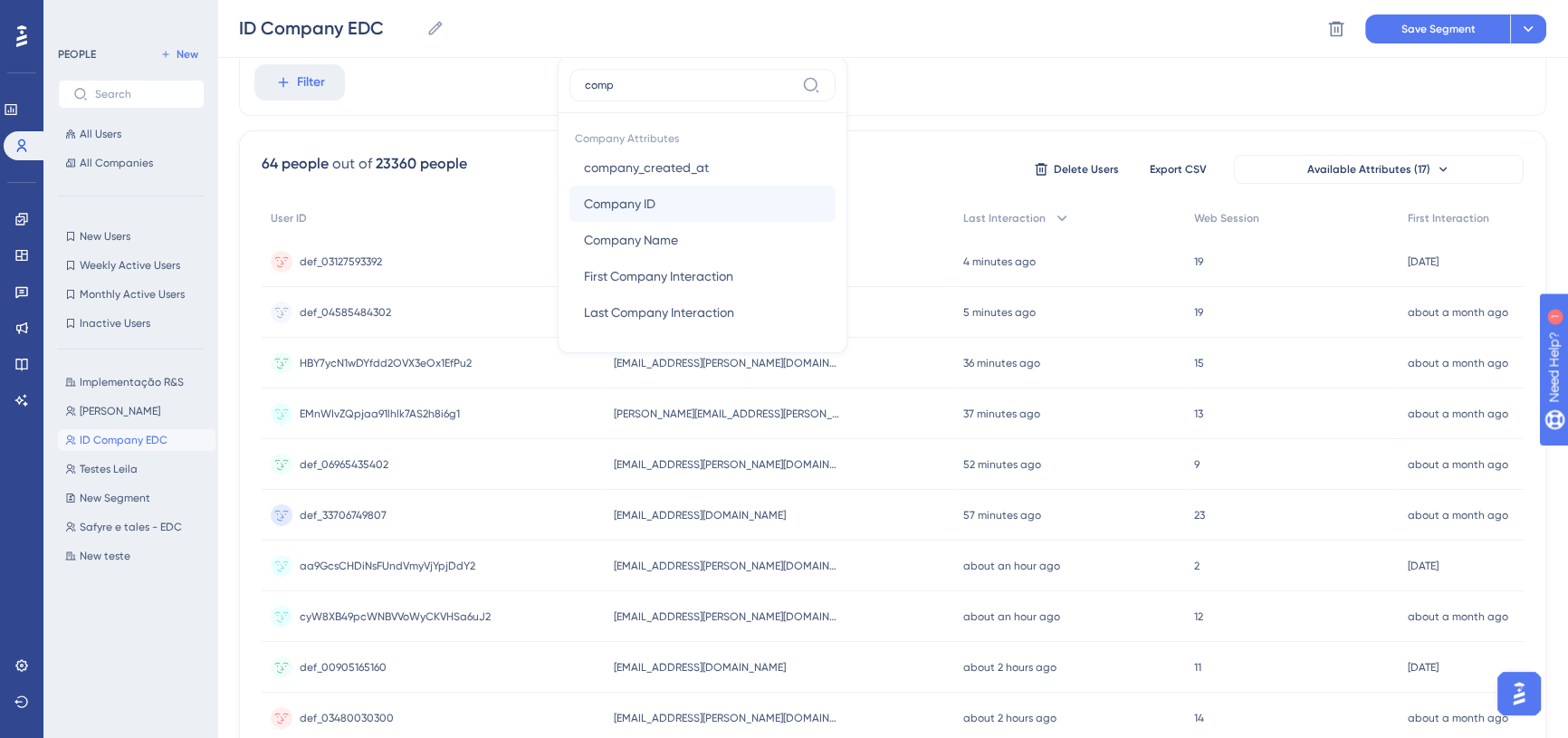
type input "comp"
click at [661, 208] on button "Company ID Company ID" at bounding box center [702, 204] width 266 height 36
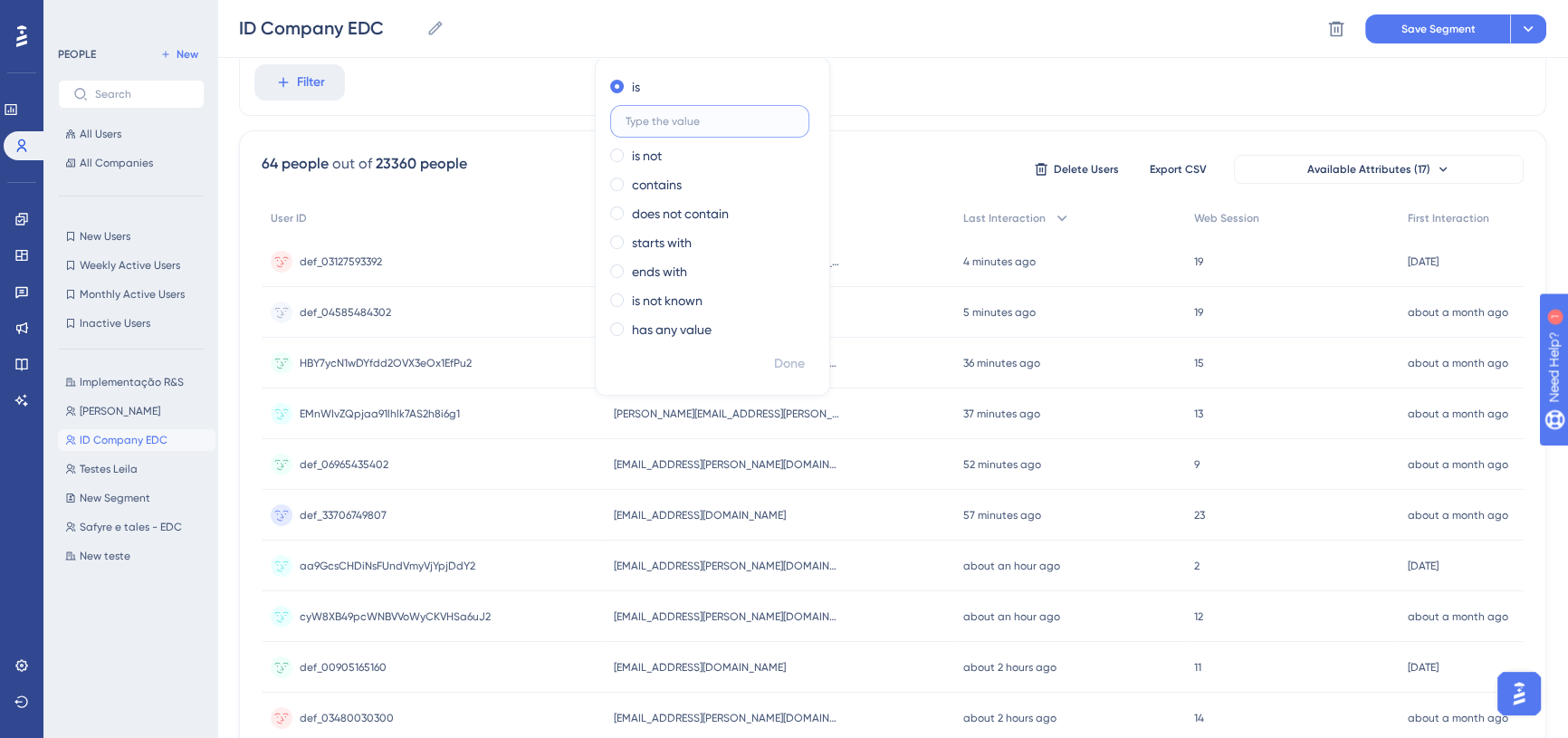
paste input "6251"
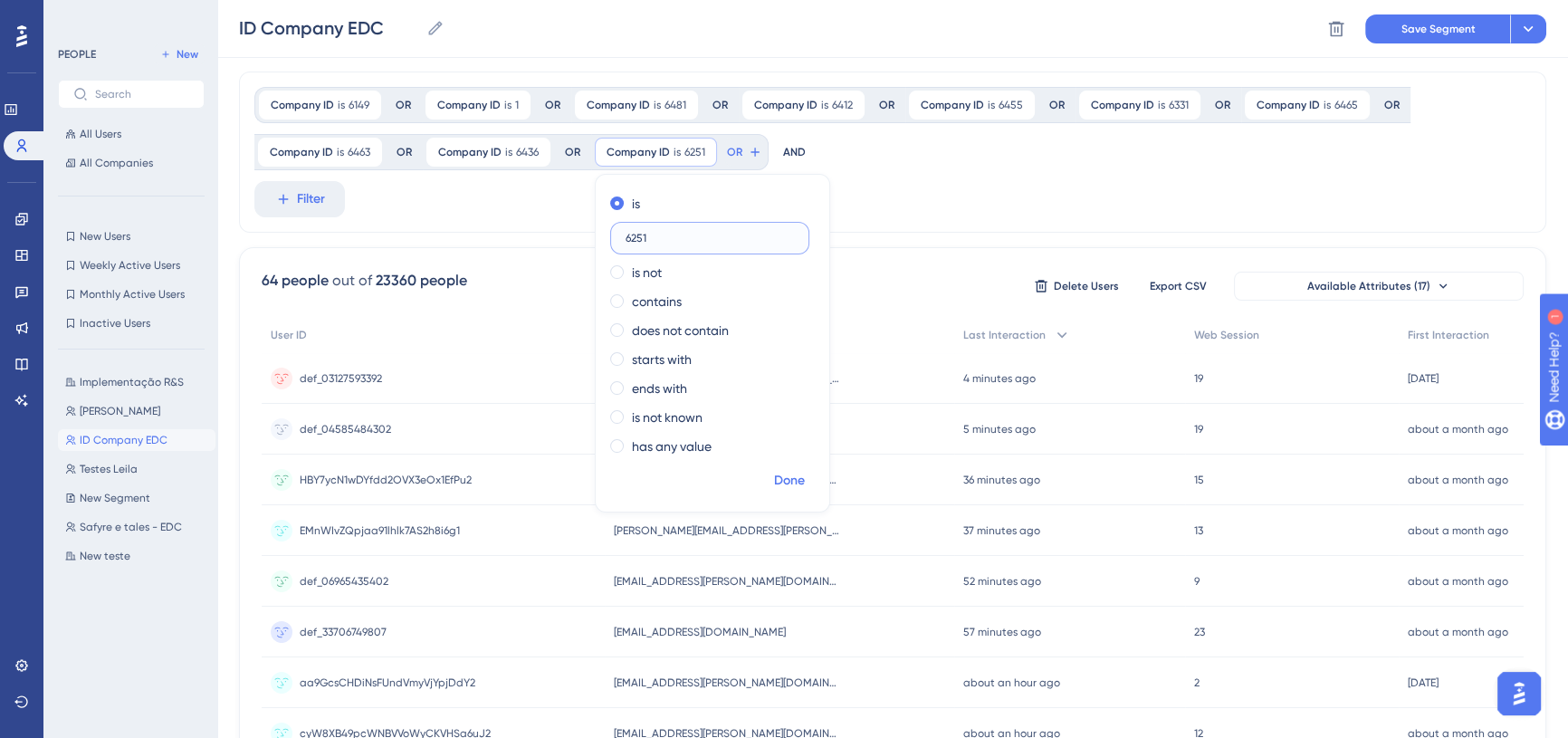
scroll to position [0, 0]
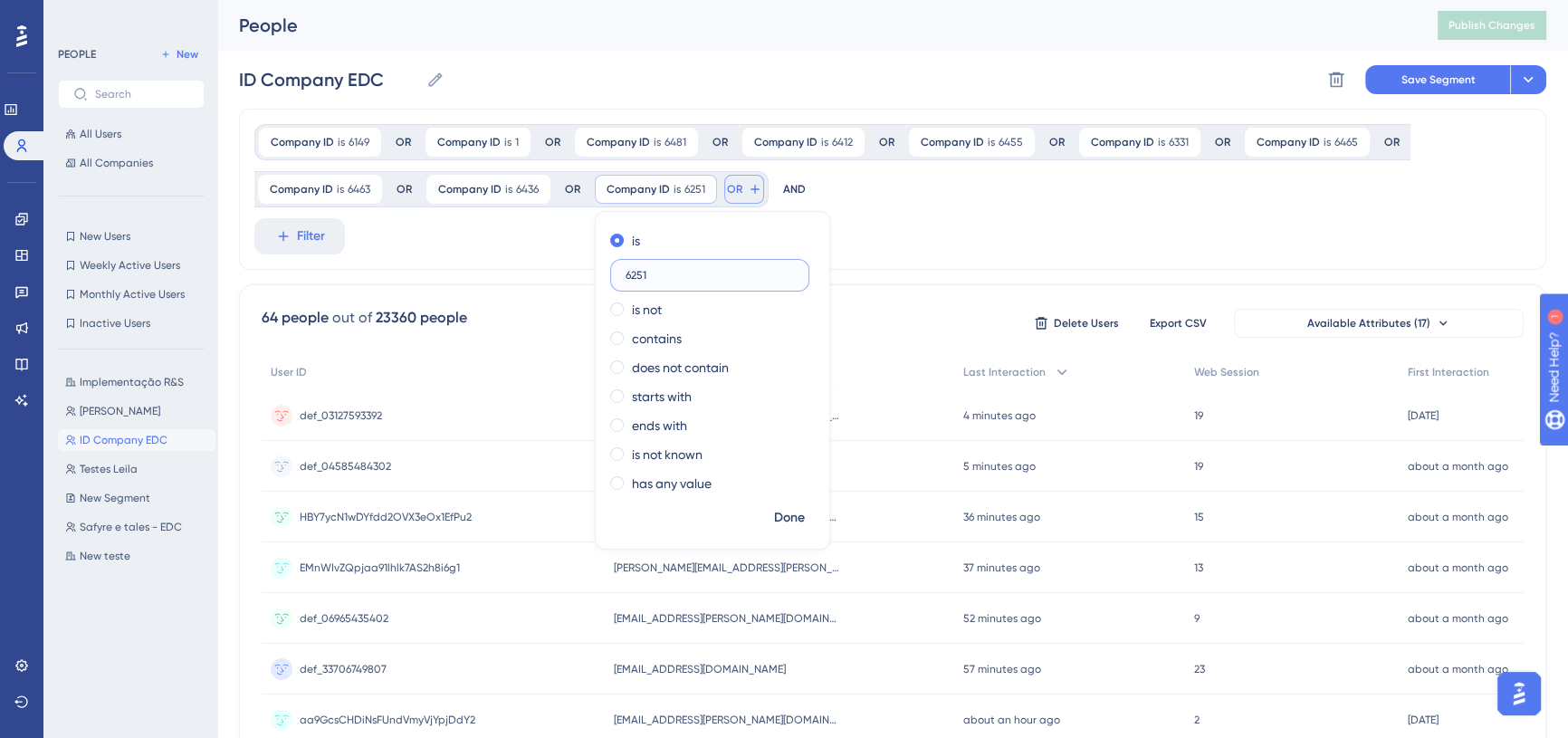
type input "6251"
click at [747, 190] on icon at bounding box center [754, 189] width 14 height 14
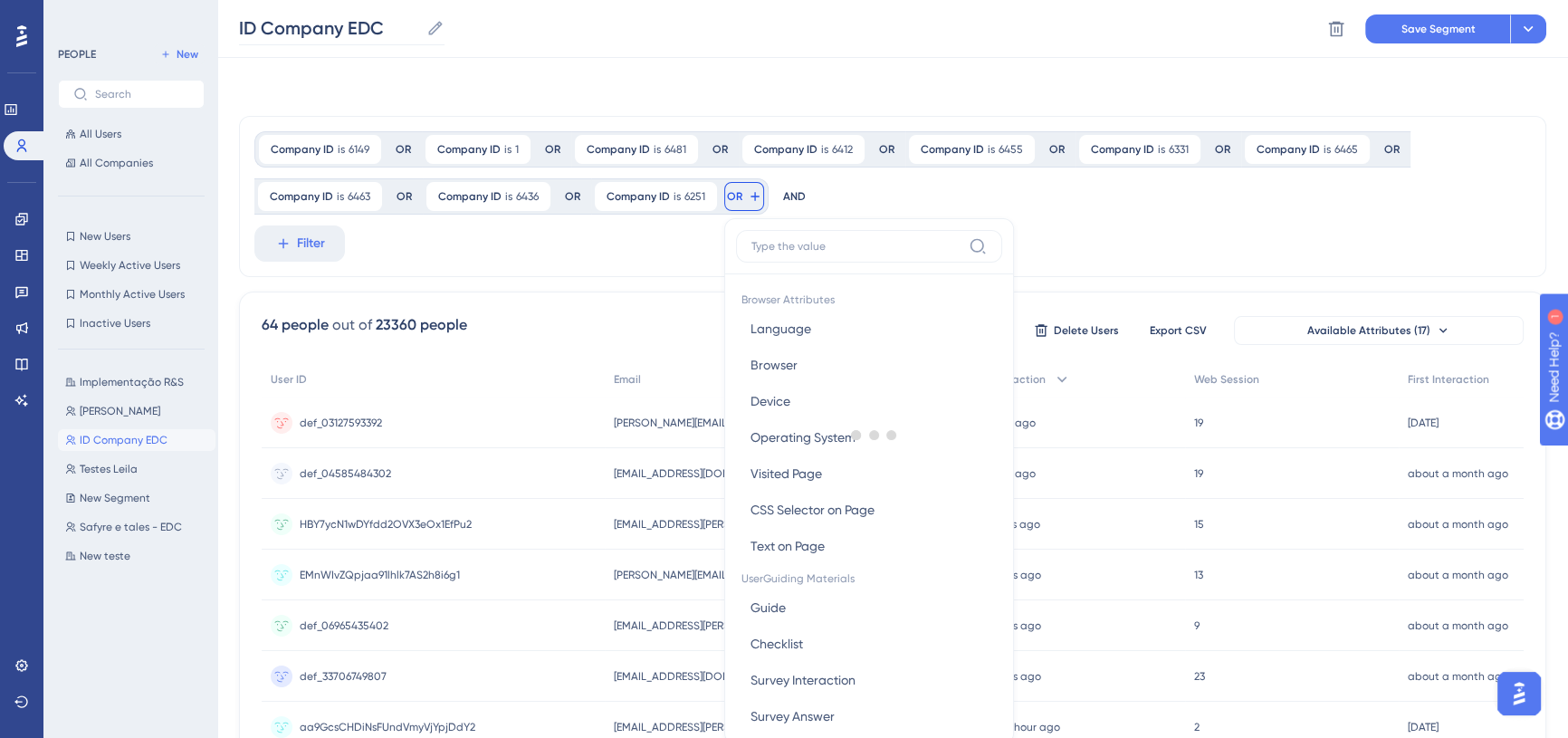
scroll to position [105, 0]
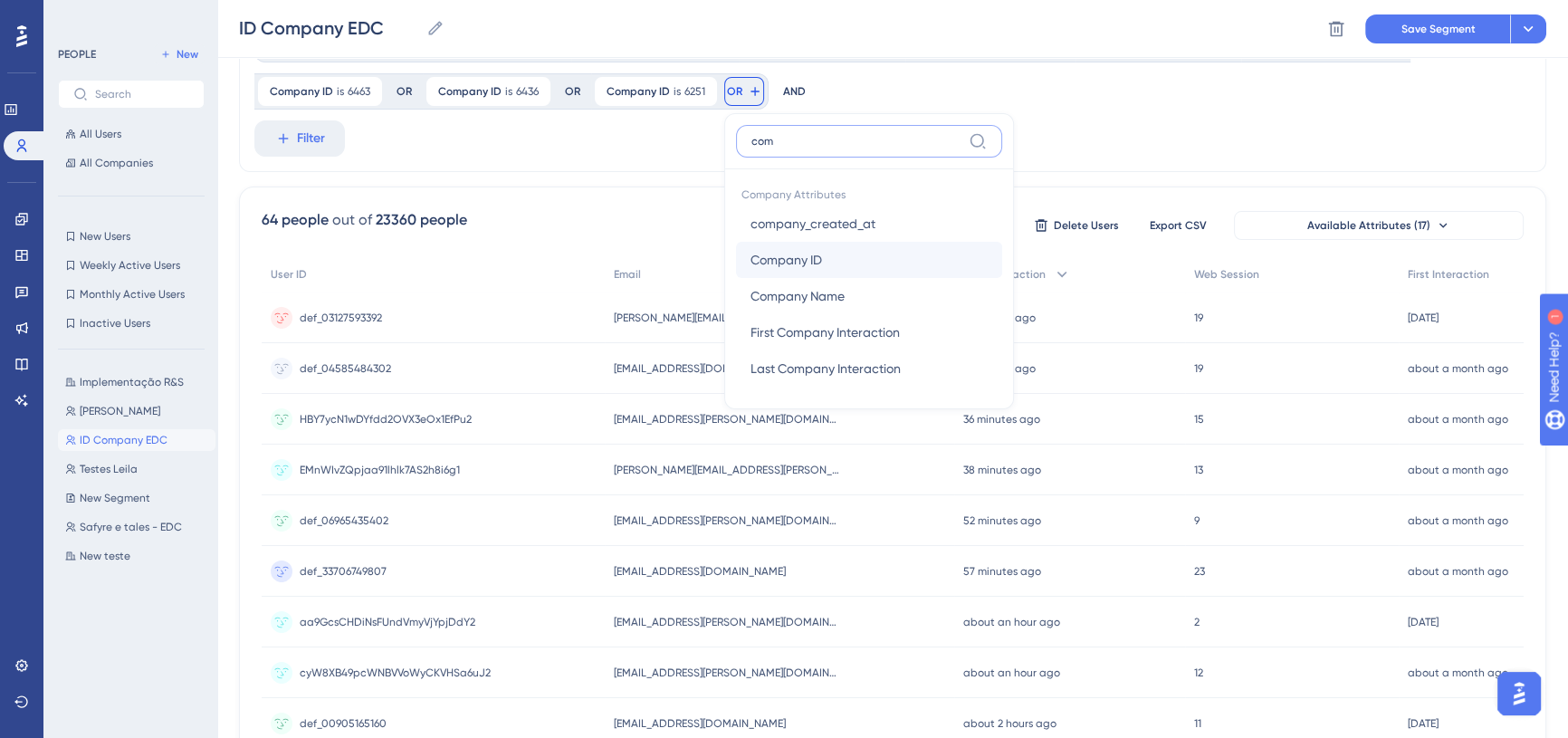
type input "com"
click at [813, 269] on span "Company ID" at bounding box center [786, 260] width 72 height 22
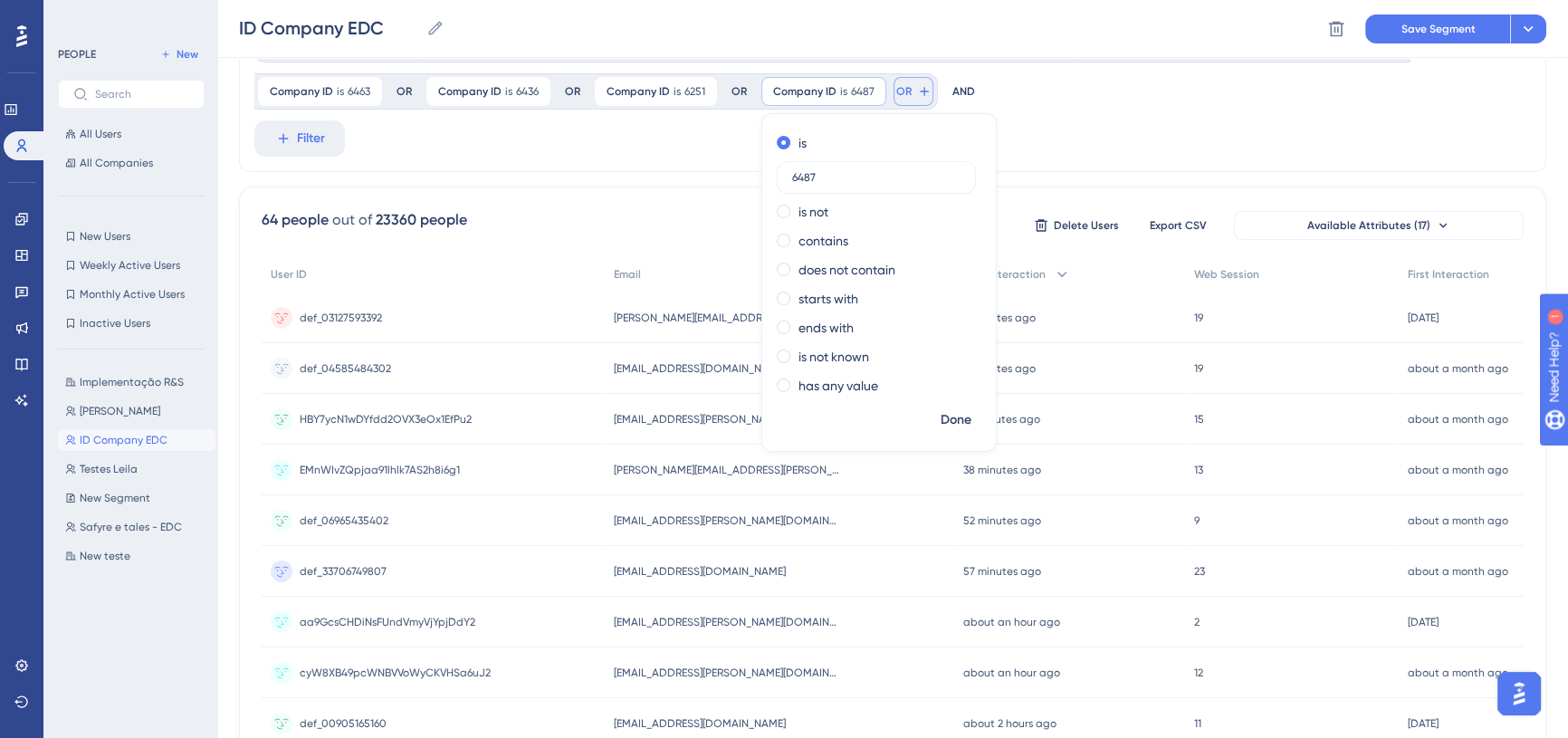
type input "6487"
click at [909, 77] on button "OR" at bounding box center [913, 92] width 40 height 29
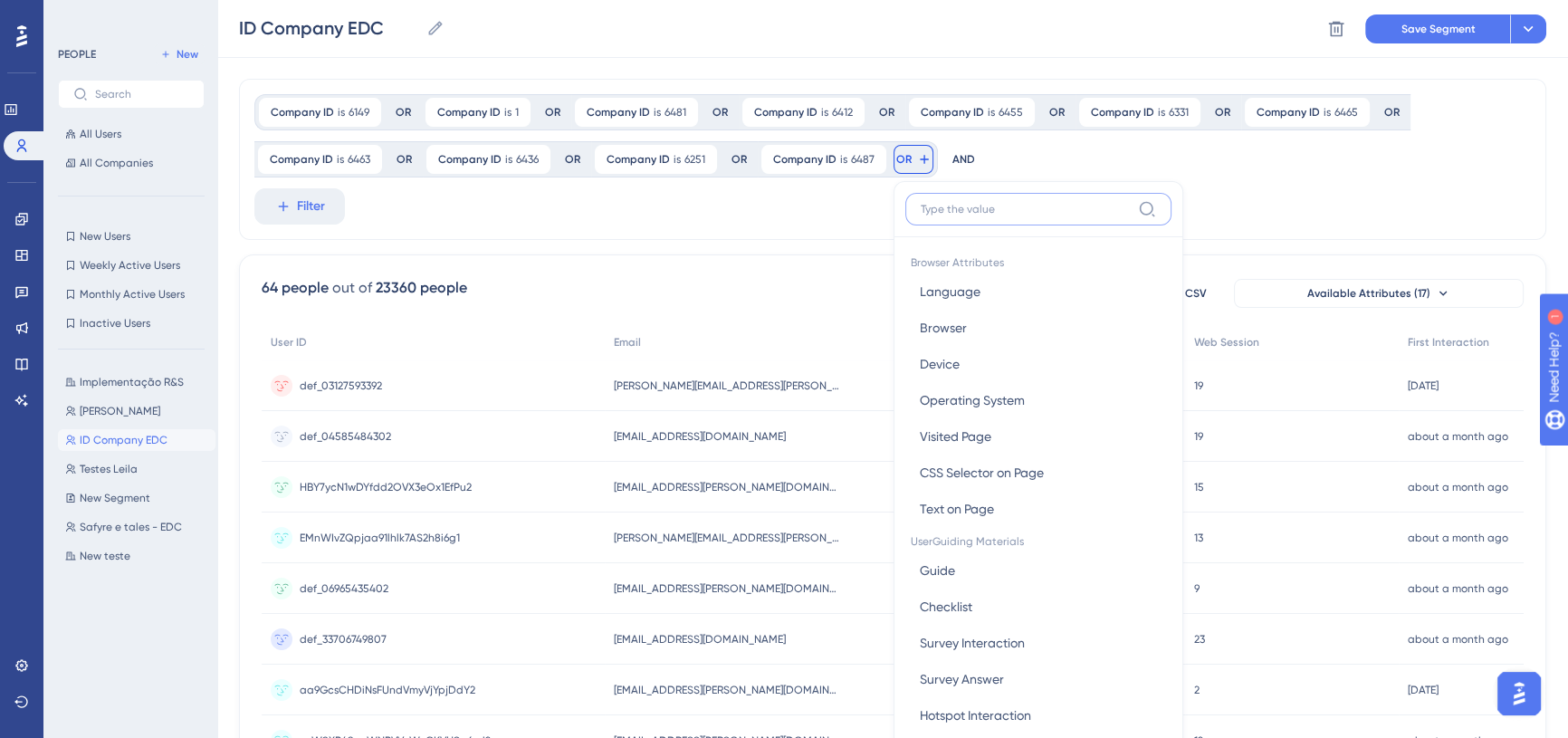
scroll to position [0, 0]
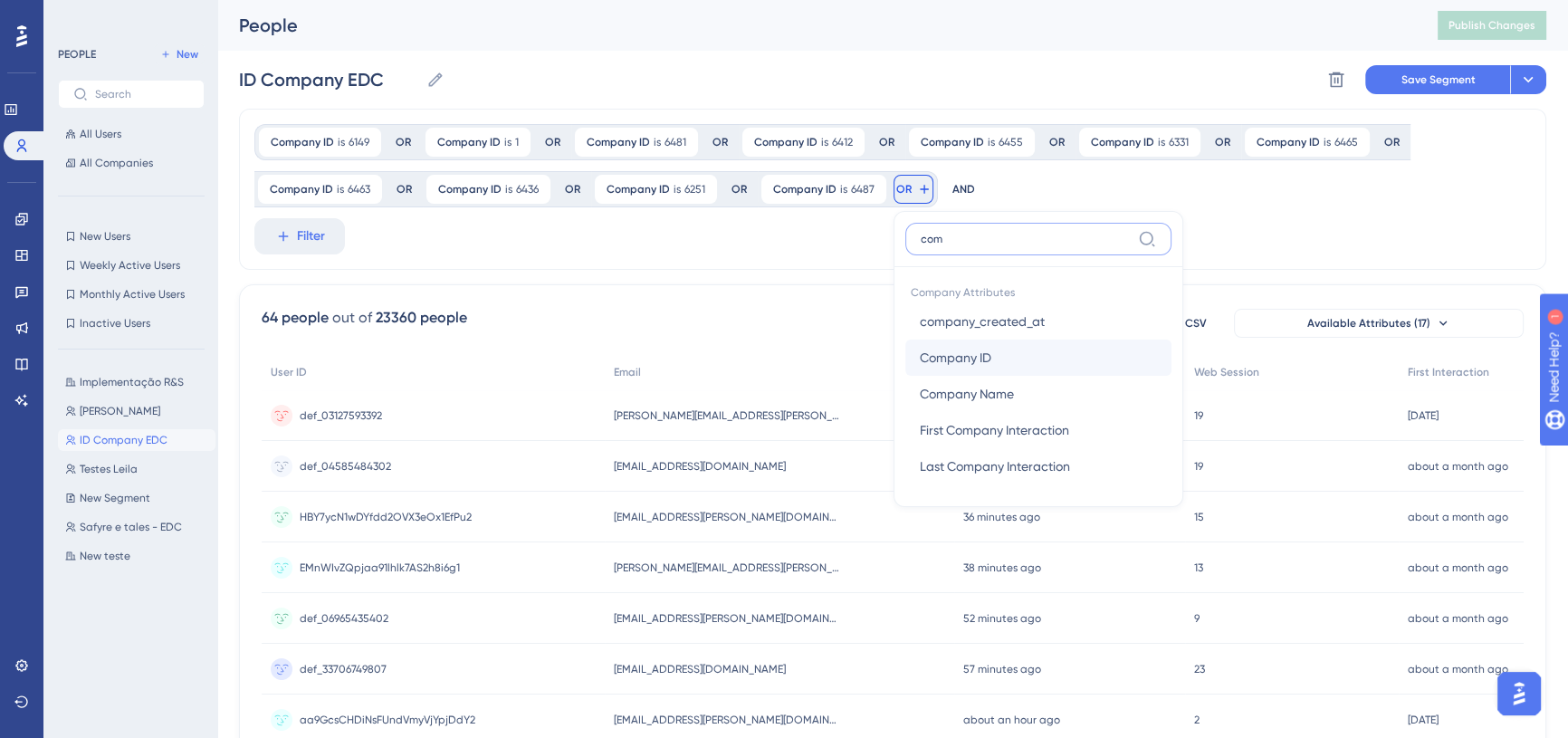
type input "com"
click at [1004, 349] on button "Company ID Company ID" at bounding box center [1038, 358] width 266 height 36
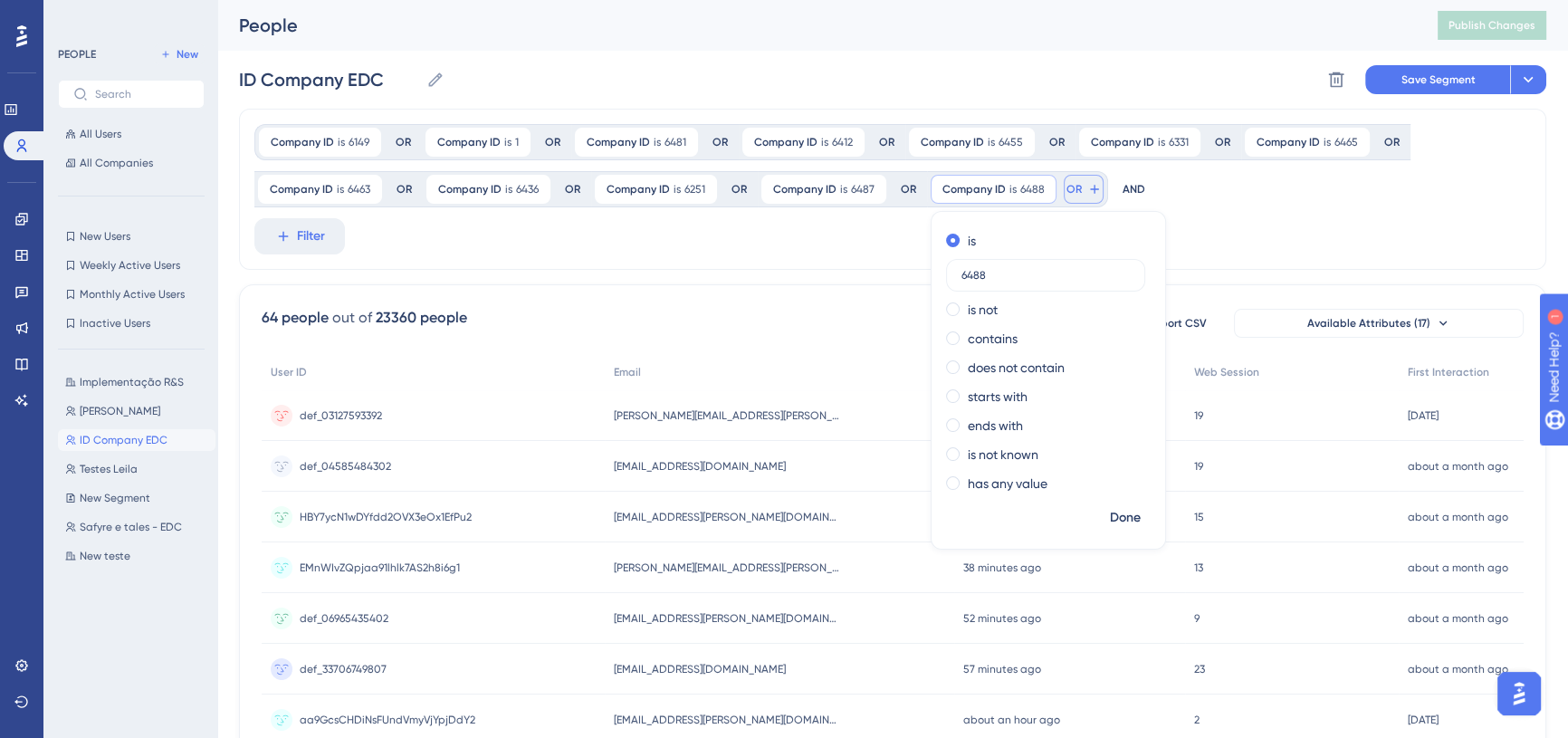
type input "6488"
click at [1087, 193] on icon at bounding box center [1093, 189] width 14 height 14
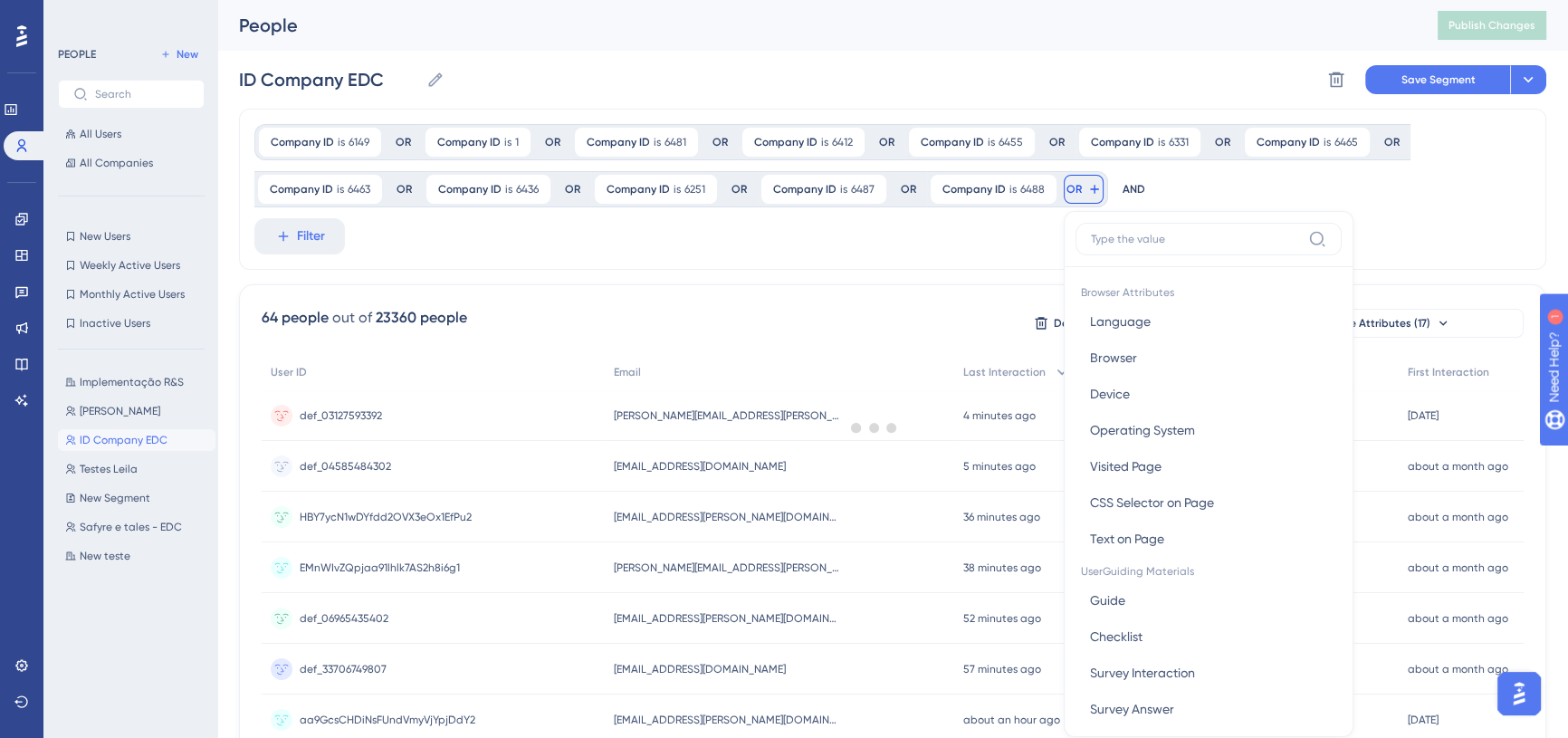
scroll to position [105, 0]
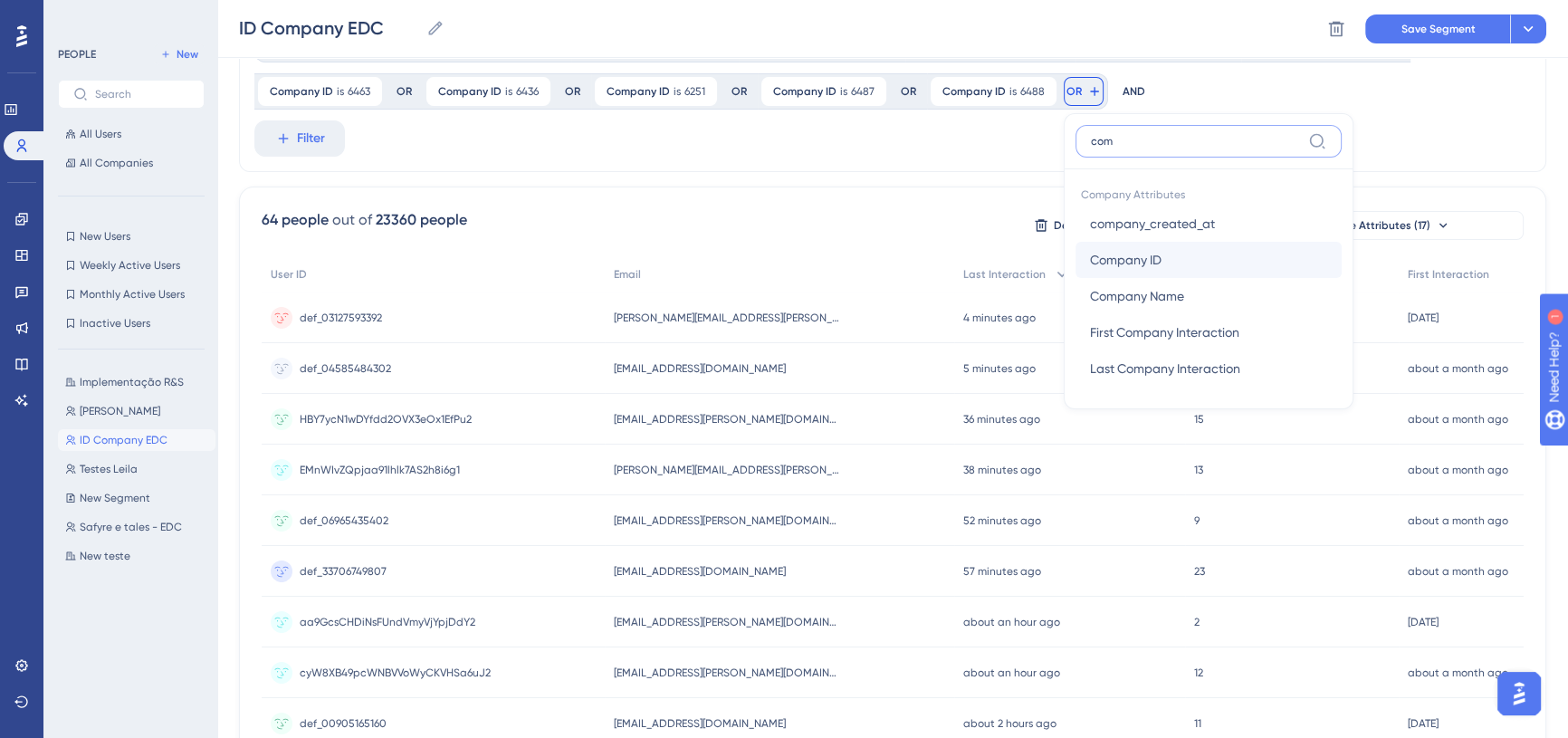
type input "com"
click at [1153, 260] on span "Company ID" at bounding box center [1126, 260] width 72 height 22
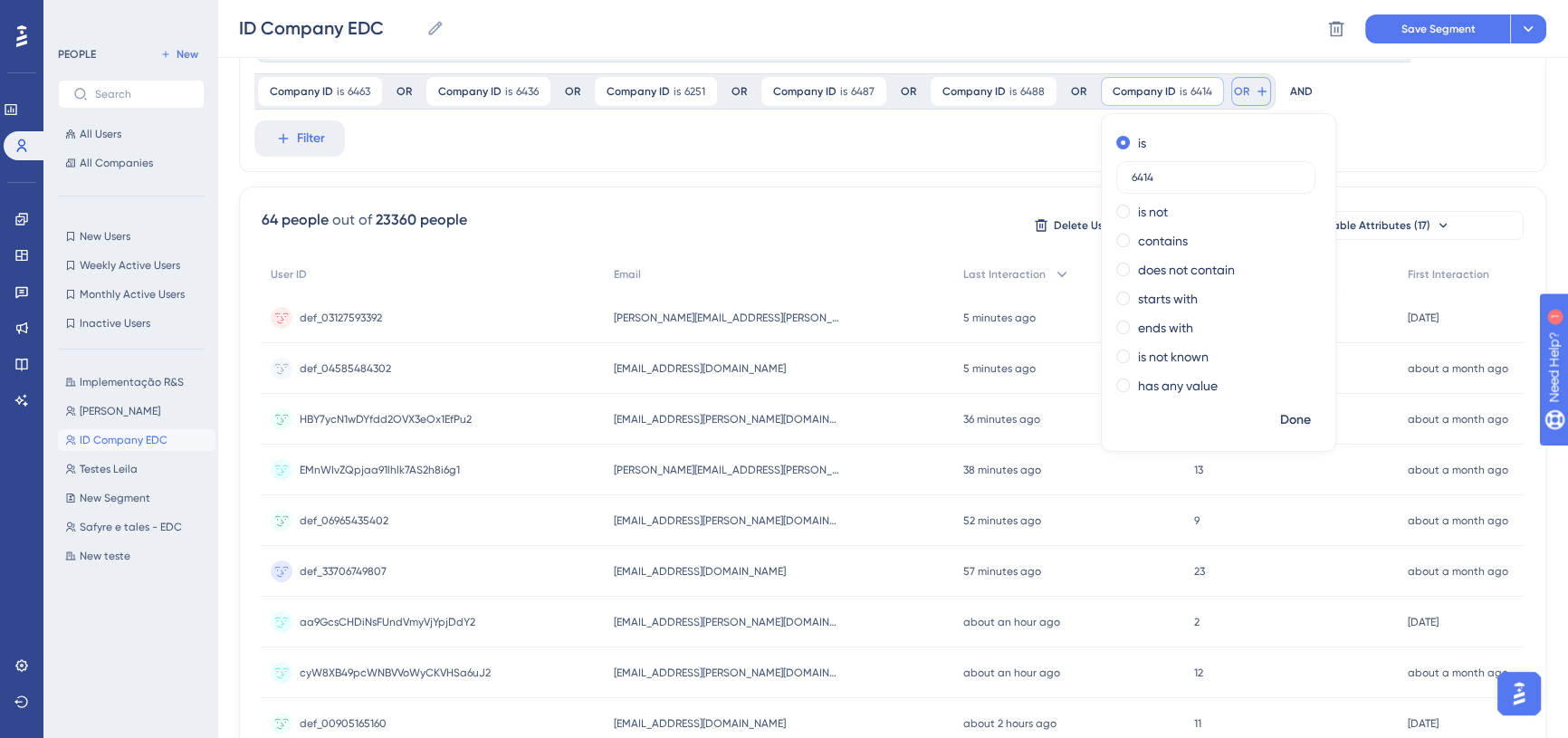
type input "6414"
click at [1255, 95] on icon at bounding box center [1261, 91] width 14 height 14
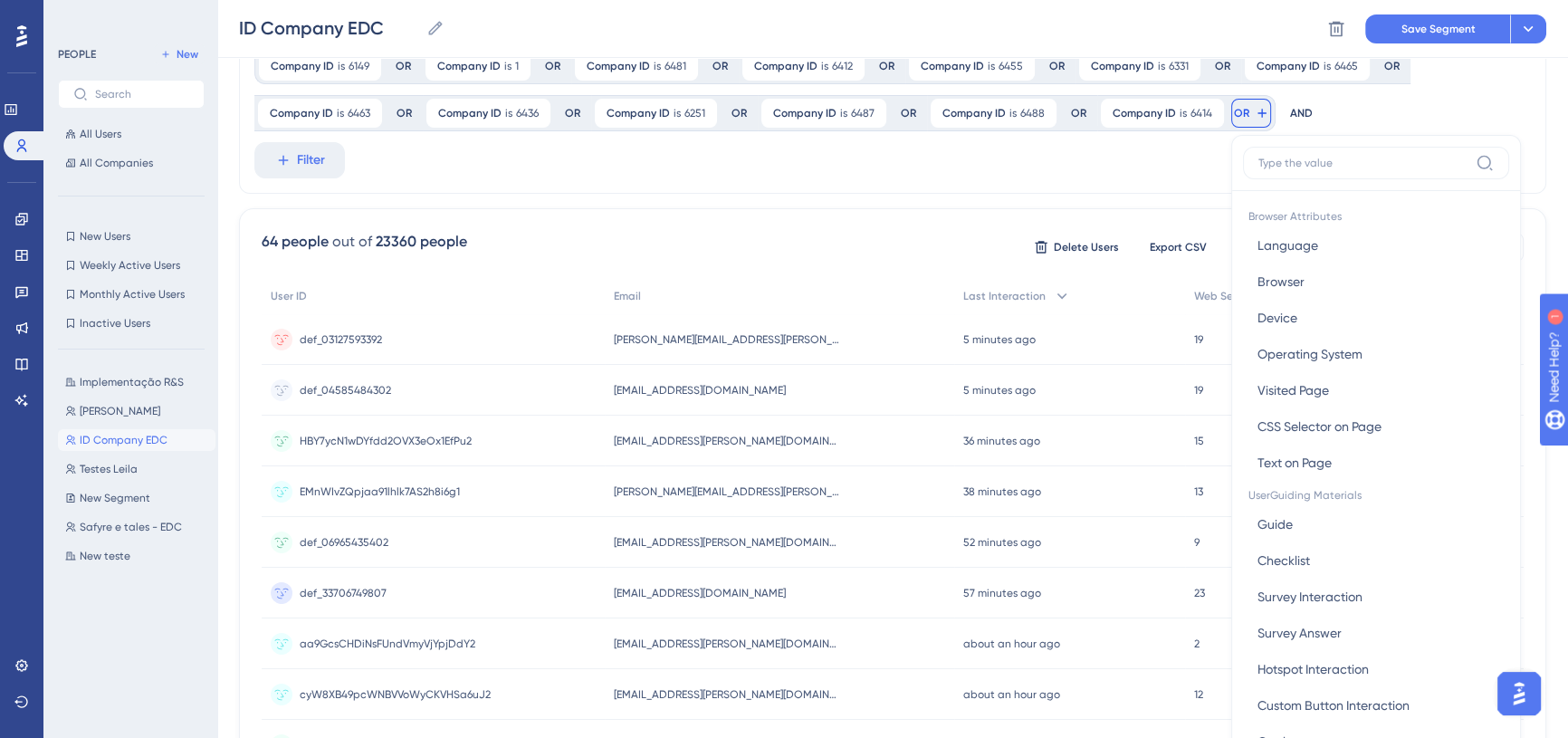
scroll to position [0, 0]
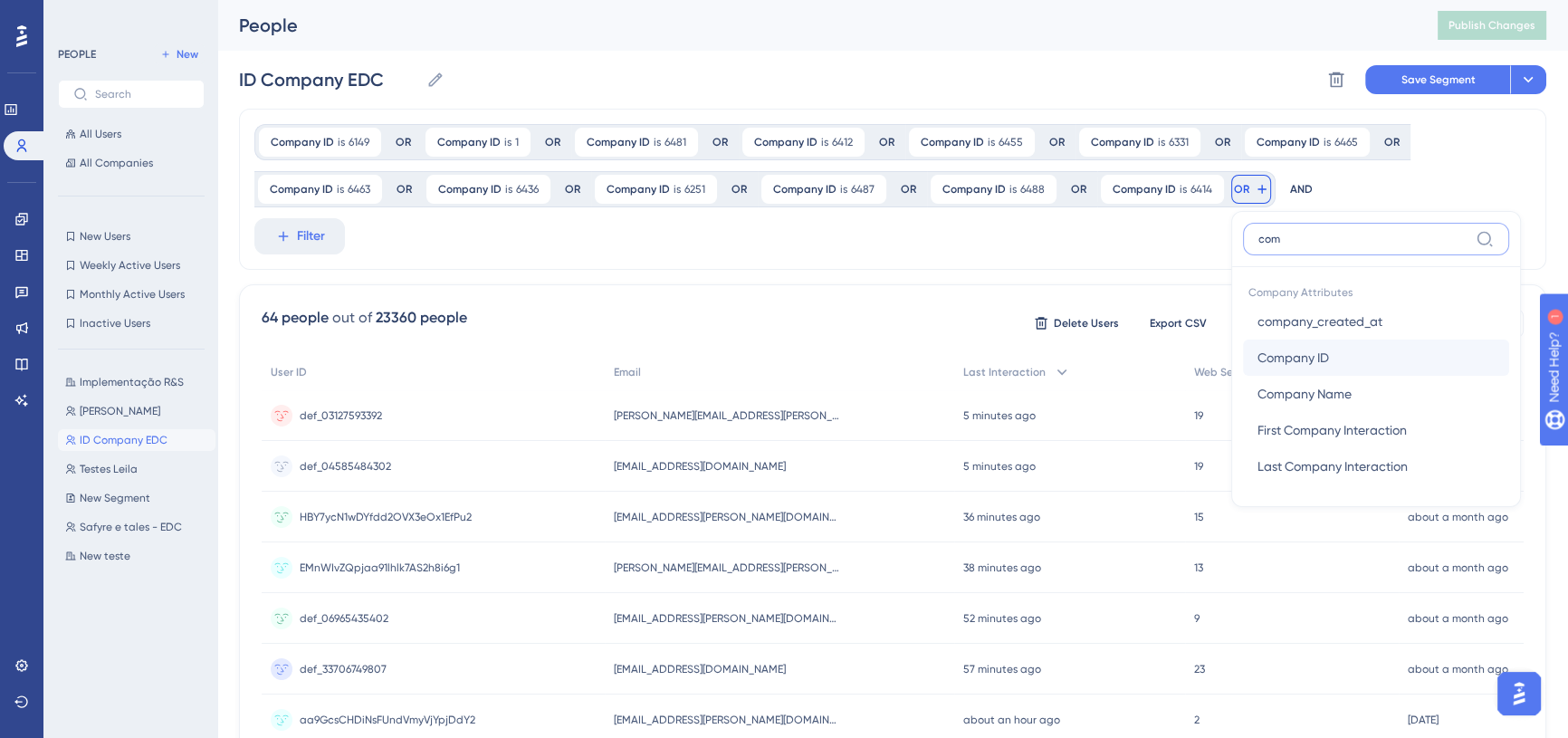
type input "com"
click at [1305, 353] on span "Company ID" at bounding box center [1293, 357] width 72 height 22
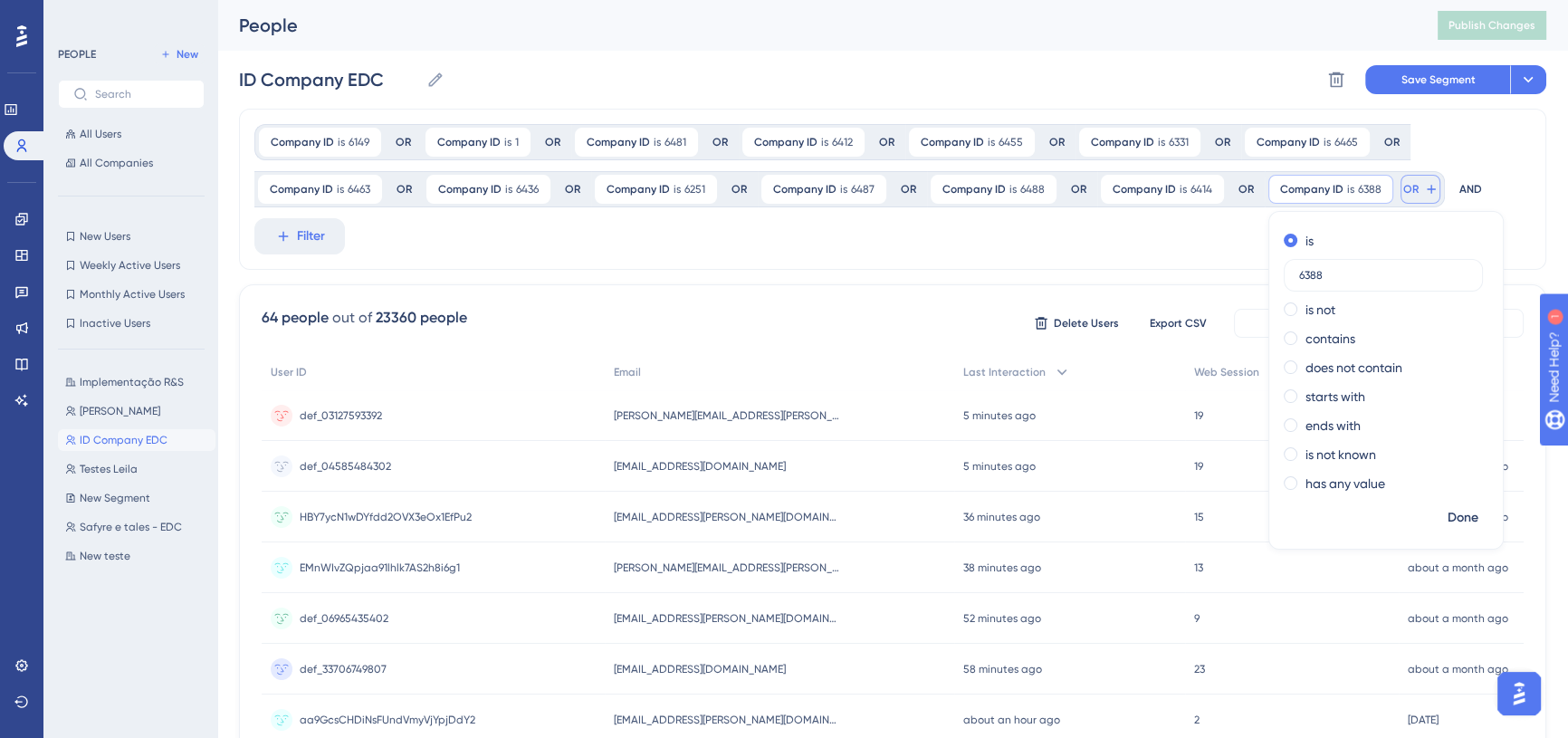
type input "6388"
click at [1405, 201] on button "OR" at bounding box center [1420, 189] width 40 height 29
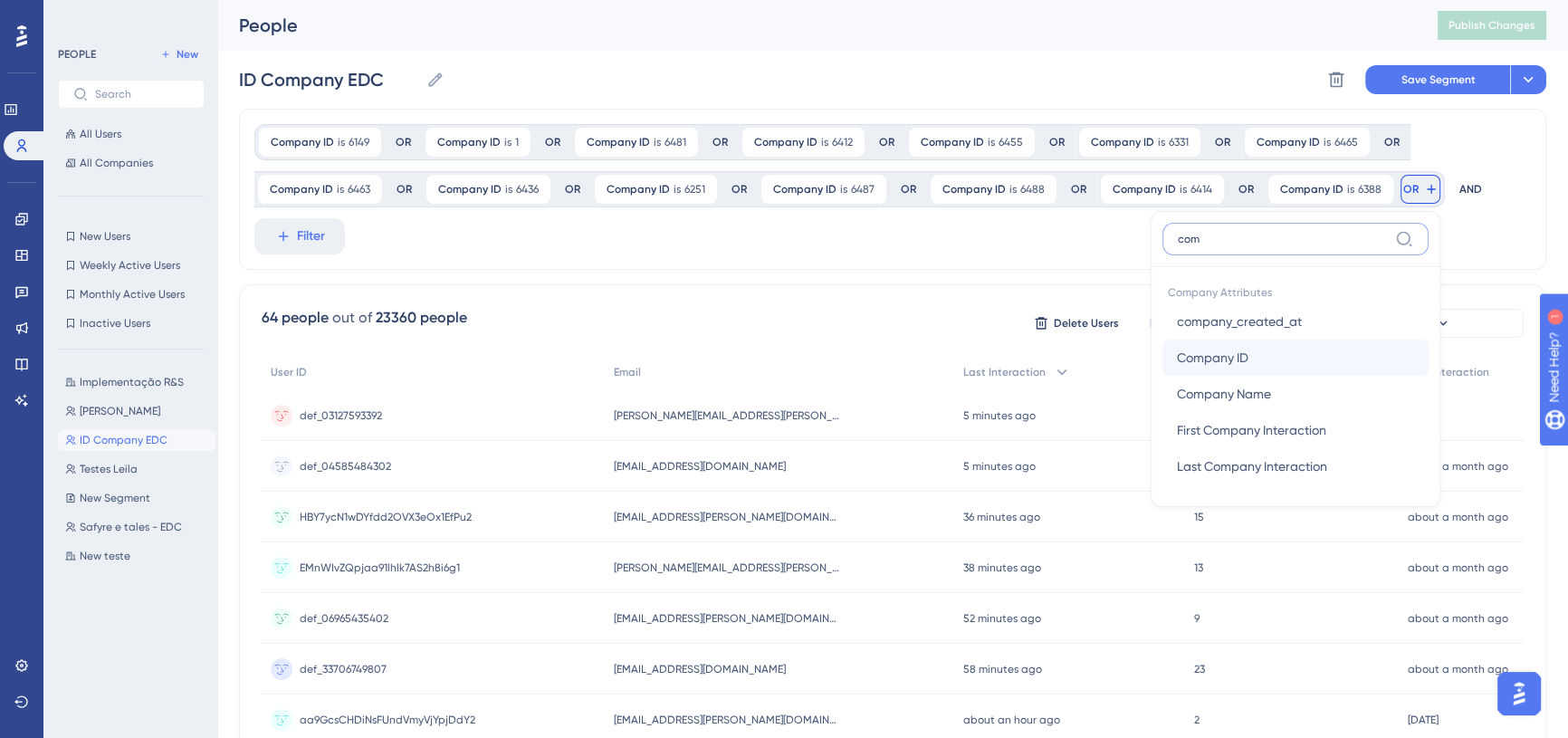
type input "com"
click at [1294, 374] on button "Company ID Company ID" at bounding box center [1295, 358] width 266 height 36
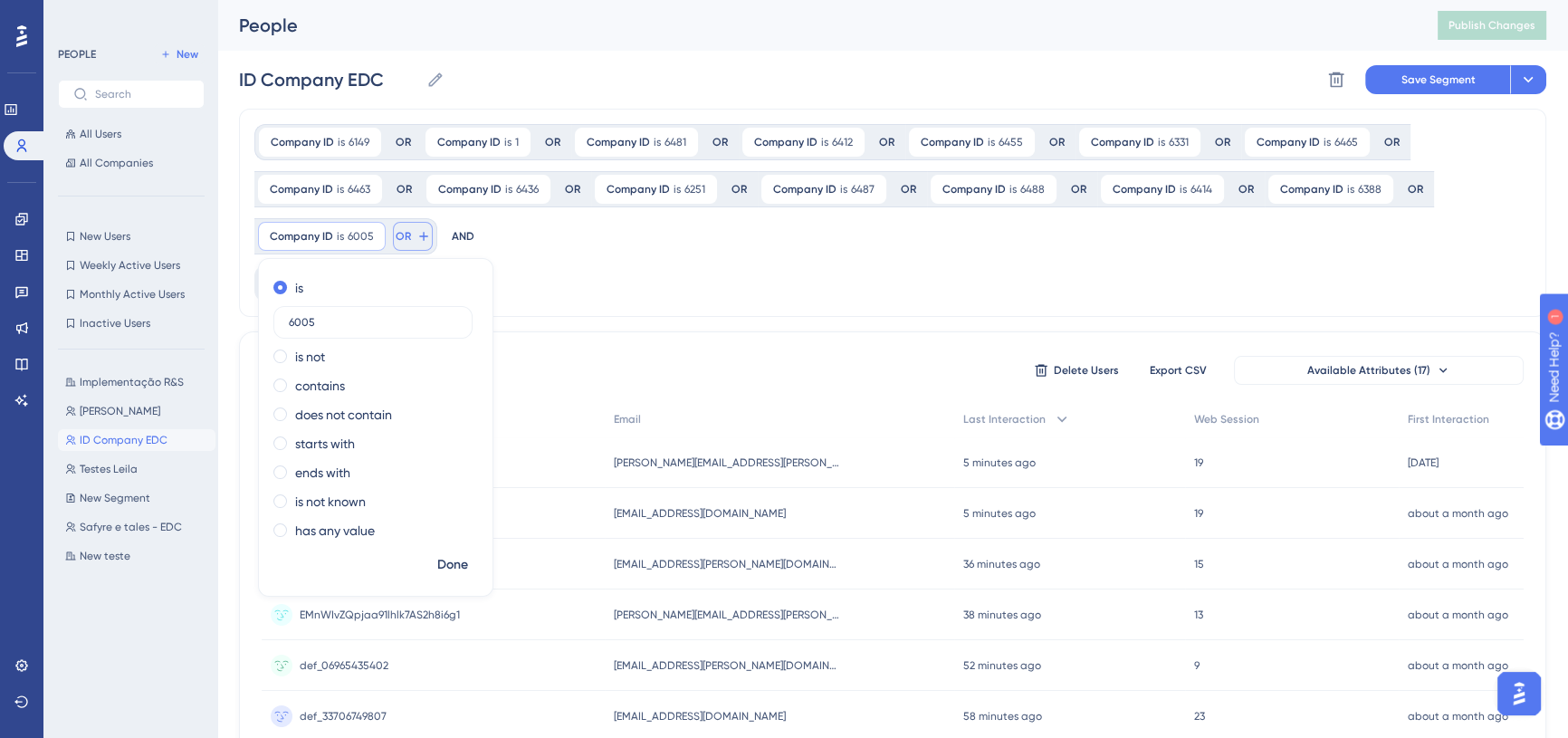
type input "6005"
click at [398, 248] on button "OR" at bounding box center [412, 236] width 40 height 29
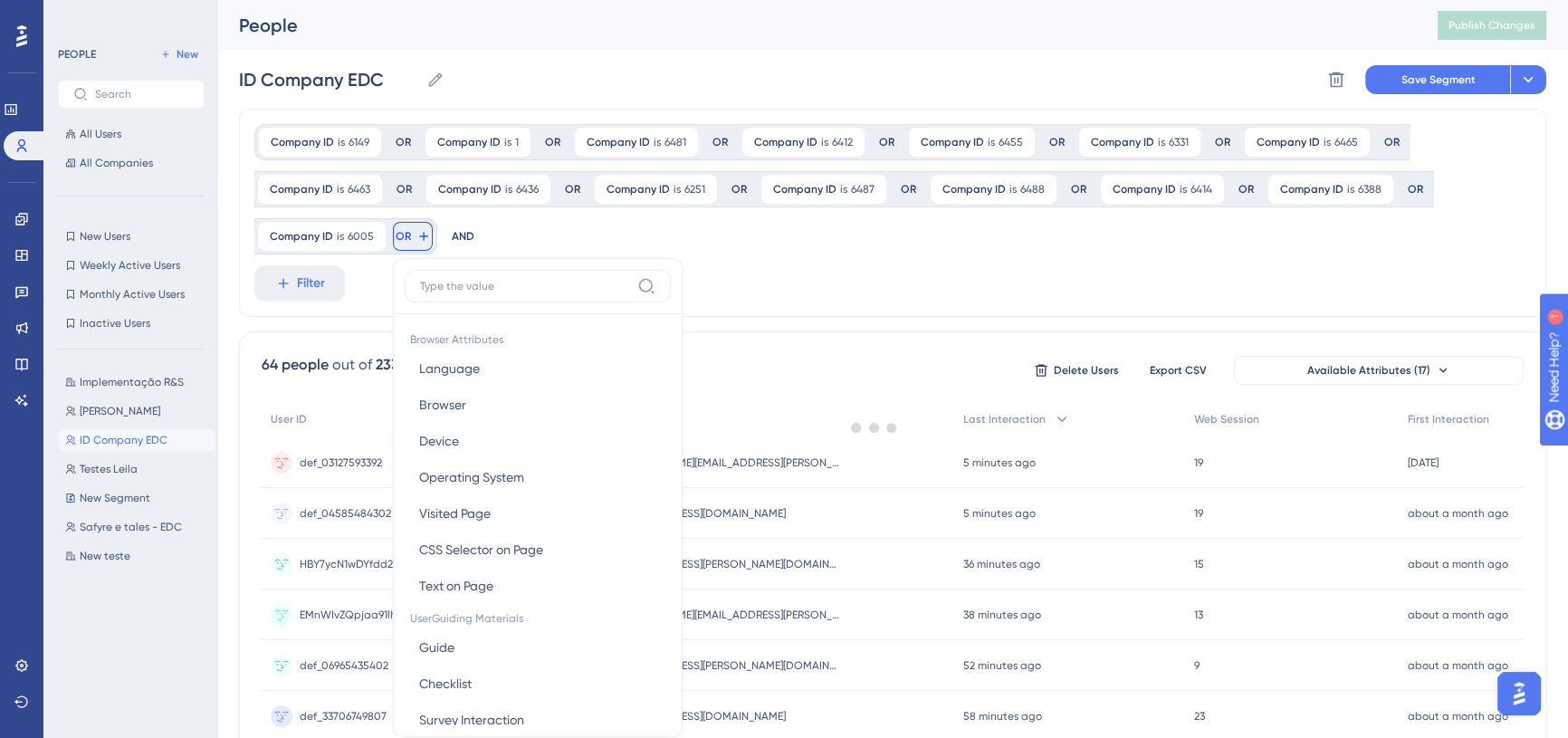
scroll to position [127, 0]
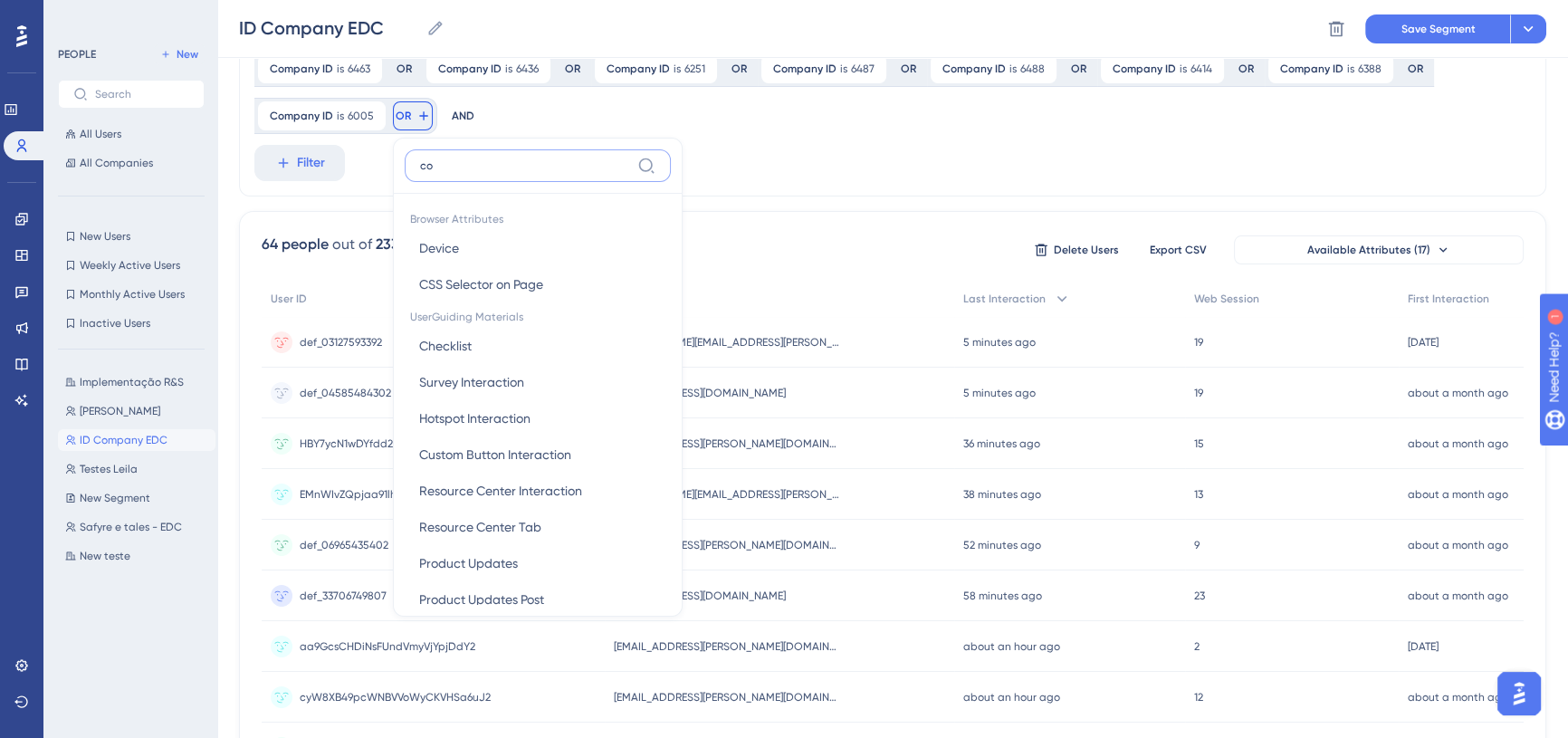
type input "com"
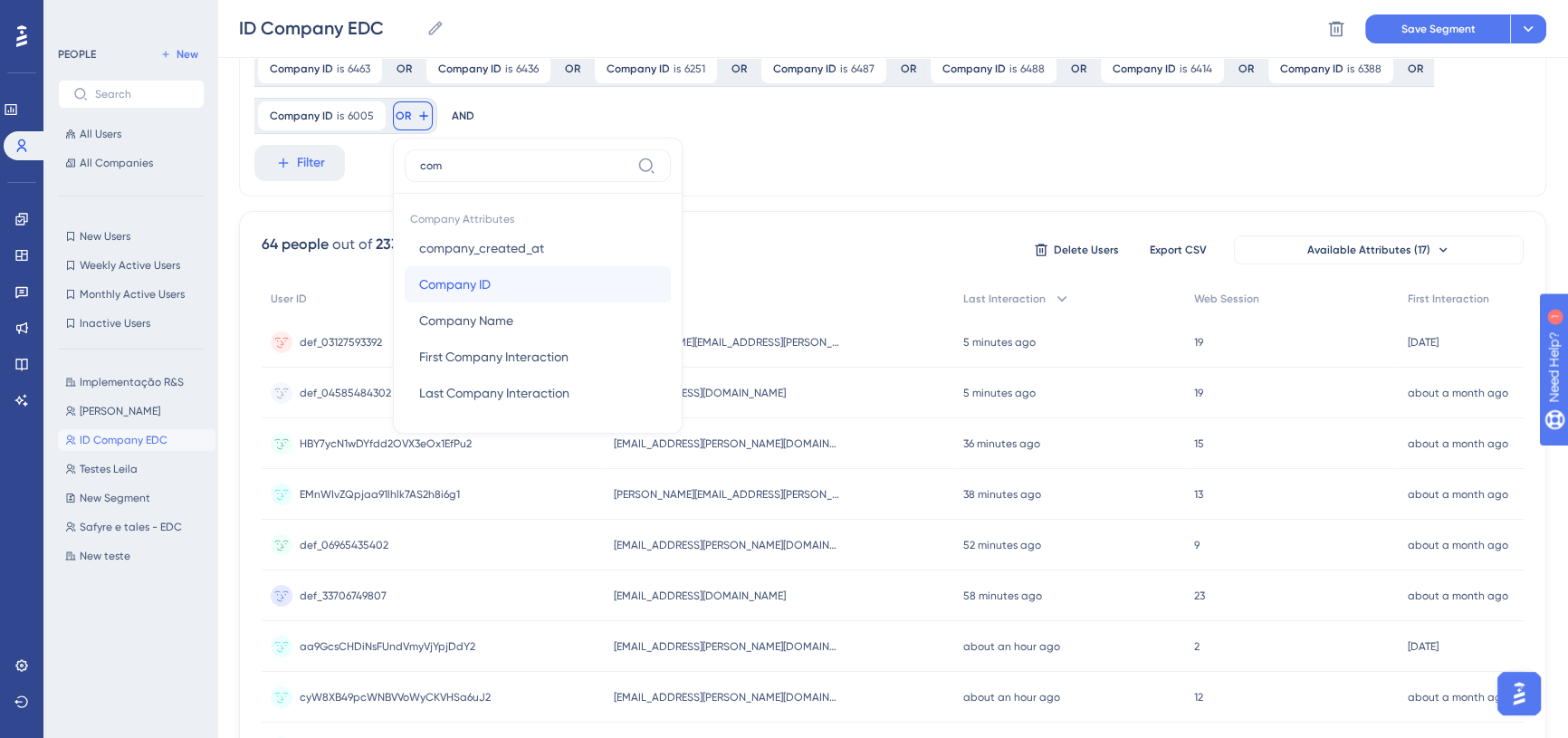
click at [508, 281] on button "Company ID Company ID" at bounding box center [538, 284] width 266 height 36
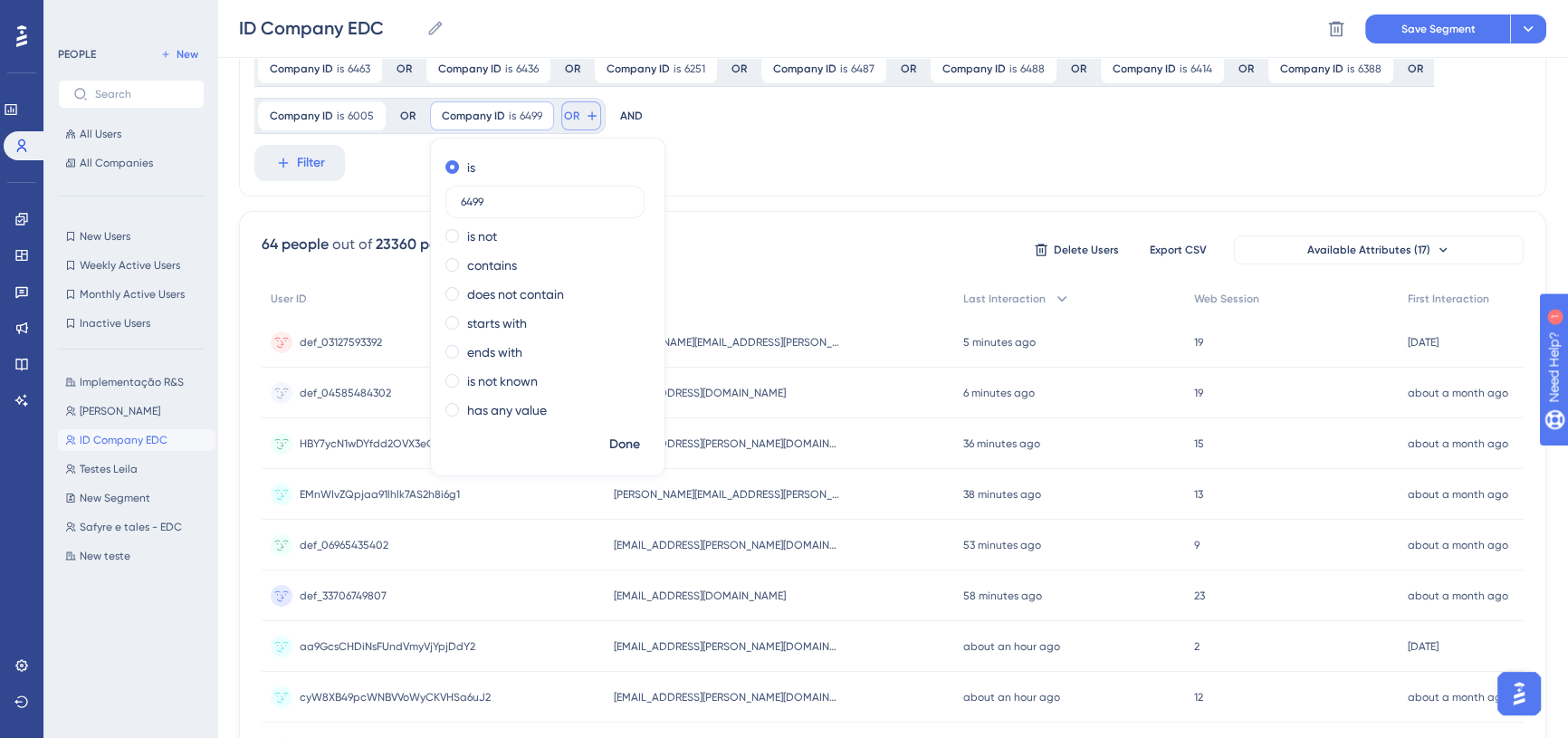
type input "6499"
click at [585, 117] on icon at bounding box center [592, 115] width 14 height 14
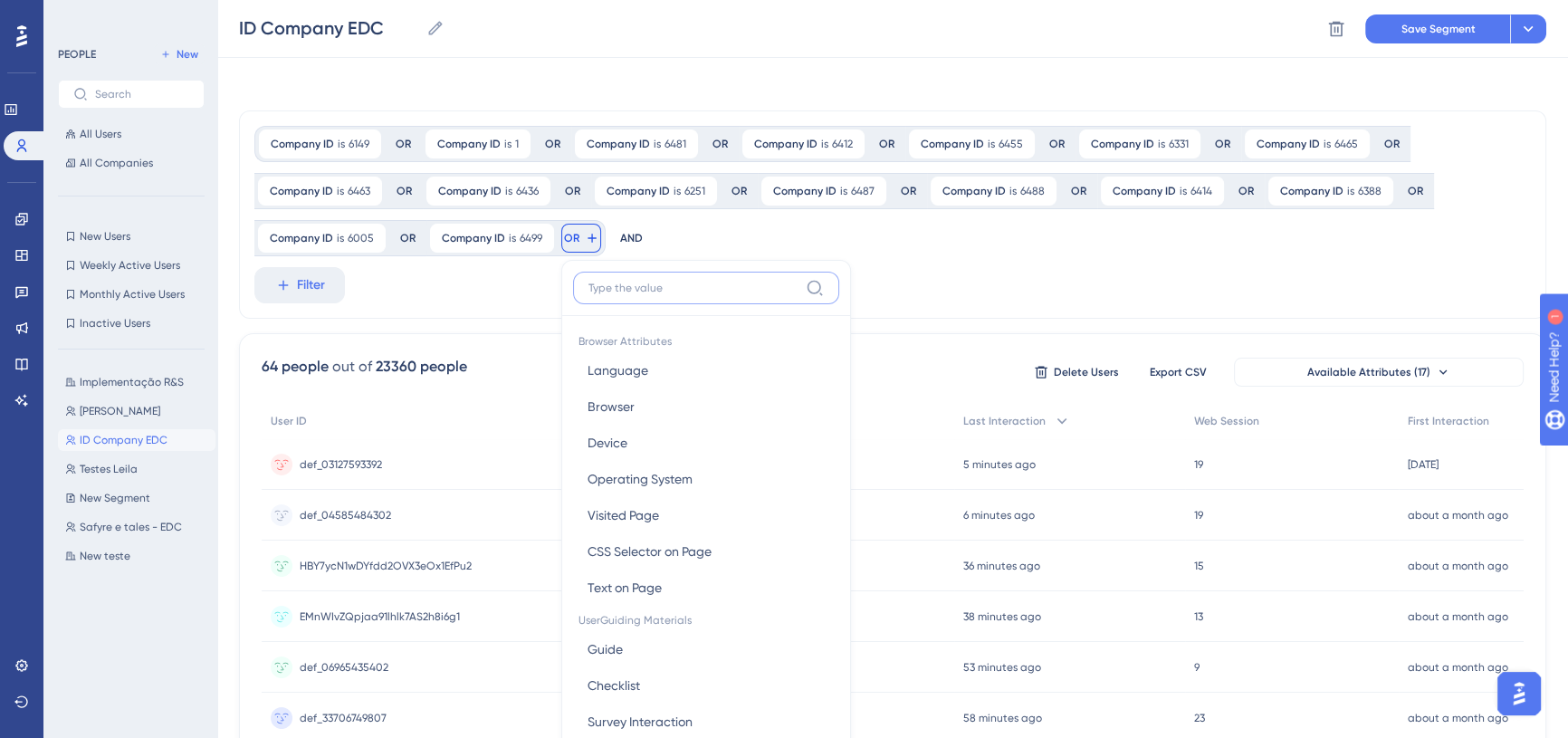
scroll to position [0, 0]
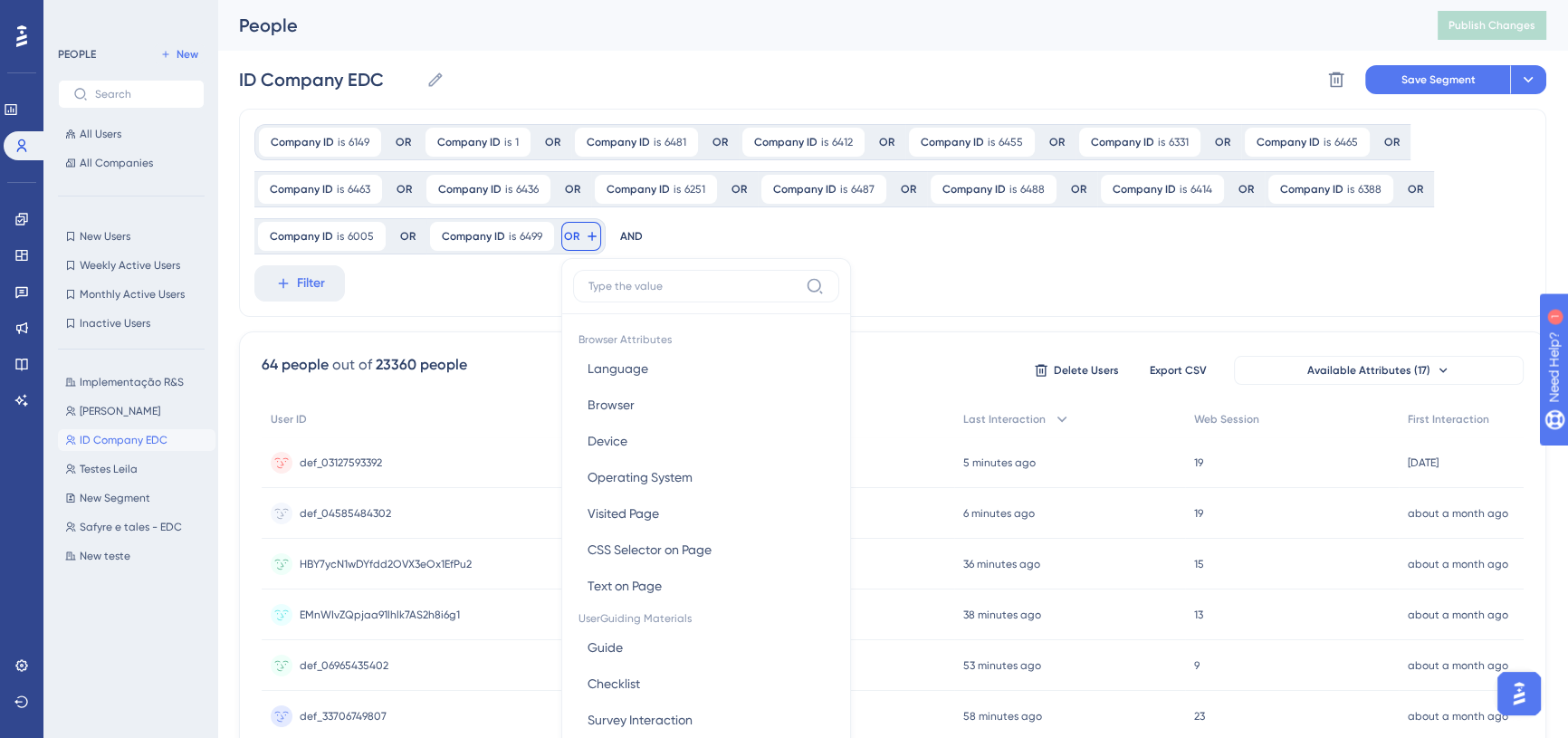
click at [750, 241] on div "Company ID is 6149 6149 Remove OR Company ID is 1 1 Remove OR Company ID is 648…" at bounding box center [885, 189] width 1261 height 130
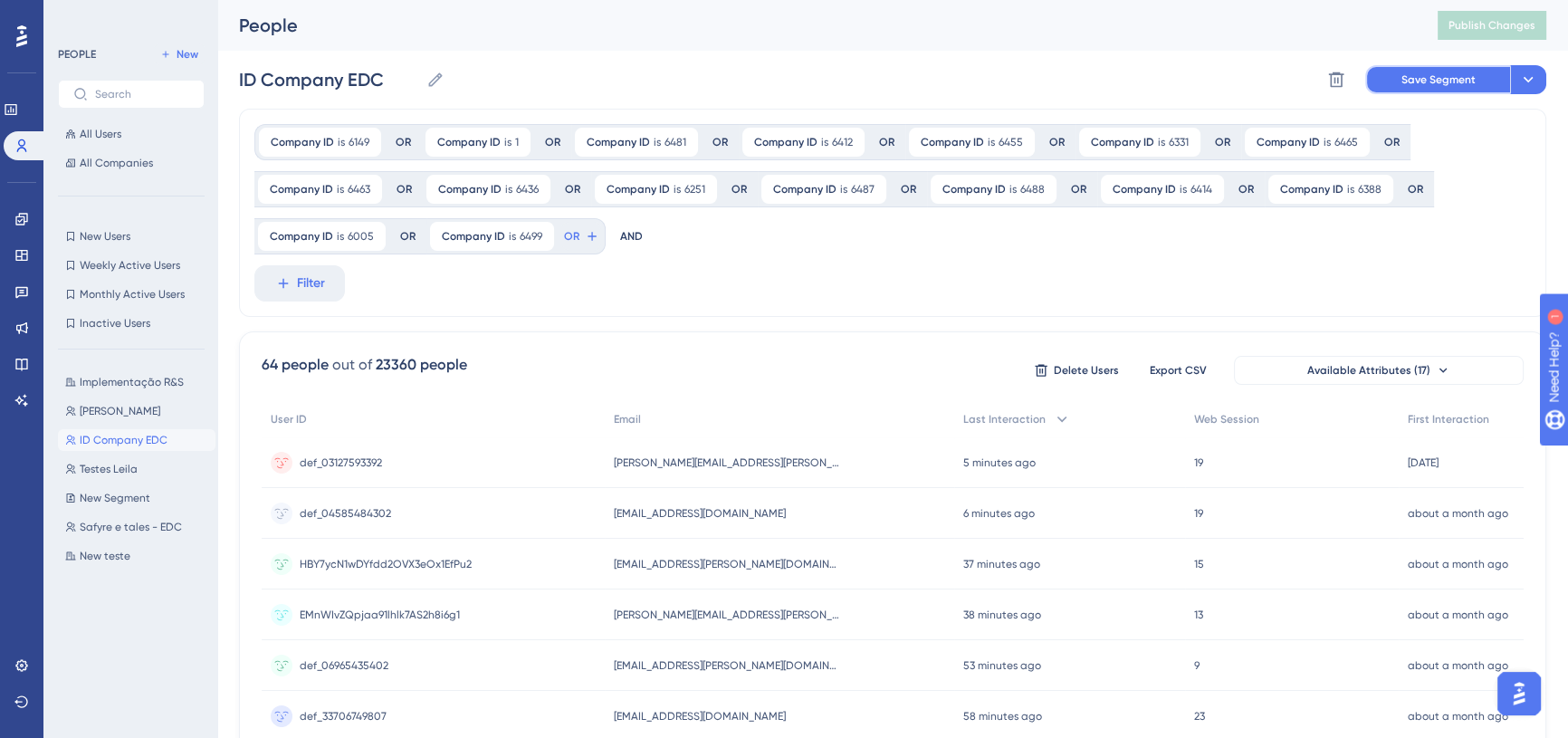
click at [1458, 74] on span "Save Segment" at bounding box center [1438, 79] width 75 height 14
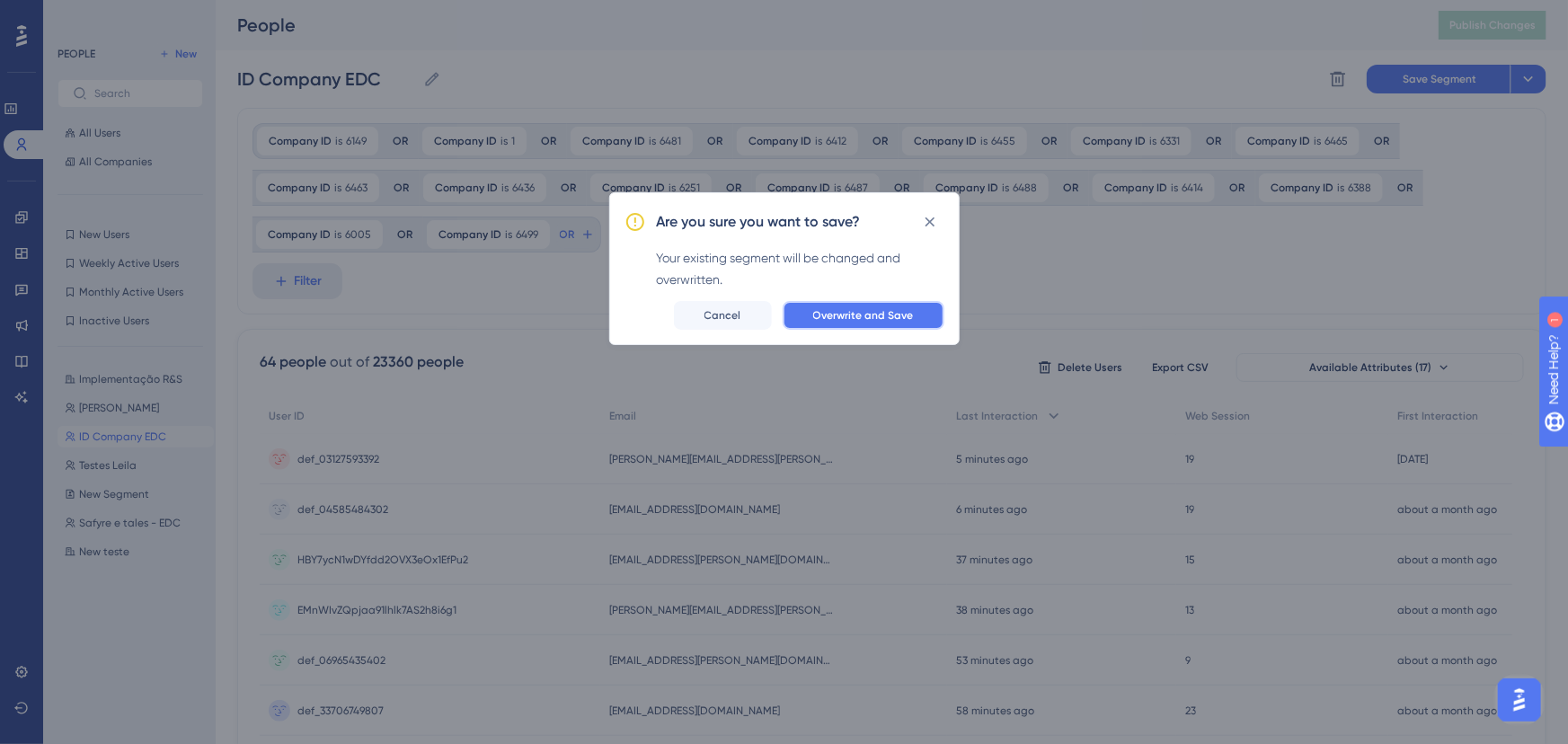
click at [878, 318] on span "Overwrite and Save" at bounding box center [863, 315] width 100 height 14
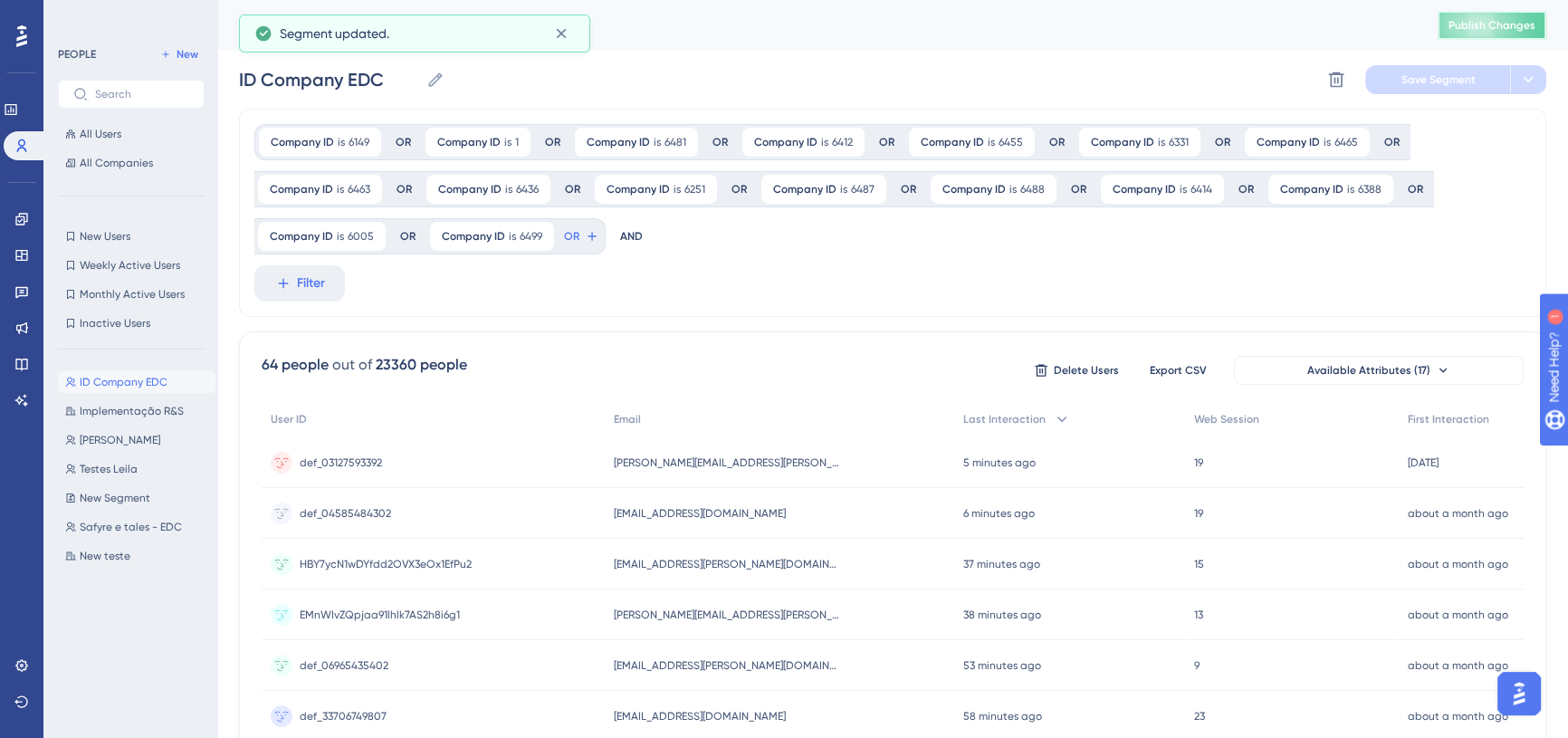
click at [1468, 26] on span "Publish Changes" at bounding box center [1492, 25] width 87 height 14
click at [42, 110] on div "Performance Users Engagement Widgets Feedback Product Updates Knowledge Base AI…" at bounding box center [22, 369] width 43 height 738
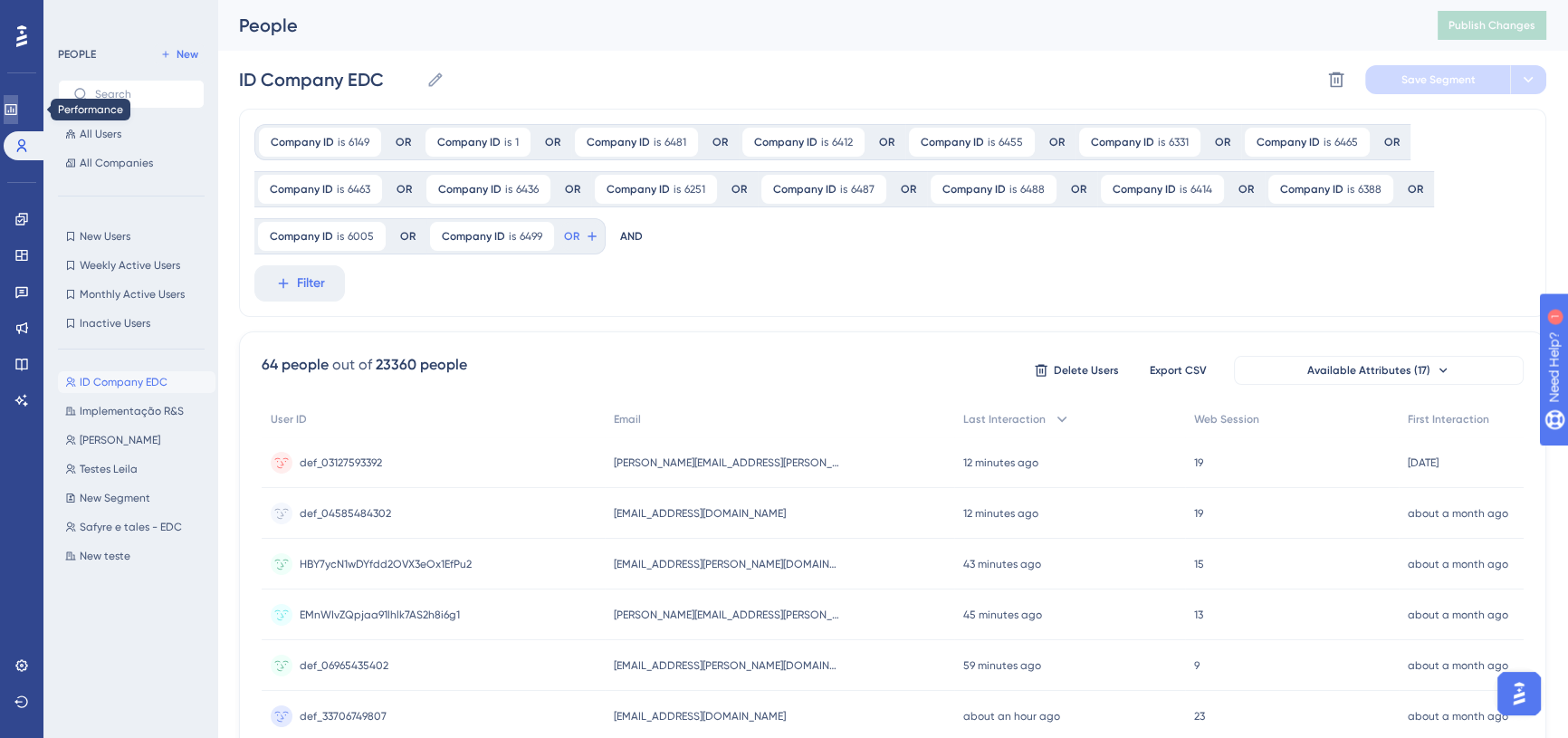
click at [18, 108] on link at bounding box center [10, 109] width 14 height 29
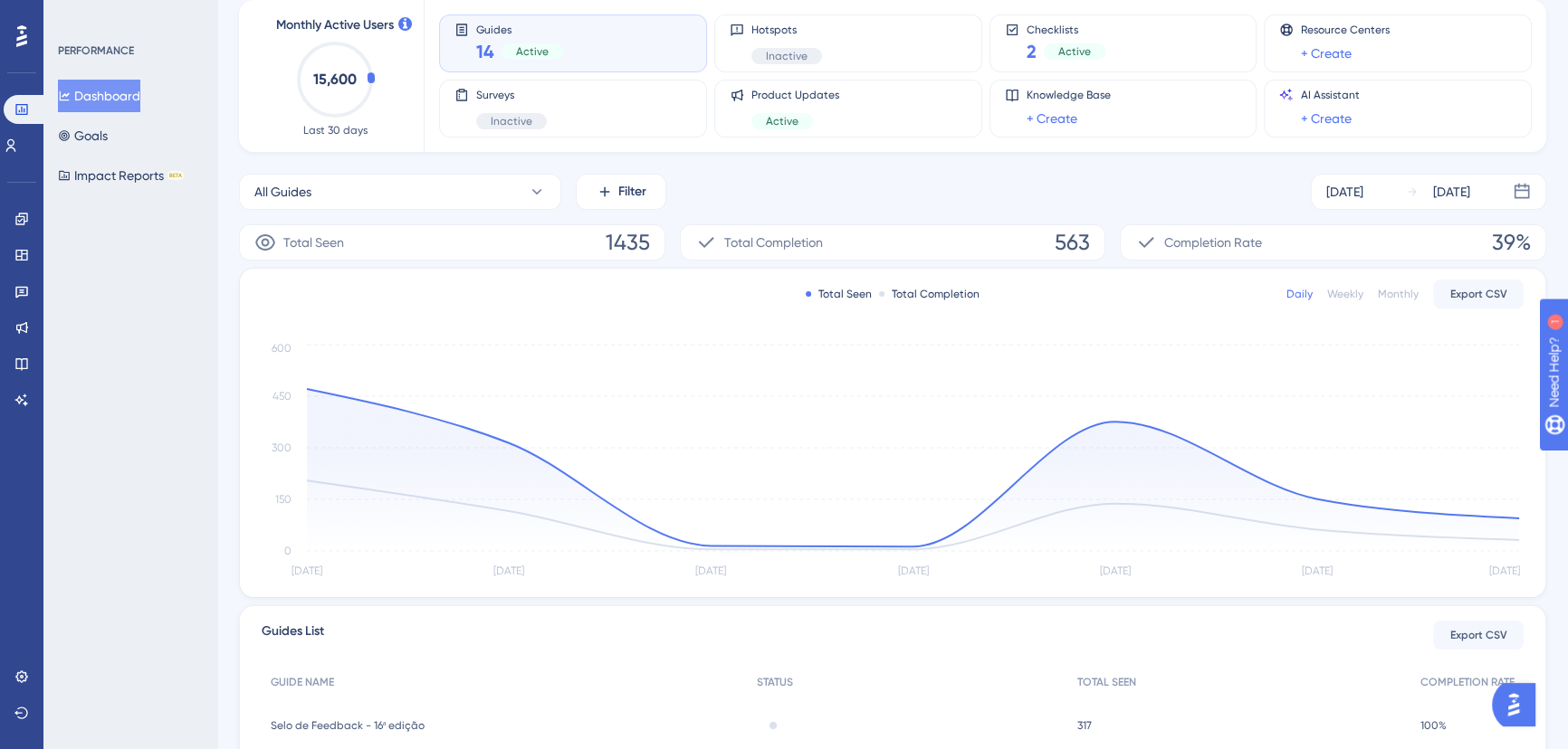
scroll to position [164, 0]
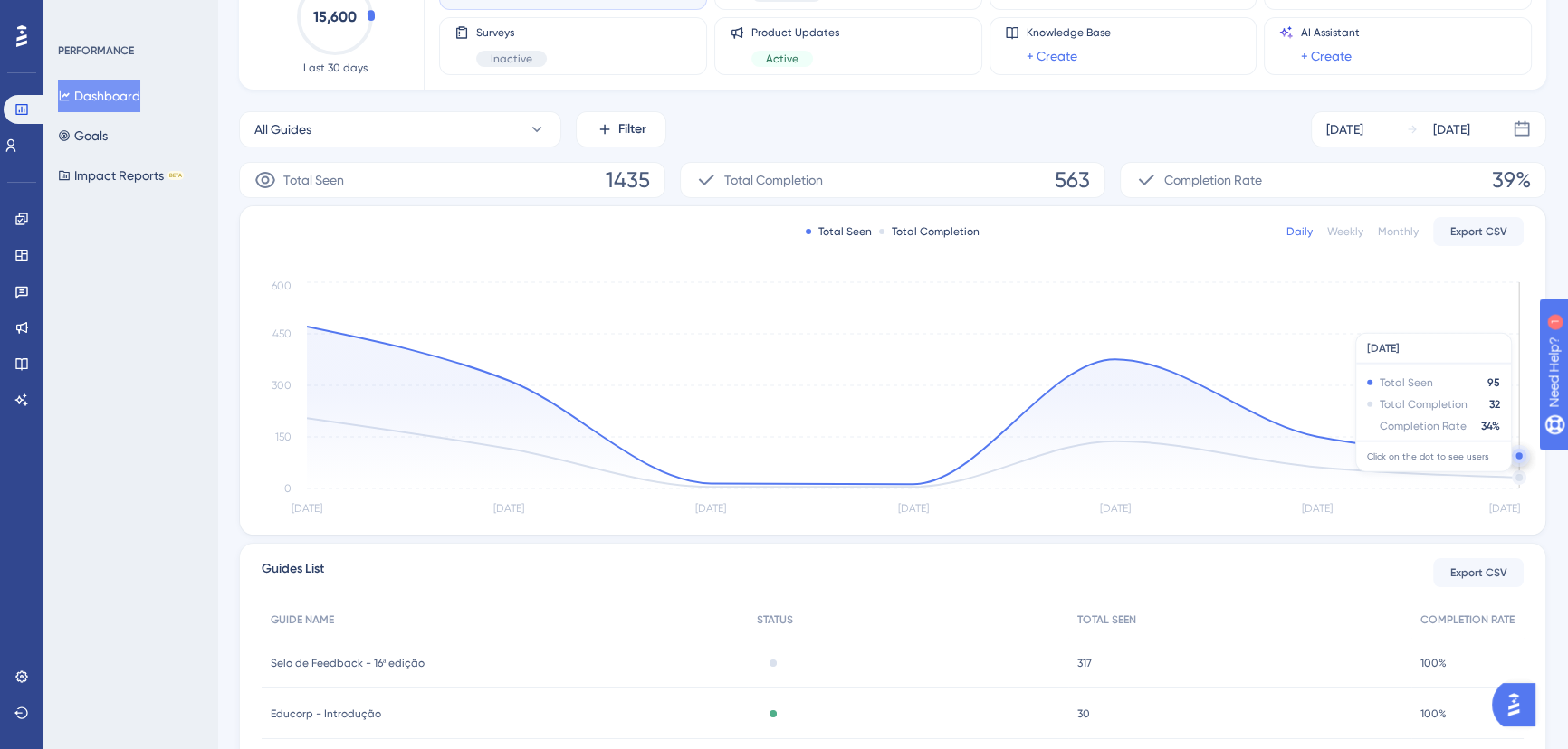
click at [1515, 479] on icon at bounding box center [912, 408] width 1212 height 162
click at [1515, 476] on icon at bounding box center [912, 408] width 1212 height 162
click at [1519, 458] on circle at bounding box center [1518, 456] width 14 height 14
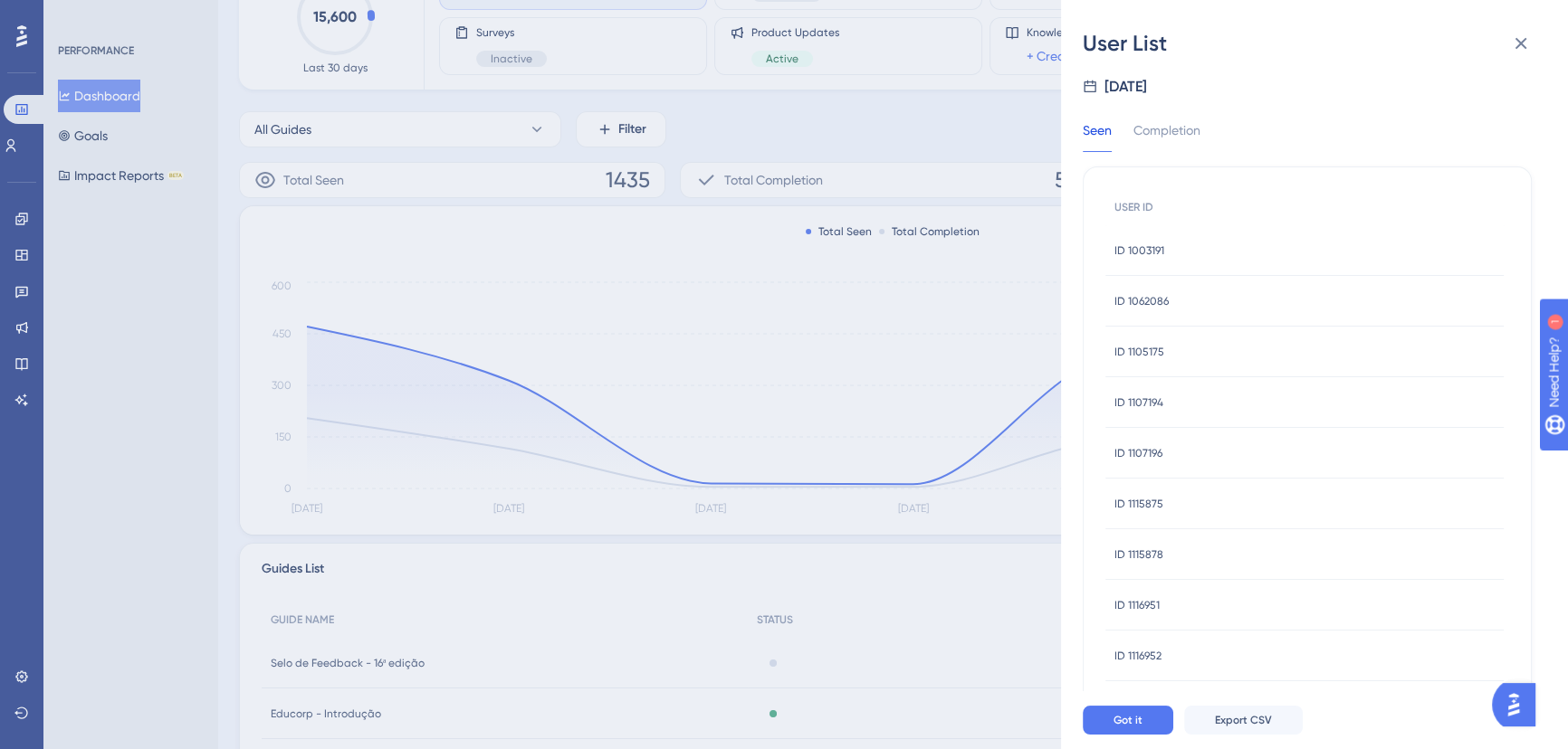
scroll to position [0, 0]
click at [1186, 146] on div "Completion" at bounding box center [1166, 146] width 67 height 33
click at [1505, 47] on button at bounding box center [1521, 43] width 36 height 36
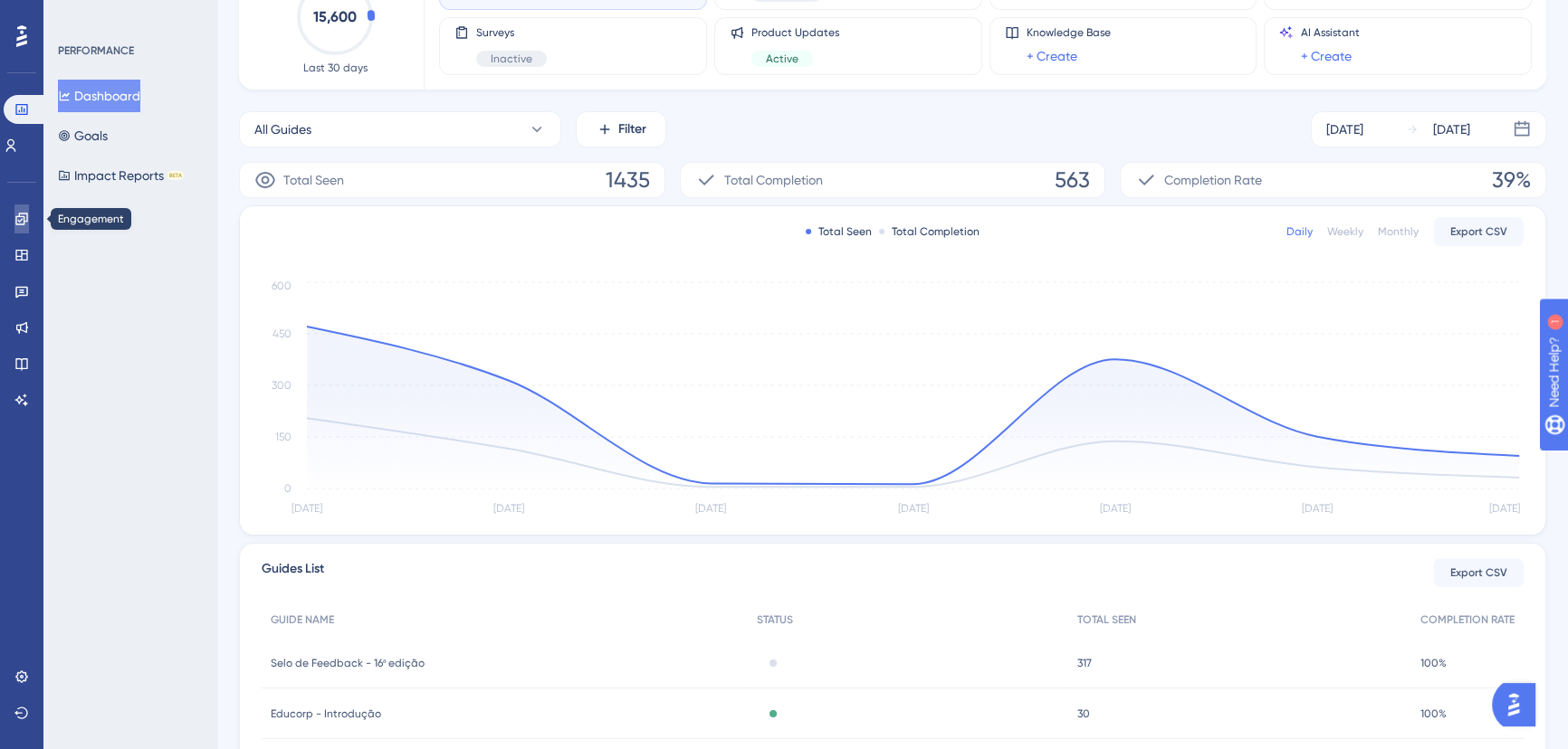
click at [29, 216] on link at bounding box center [21, 219] width 14 height 29
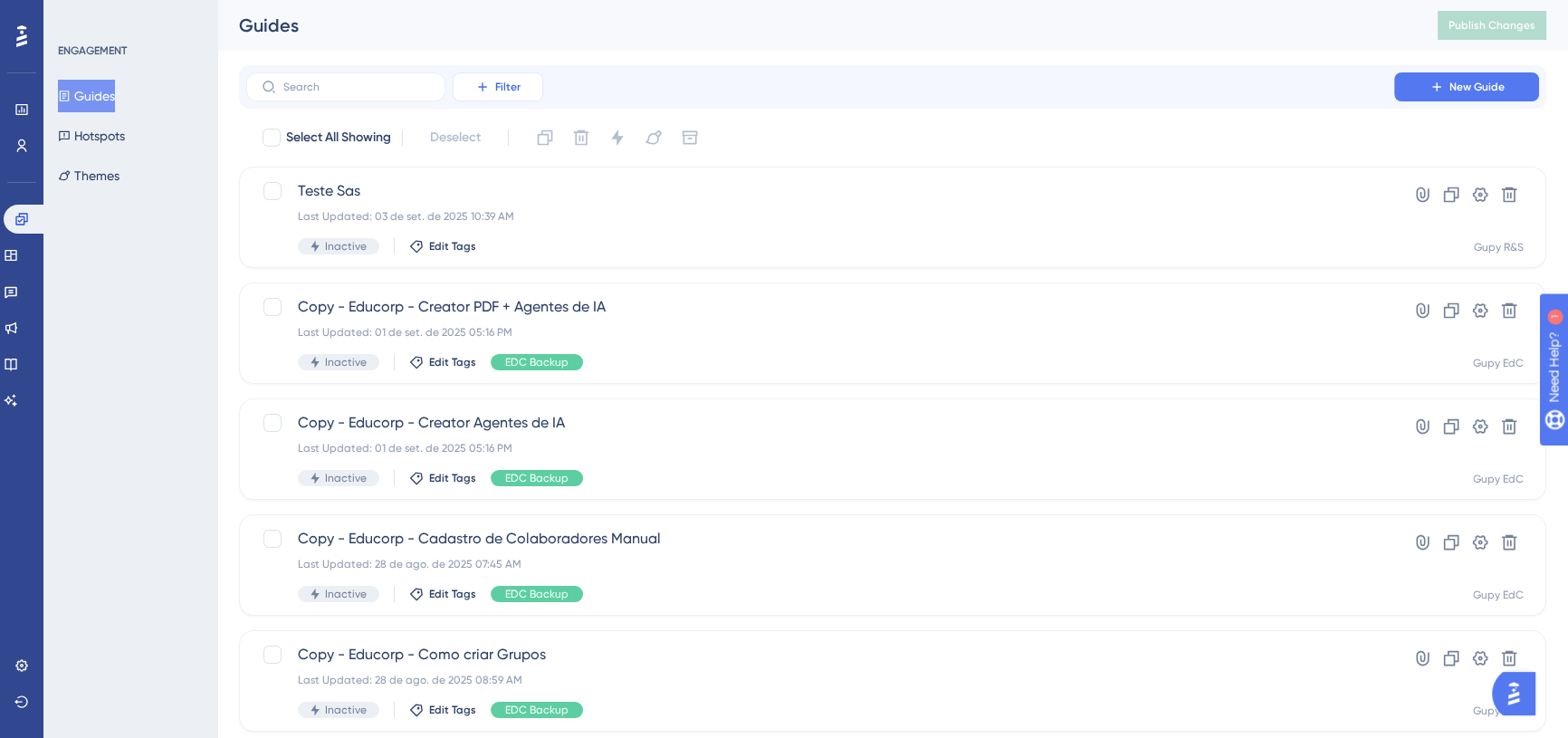
click at [534, 86] on button "Filter" at bounding box center [498, 87] width 91 height 29
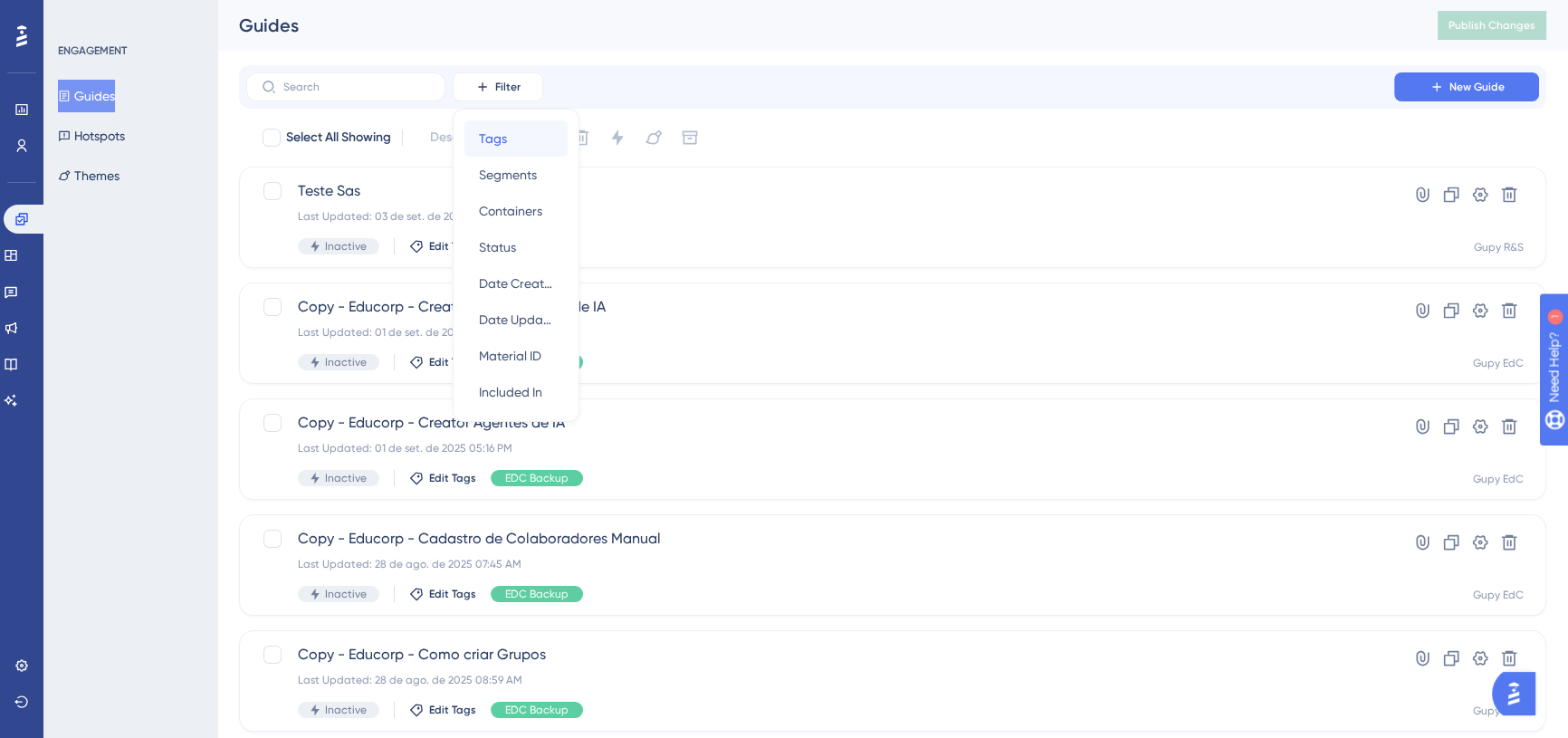
click at [505, 145] on span "Tags" at bounding box center [493, 138] width 28 height 22
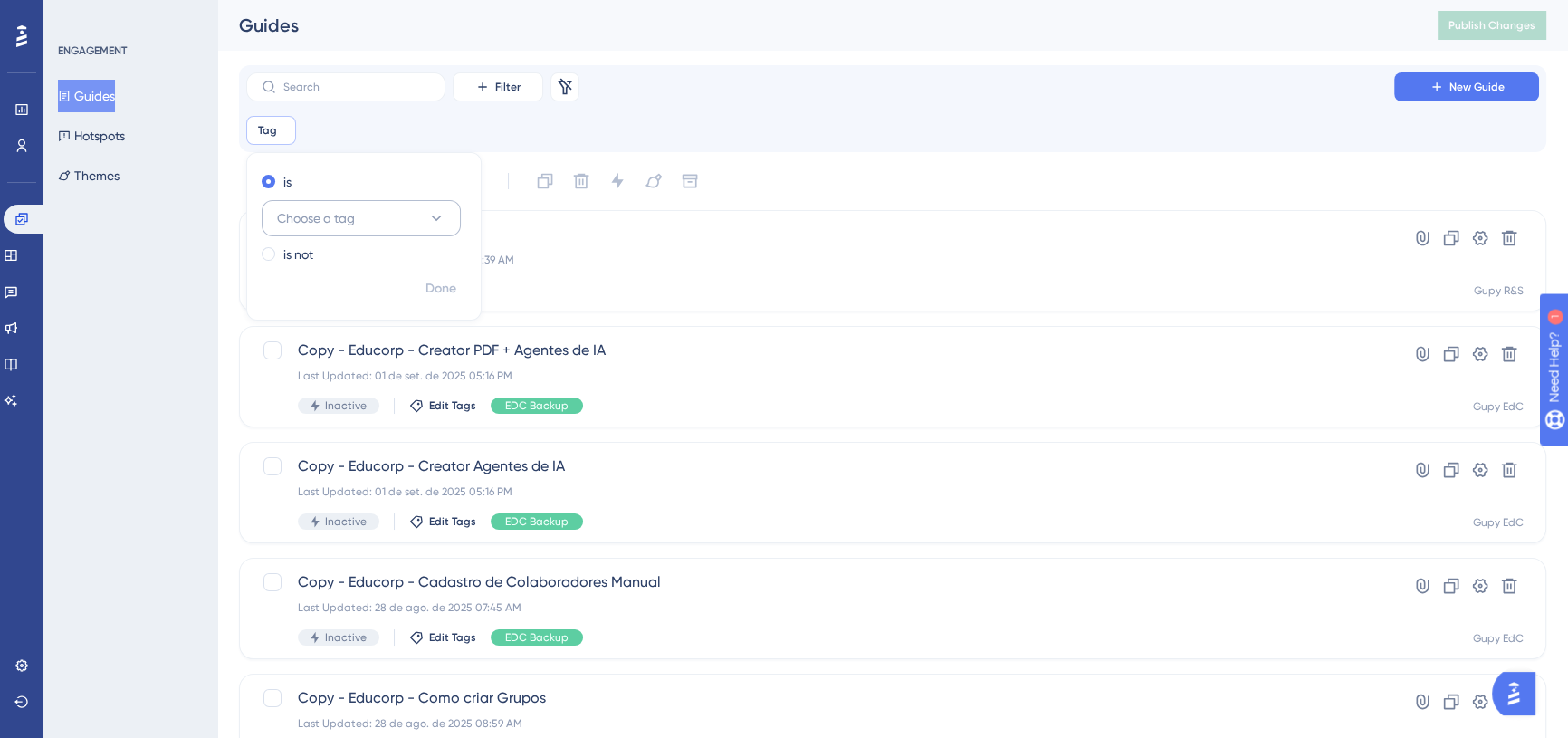
click at [348, 217] on span "Choose a tag" at bounding box center [316, 218] width 78 height 22
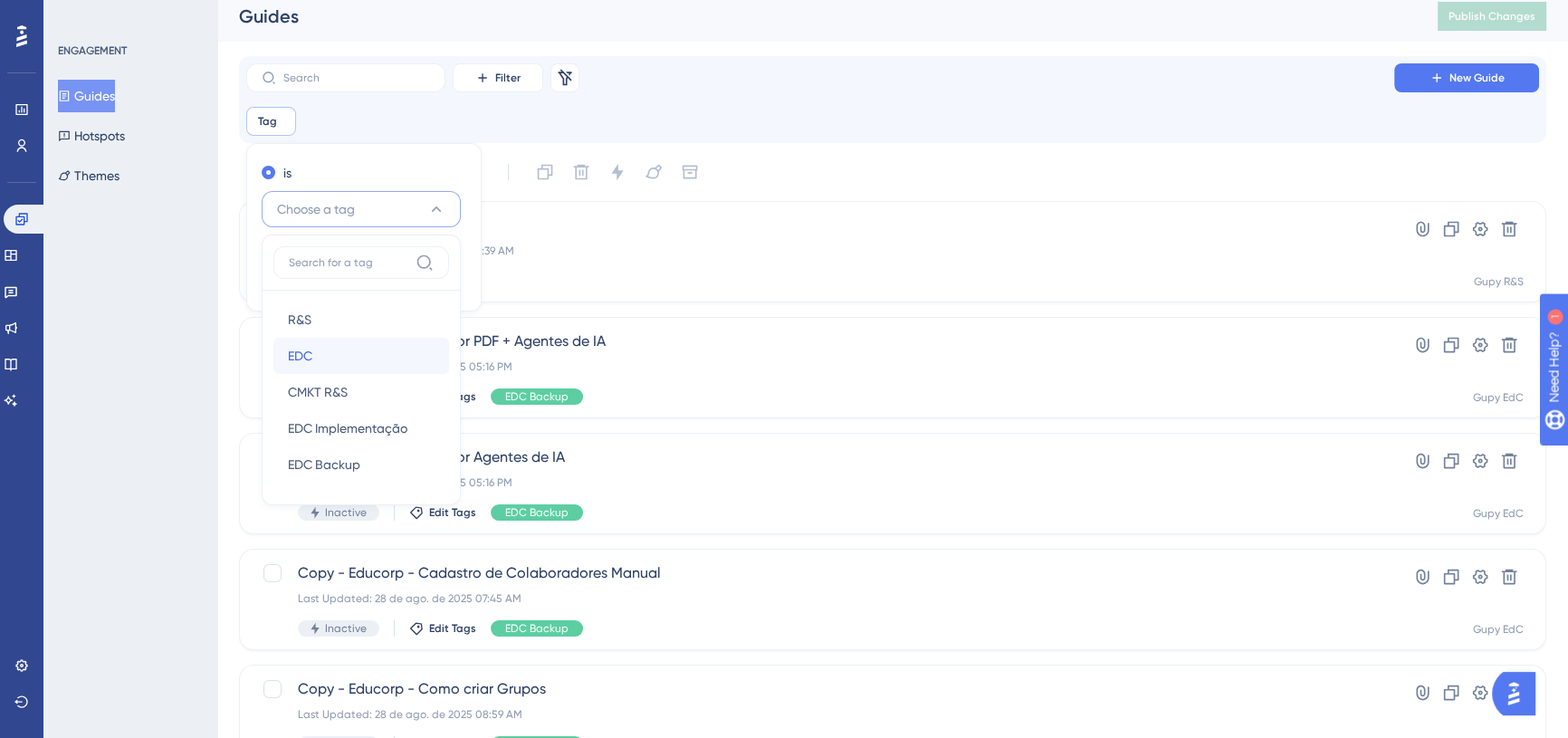
click at [324, 367] on div "EDC EDC" at bounding box center [360, 356] width 146 height 36
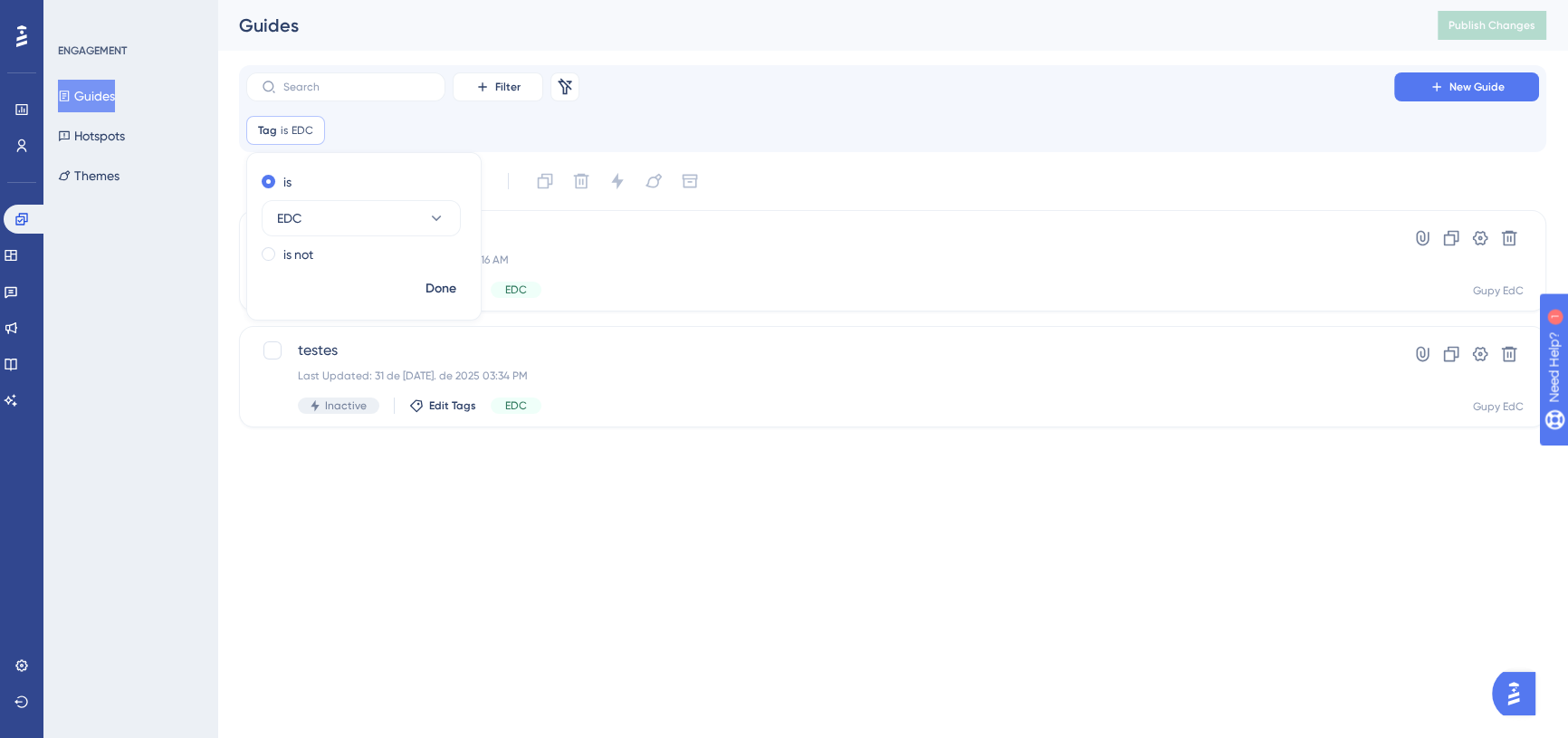
scroll to position [0, 0]
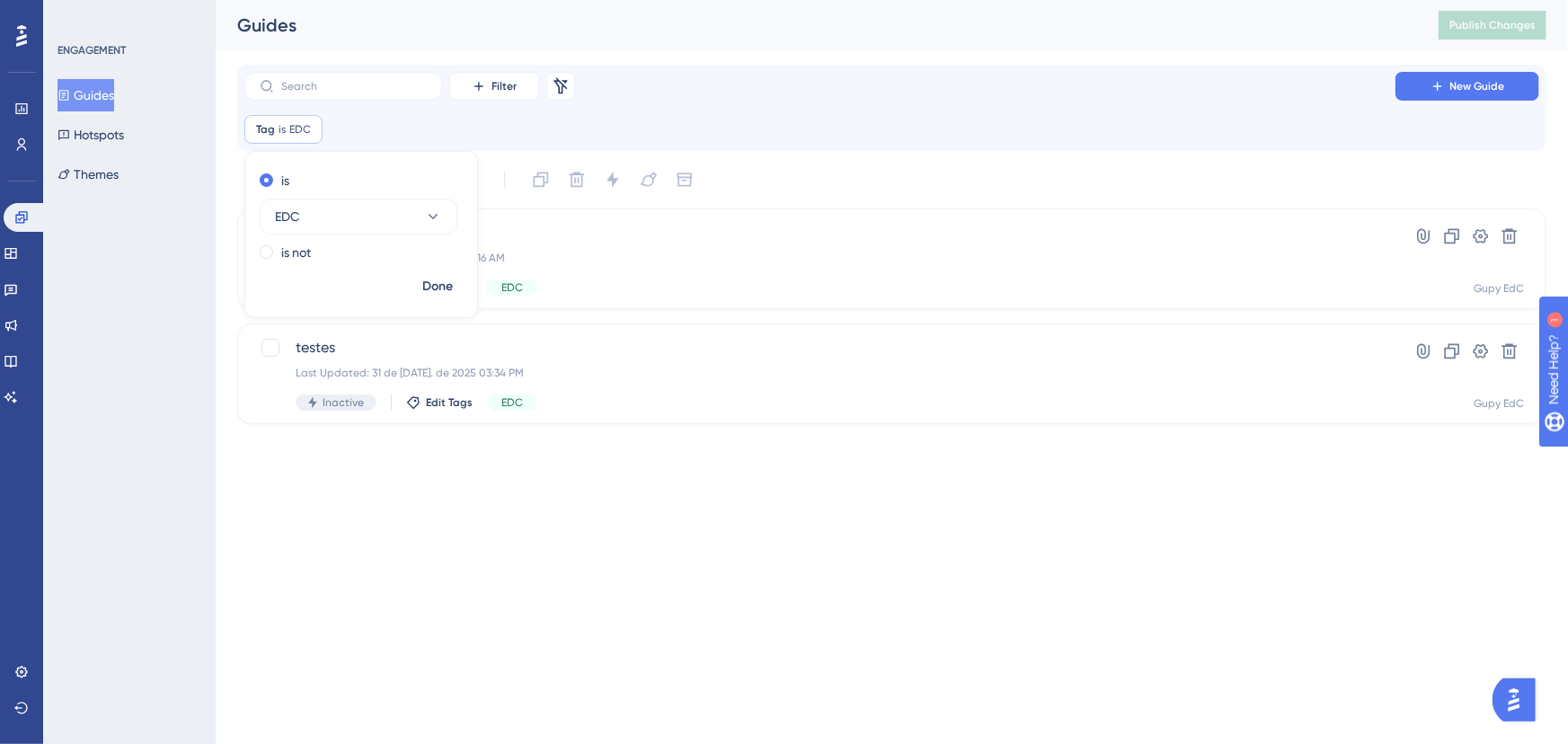
click at [512, 0] on html "Performance Users Engagement Widgets Feedback Product Updates Knowledge Base AI…" at bounding box center [784, 0] width 1568 height 0
click at [263, 350] on div at bounding box center [270, 348] width 18 height 18
checkbox input "true"
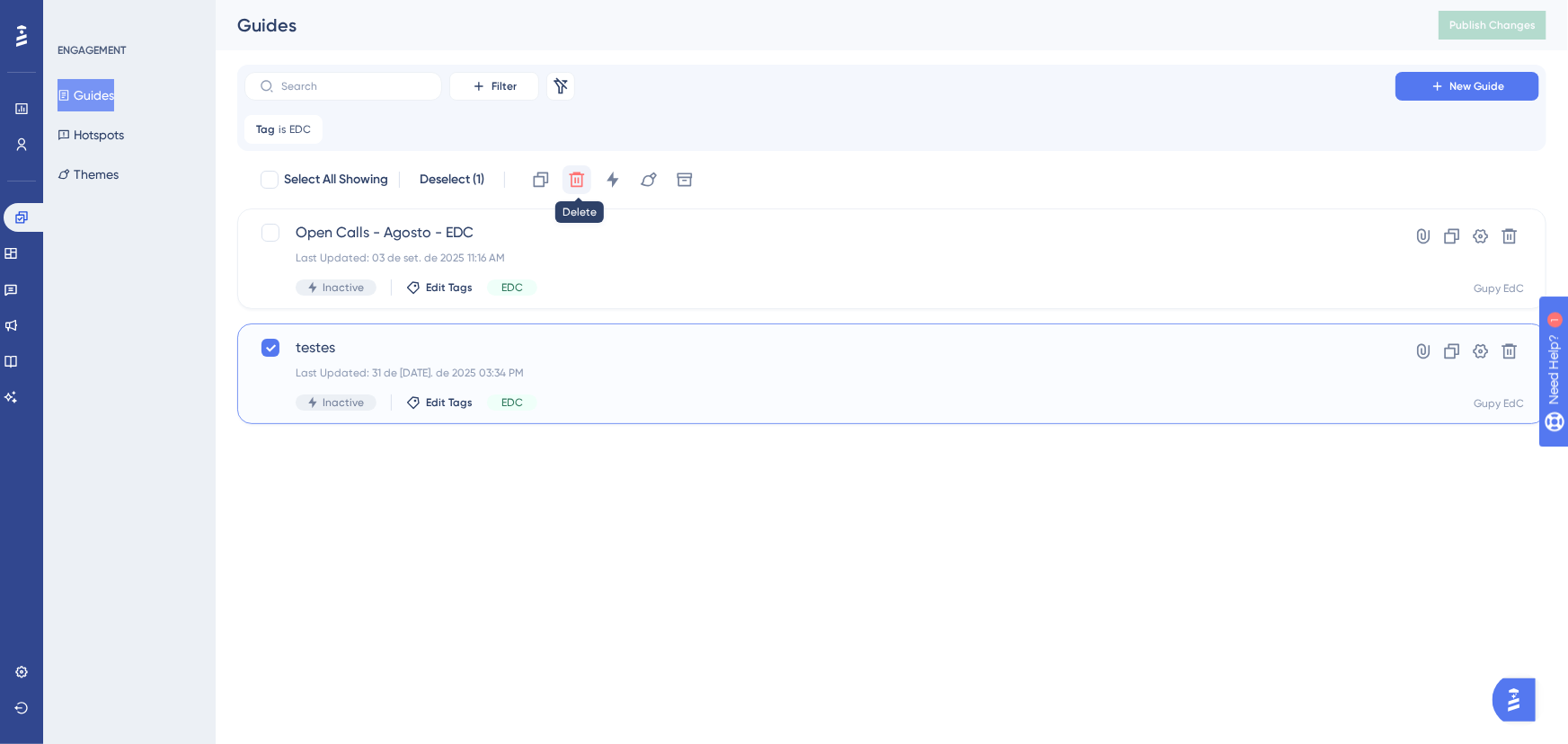
click at [583, 188] on icon at bounding box center [576, 179] width 18 height 18
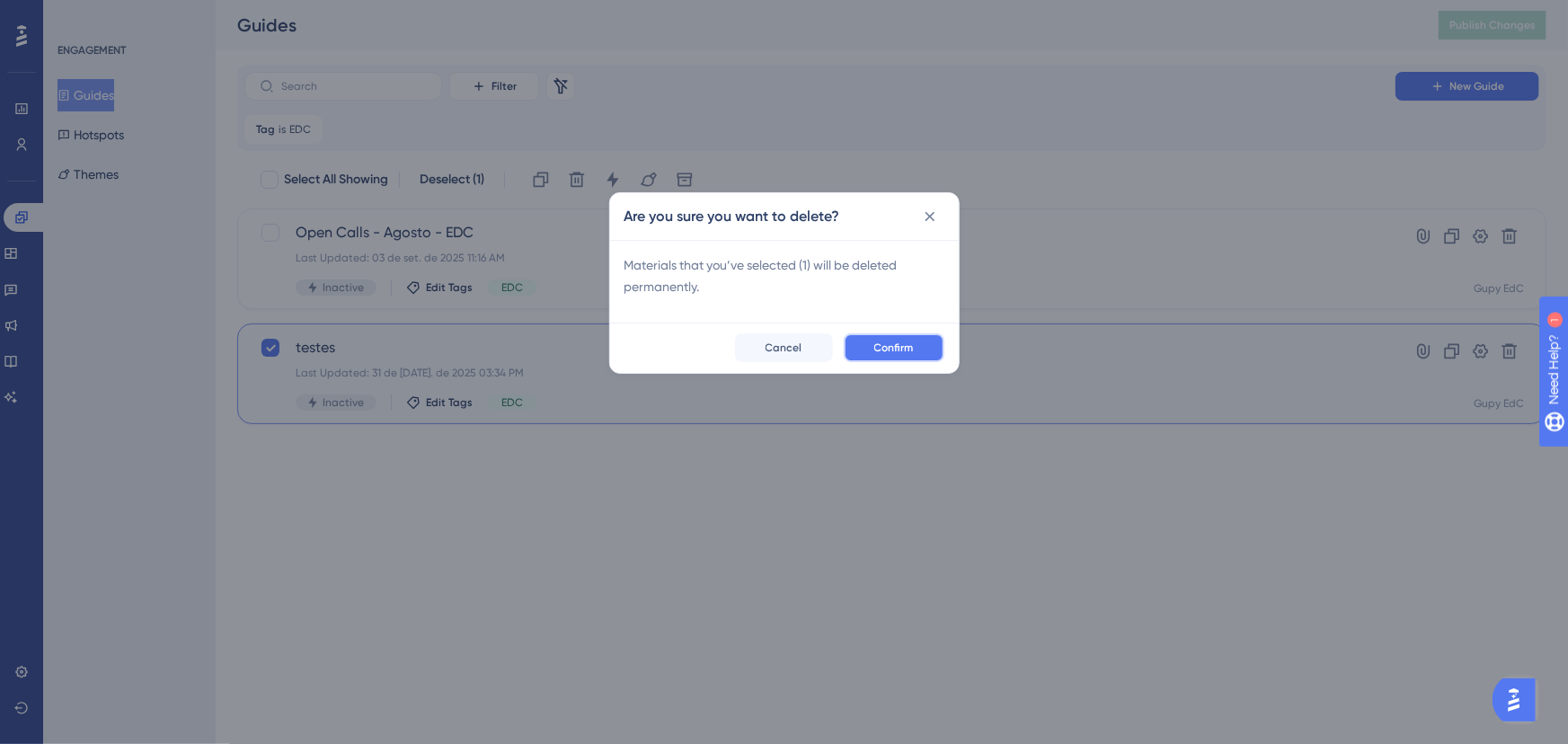
click at [863, 343] on button "Confirm" at bounding box center [894, 348] width 100 height 29
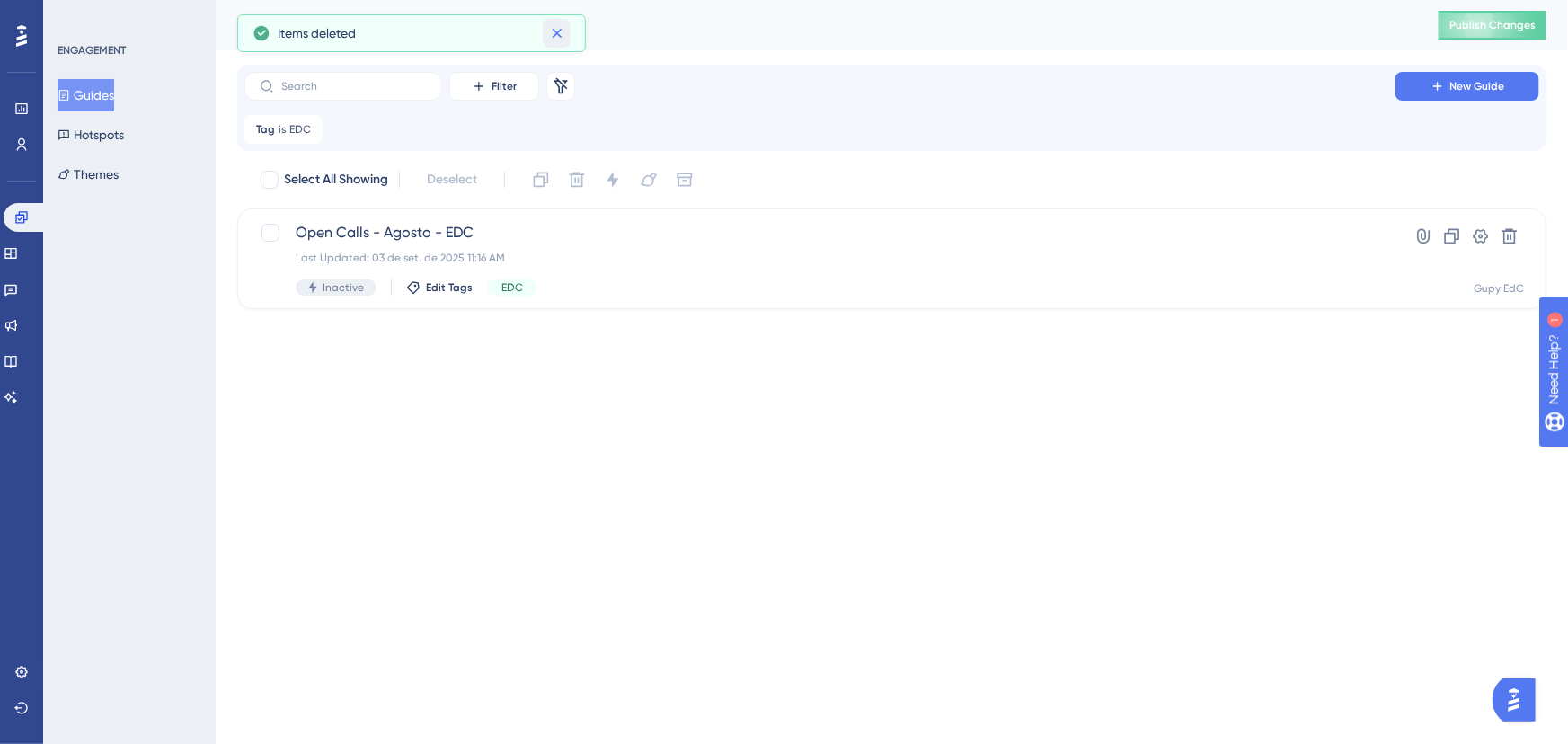
click at [561, 29] on icon at bounding box center [556, 34] width 10 height 10
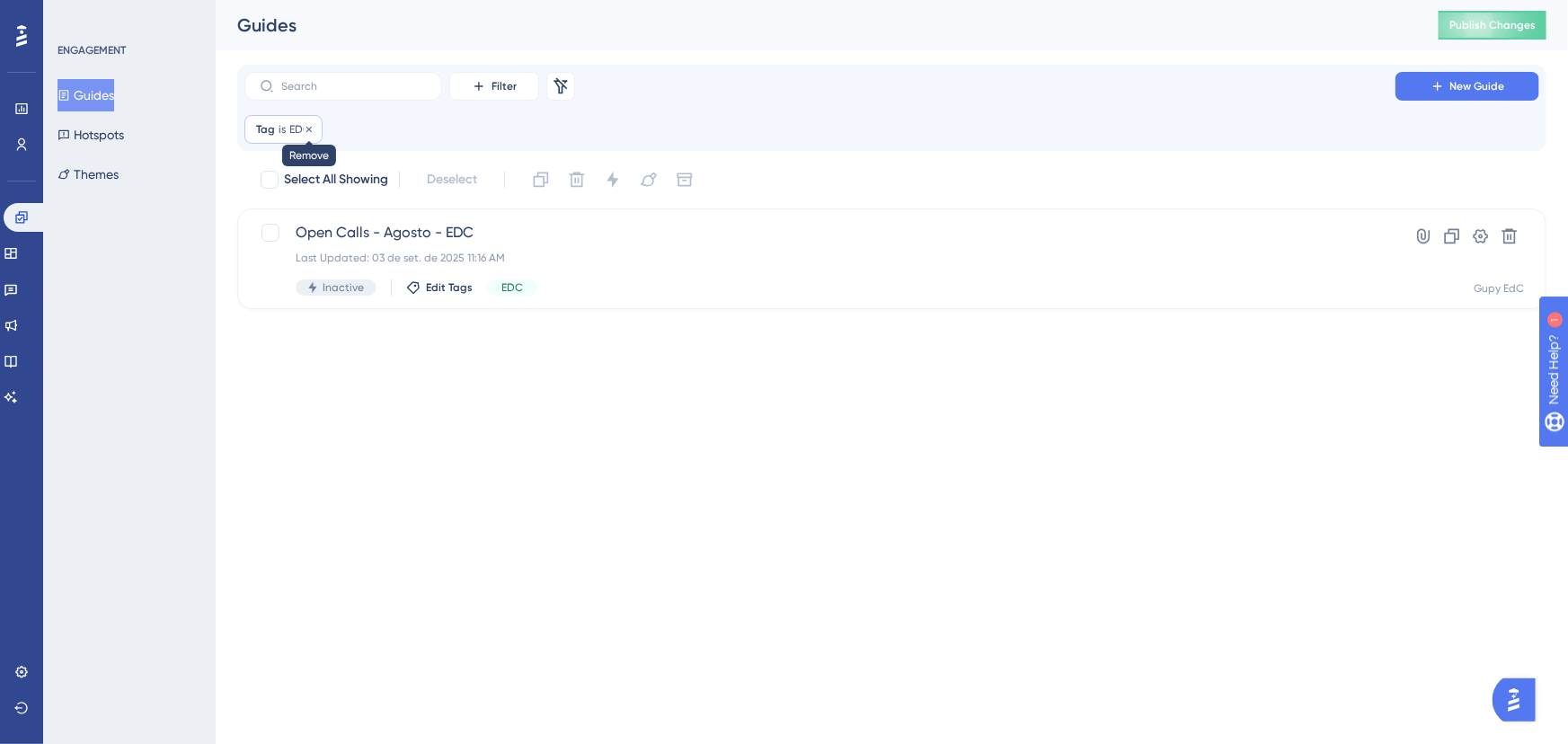
click at [310, 130] on icon at bounding box center [309, 128] width 6 height 6
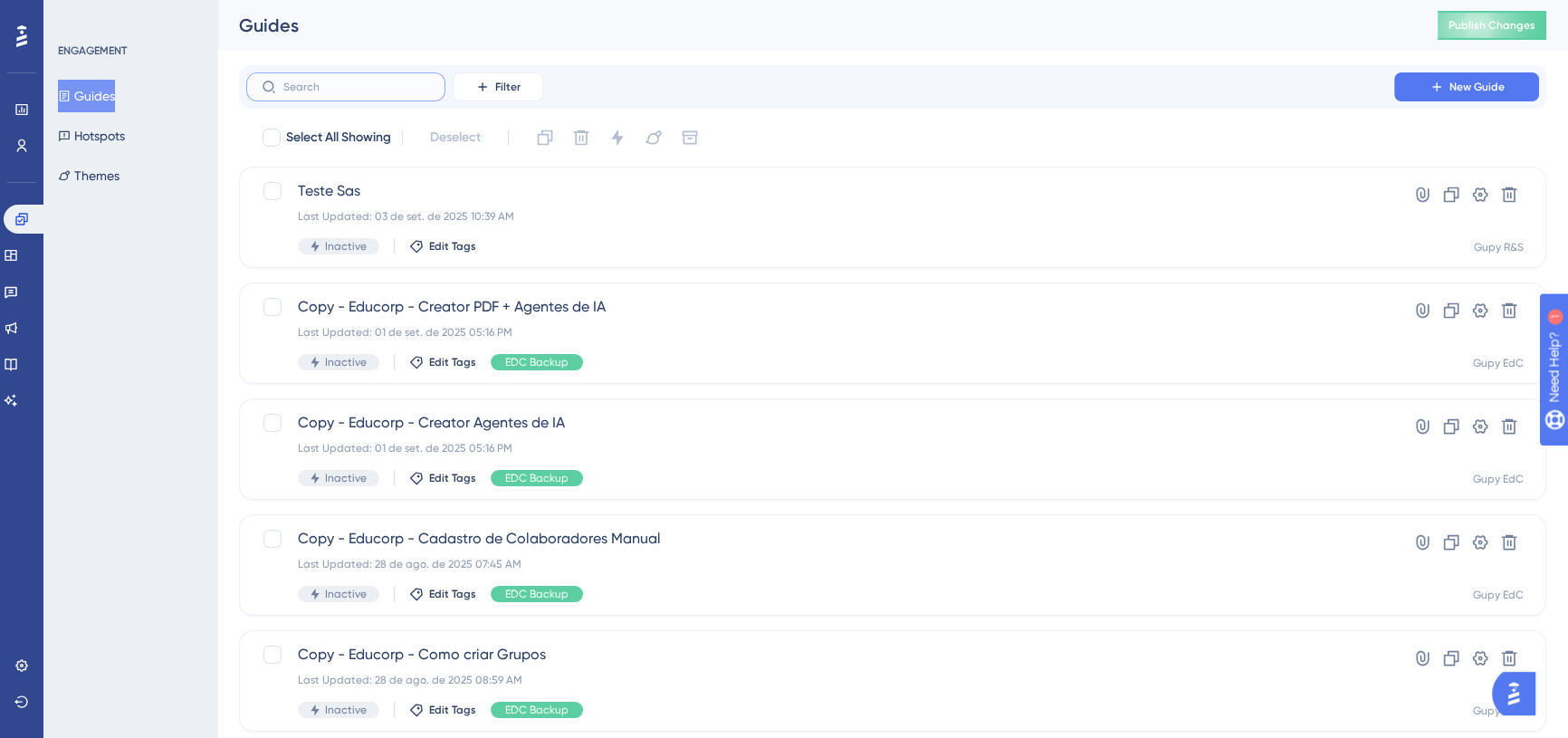
click at [404, 87] on input "text" at bounding box center [356, 86] width 146 height 12
click at [507, 81] on span "Filter" at bounding box center [508, 86] width 25 height 14
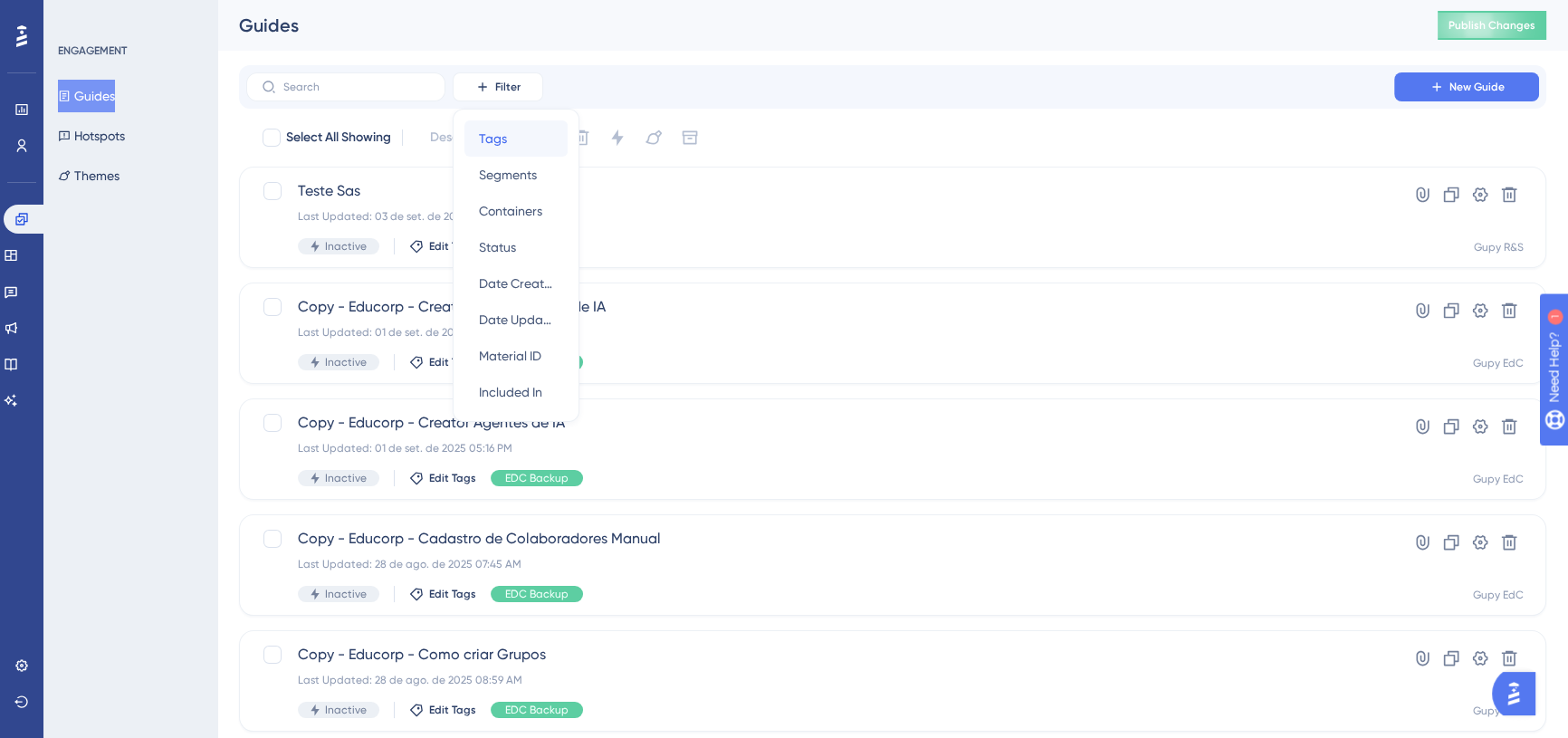
click at [498, 142] on span "Tags" at bounding box center [493, 138] width 28 height 22
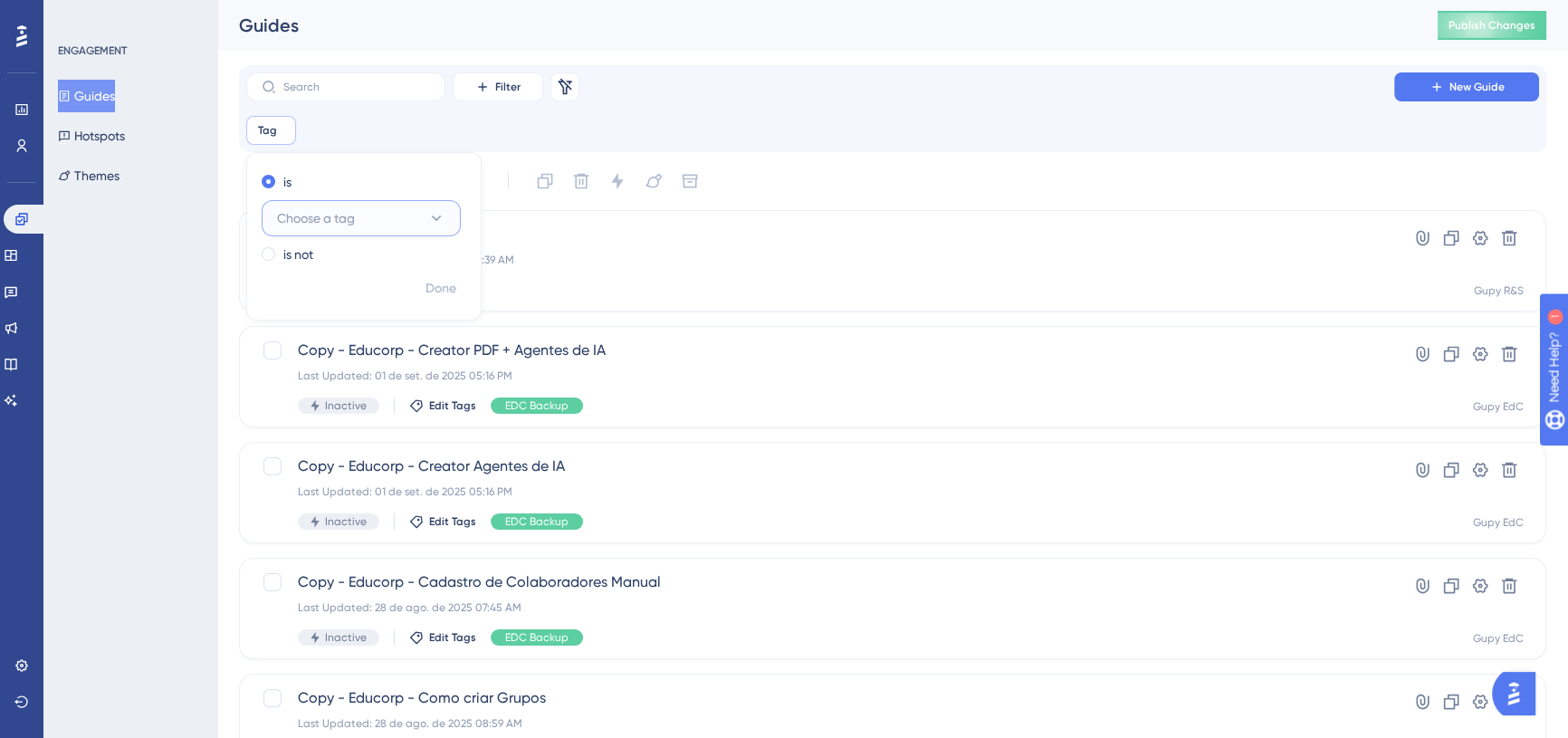
click at [354, 222] on span "Choose a tag" at bounding box center [316, 218] width 78 height 22
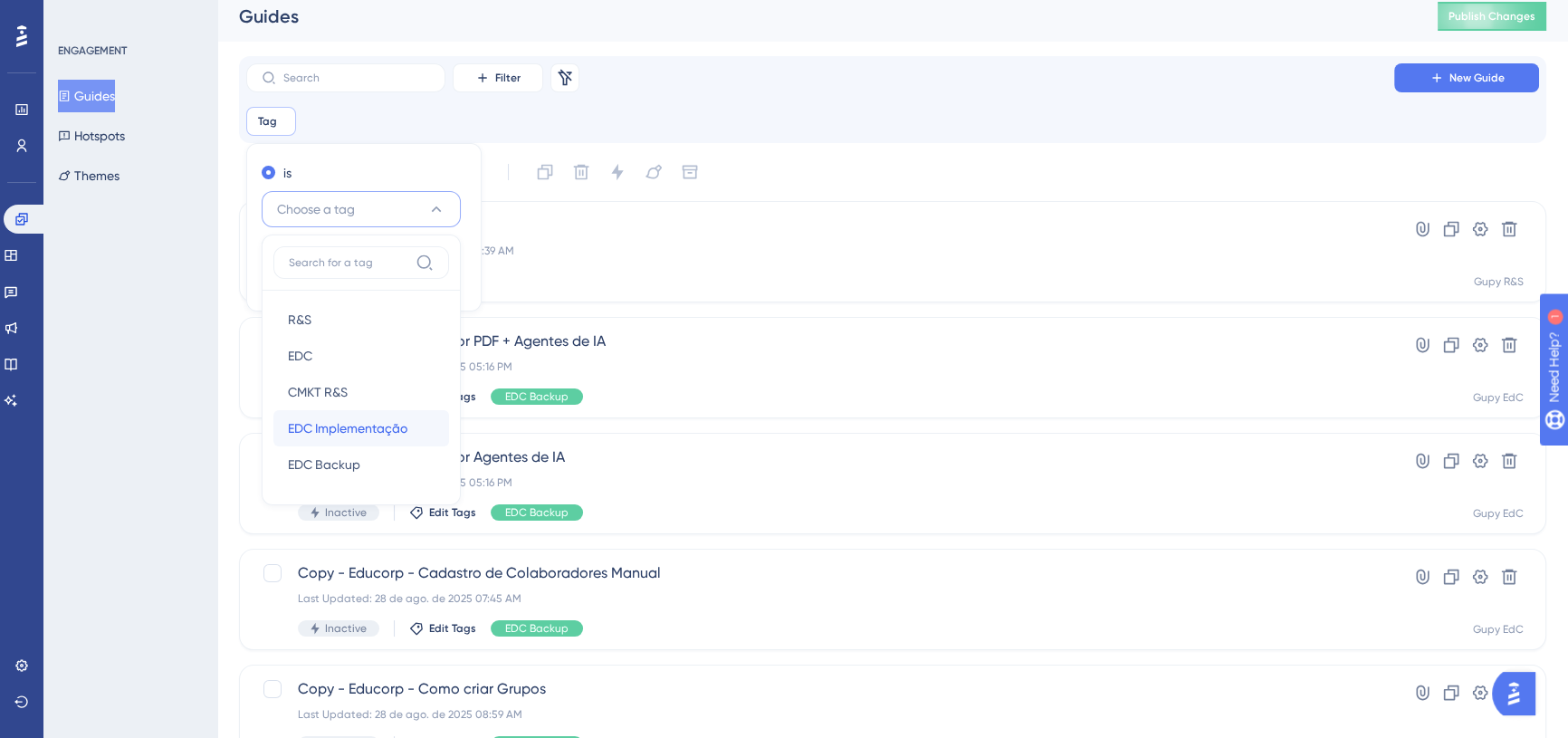
click at [343, 436] on span "EDC Implementação" at bounding box center [347, 428] width 120 height 22
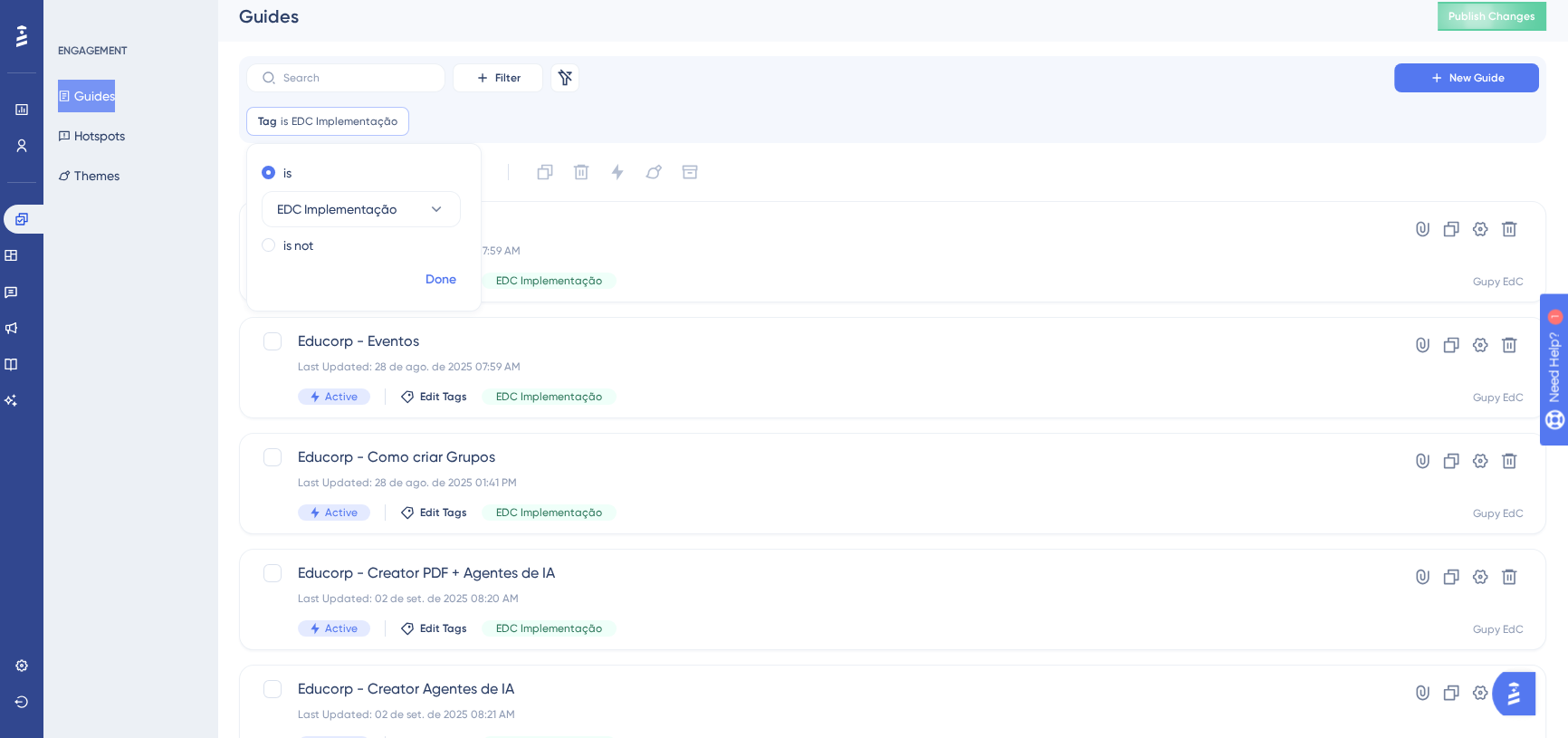
click at [459, 281] on button "Done" at bounding box center [441, 279] width 51 height 33
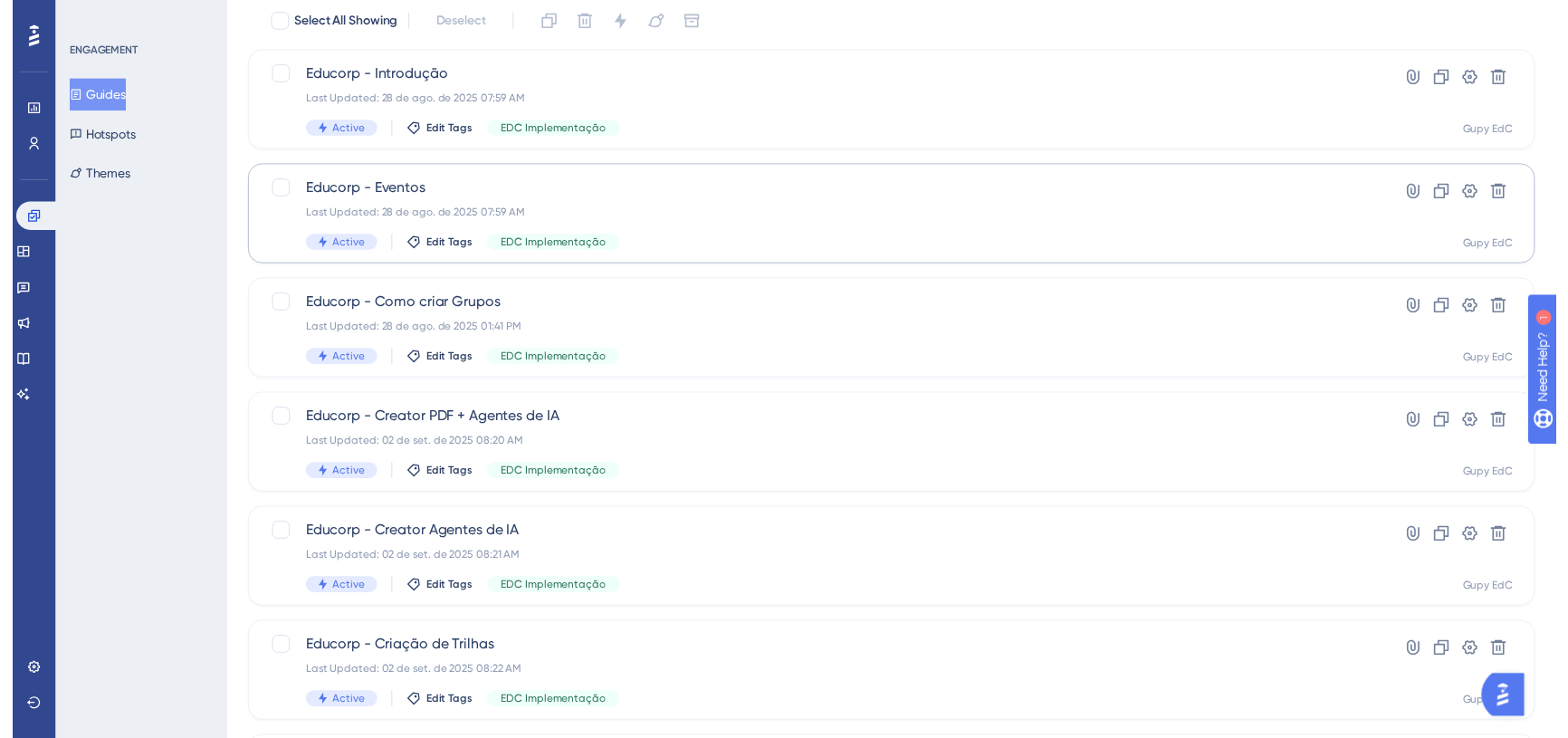
scroll to position [0, 0]
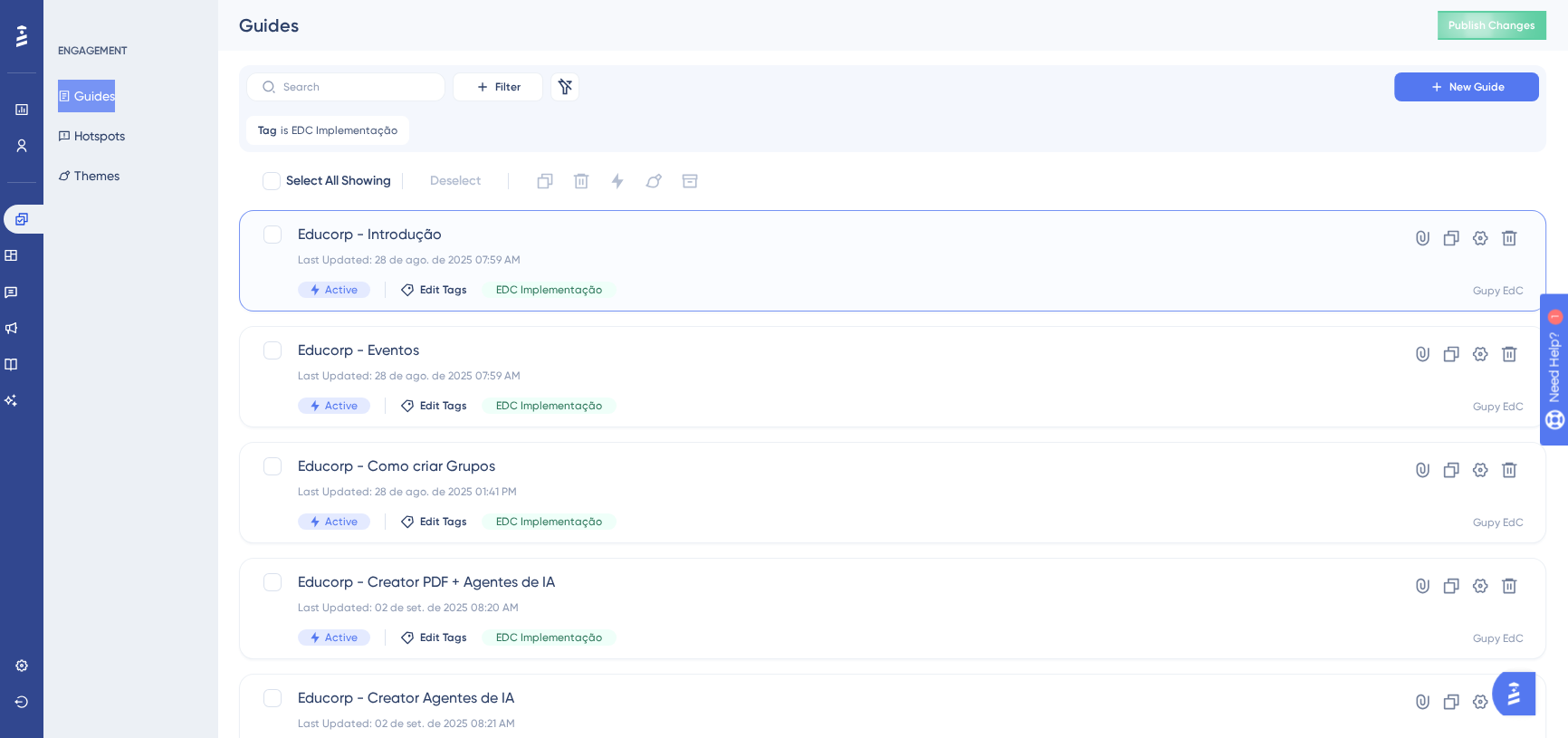
click at [777, 268] on div "Educorp - Introdução Last Updated: 28 de ago. de 2025 07:59 AM Active Edit Tags…" at bounding box center [820, 260] width 1044 height 75
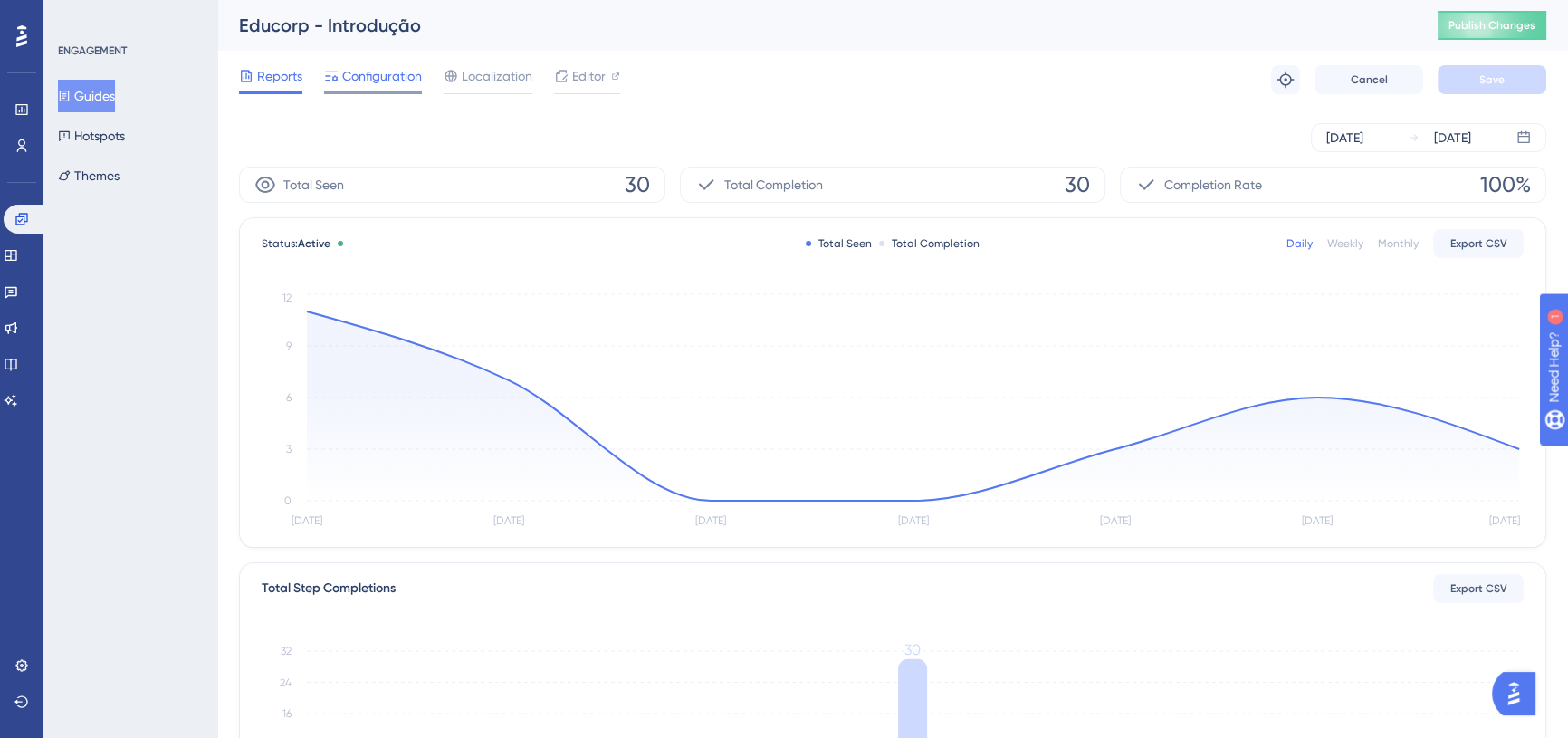
click at [368, 74] on span "Configuration" at bounding box center [382, 75] width 79 height 22
click at [105, 97] on button "Guides" at bounding box center [86, 95] width 57 height 33
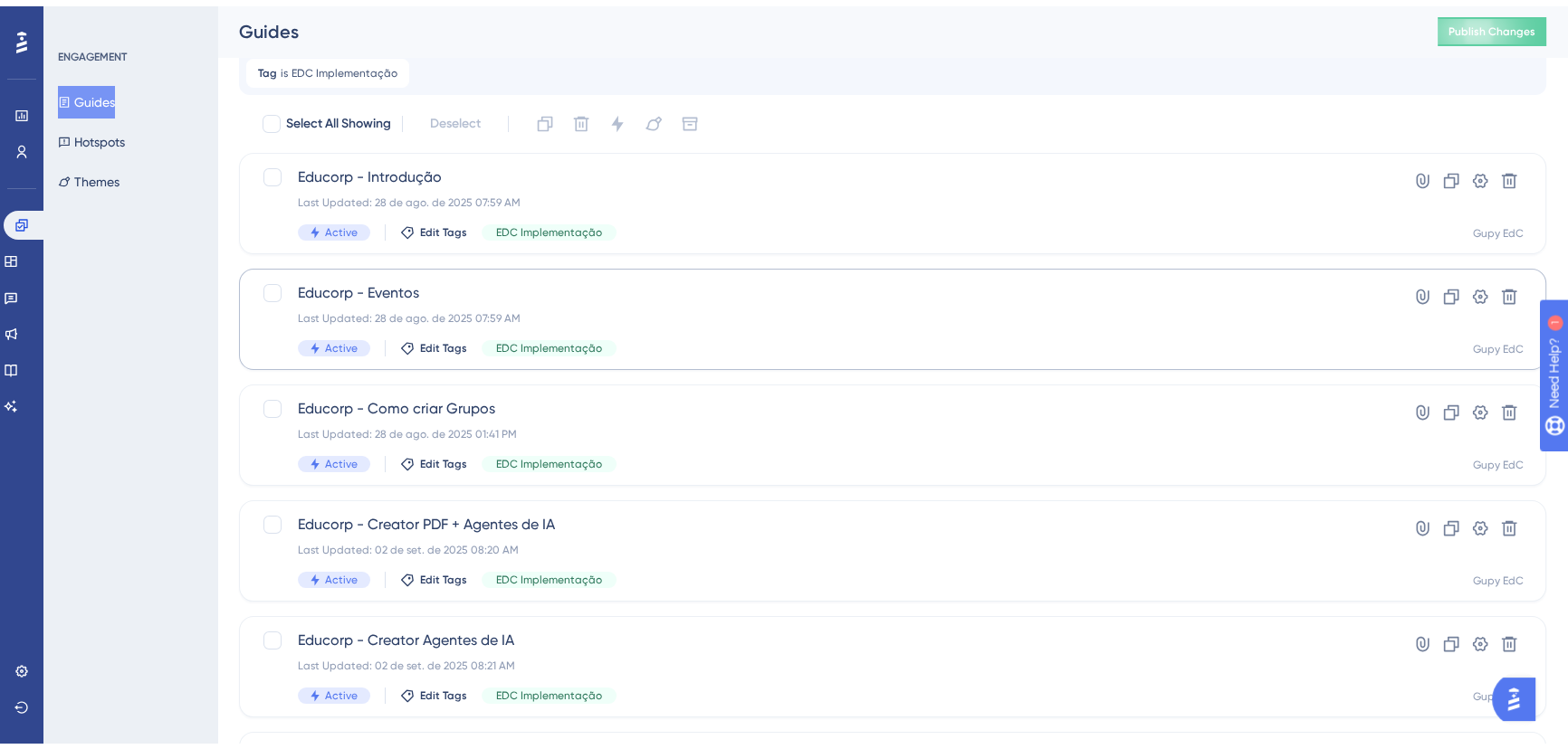
scroll to position [81, 0]
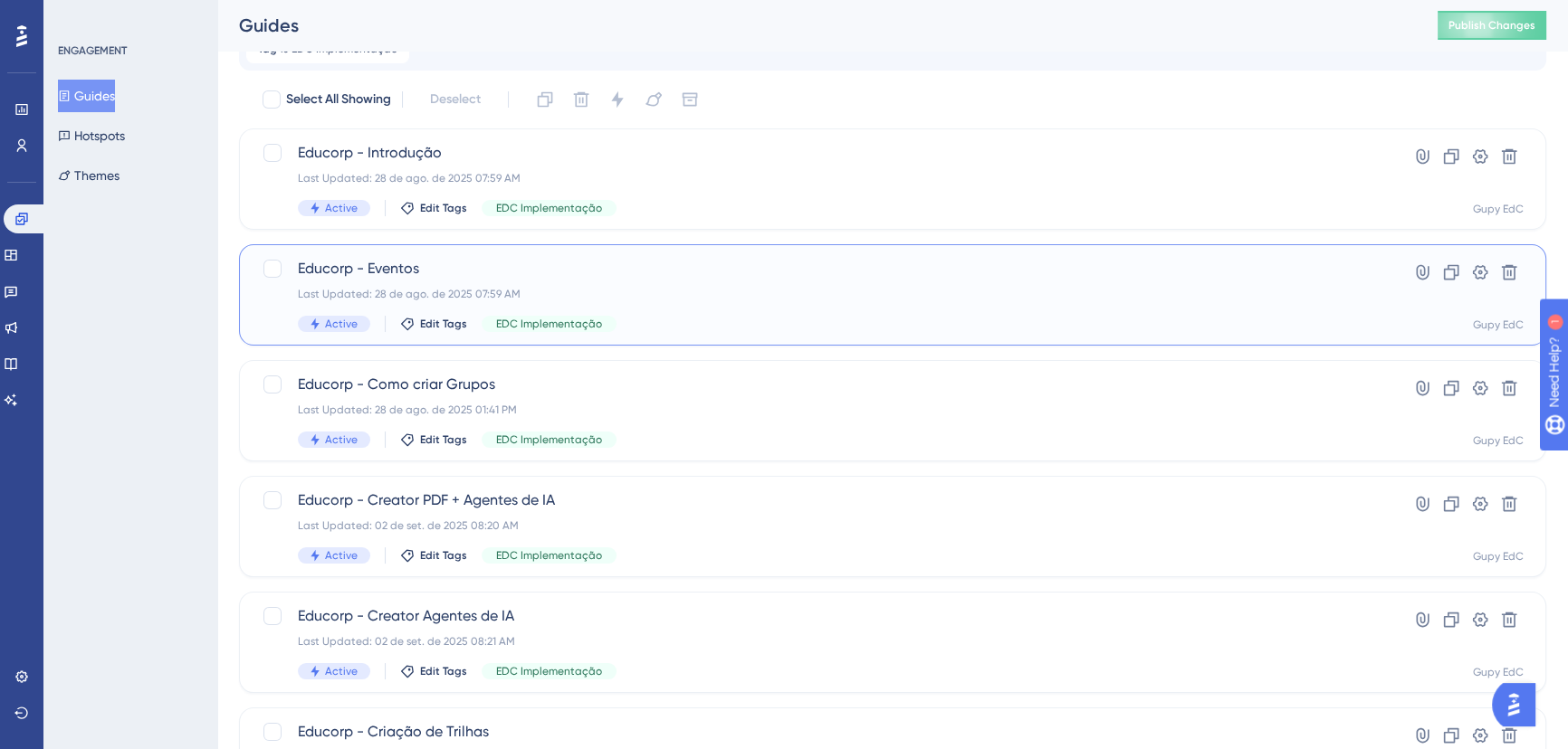
click at [650, 290] on div "Last Updated: 28 de ago. de 2025 07:59 AM" at bounding box center [820, 293] width 1044 height 14
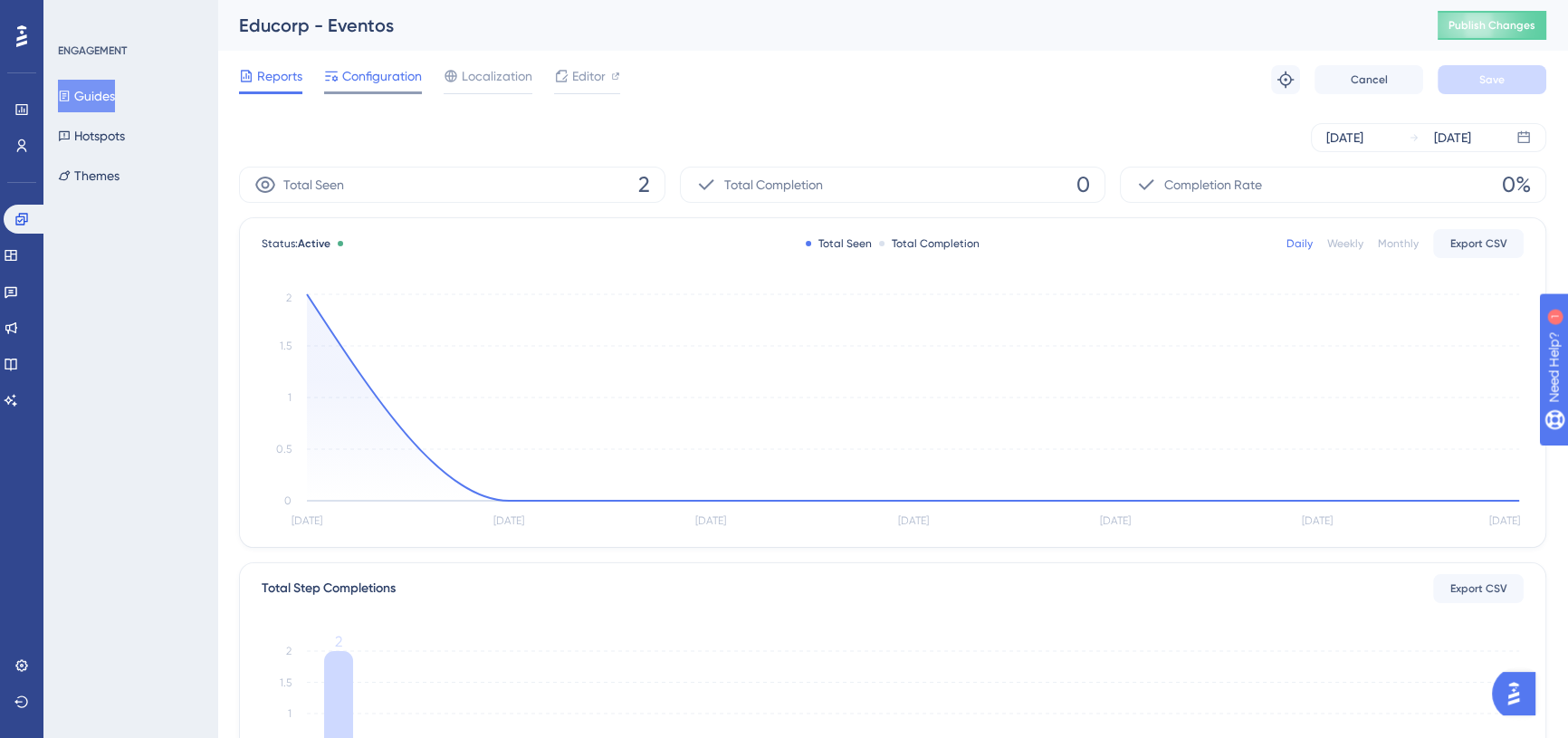
click at [343, 92] on div at bounding box center [373, 92] width 98 height 3
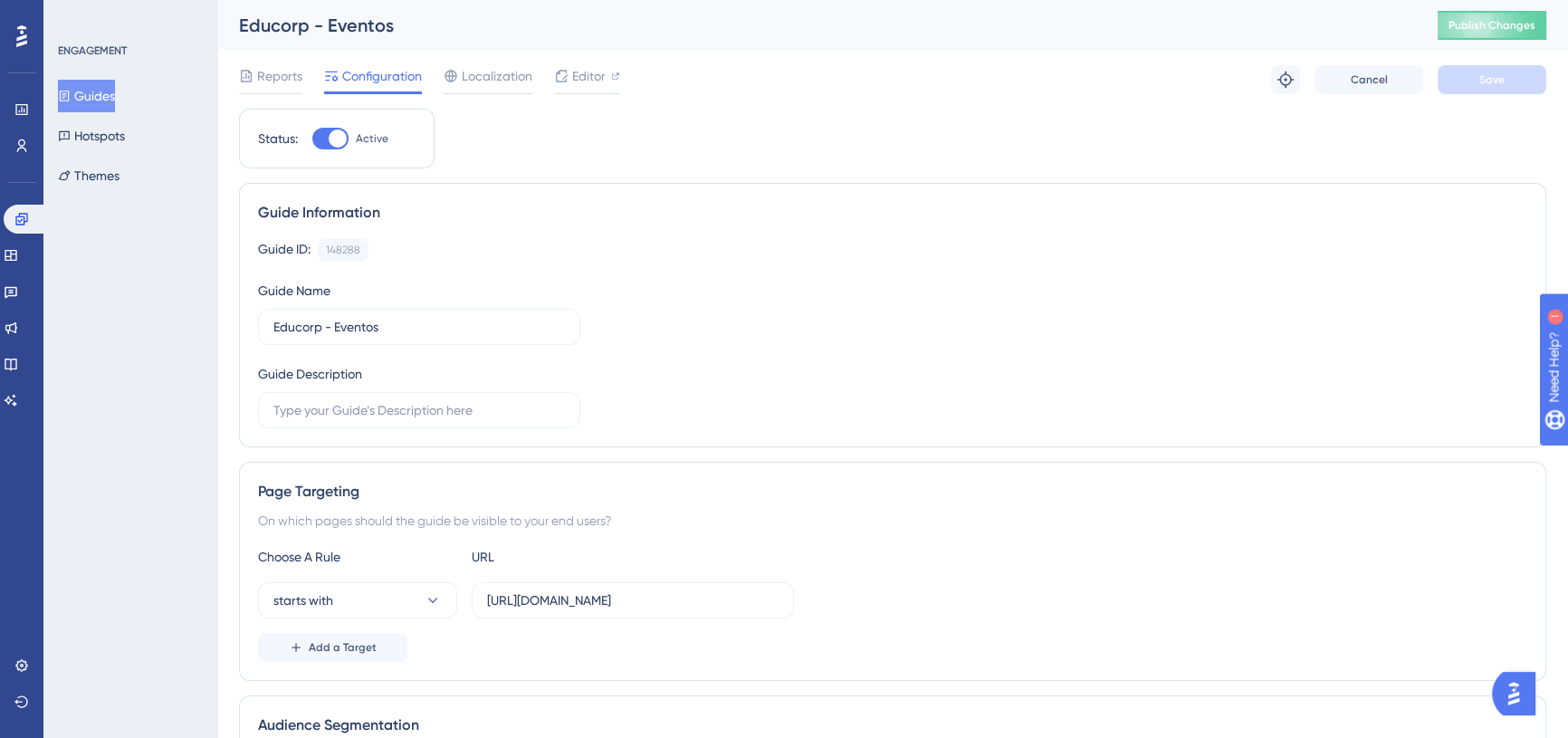
click at [342, 137] on div at bounding box center [337, 138] width 18 height 18
click at [312, 139] on input "Active" at bounding box center [311, 139] width 1 height 1
checkbox input "false"
click at [1531, 78] on button "Save" at bounding box center [1492, 79] width 108 height 29
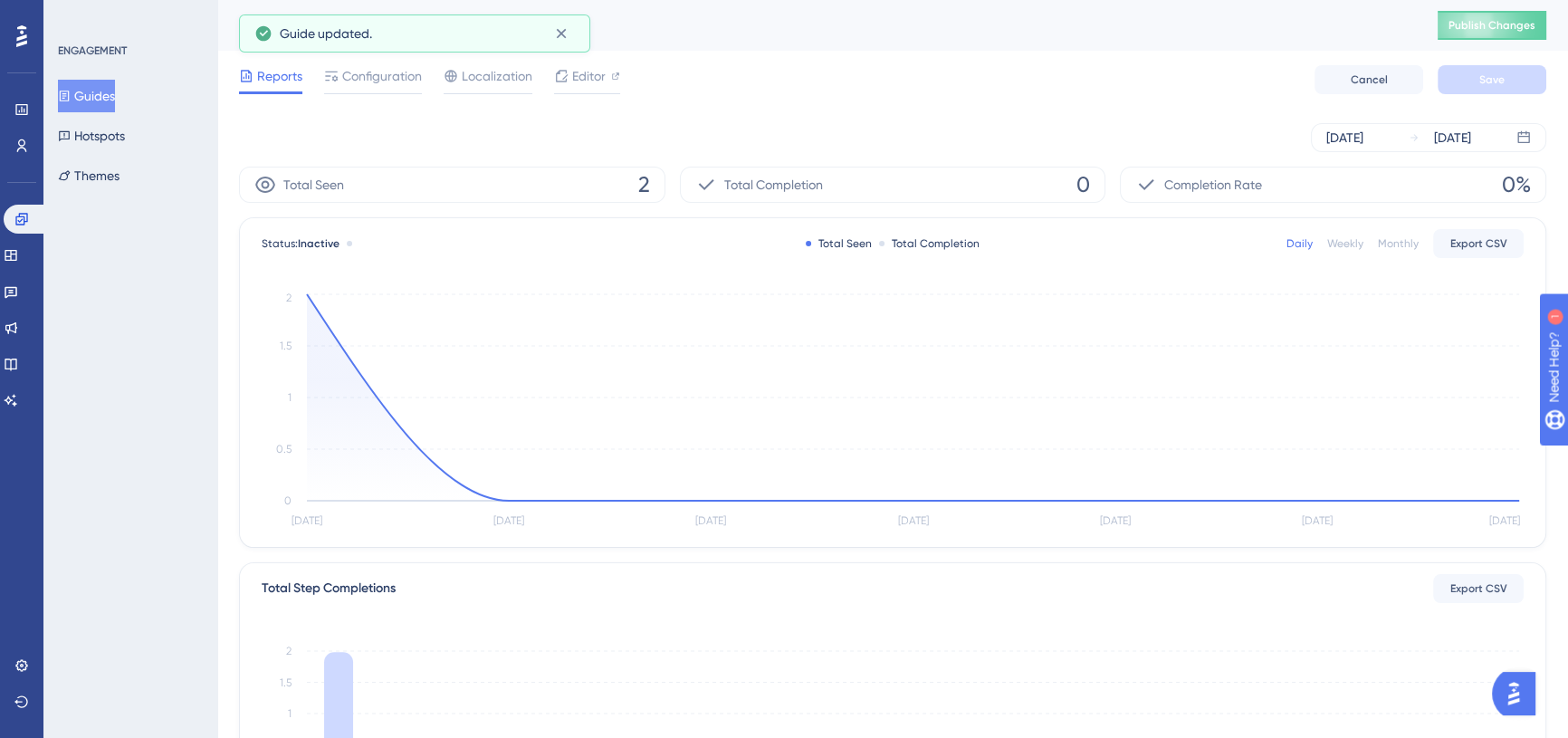
click at [281, 77] on span "Reports" at bounding box center [279, 75] width 45 height 22
click at [81, 99] on button "Guides" at bounding box center [86, 95] width 57 height 33
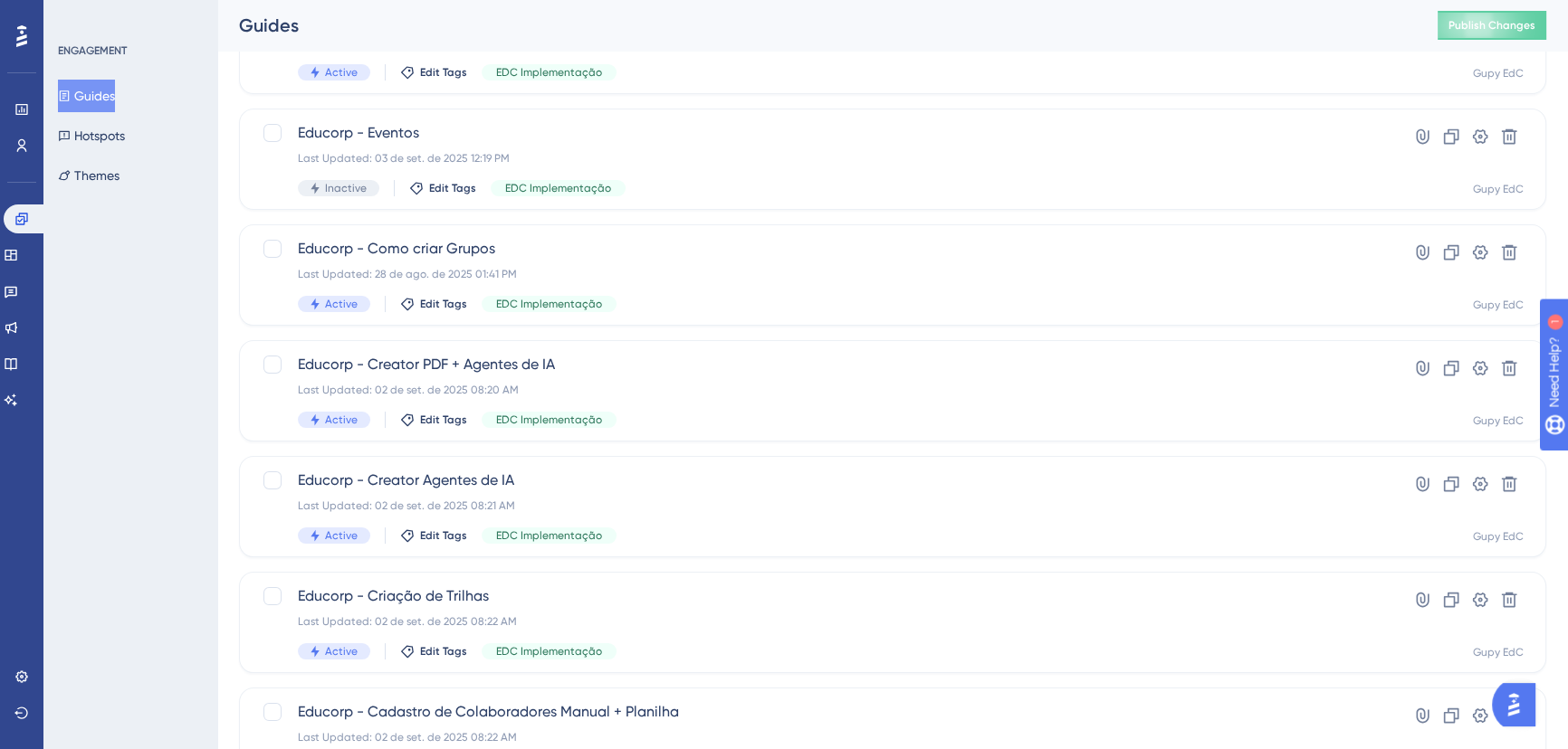
scroll to position [246, 0]
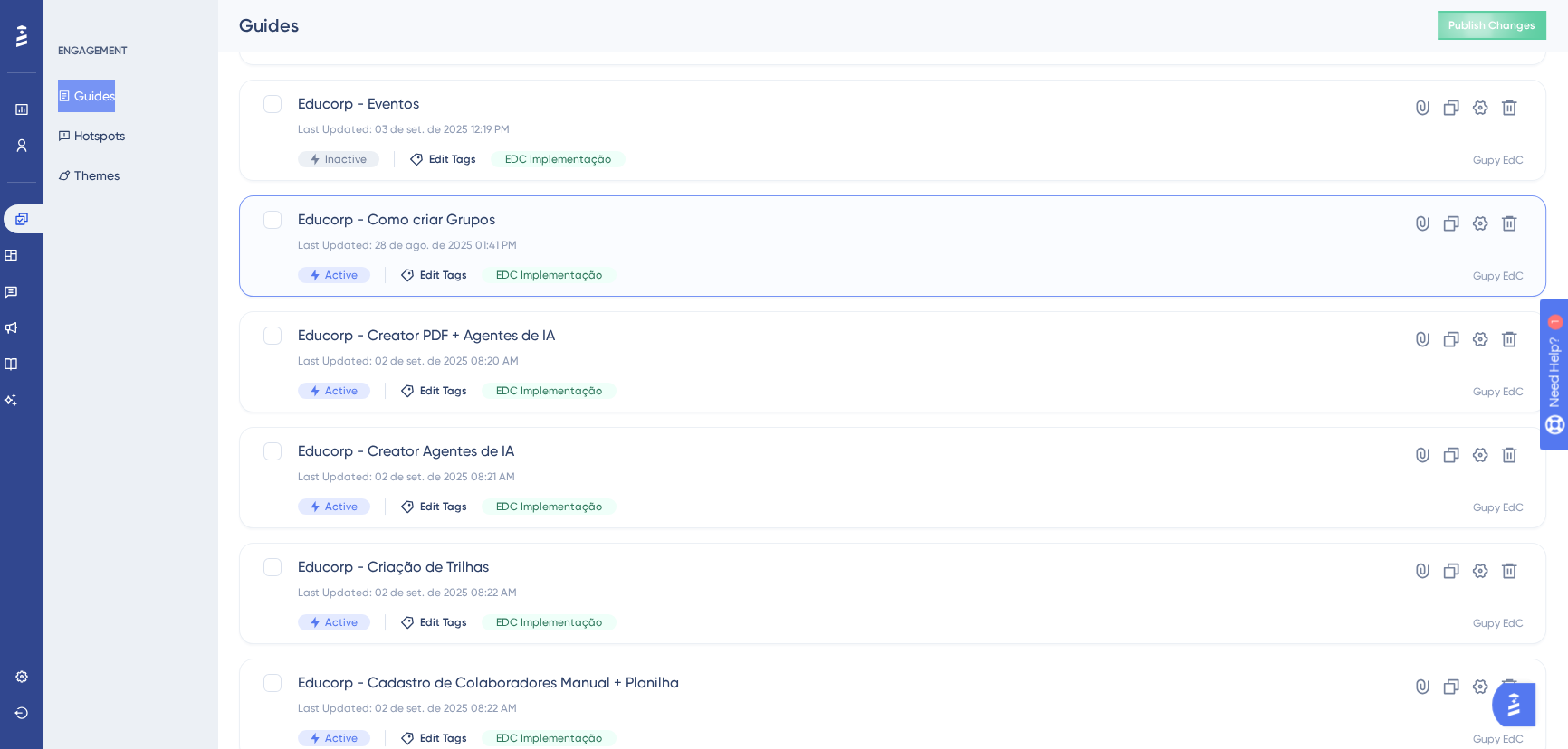
click at [699, 240] on div "Last Updated: 28 de ago. de 2025 01:41 PM" at bounding box center [820, 244] width 1044 height 14
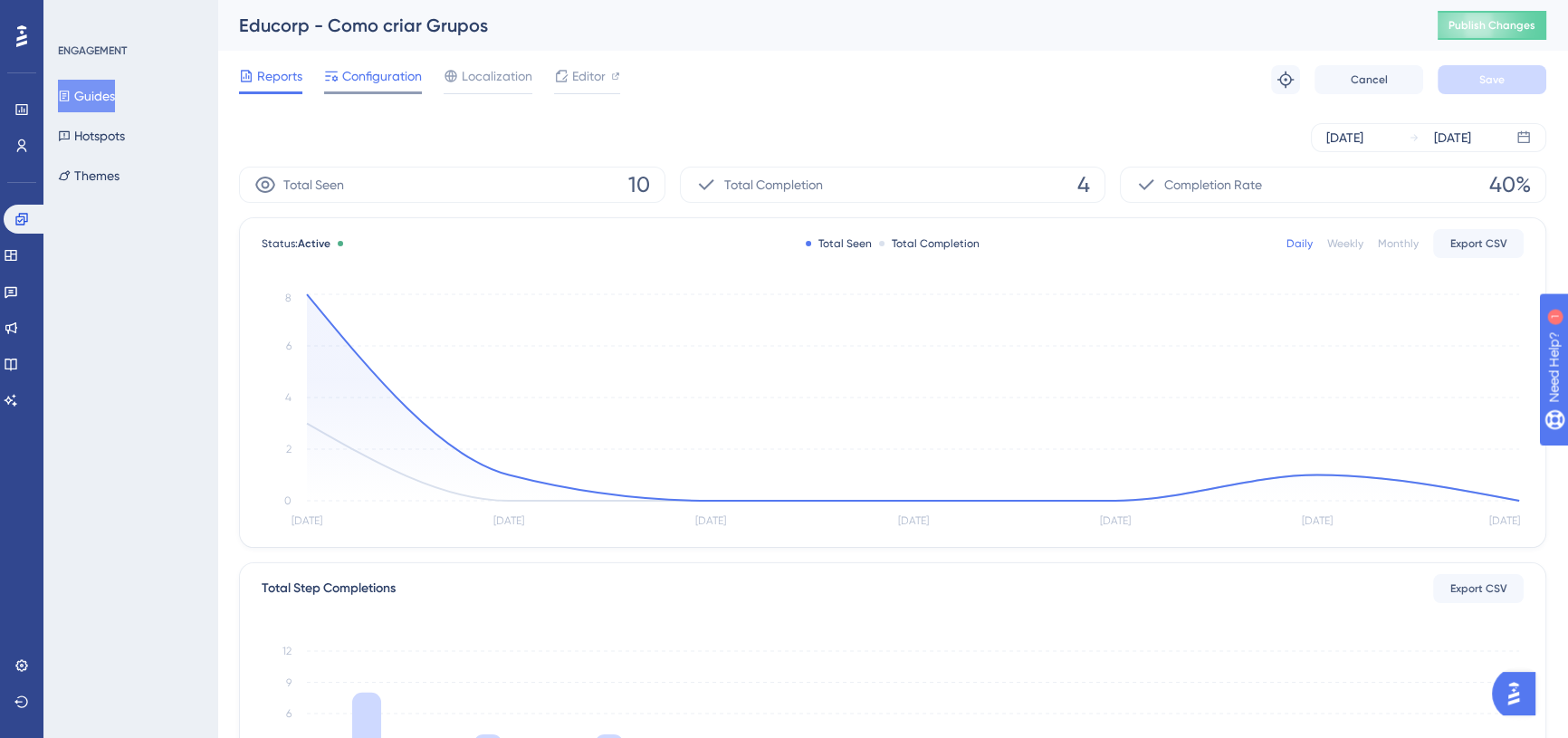
click at [376, 75] on span "Configuration" at bounding box center [382, 75] width 79 height 22
click at [115, 100] on button "Guides" at bounding box center [86, 95] width 57 height 33
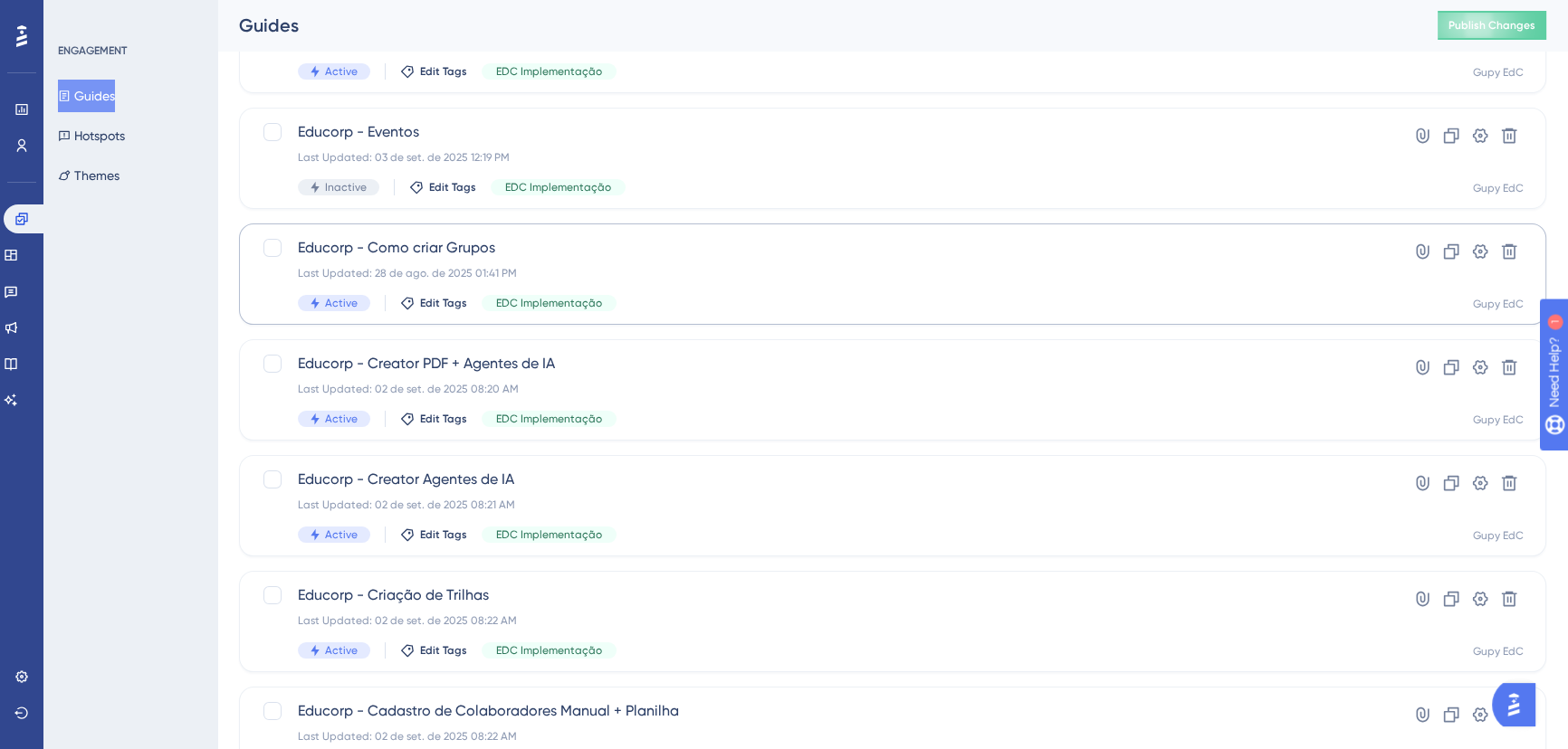
scroll to position [246, 0]
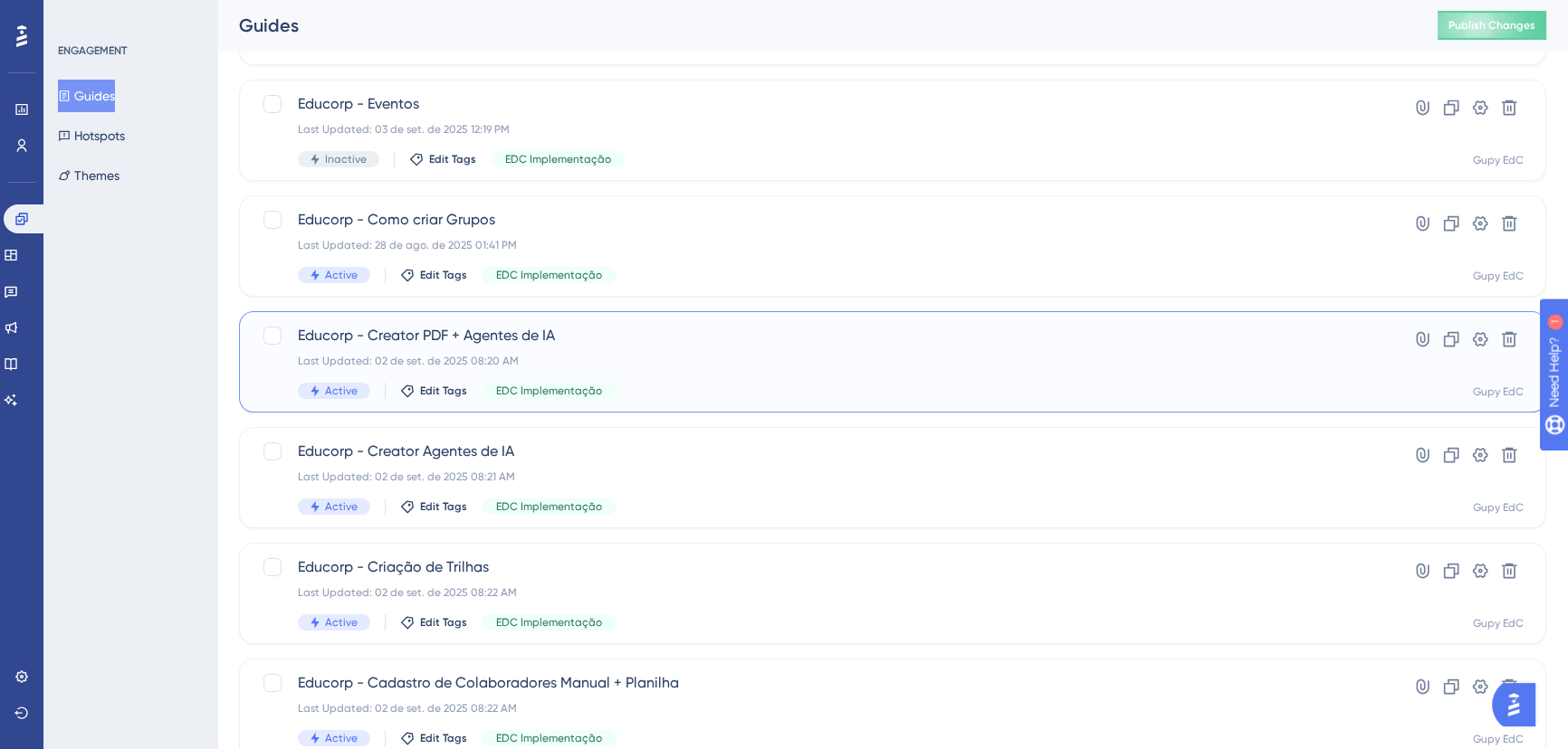
click at [657, 347] on div "Educorp - Creator PDF + Agentes de IA Last Updated: 02 de set. de 2025 08:20 AM…" at bounding box center [820, 361] width 1044 height 75
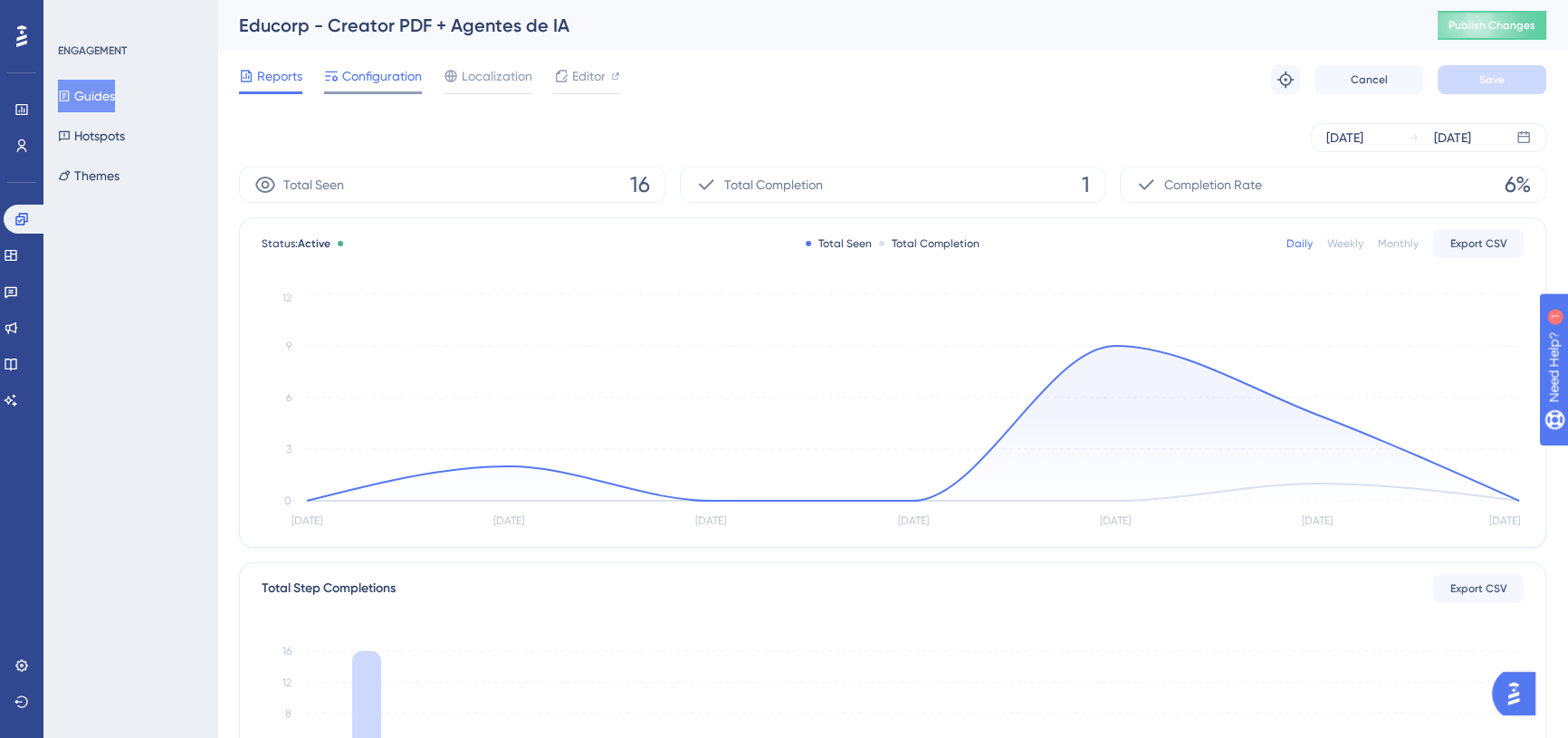
click at [359, 83] on span "Configuration" at bounding box center [382, 75] width 79 height 22
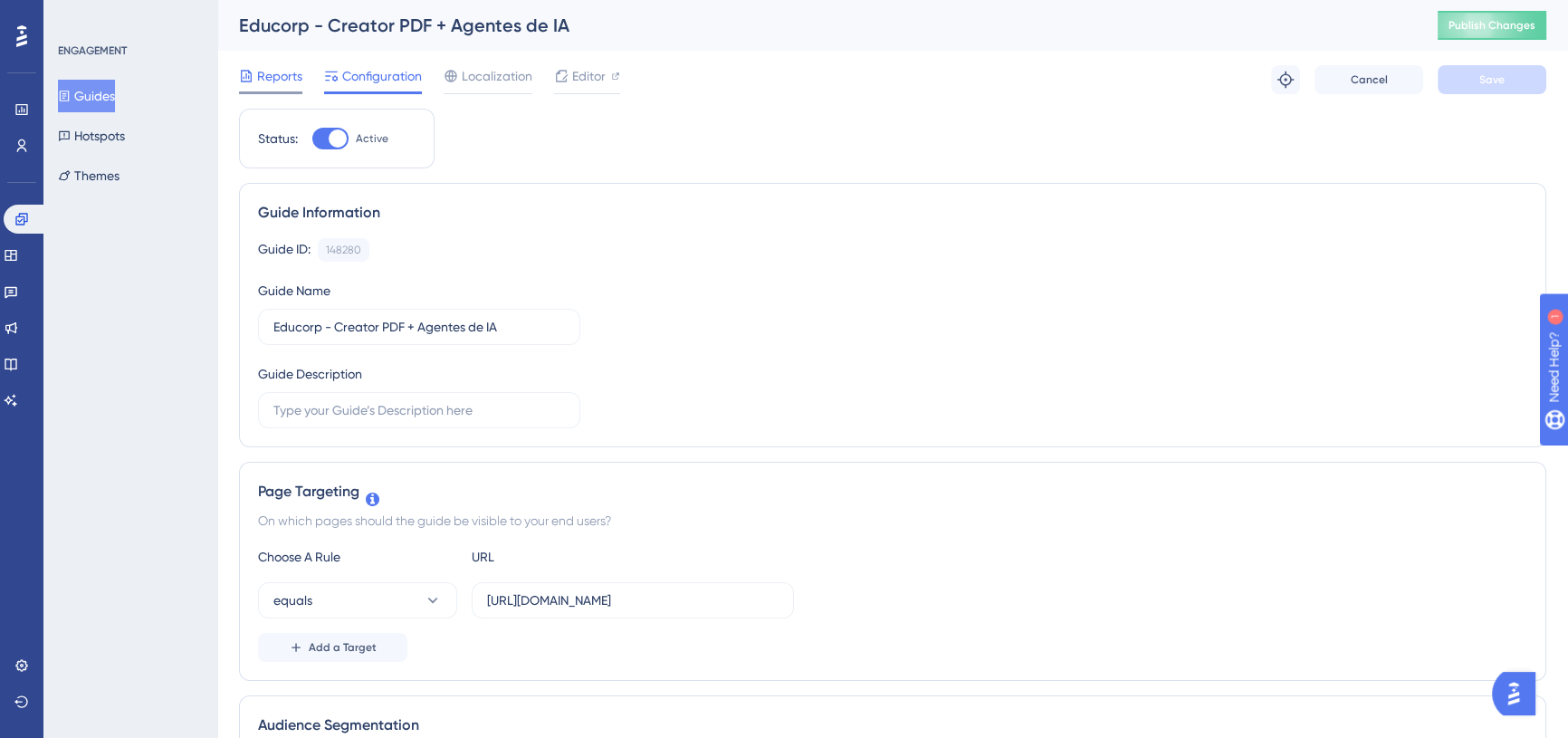
click at [277, 74] on span "Reports" at bounding box center [279, 75] width 45 height 22
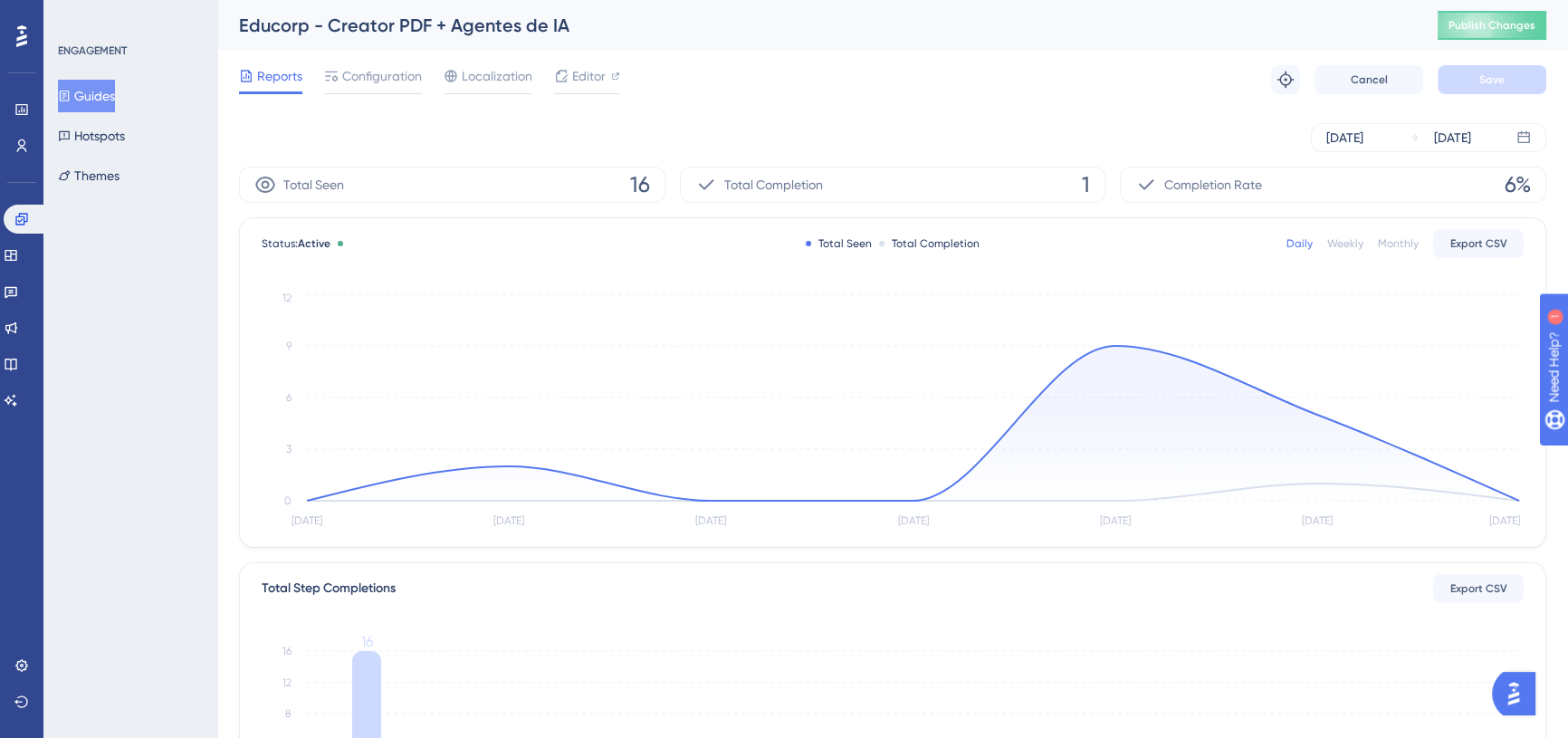
click at [104, 101] on button "Guides" at bounding box center [86, 95] width 57 height 33
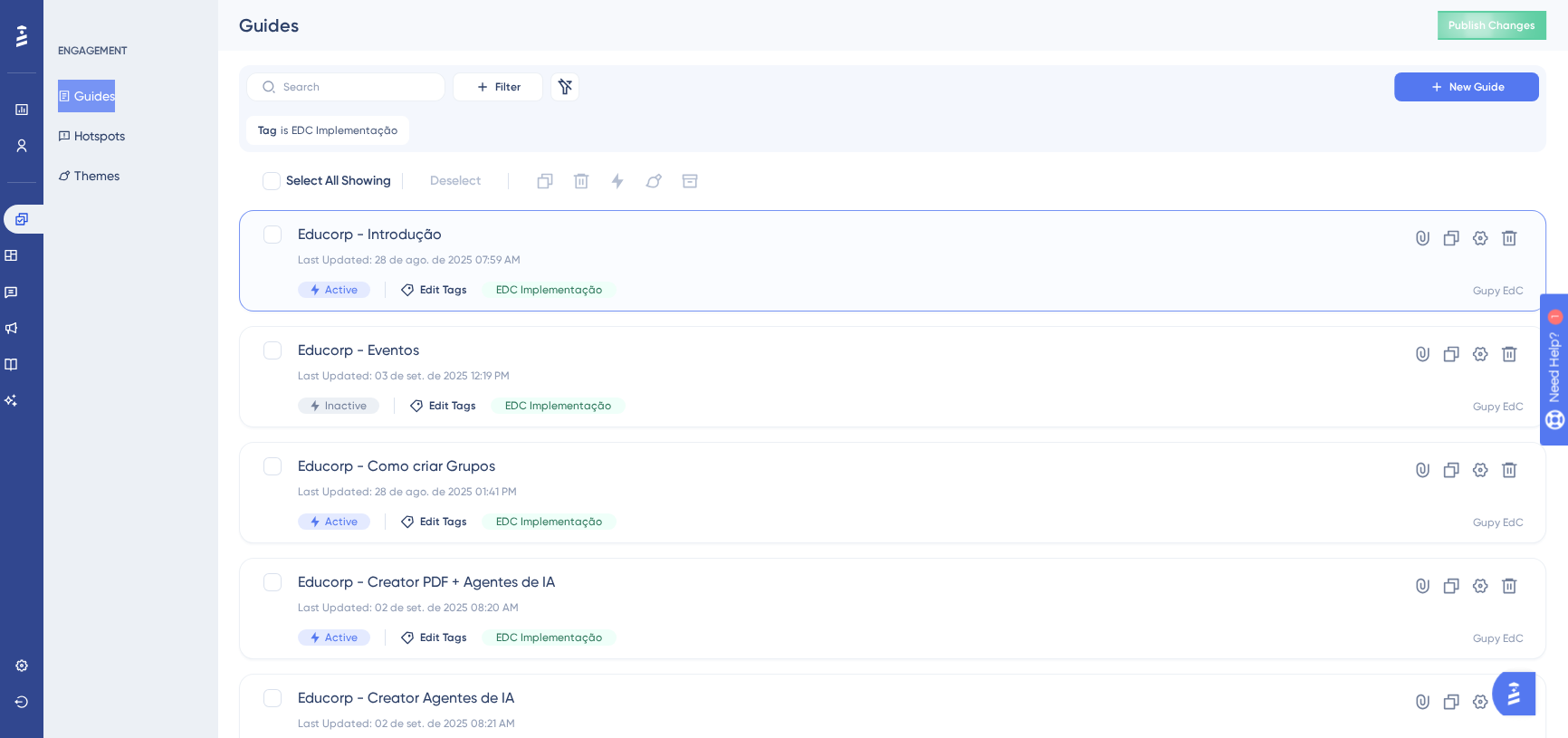
click at [685, 253] on div "Last Updated: 28 de ago. de 2025 07:59 AM" at bounding box center [820, 260] width 1044 height 14
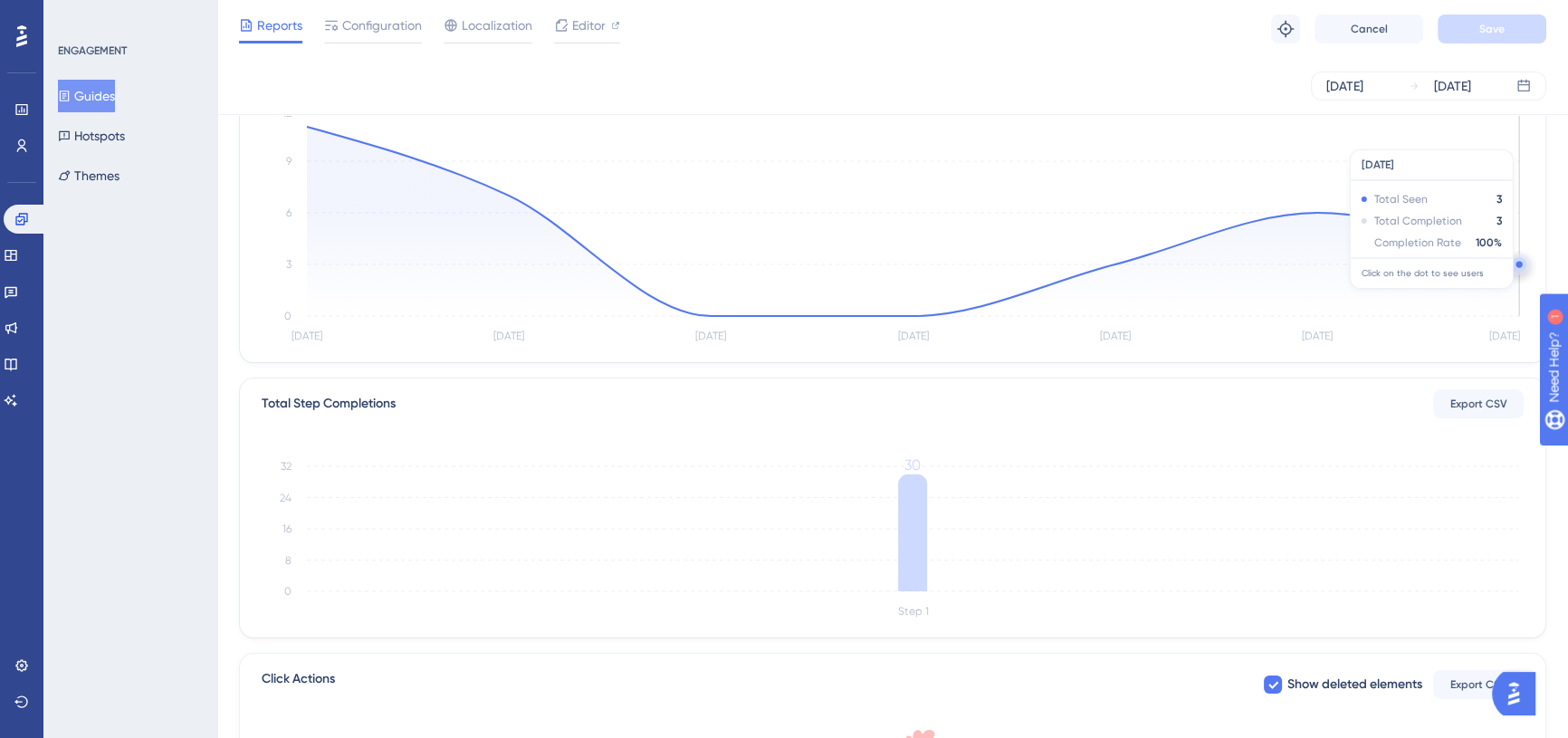
scroll to position [81, 0]
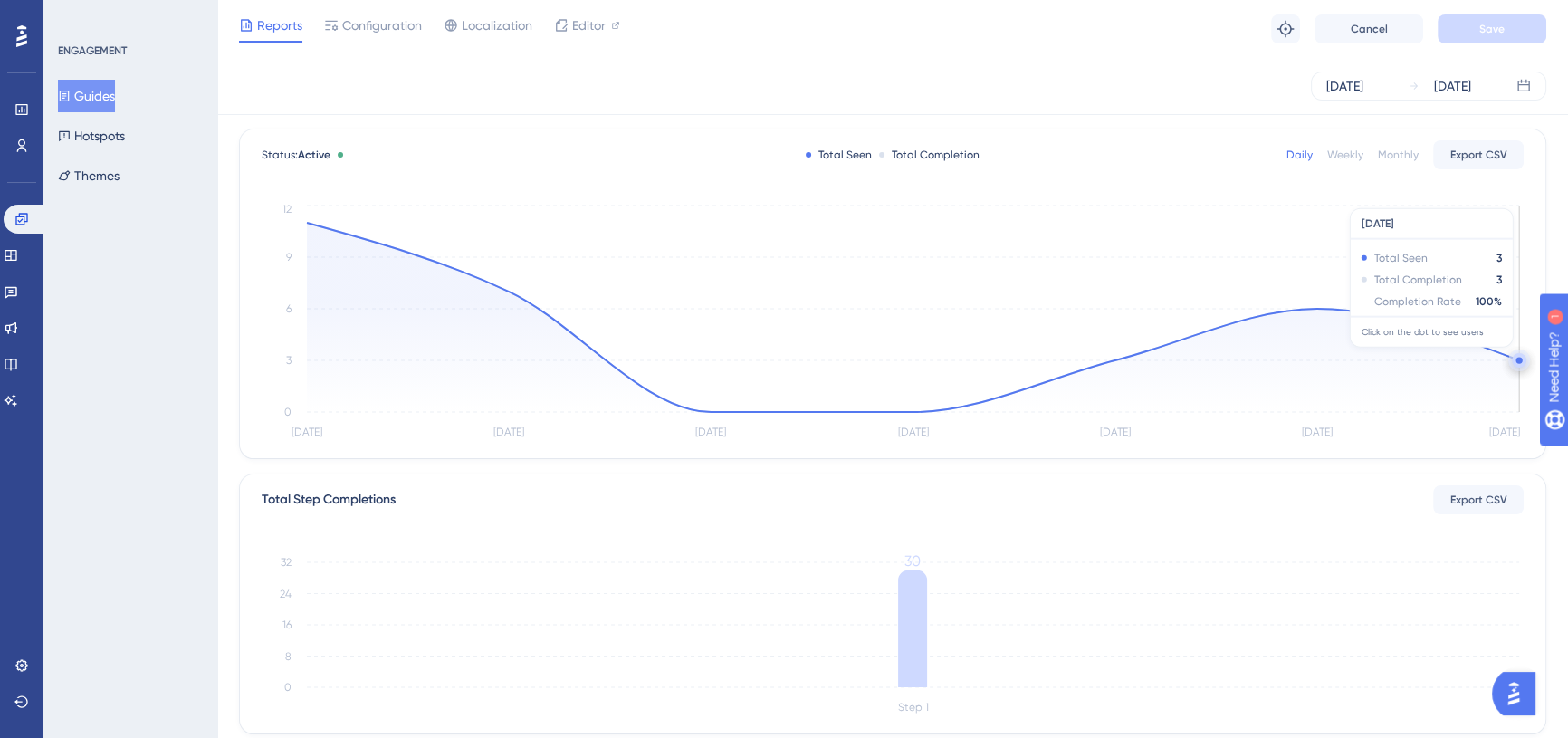
click at [1512, 355] on circle at bounding box center [1518, 360] width 14 height 14
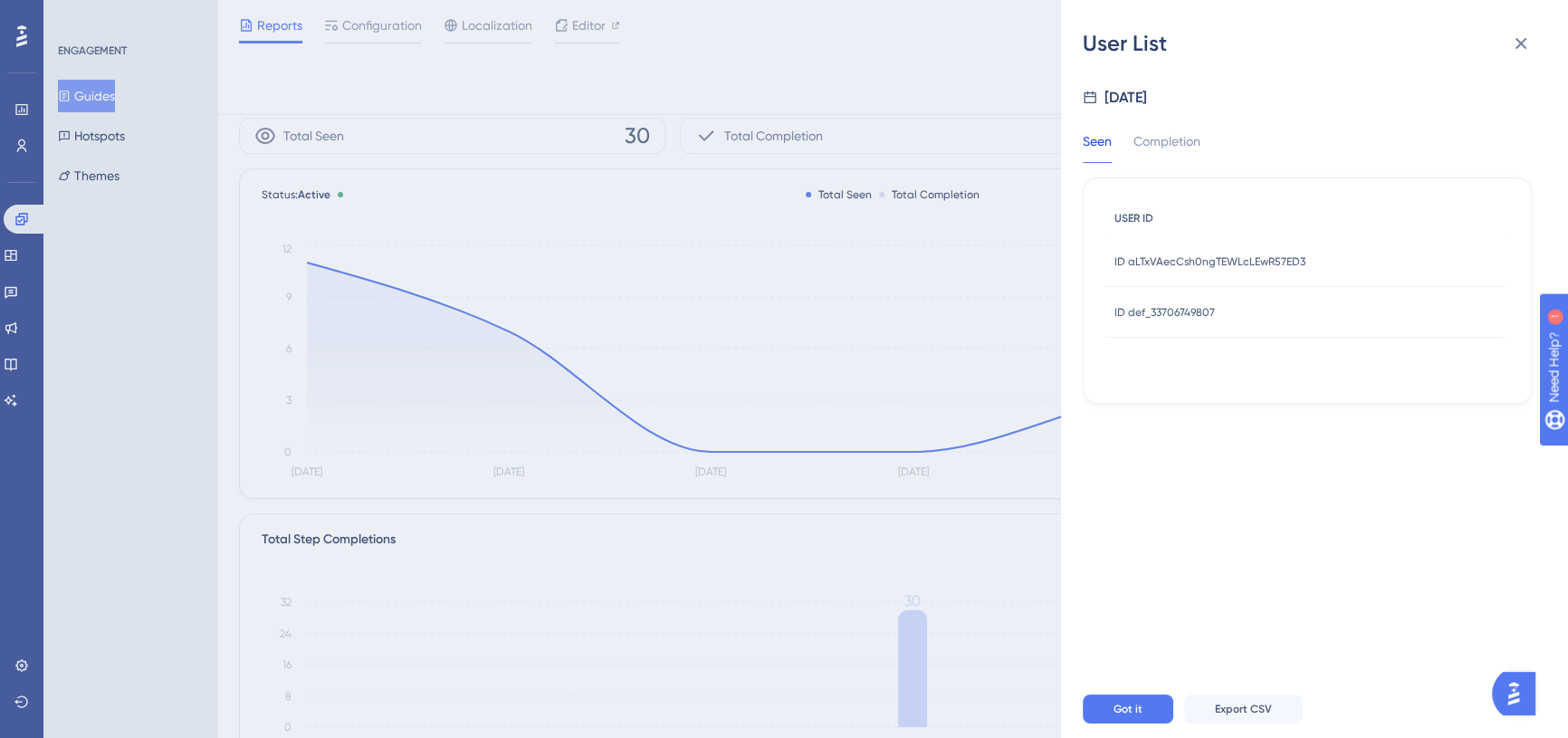
scroll to position [0, 0]
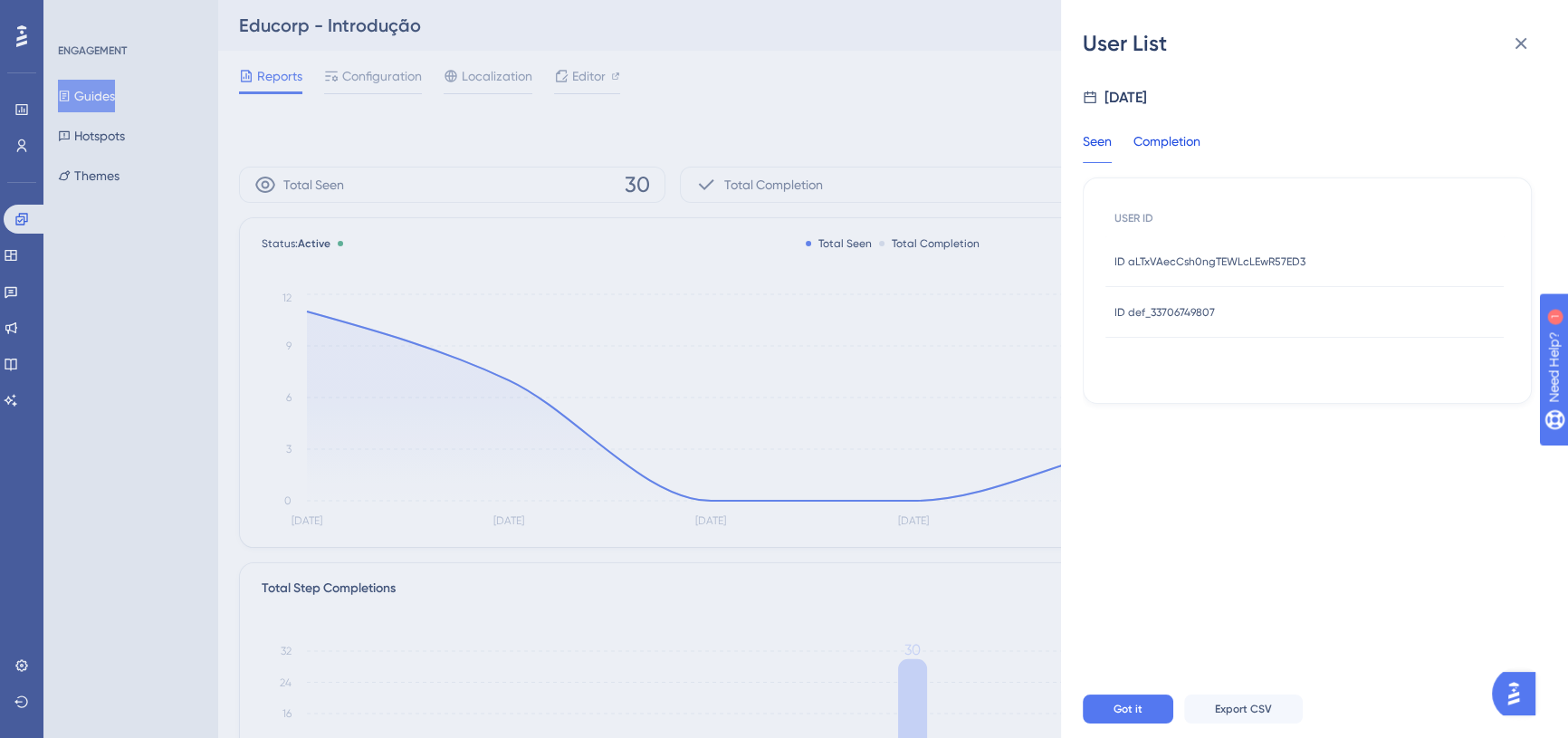
click at [1168, 153] on div "Completion" at bounding box center [1166, 146] width 67 height 33
click at [1511, 42] on icon at bounding box center [1520, 43] width 22 height 22
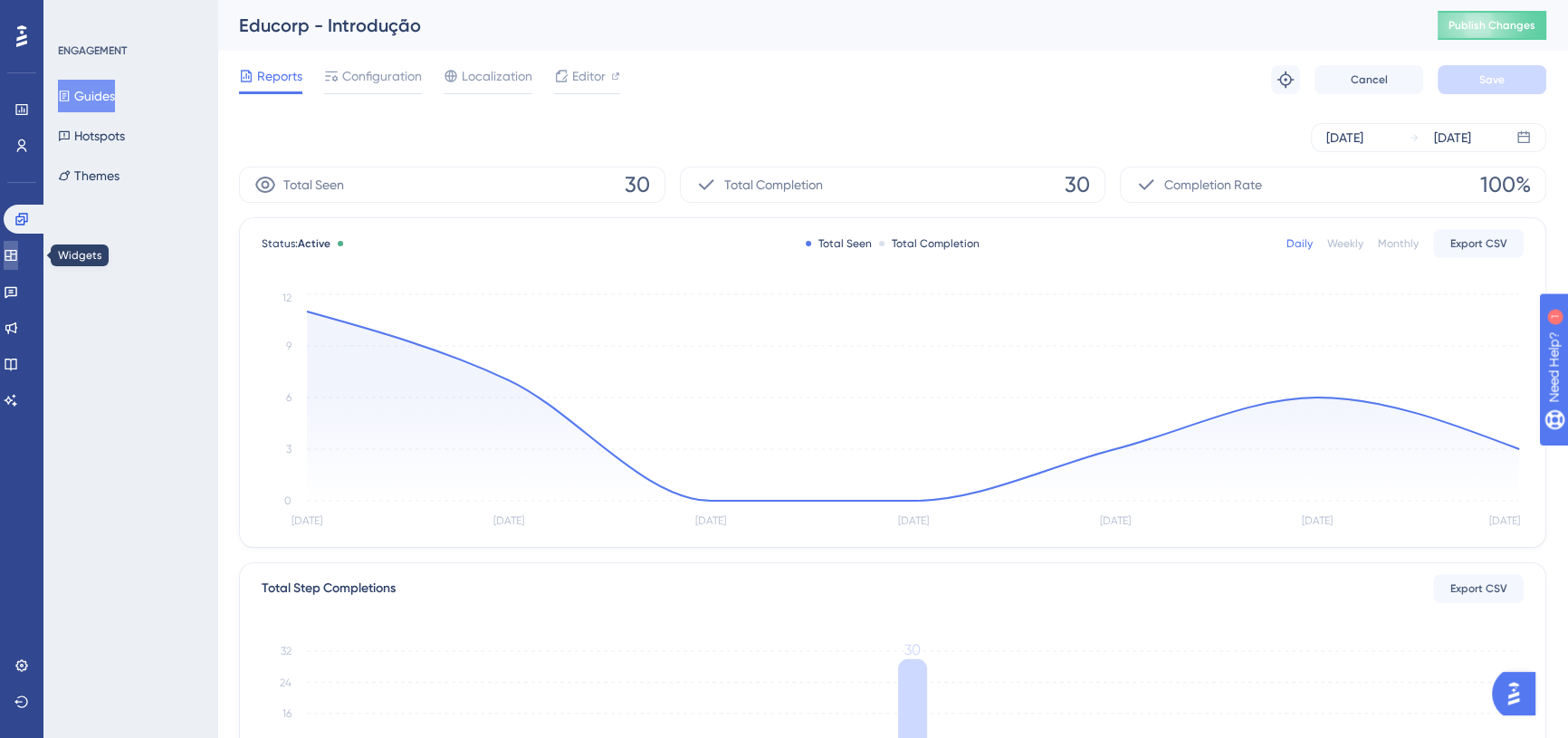
click at [18, 263] on link at bounding box center [10, 255] width 14 height 29
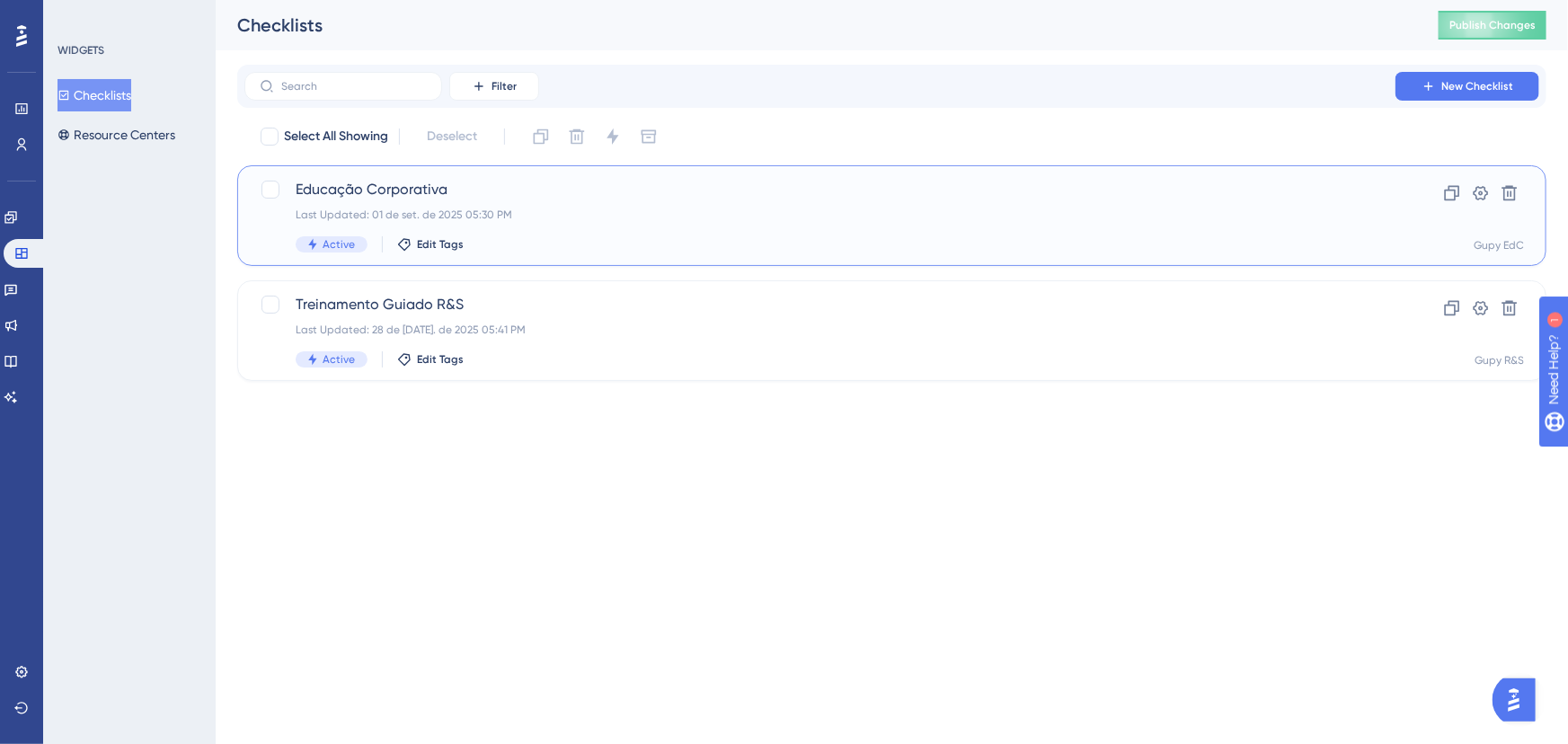
click at [737, 211] on div "Last Updated: 01 de set. de 2025 05:30 PM" at bounding box center [821, 215] width 1049 height 14
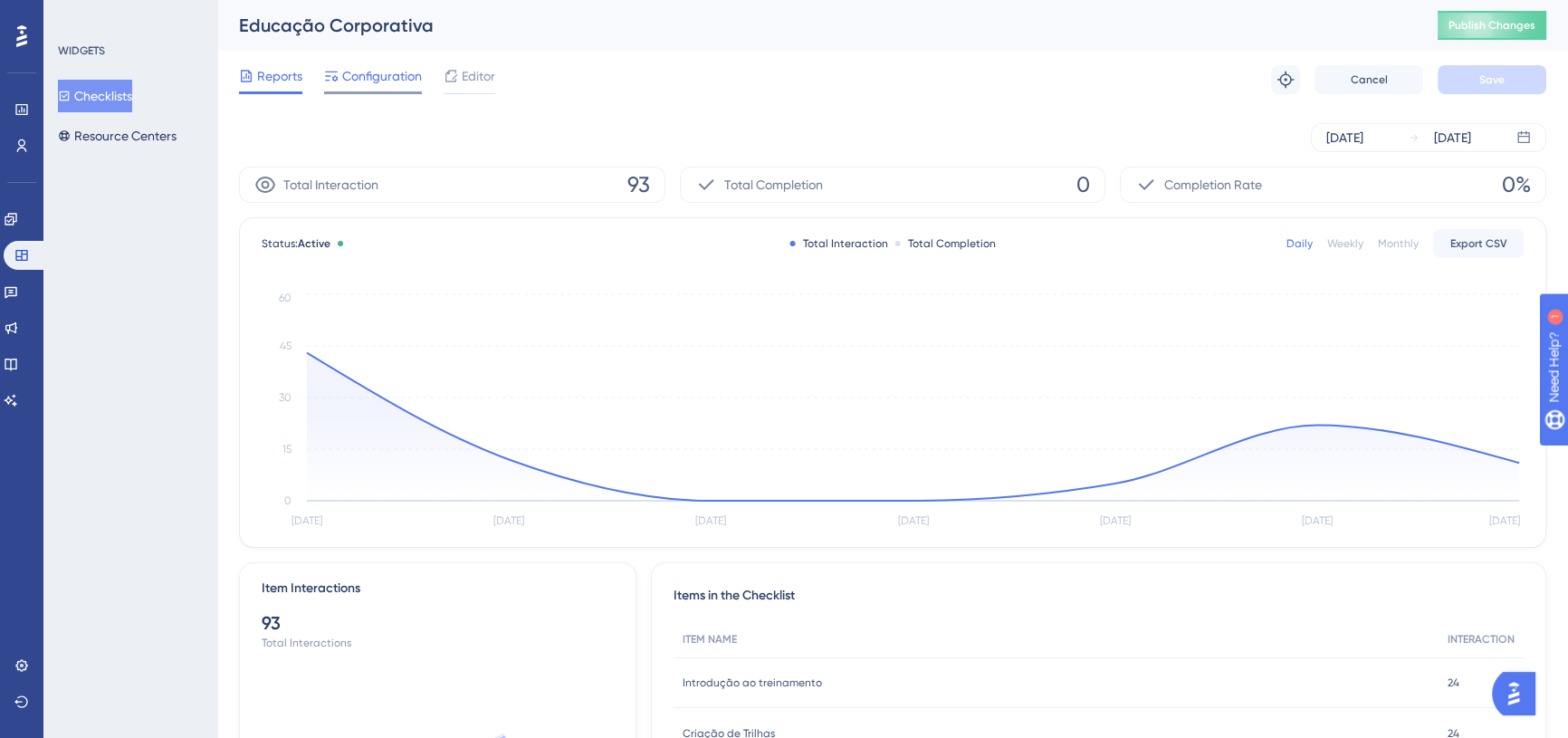
click at [362, 83] on span "Configuration" at bounding box center [382, 75] width 79 height 22
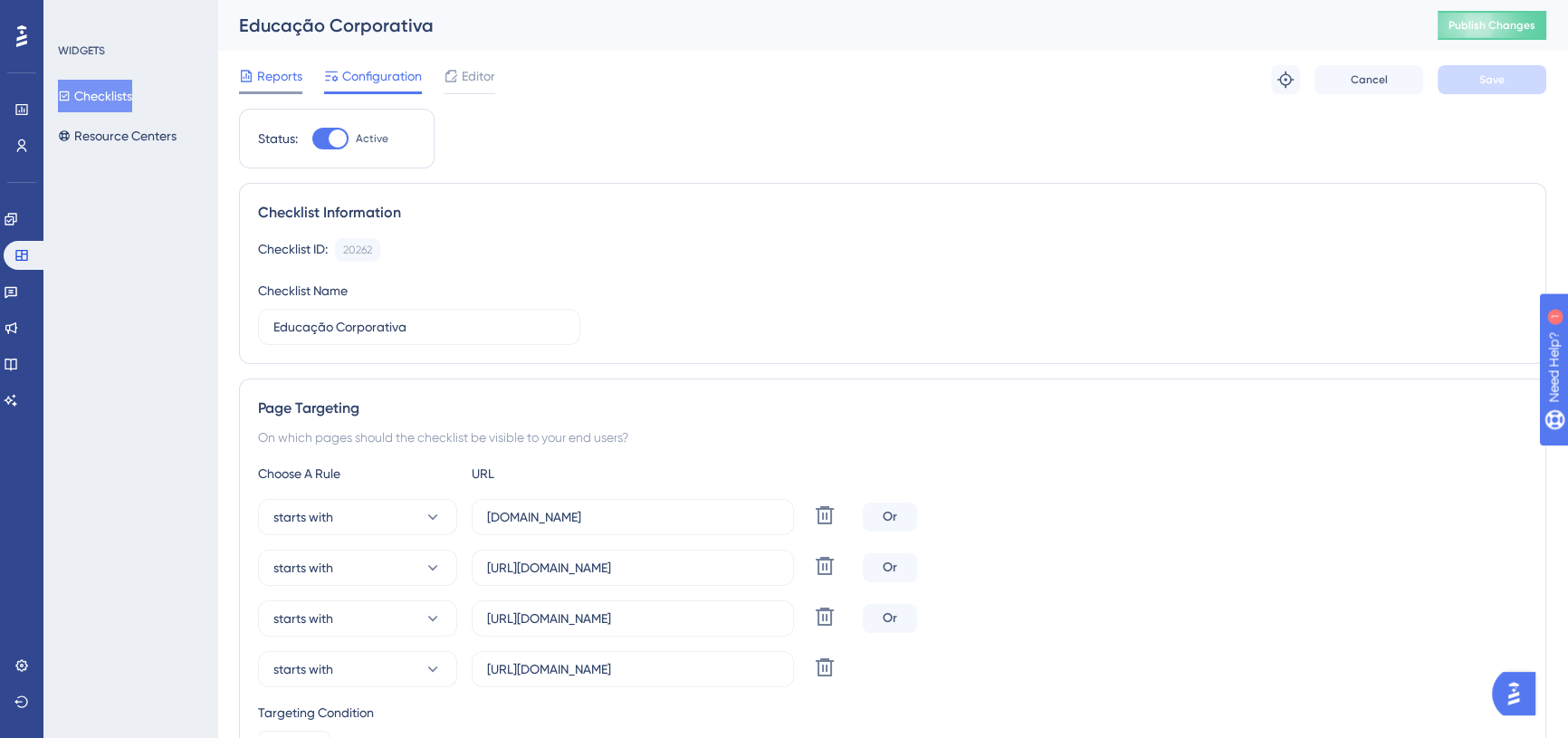
click at [288, 76] on span "Reports" at bounding box center [279, 75] width 45 height 22
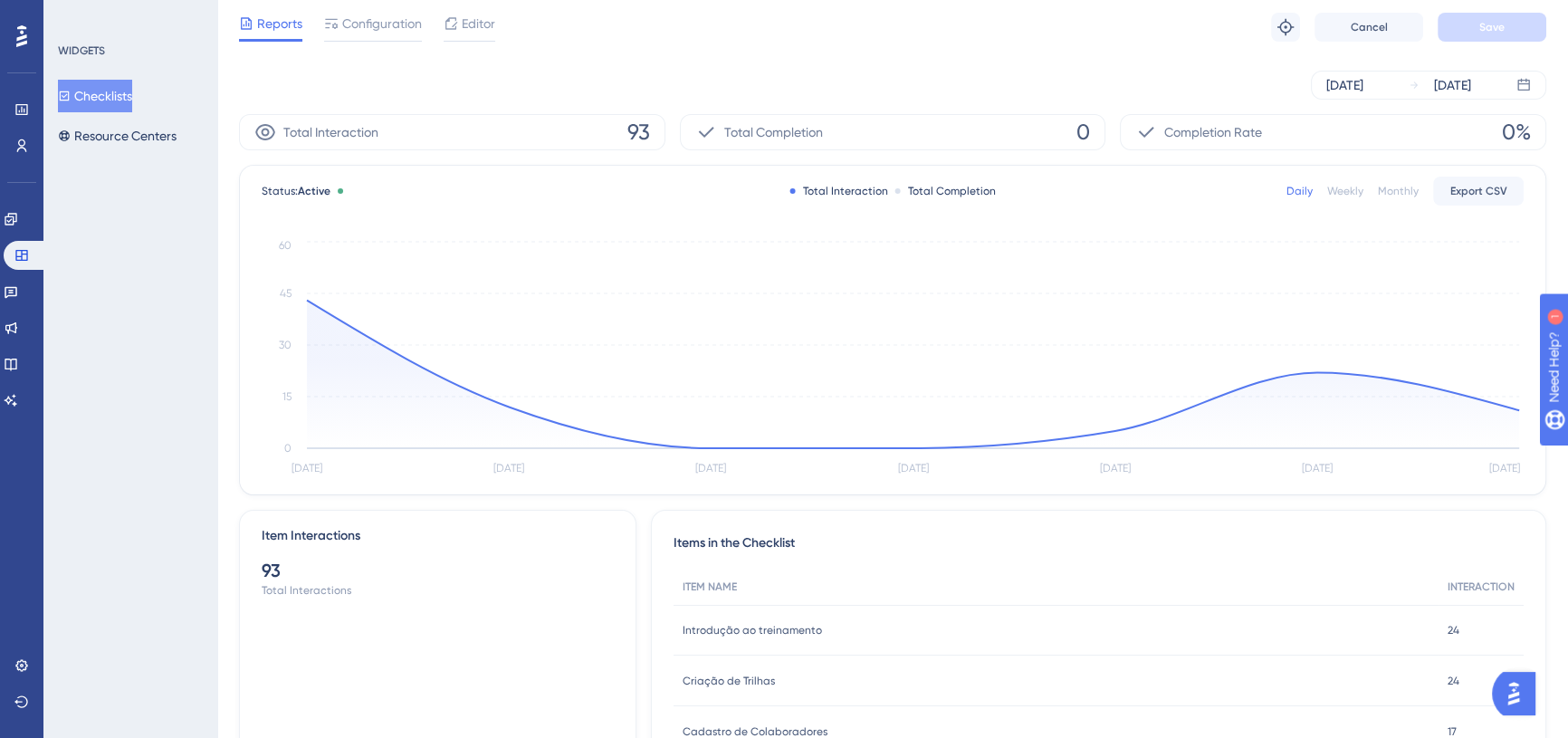
scroll to position [81, 0]
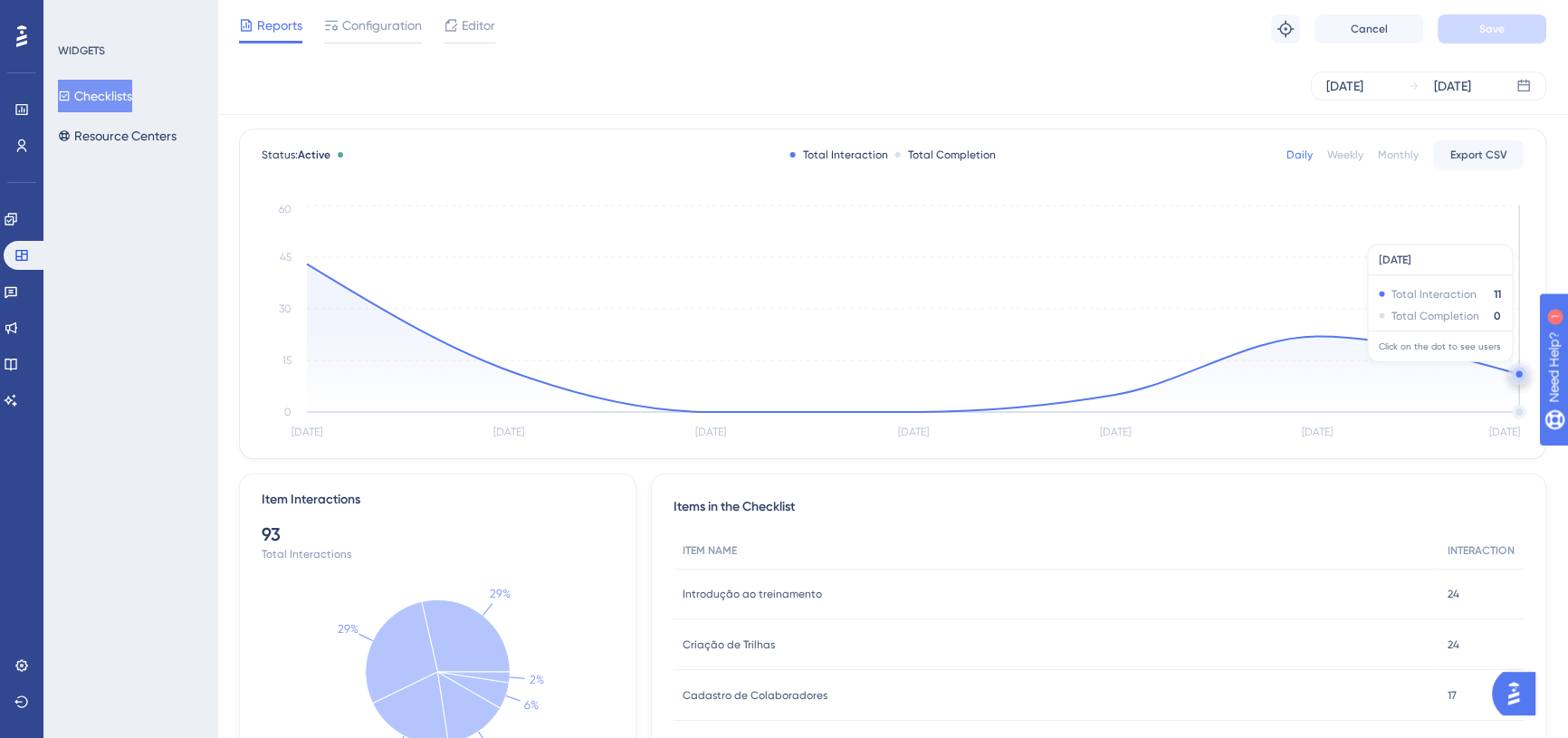
click at [1516, 369] on circle at bounding box center [1518, 374] width 14 height 14
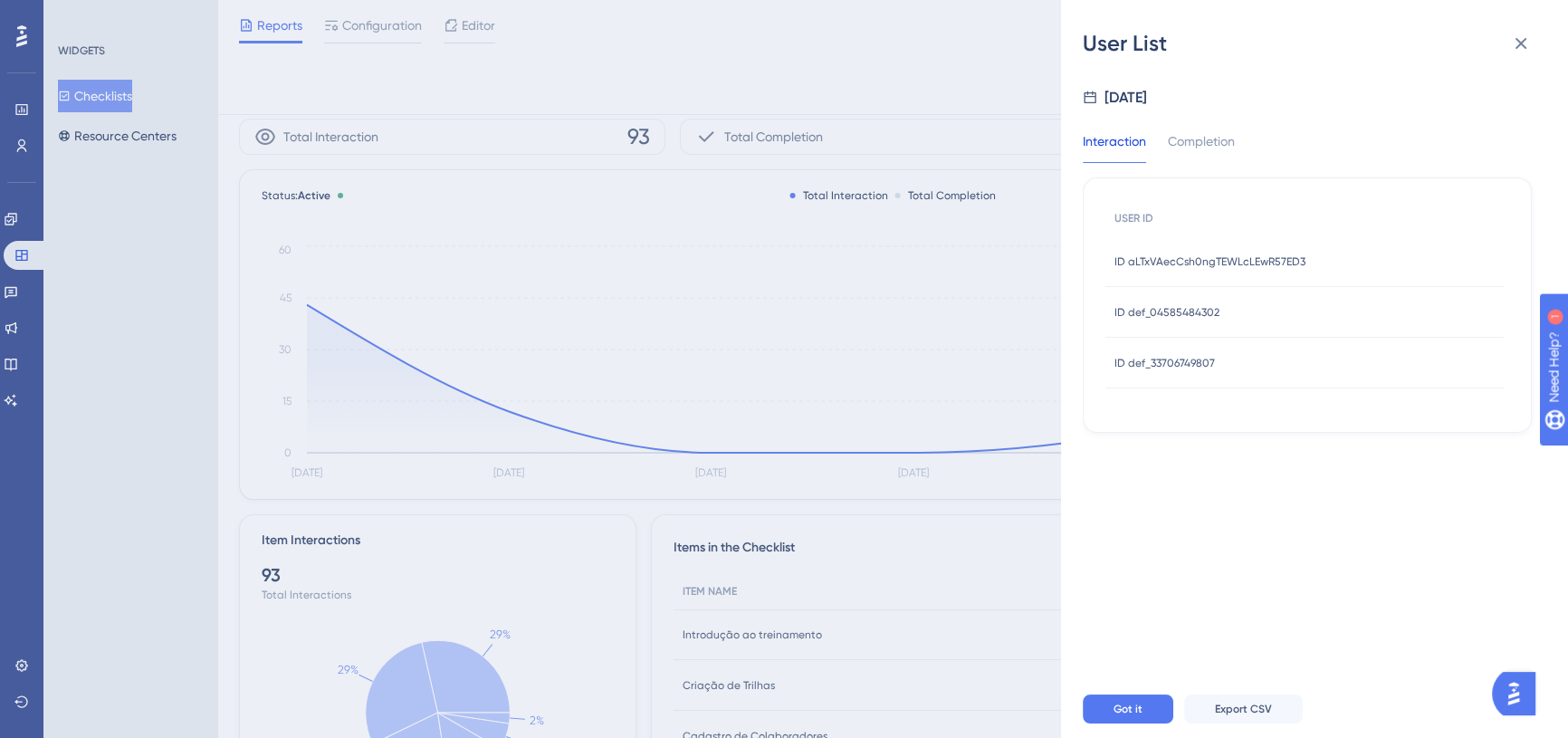
scroll to position [40, 0]
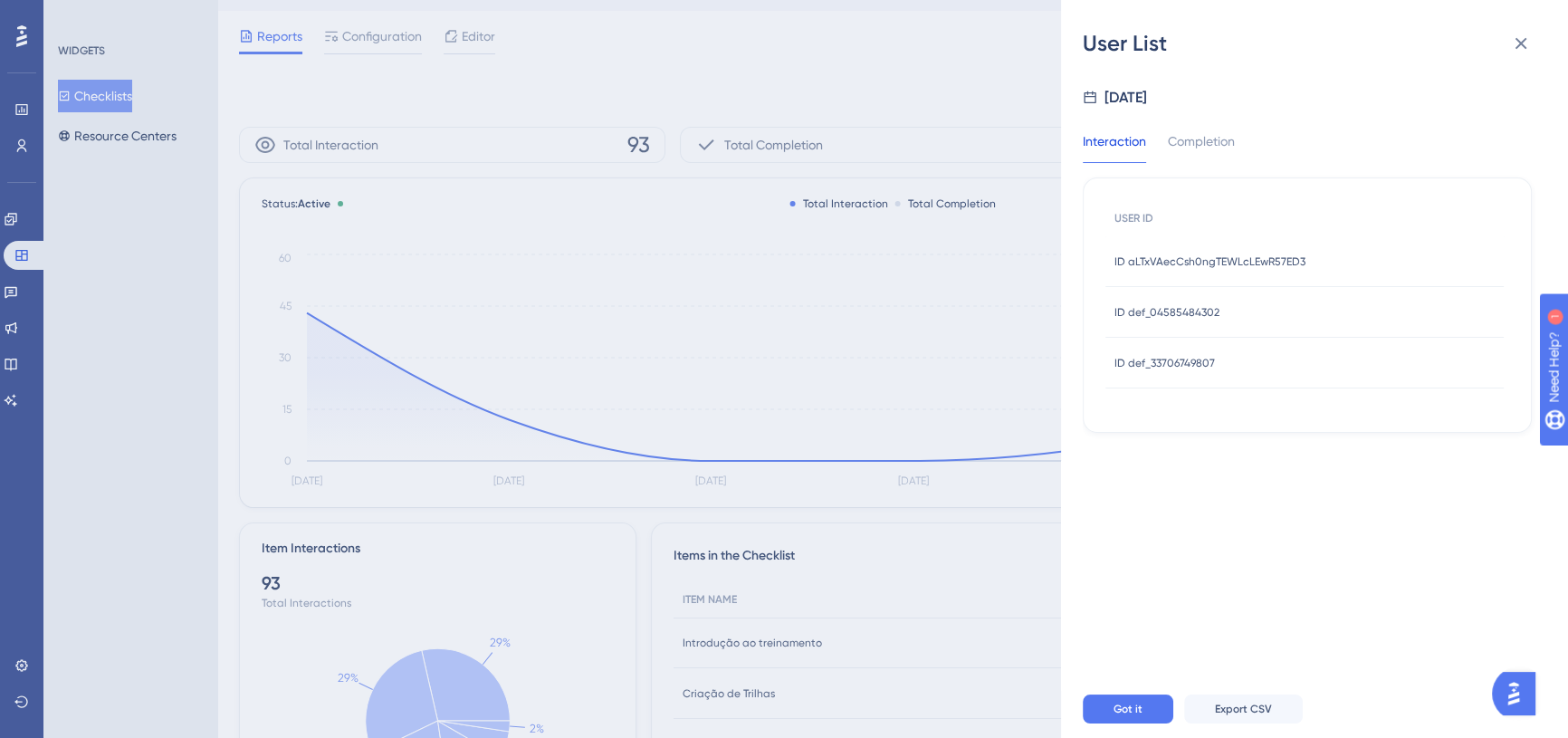
click at [1143, 260] on span "ID aLTxVAecCsh0ngTEWLcLEwR57ED3" at bounding box center [1209, 261] width 191 height 14
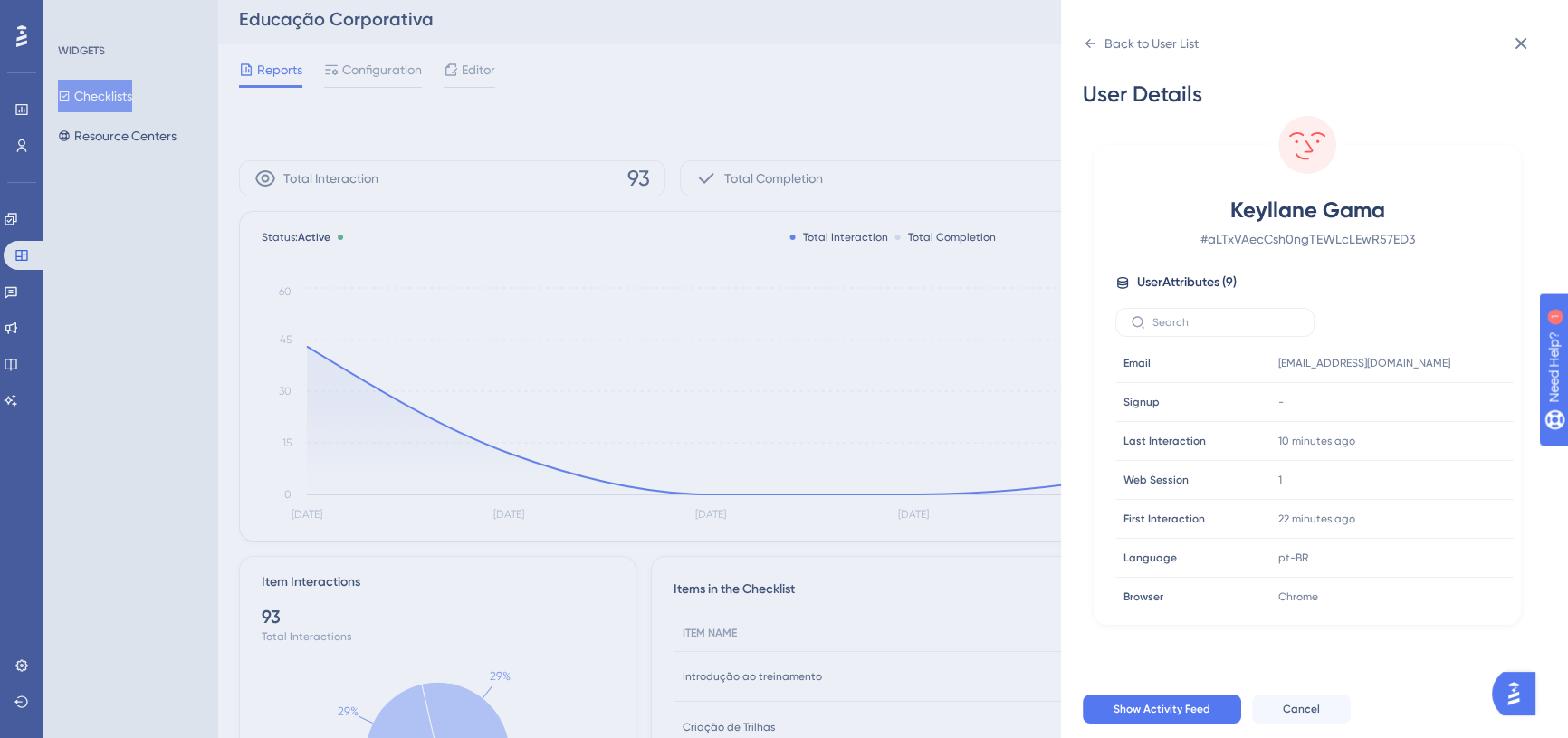
scroll to position [0, 0]
click at [1093, 48] on icon at bounding box center [1089, 42] width 14 height 14
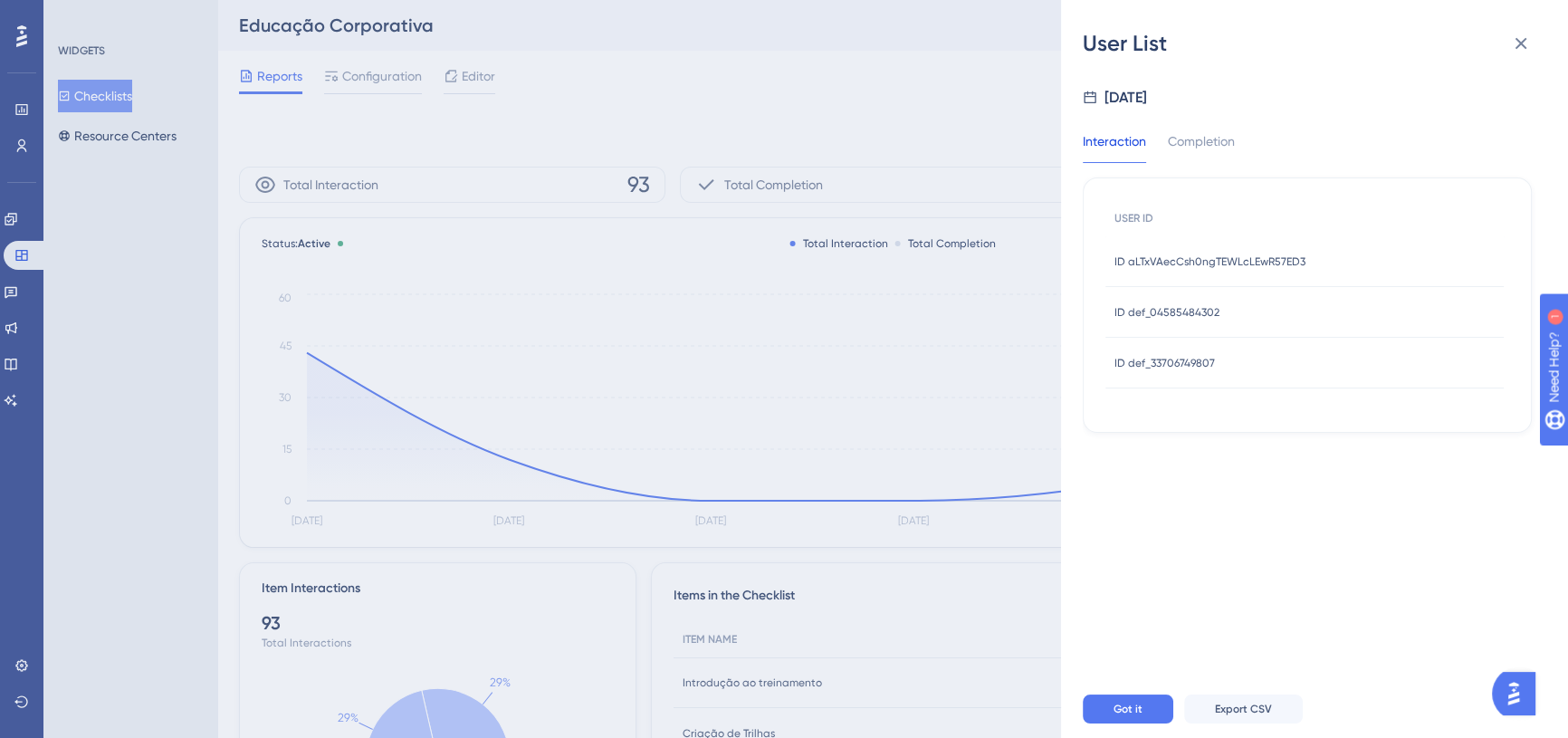
click at [1288, 321] on div "ID def_04585484302 ID def_04585484302" at bounding box center [1304, 312] width 398 height 51
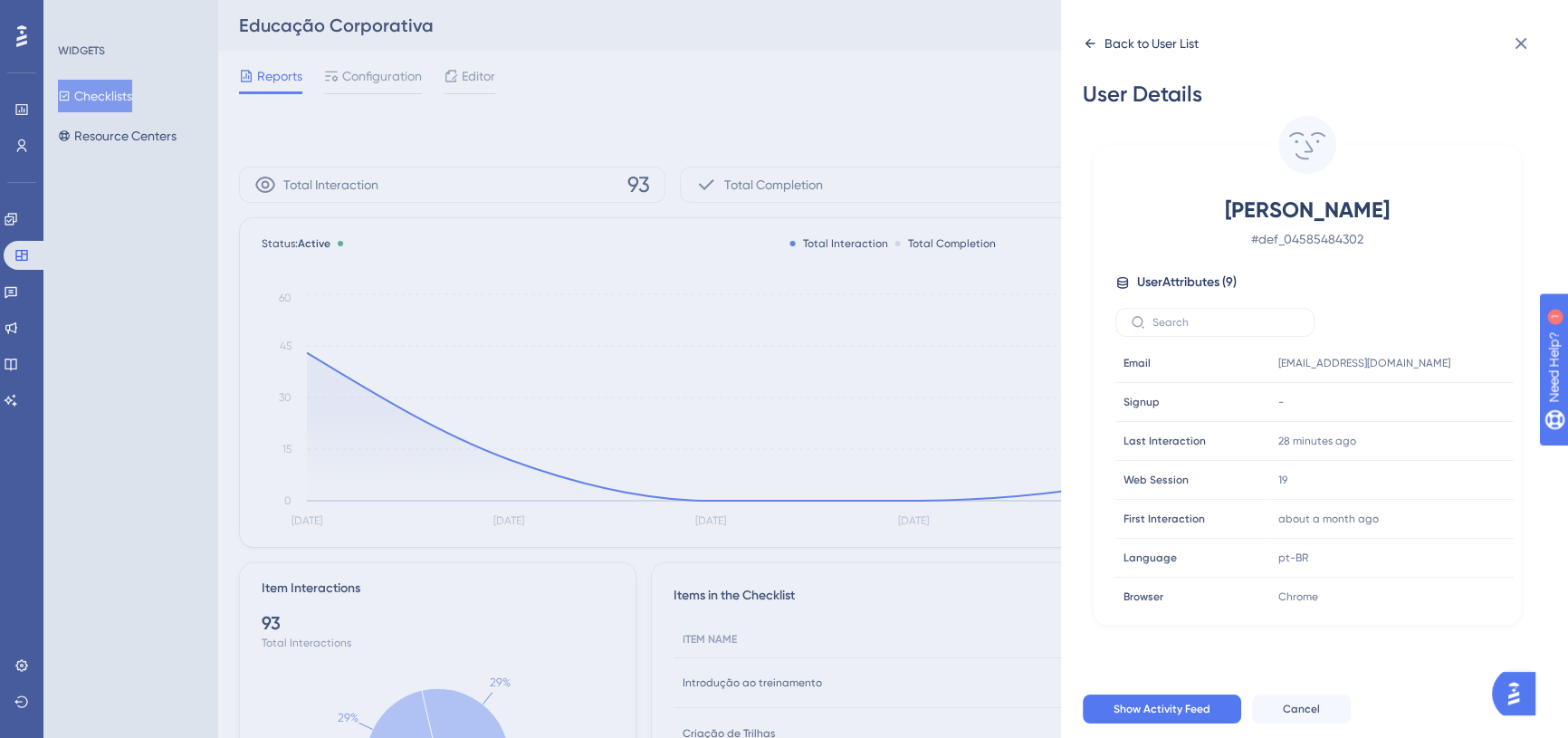
click at [1092, 47] on icon at bounding box center [1089, 42] width 14 height 14
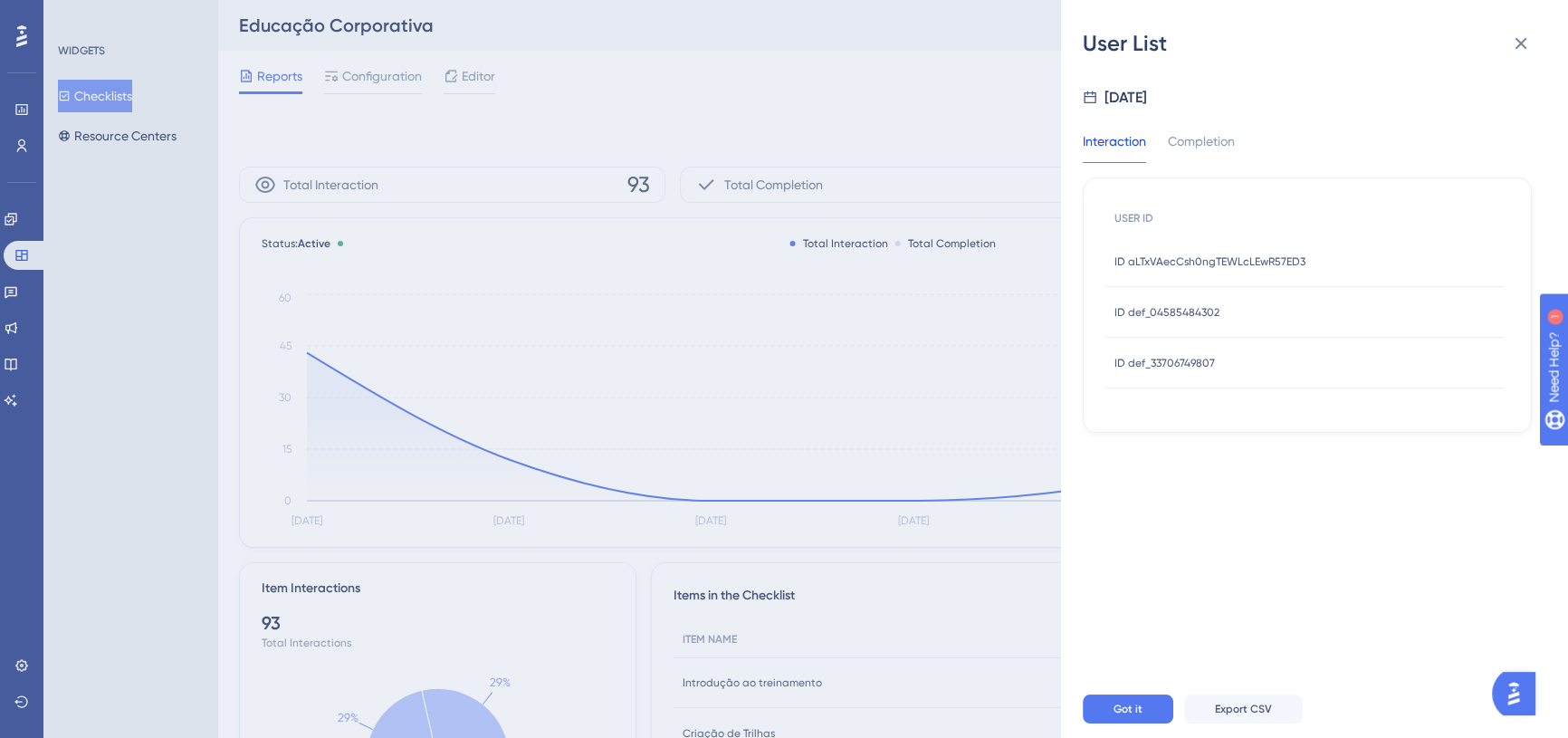
click at [1267, 367] on div "ID def_33706749807 ID def_33706749807" at bounding box center [1304, 363] width 398 height 51
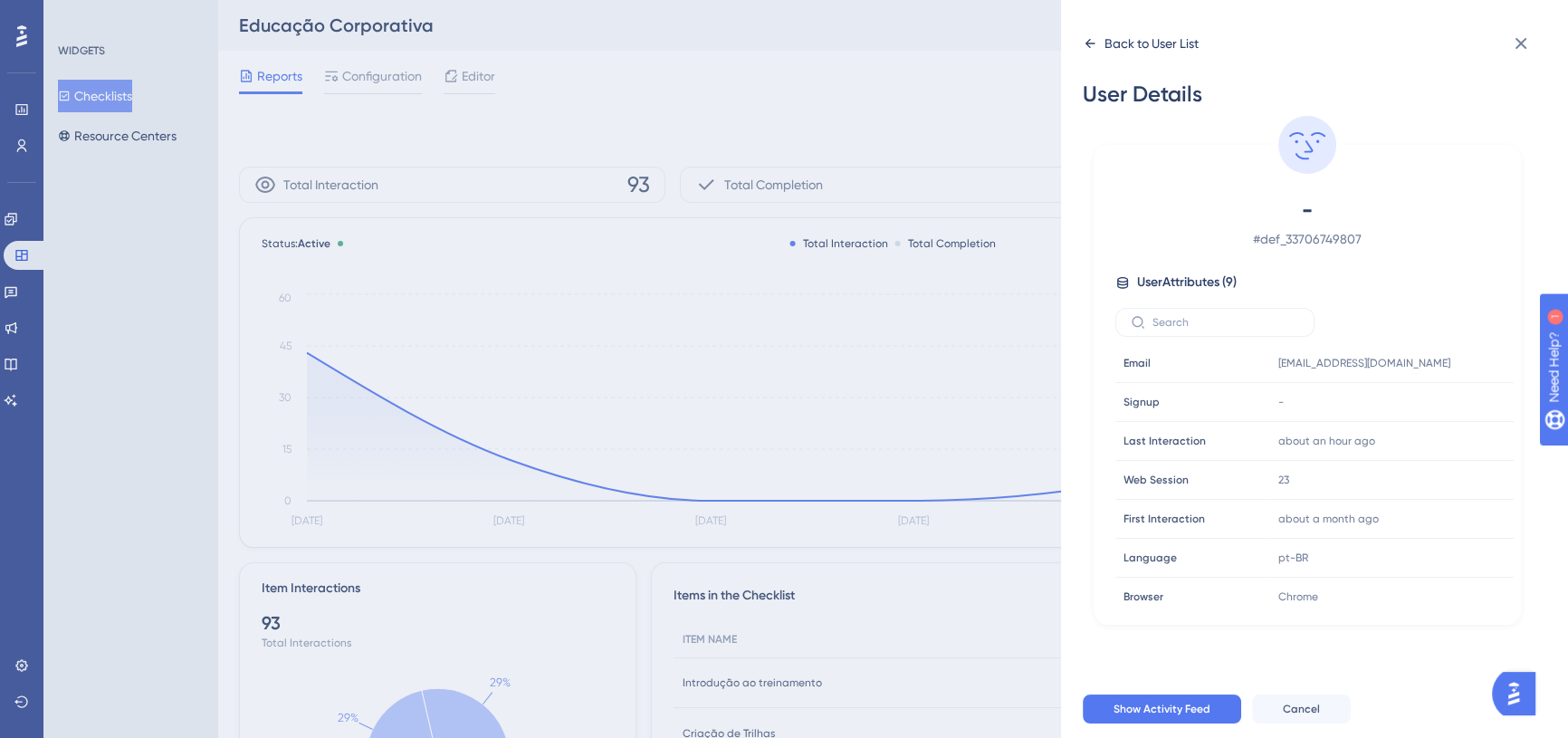
click at [1094, 42] on icon at bounding box center [1089, 42] width 14 height 14
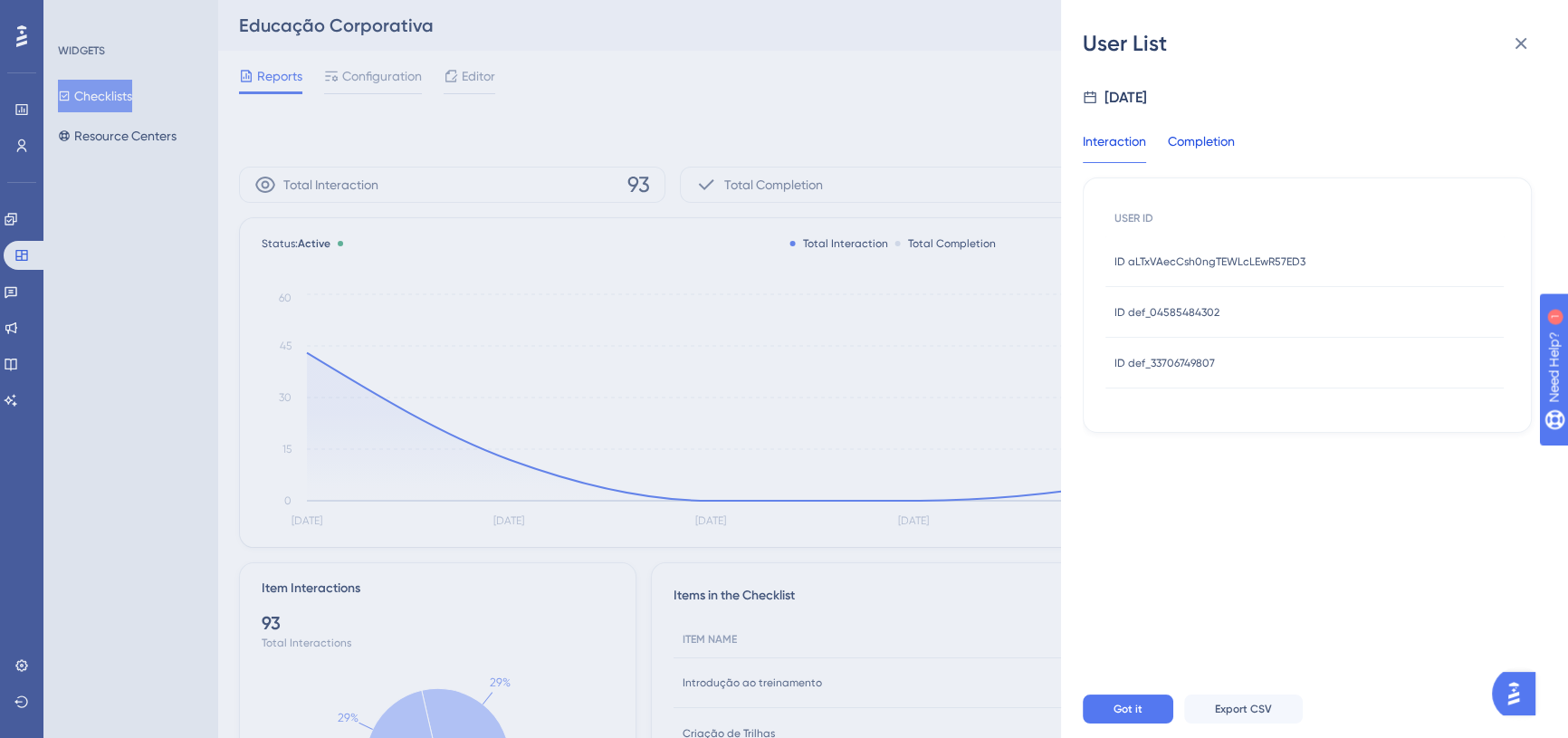
click at [1235, 143] on div "Completion" at bounding box center [1201, 146] width 67 height 33
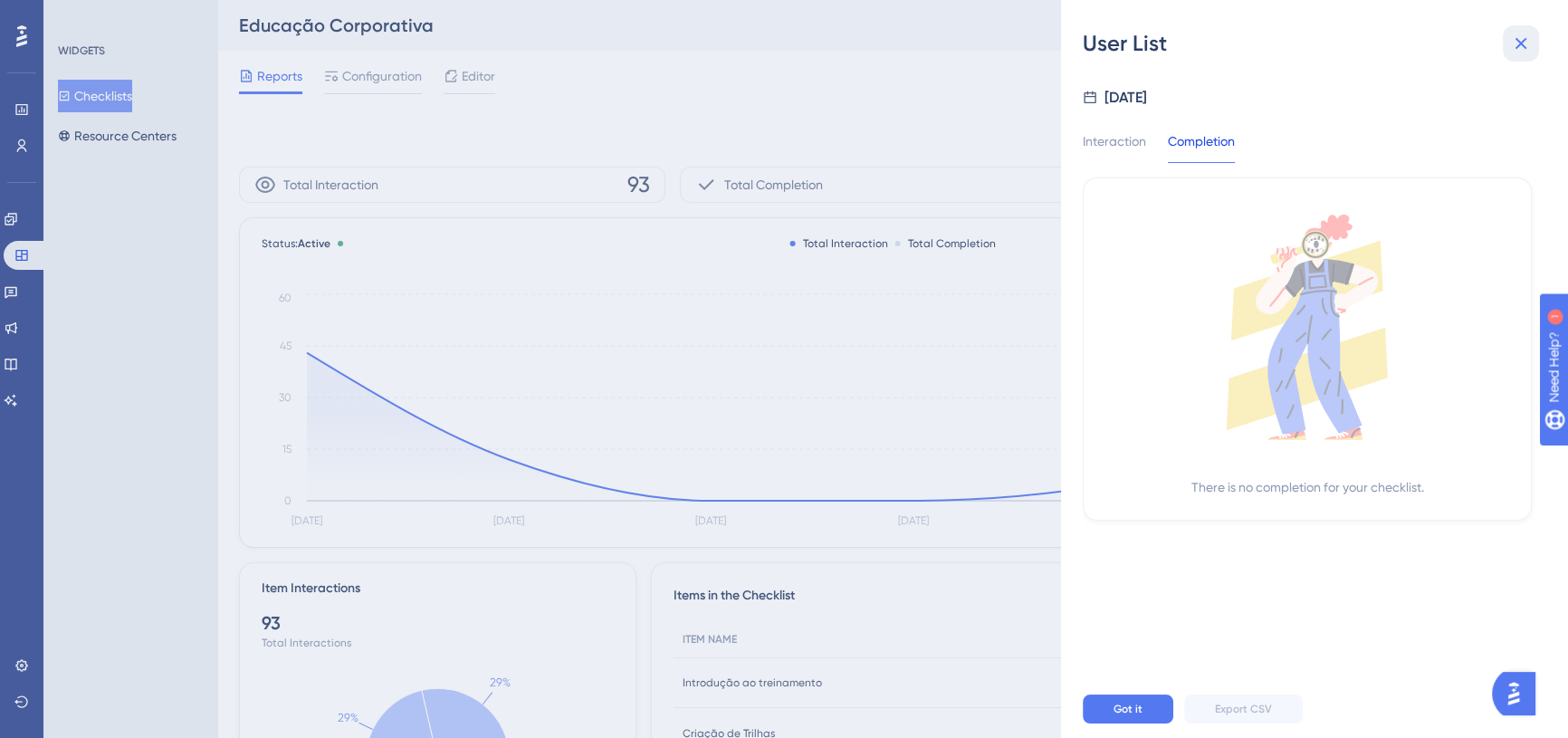
click at [1518, 48] on icon at bounding box center [1520, 43] width 22 height 22
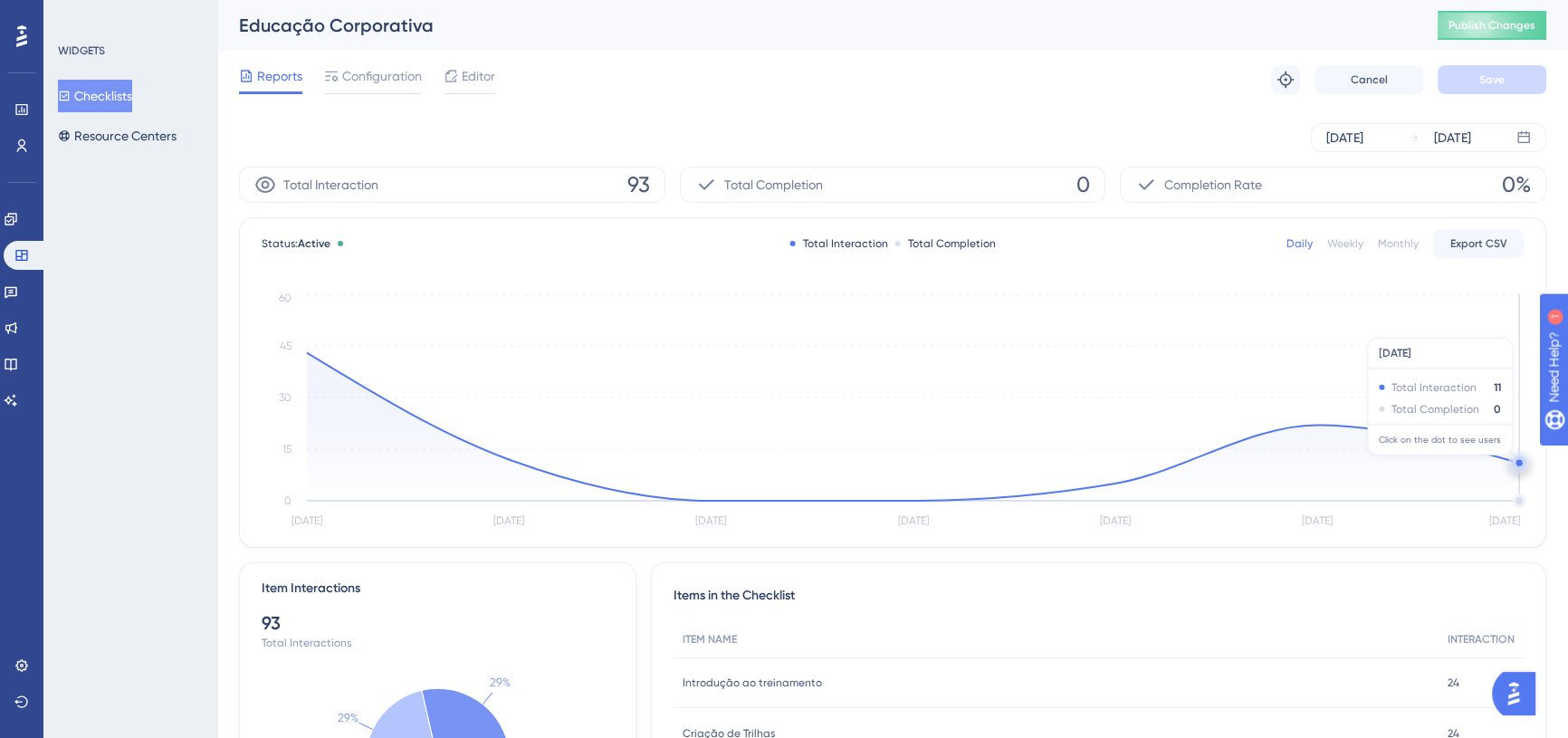
click at [1518, 463] on circle at bounding box center [1518, 462] width 7 height 7
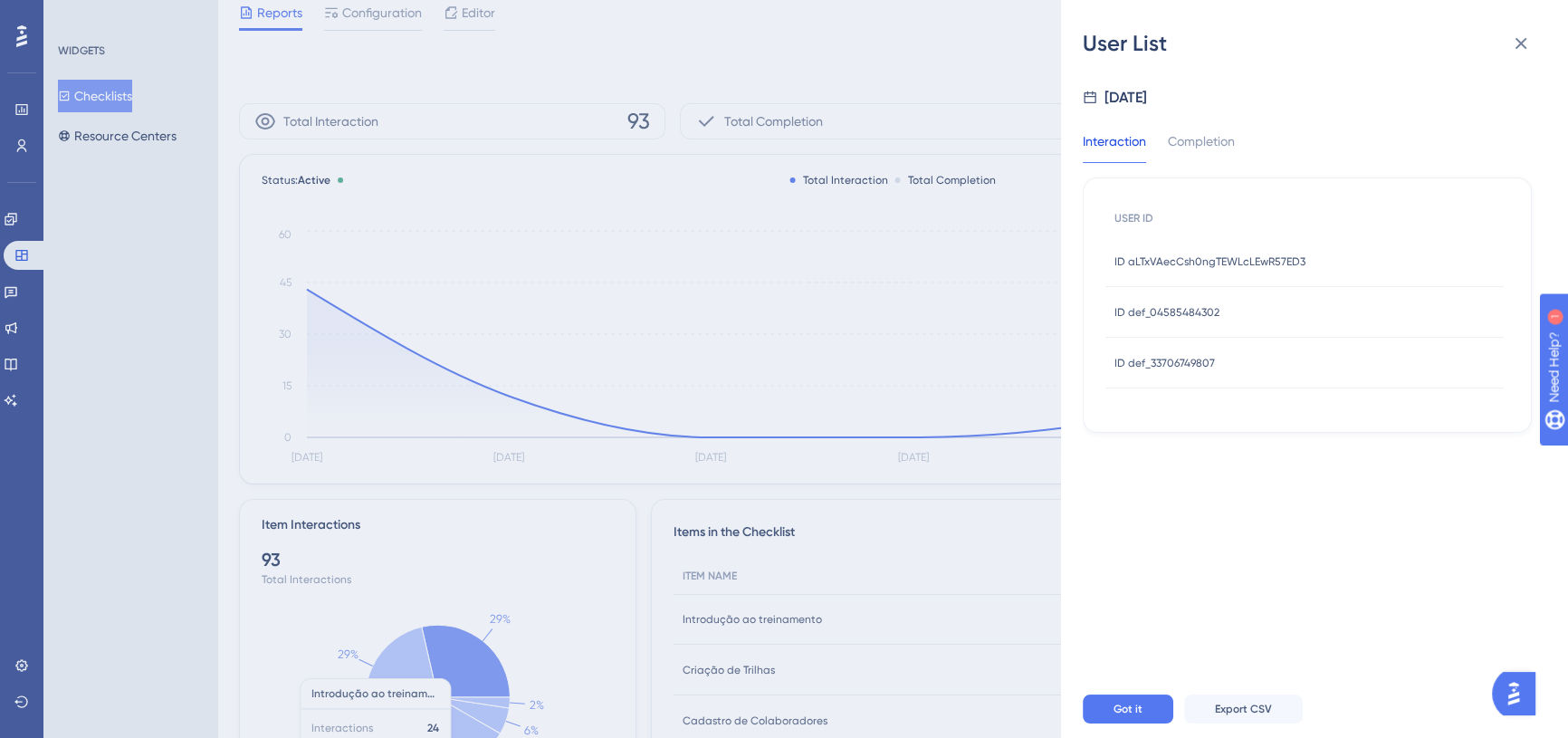
scroll to position [81, 0]
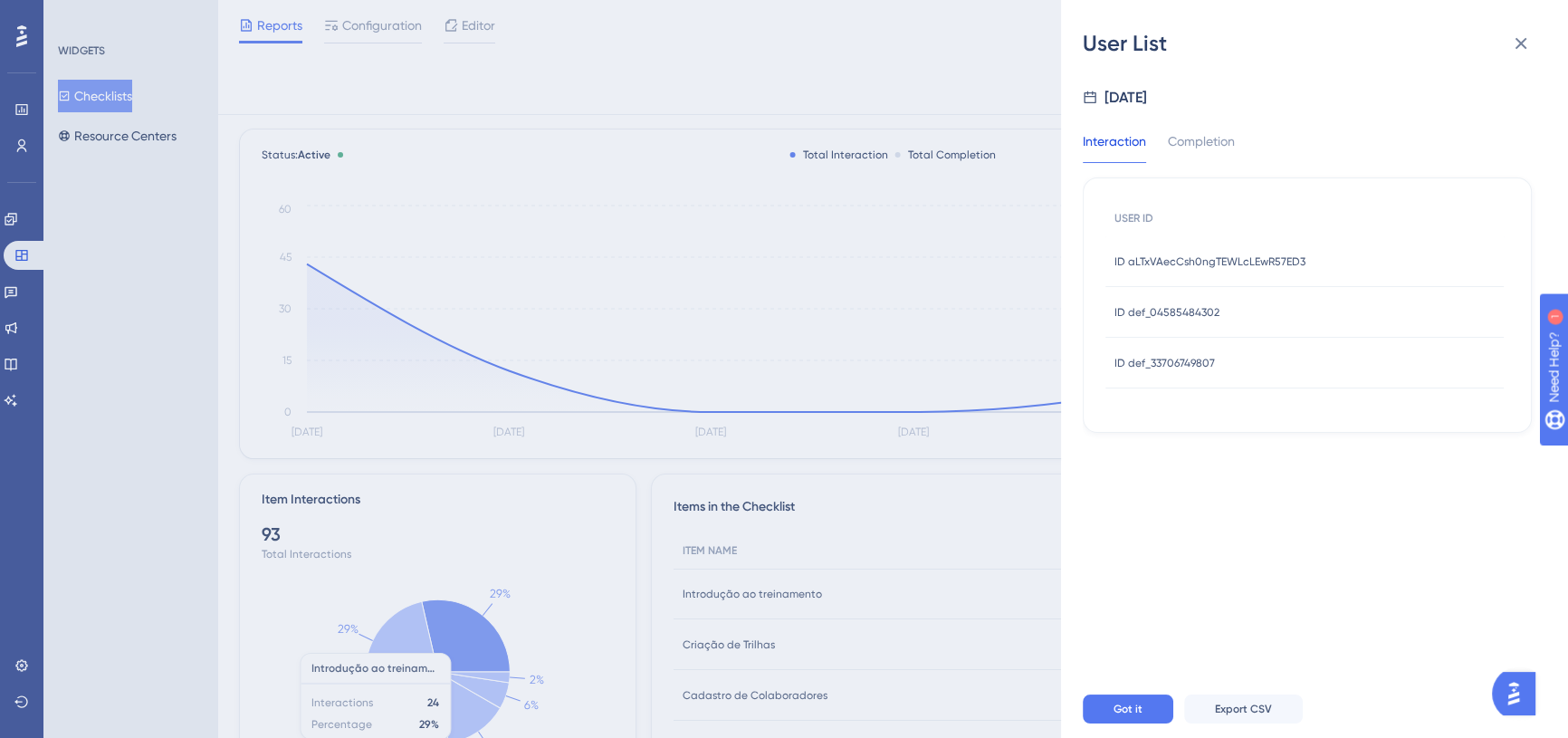
click at [1319, 310] on div "ID def_04585484302 ID def_04585484302" at bounding box center [1304, 312] width 398 height 51
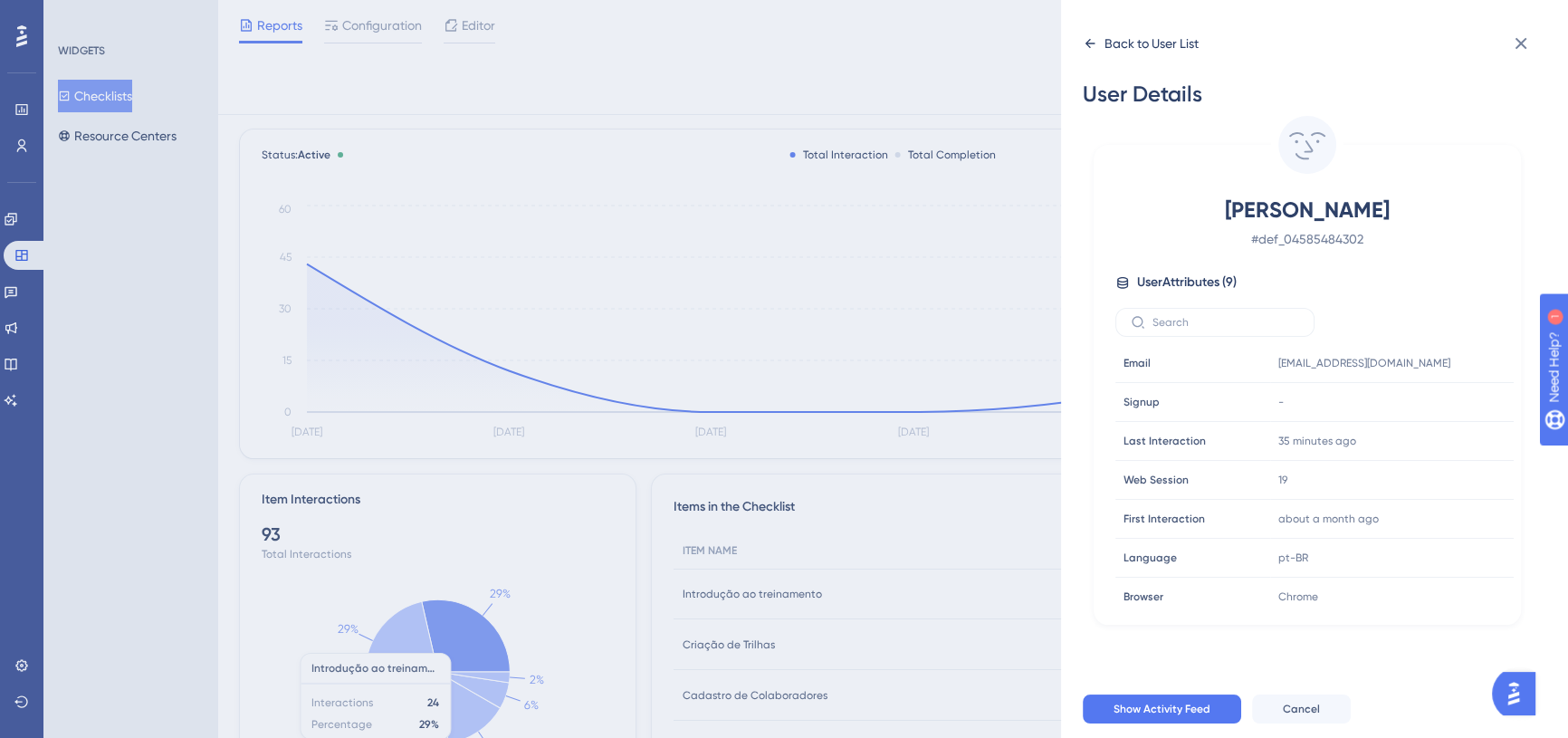
click at [1088, 40] on icon at bounding box center [1090, 43] width 10 height 9
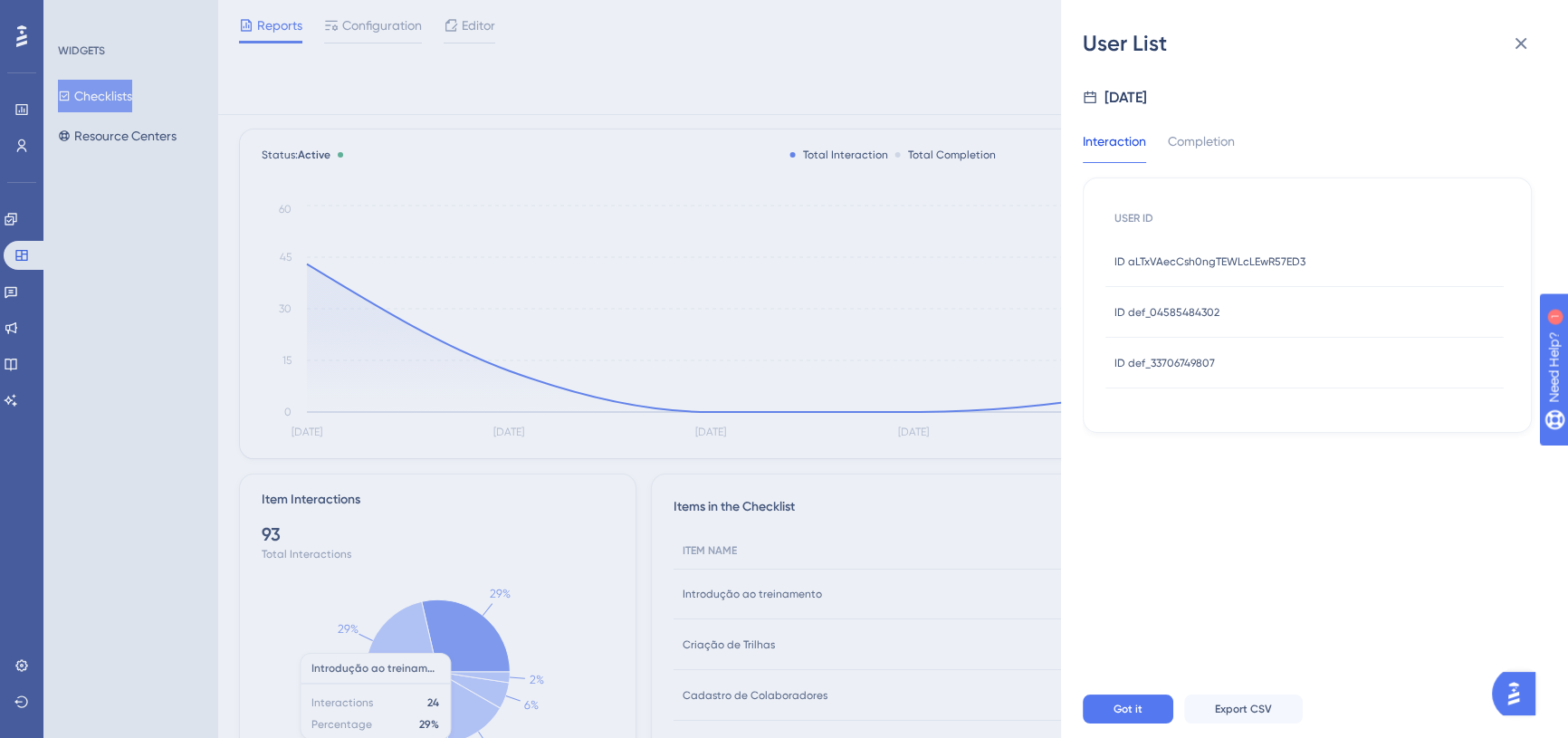
click at [1230, 363] on div "ID def_33706749807 ID def_33706749807" at bounding box center [1304, 363] width 398 height 51
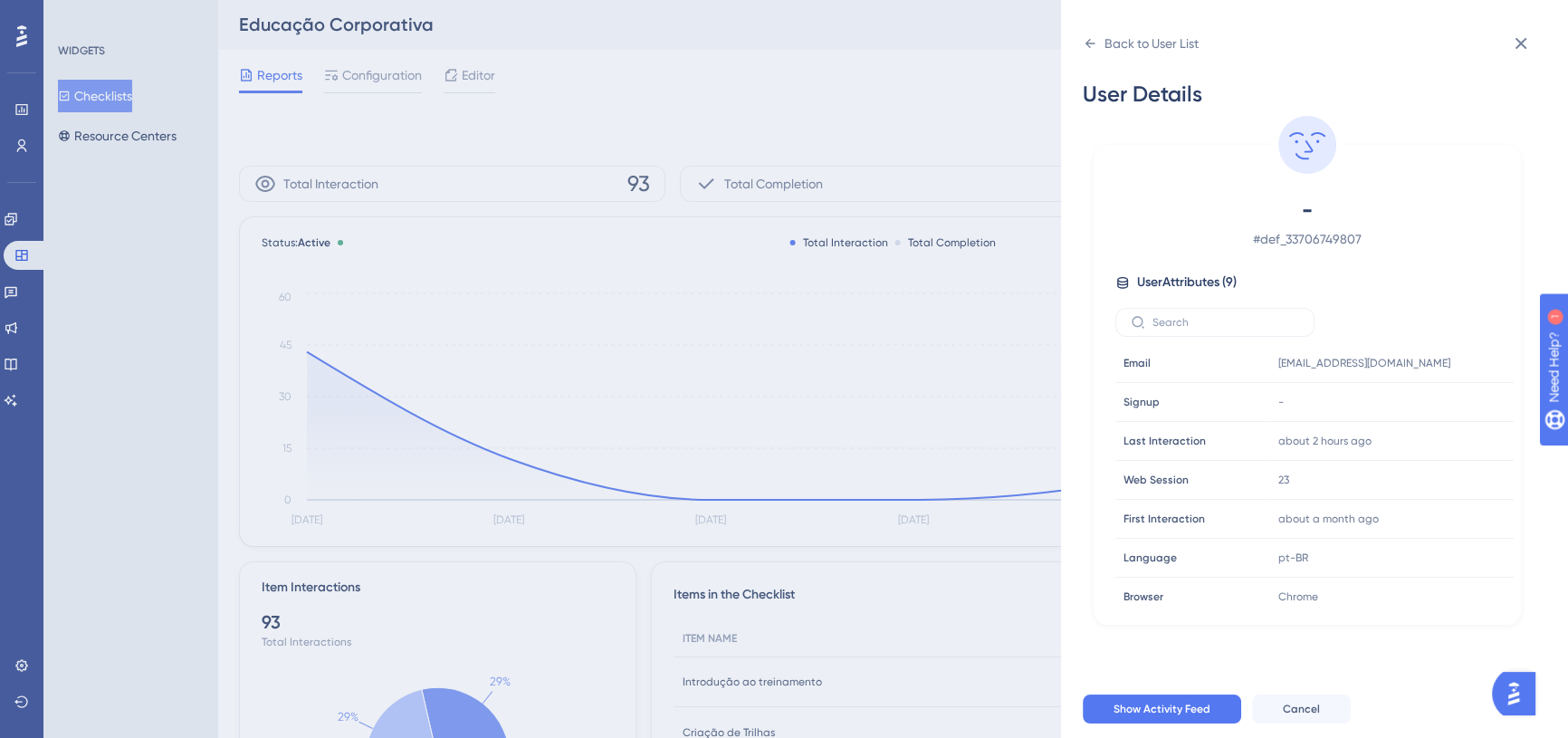
scroll to position [0, 0]
click at [1092, 53] on div "Back to User List" at bounding box center [1140, 43] width 116 height 29
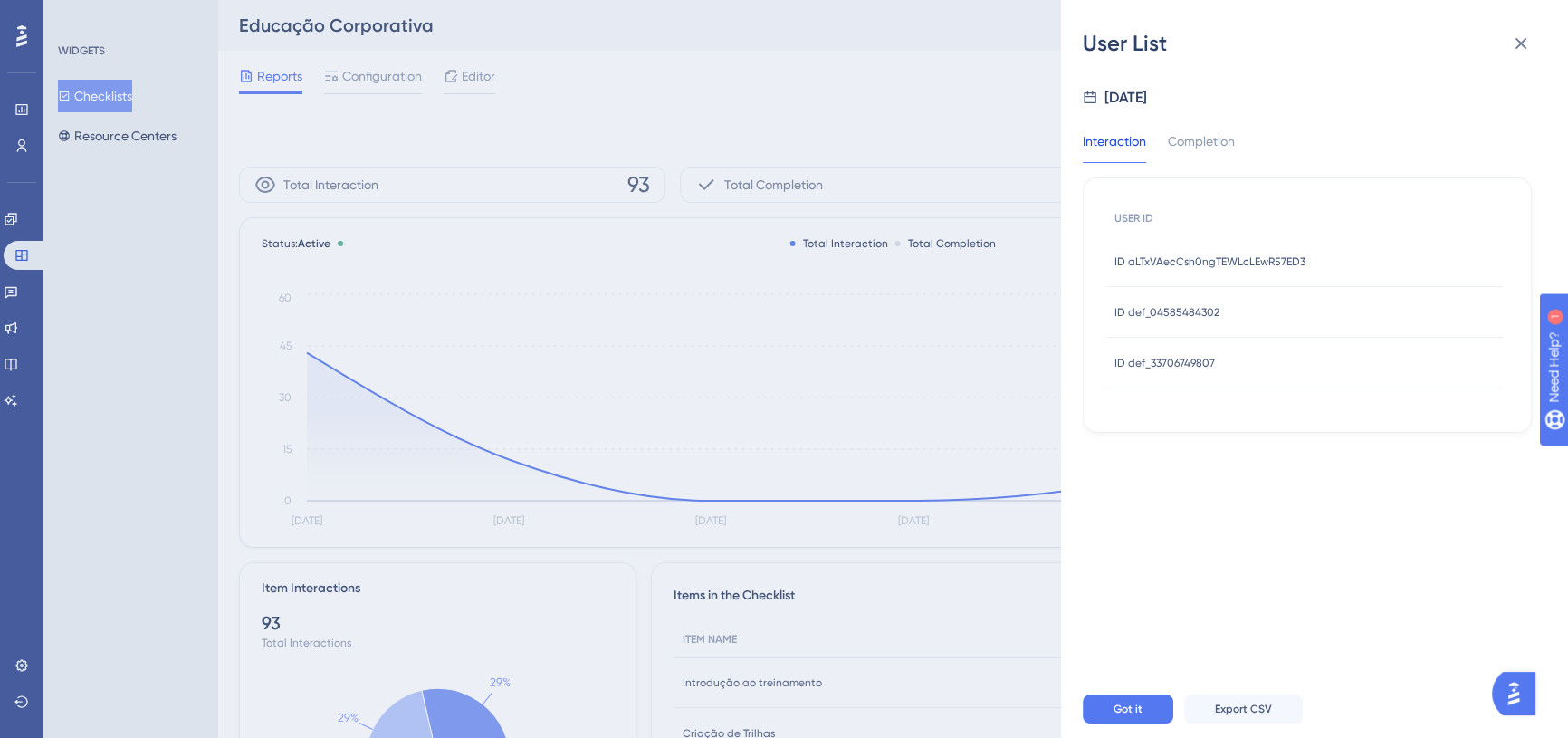
click at [1243, 262] on span "ID aLTxVAecCsh0ngTEWLcLEwR57ED3" at bounding box center [1209, 261] width 191 height 14
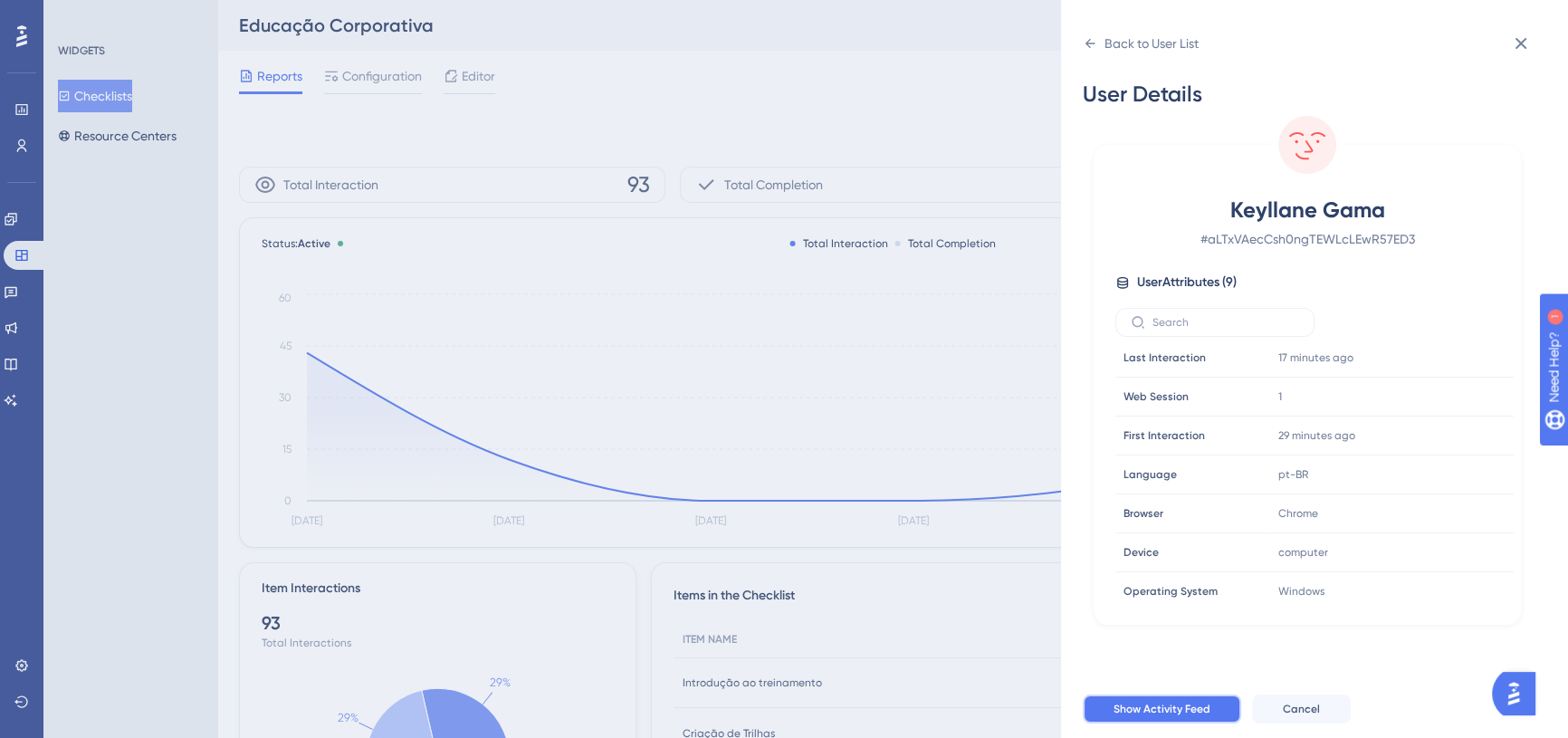
click at [1186, 716] on span "Show Activity Feed" at bounding box center [1161, 709] width 97 height 14
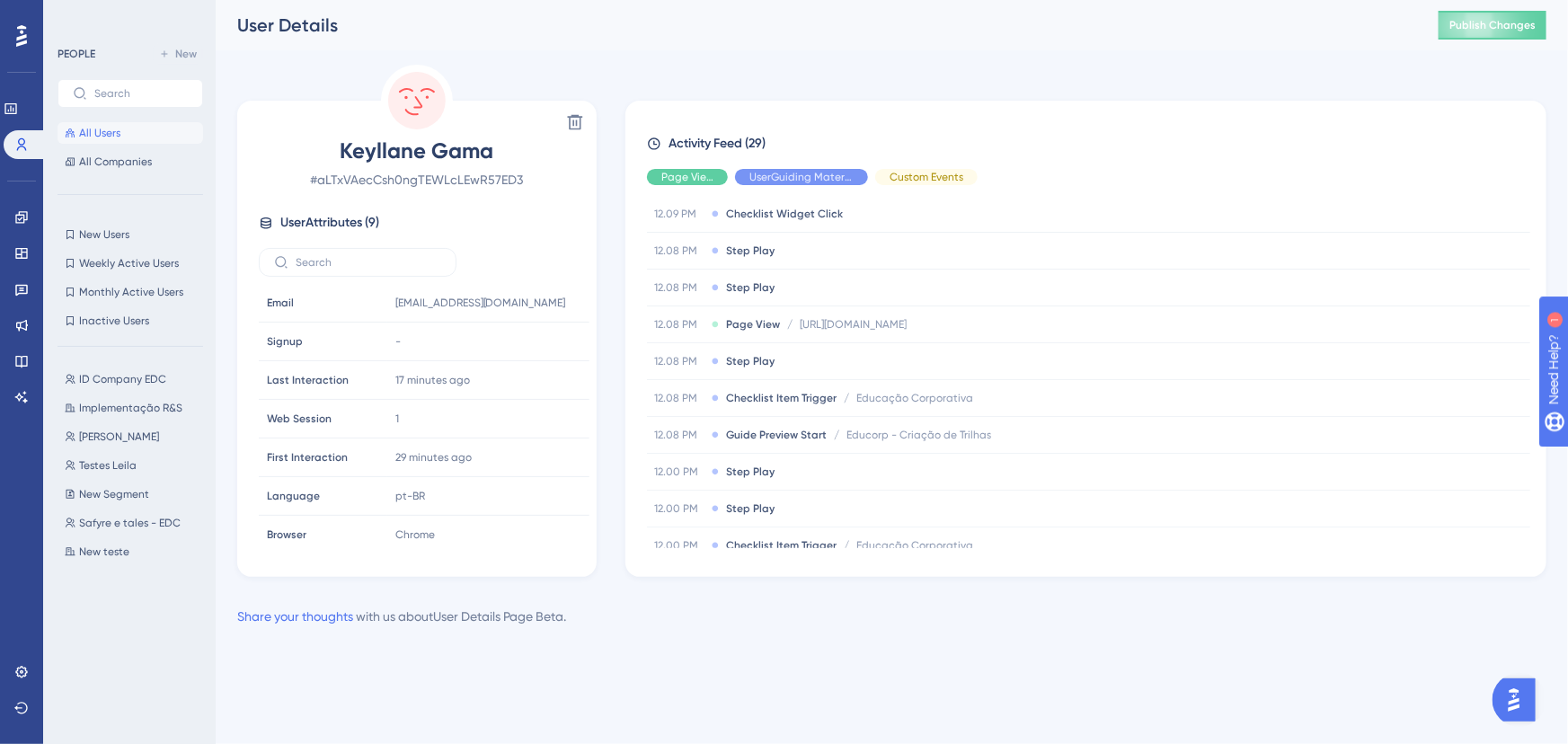
scroll to position [326, 0]
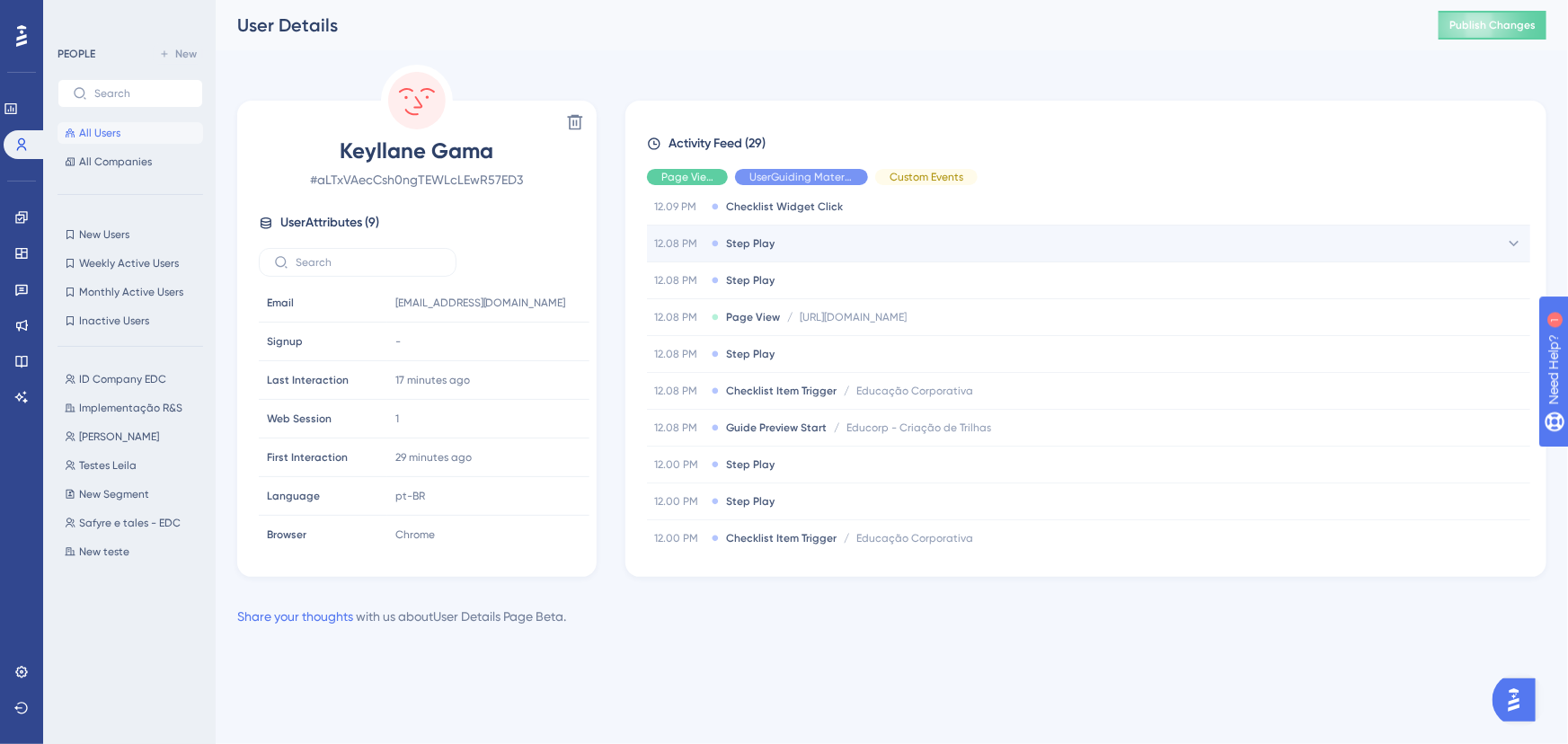
click at [1516, 241] on icon at bounding box center [1514, 243] width 18 height 18
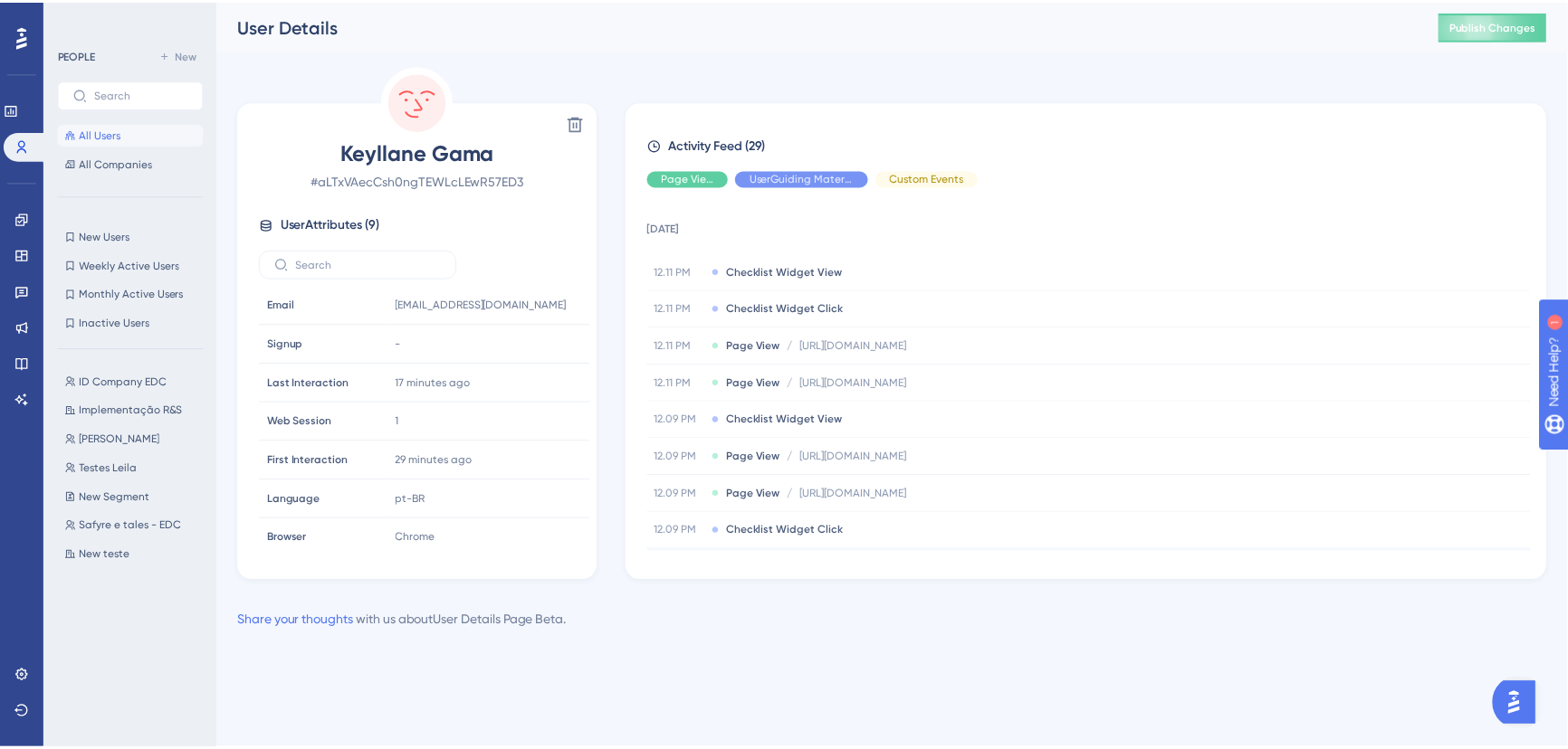
scroll to position [0, 0]
click at [23, 42] on icon at bounding box center [22, 36] width 11 height 22
